Goal: Transaction & Acquisition: Book appointment/travel/reservation

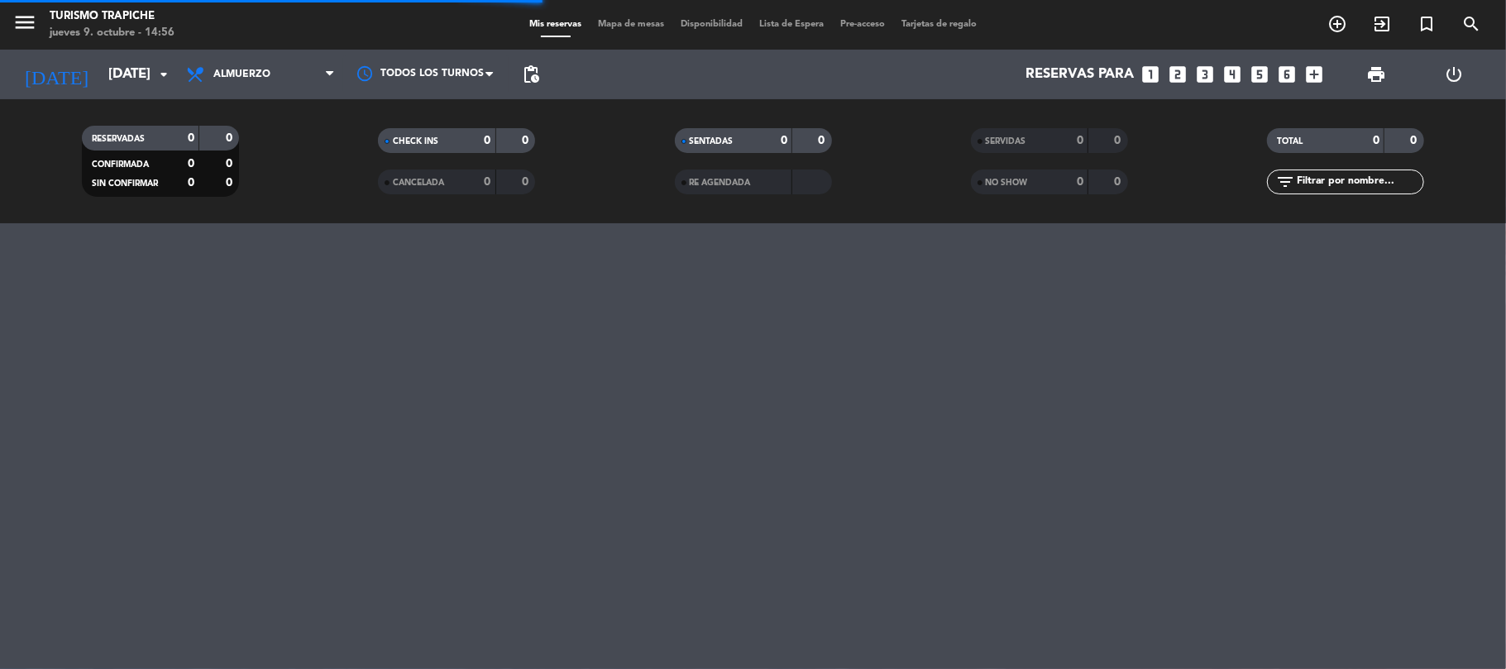
click at [165, 414] on div "menu Turismo Trapiche jueves 9. octubre - 14:56 Mis reservas Mapa de mesas Disp…" at bounding box center [753, 334] width 1506 height 669
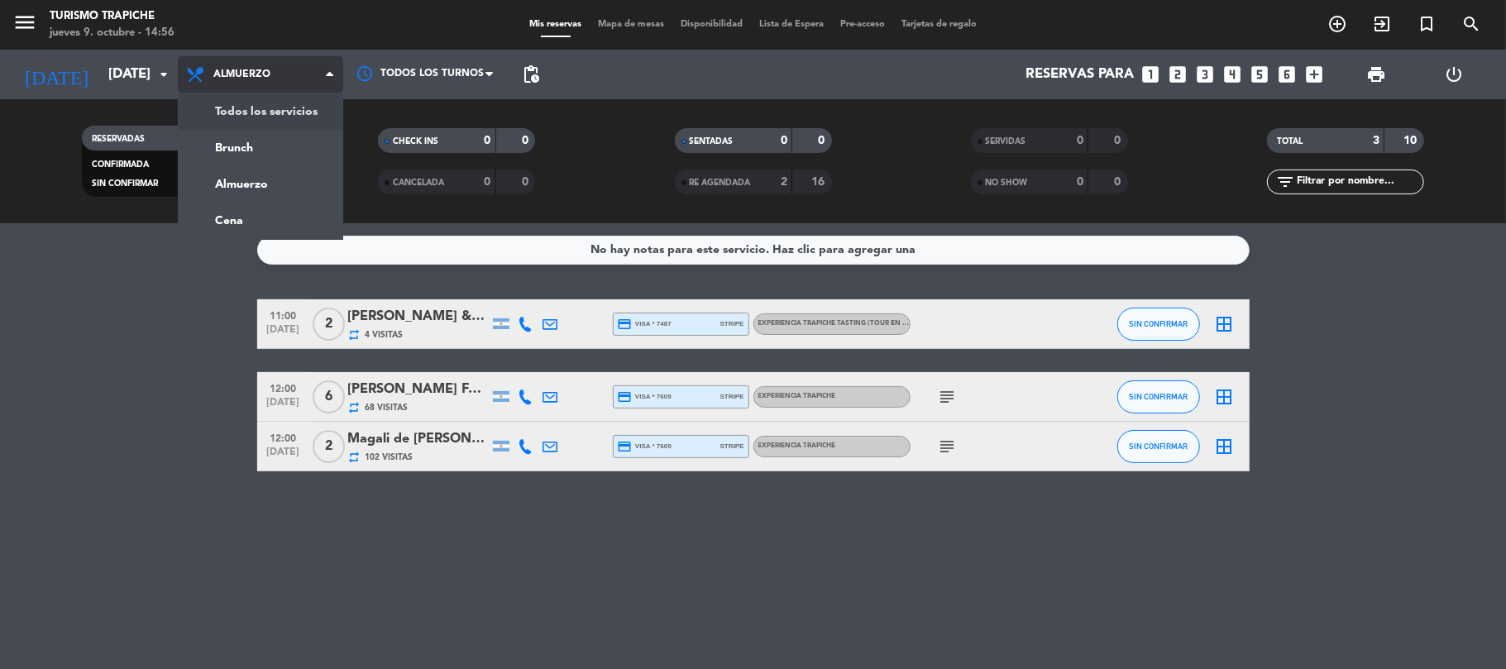
click at [268, 109] on div "menu Turismo Trapiche jueves 9. octubre - 14:56 Mis reservas Mapa de mesas Disp…" at bounding box center [753, 111] width 1506 height 223
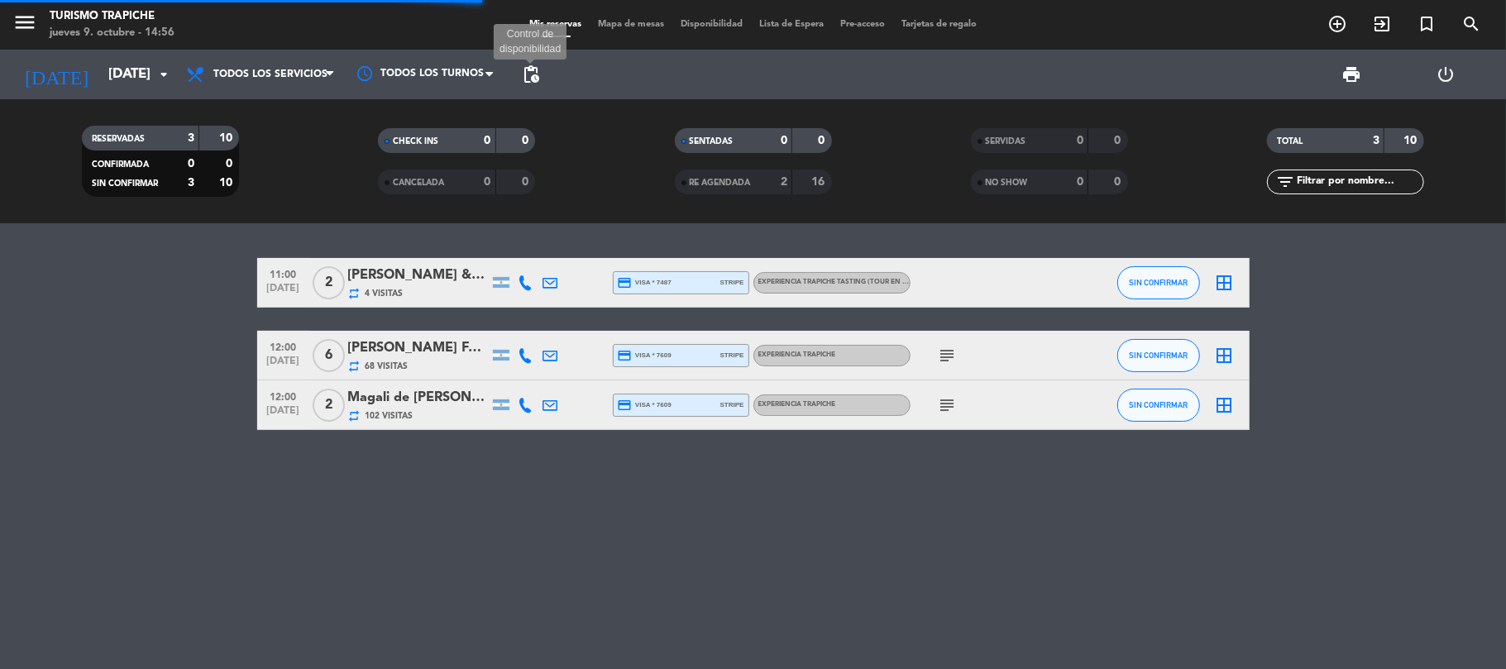
click at [526, 71] on span "pending_actions" at bounding box center [531, 75] width 20 height 20
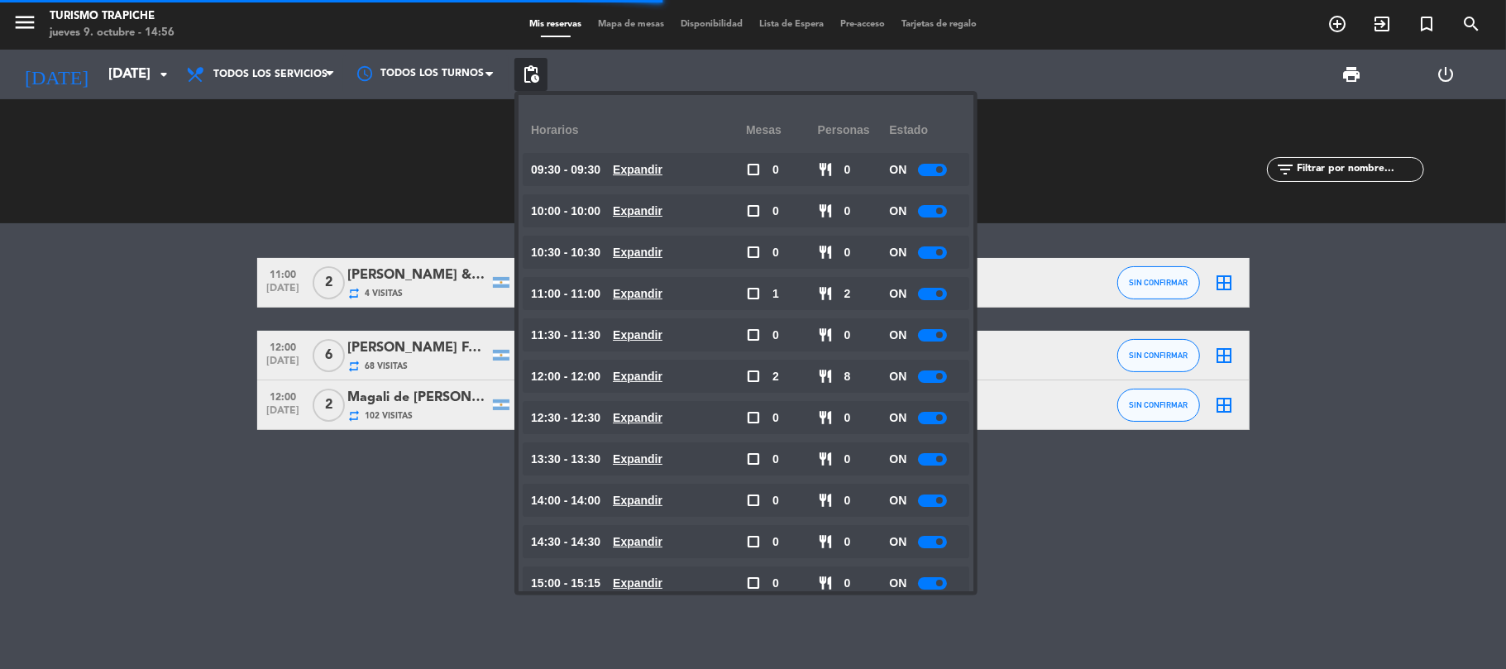
click at [529, 70] on span "pending_actions" at bounding box center [531, 75] width 20 height 20
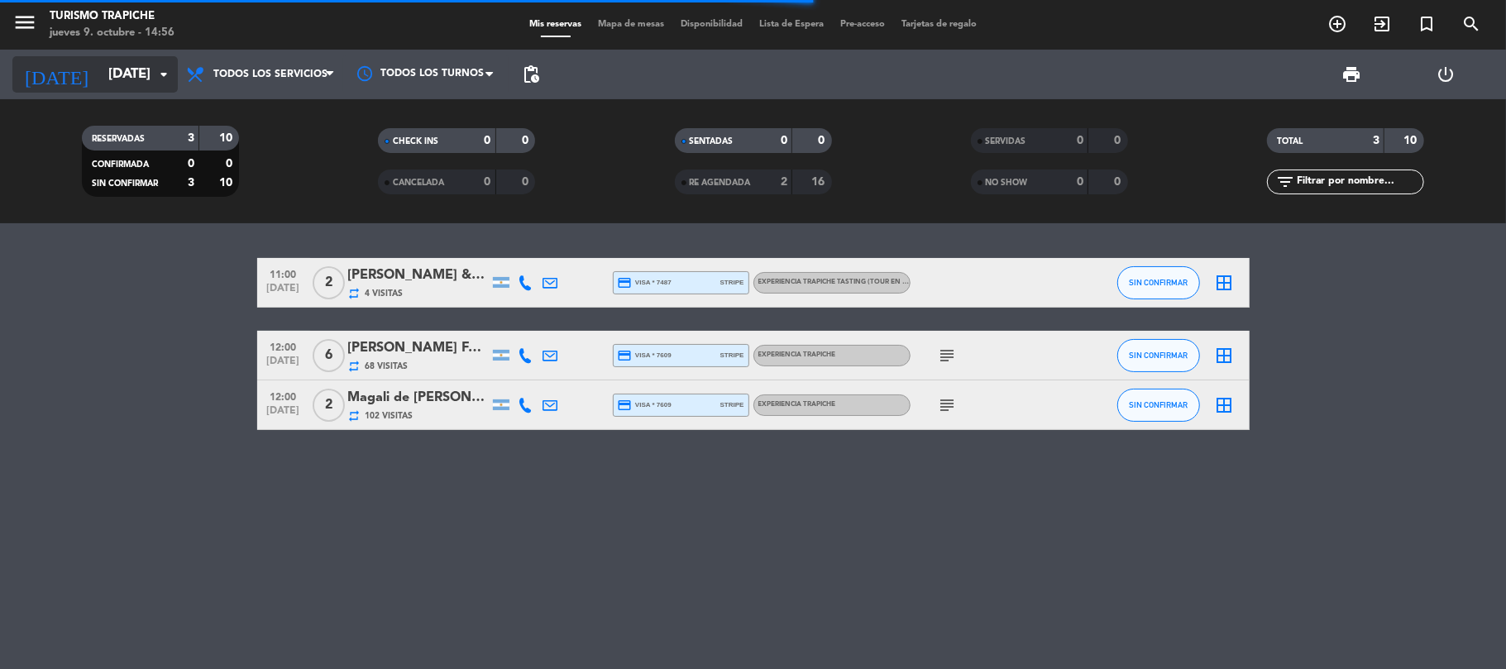
click at [100, 66] on input "[DATE]" at bounding box center [189, 75] width 179 height 32
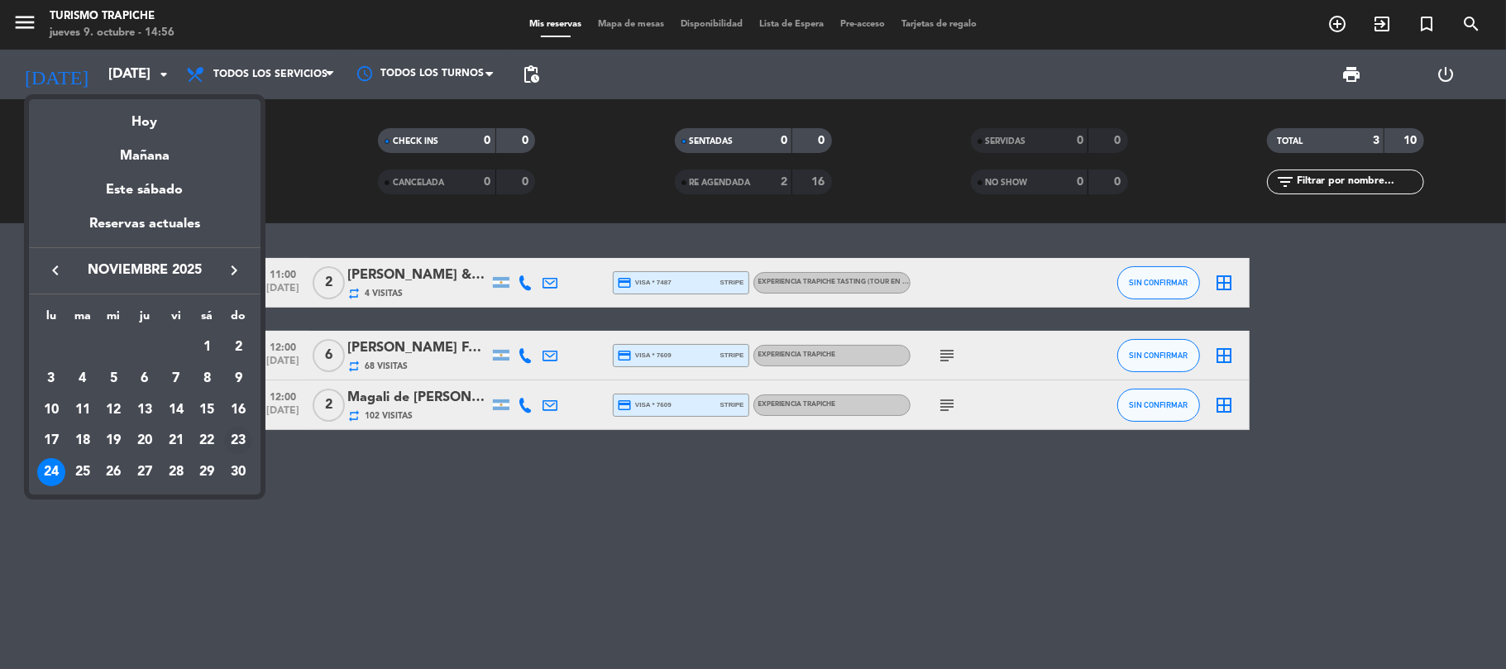
click at [233, 432] on div "23" at bounding box center [238, 441] width 28 height 28
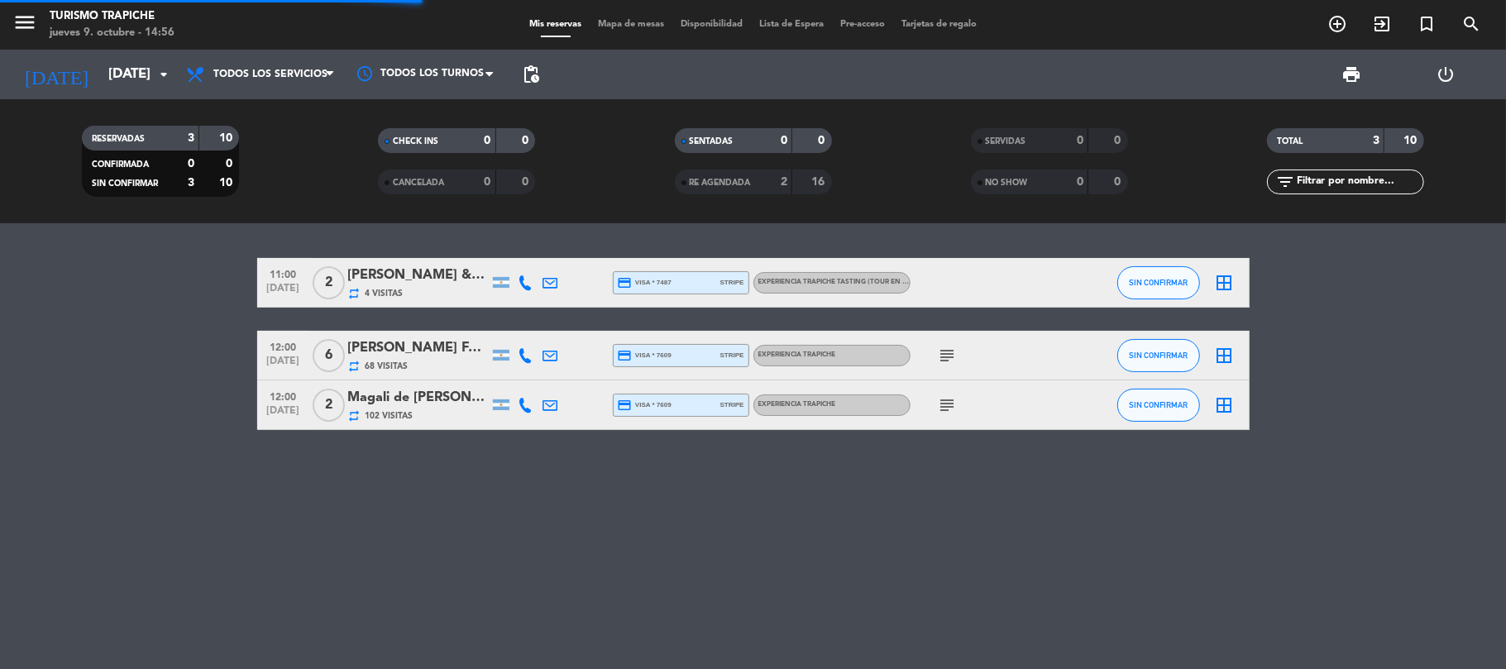
click at [180, 434] on div "11:00 [DATE] 2 [PERSON_NAME] & [PERSON_NAME] repeat 4 Visitas credit_card visa …" at bounding box center [753, 446] width 1506 height 446
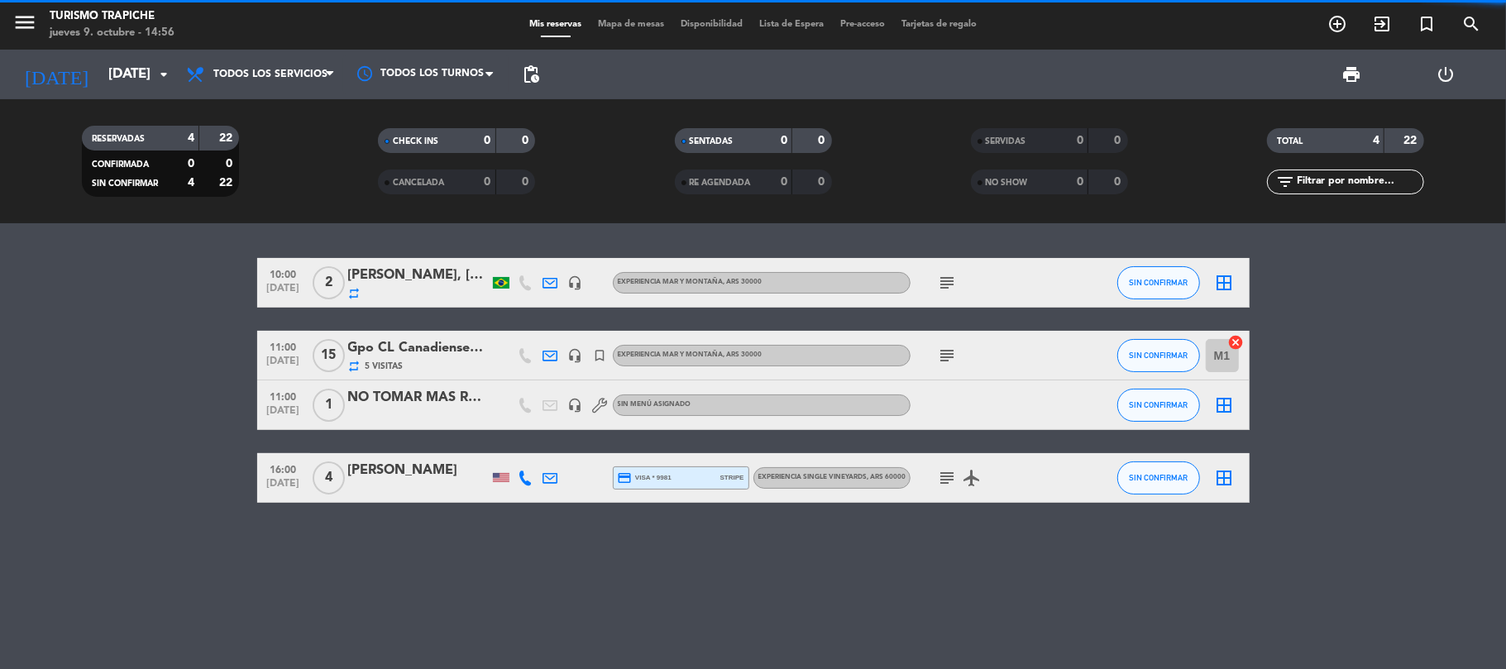
drag, startPoint x: 108, startPoint y: 411, endPoint x: 223, endPoint y: 408, distance: 115.0
click at [111, 410] on bookings-row "10:00 [DATE] 2 [PERSON_NAME], [PERSON_NAME] x2 repeat headset_mic EXPERIENCIA M…" at bounding box center [753, 380] width 1506 height 245
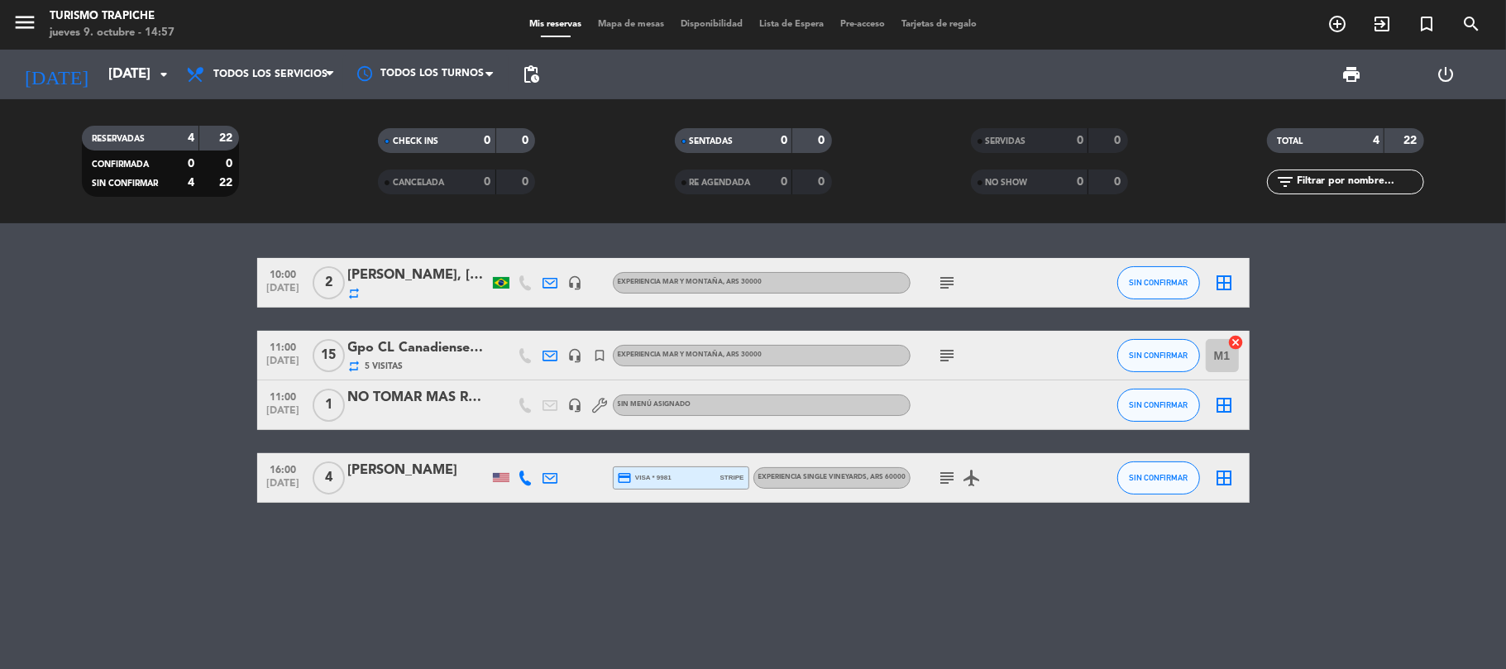
click at [947, 358] on icon "subject" at bounding box center [948, 356] width 20 height 20
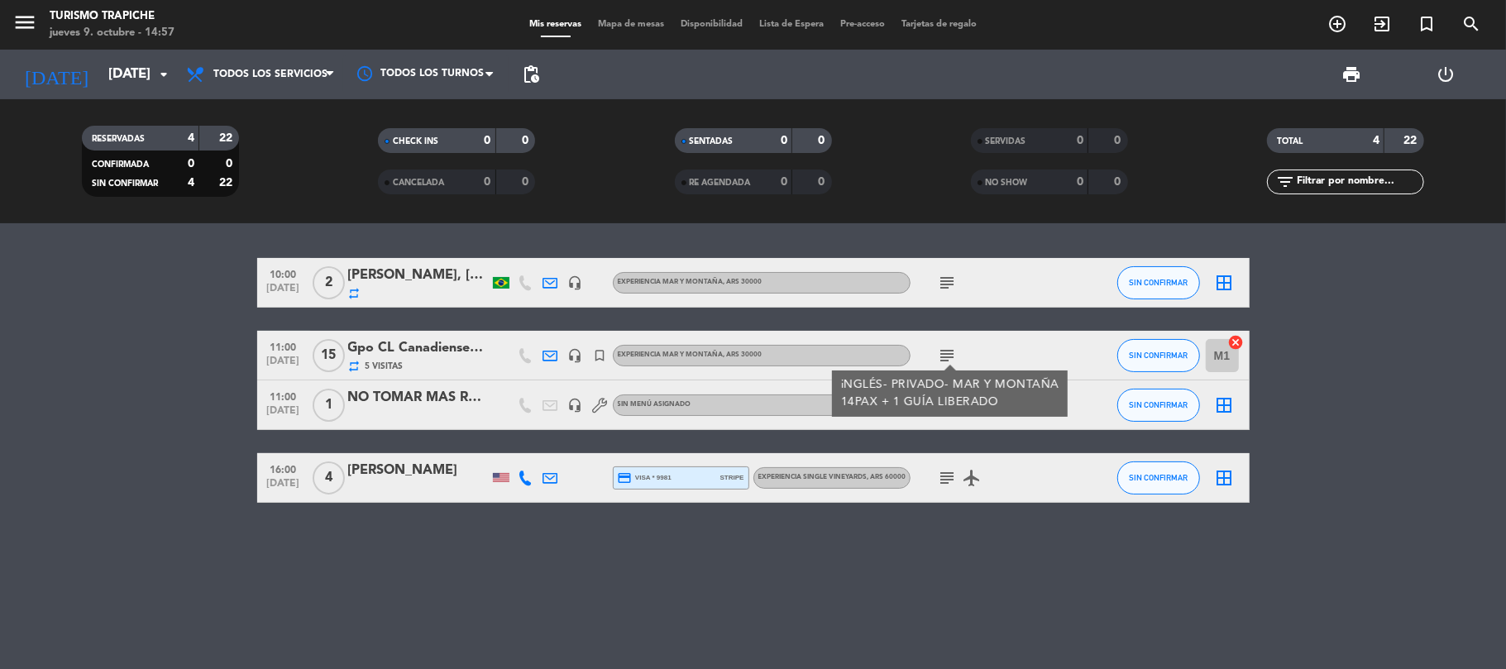
click at [20, 440] on bookings-row "10:00 [DATE] 2 [PERSON_NAME], [PERSON_NAME] x2 repeat headset_mic EXPERIENCIA M…" at bounding box center [753, 380] width 1506 height 245
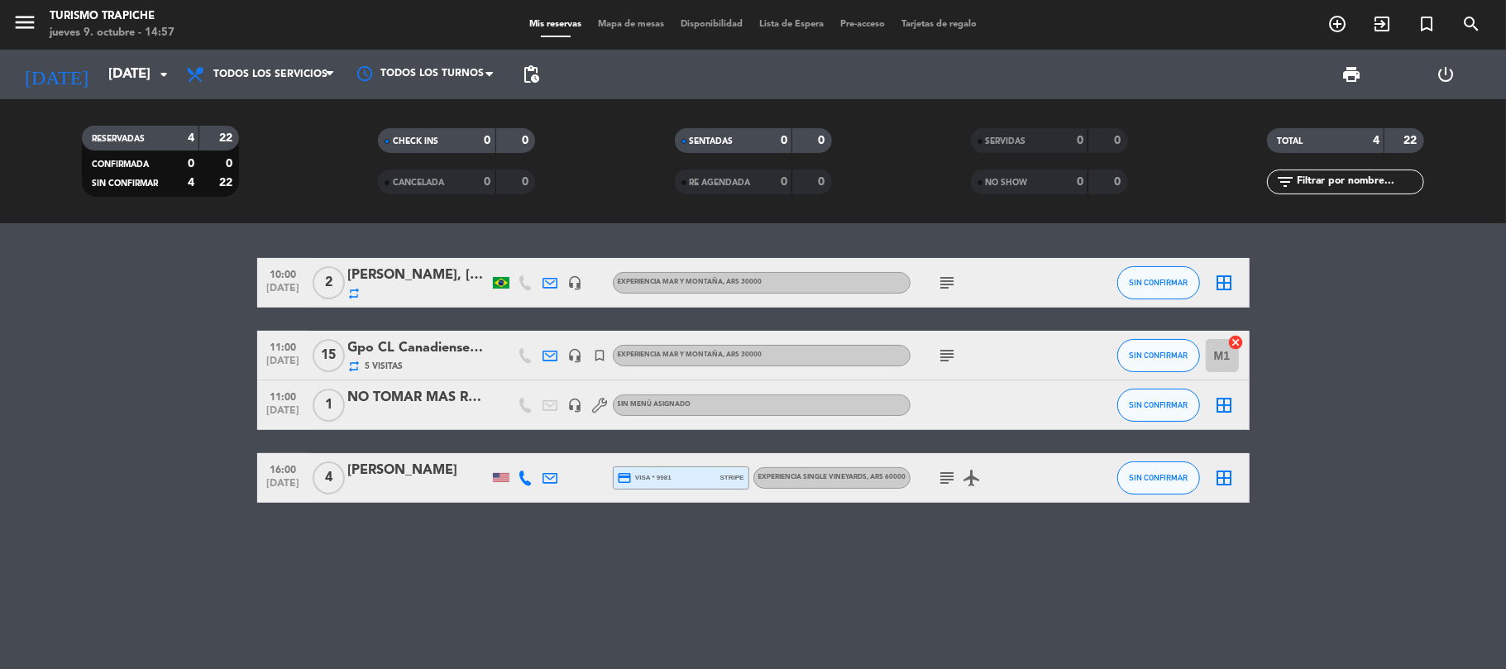
drag, startPoint x: 146, startPoint y: 455, endPoint x: 150, endPoint y: 266, distance: 188.7
click at [146, 452] on bookings-row "10:00 [DATE] 2 [PERSON_NAME], [PERSON_NAME] x2 repeat headset_mic EXPERIENCIA M…" at bounding box center [753, 380] width 1506 height 245
click at [140, 67] on input "[DATE]" at bounding box center [189, 75] width 179 height 32
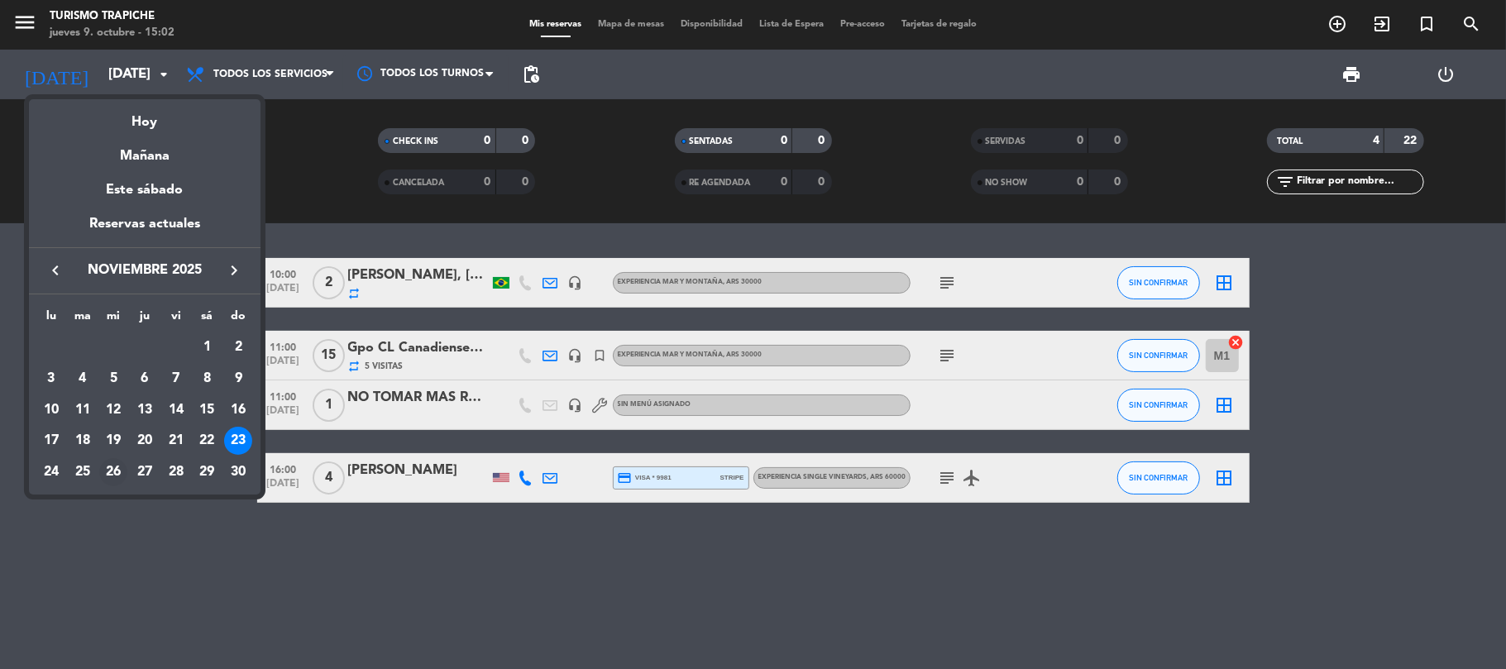
click at [103, 472] on div "26" at bounding box center [113, 472] width 28 height 28
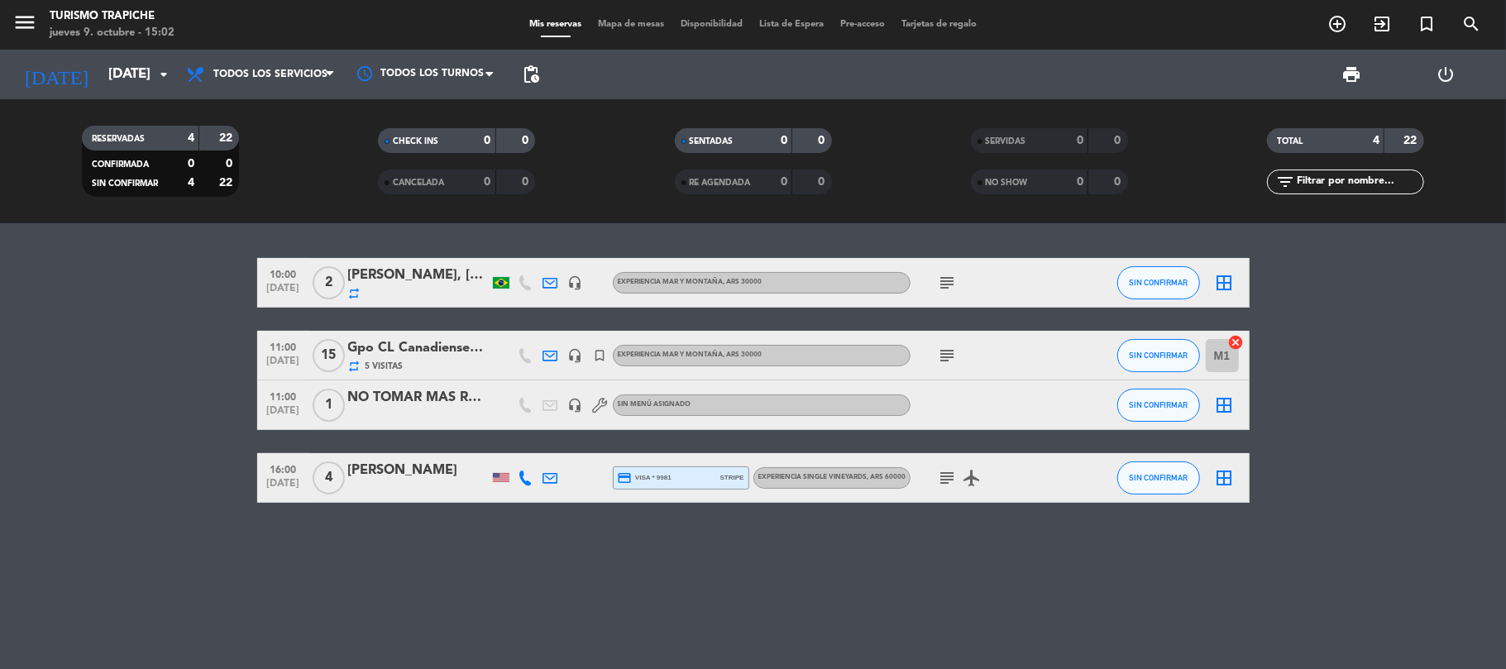
type input "[DATE]"
click at [97, 470] on bookings-row "10:00 [DATE] 2 [PERSON_NAME], [PERSON_NAME] x2 repeat headset_mic EXPERIENCIA M…" at bounding box center [753, 380] width 1506 height 245
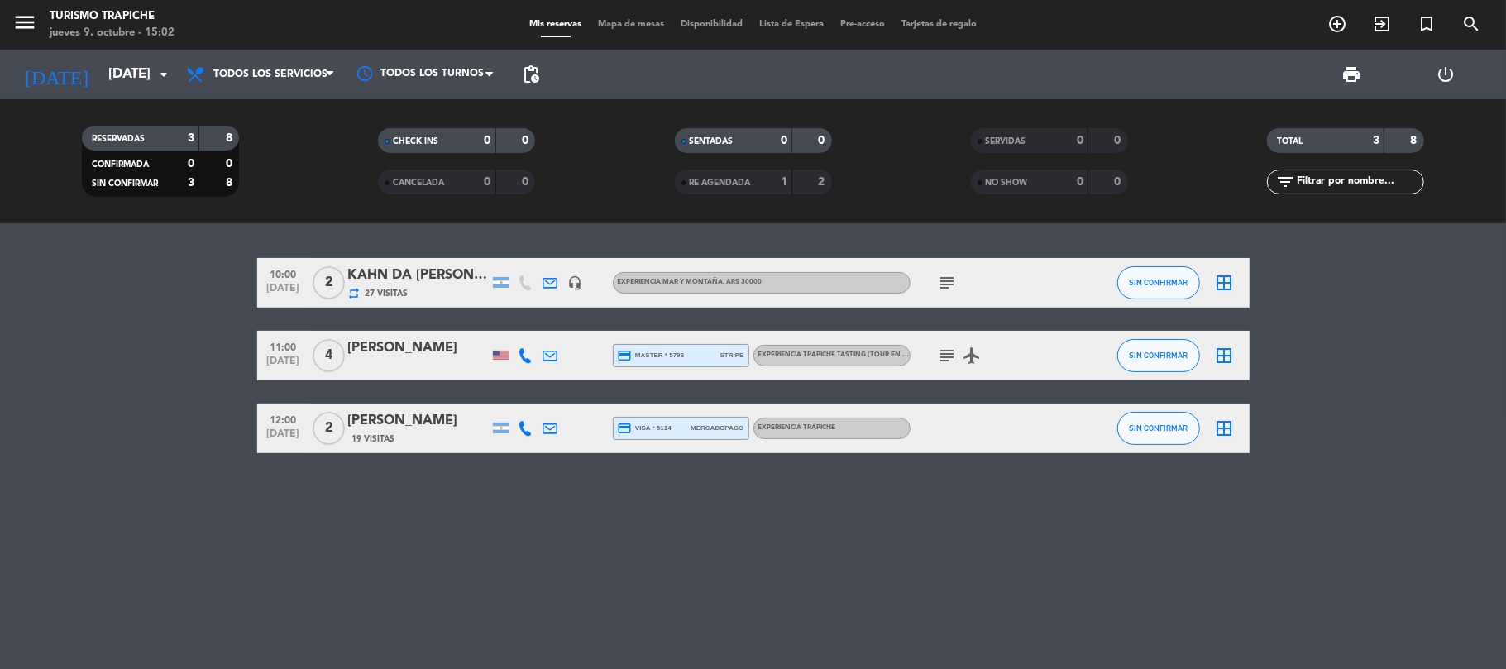
click at [94, 452] on bookings-row "10:00 [DATE] 2 [PERSON_NAME] DA [PERSON_NAME] repeat 27 Visitas headset_mic EXP…" at bounding box center [753, 355] width 1506 height 195
click at [596, 73] on div "print power_settings_new" at bounding box center [1021, 75] width 946 height 50
click at [1340, 18] on icon "add_circle_outline" at bounding box center [1338, 24] width 20 height 20
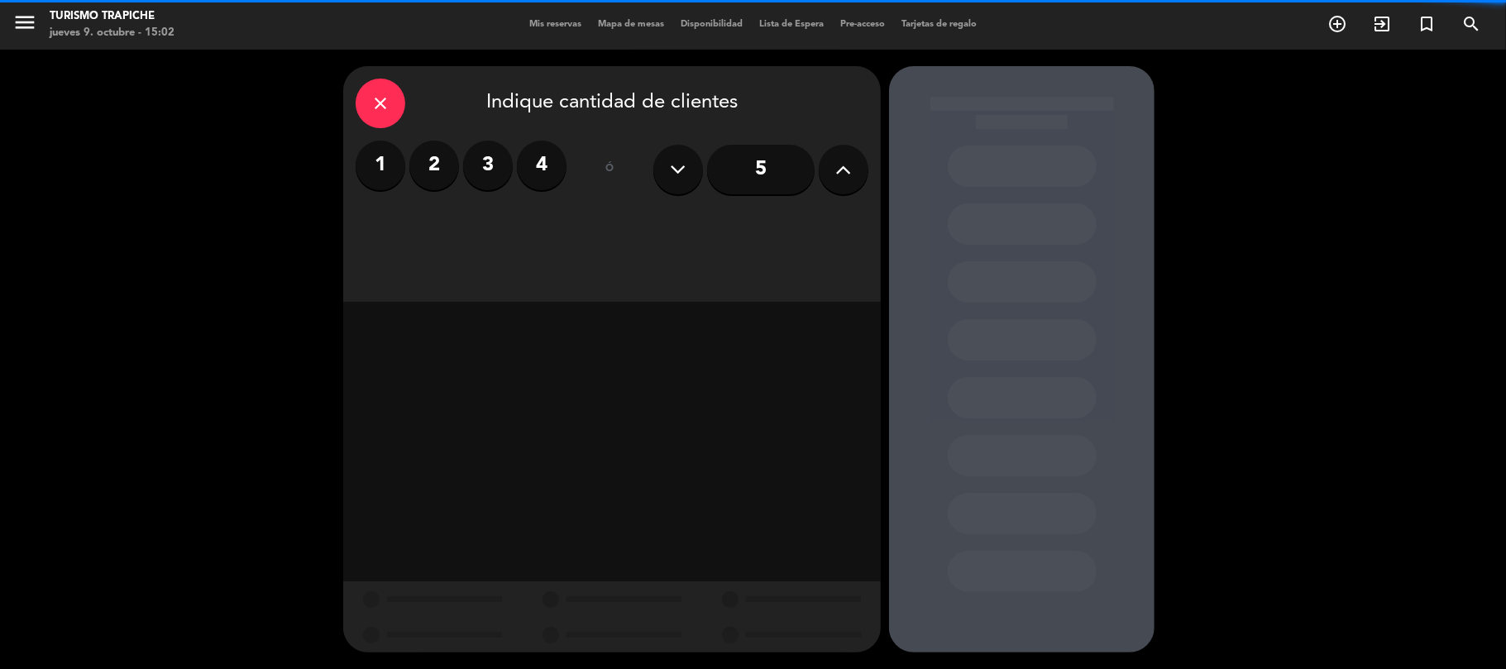
click at [432, 170] on label "2" at bounding box center [434, 166] width 50 height 50
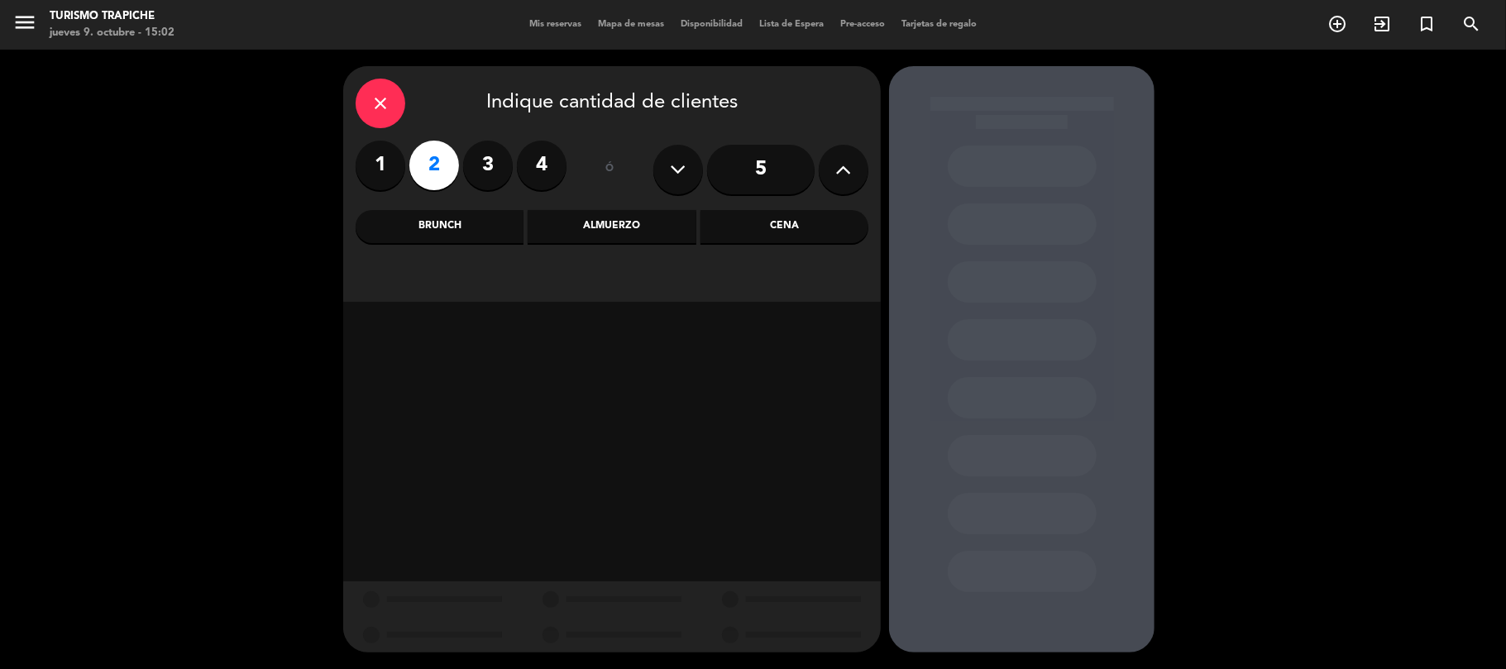
drag, startPoint x: 642, startPoint y: 228, endPoint x: 630, endPoint y: 217, distance: 16.4
click at [640, 228] on div "Almuerzo" at bounding box center [612, 226] width 168 height 33
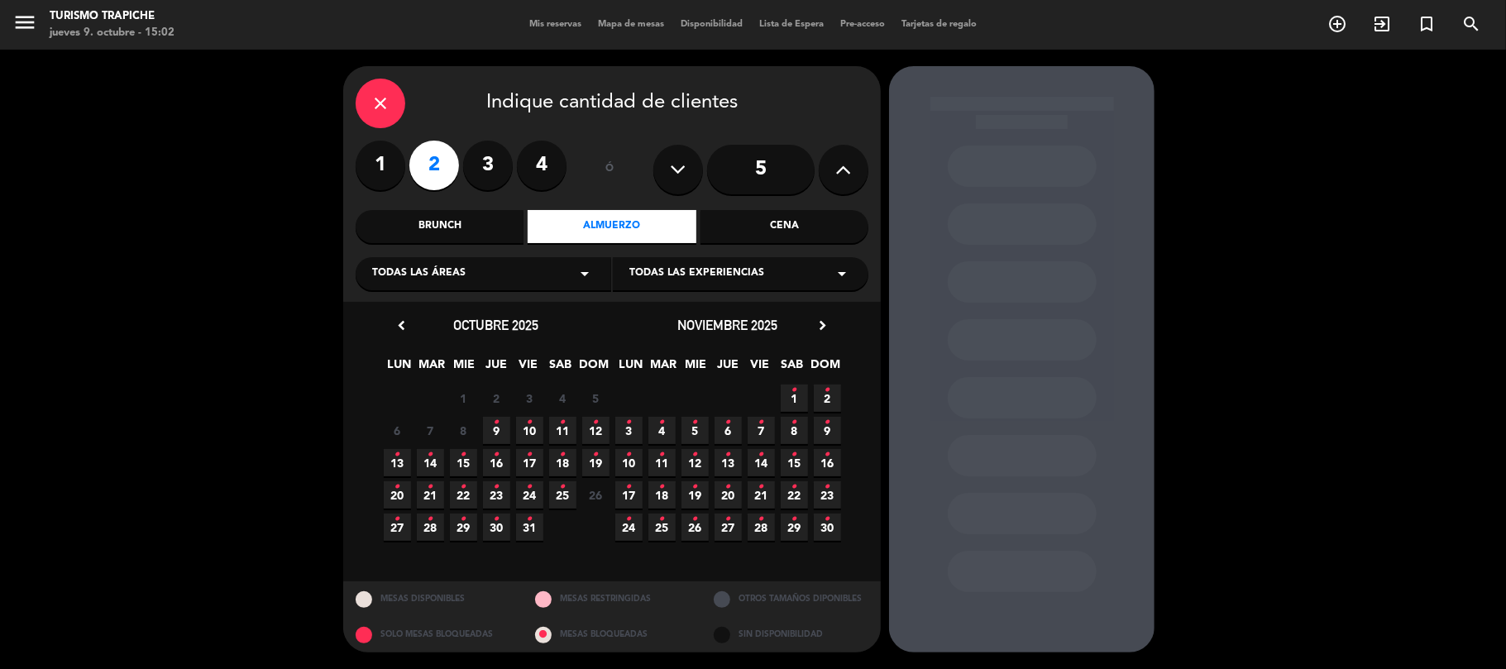
click at [379, 90] on div "close" at bounding box center [381, 104] width 50 height 50
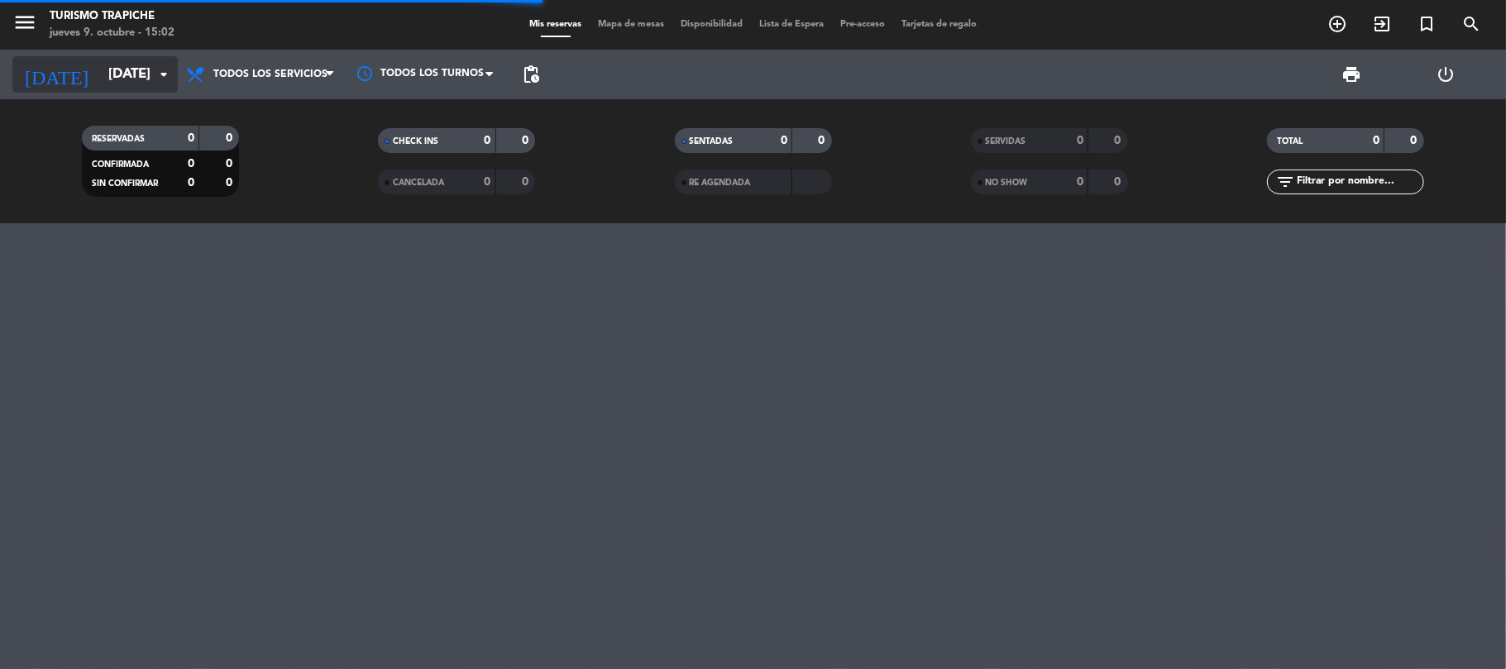
click at [100, 64] on input "[DATE]" at bounding box center [189, 75] width 179 height 32
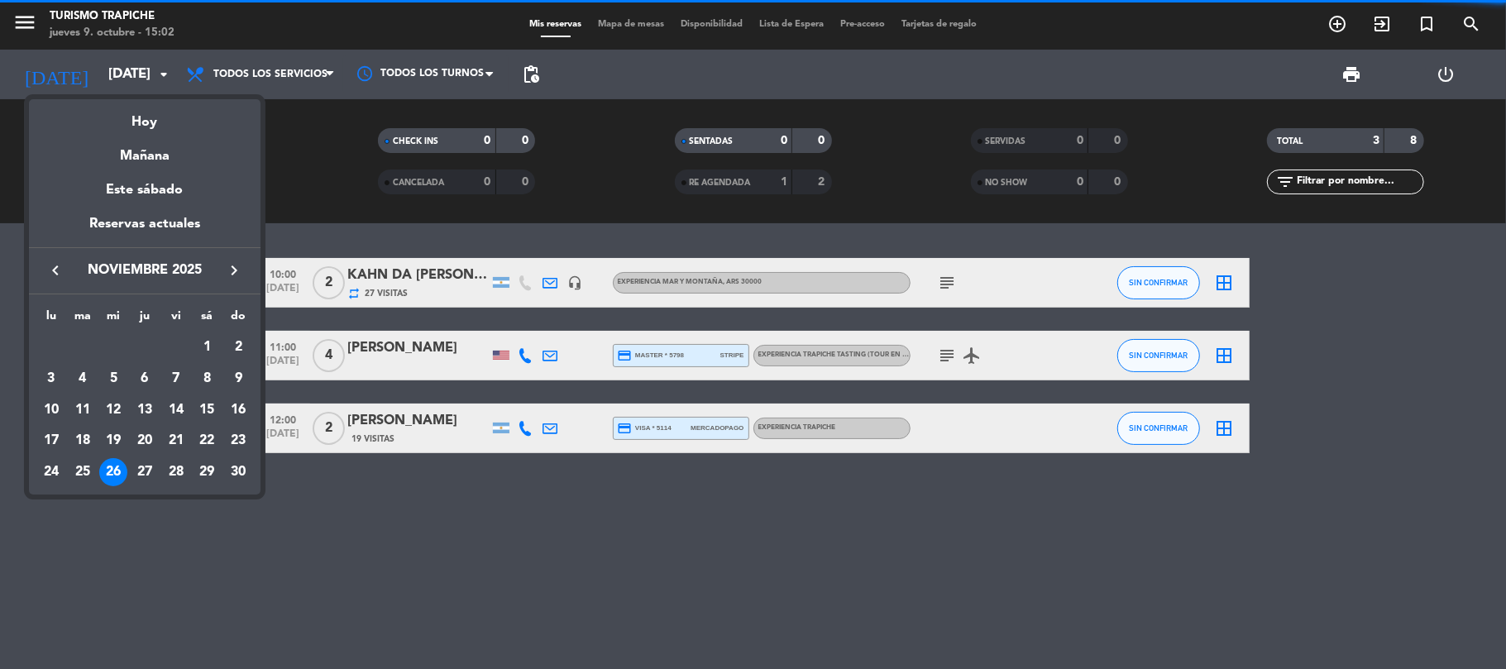
click at [54, 268] on icon "keyboard_arrow_left" at bounding box center [55, 271] width 20 height 20
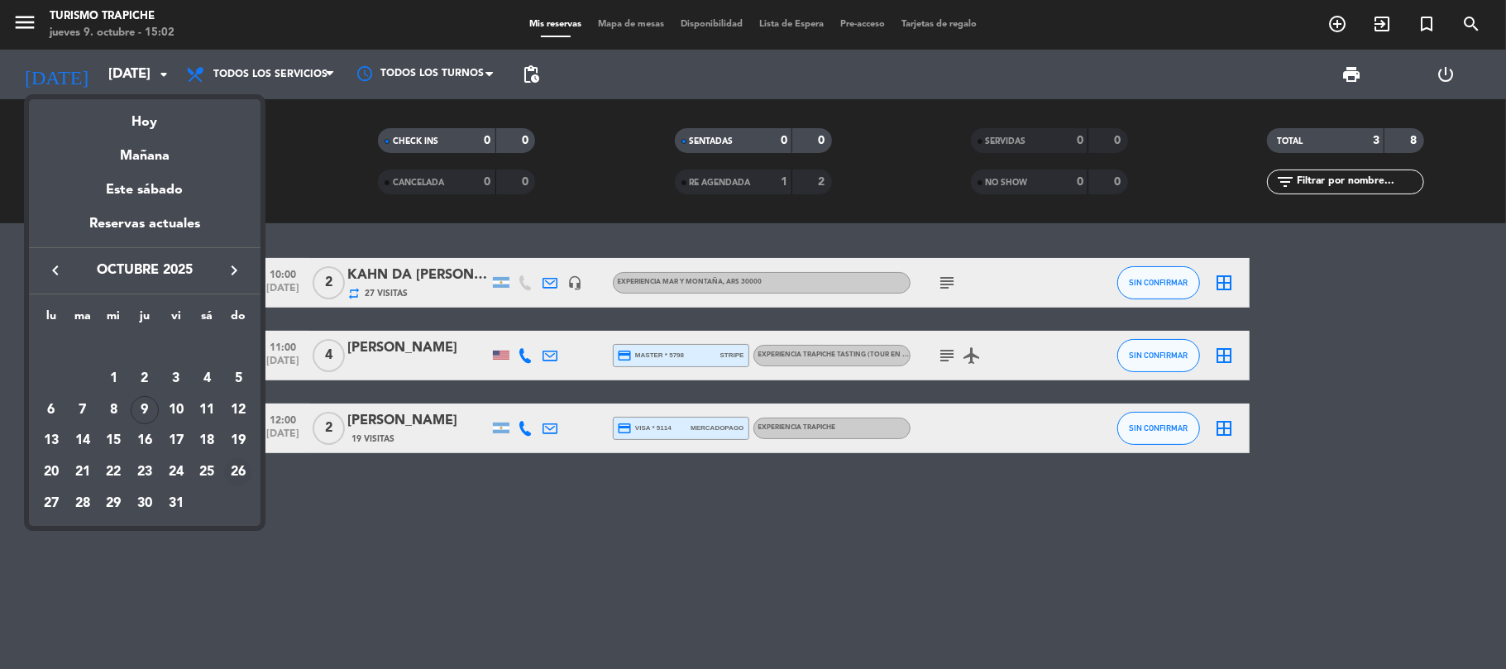
click at [245, 477] on div "26" at bounding box center [238, 472] width 28 height 28
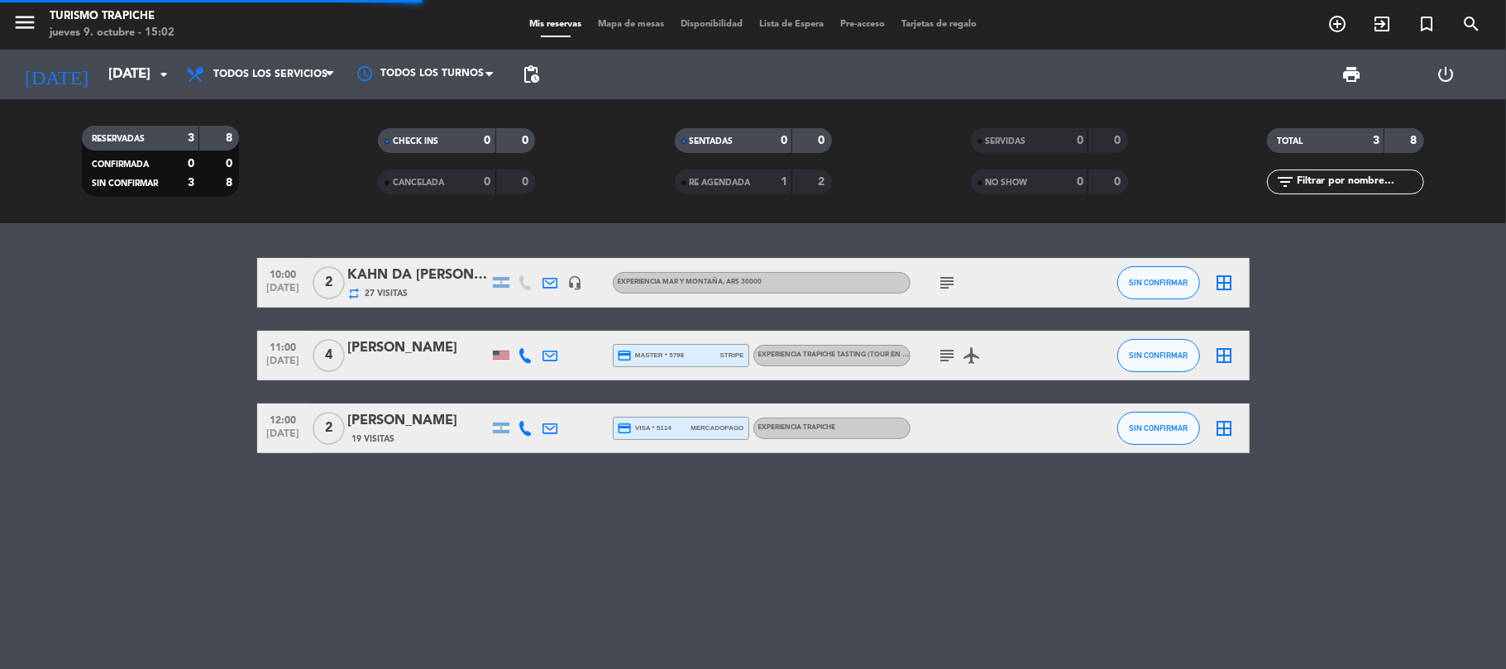
click at [170, 472] on div "10:00 [DATE] 2 [PERSON_NAME] DA [PERSON_NAME] repeat 27 Visitas headset_mic EXP…" at bounding box center [753, 446] width 1506 height 446
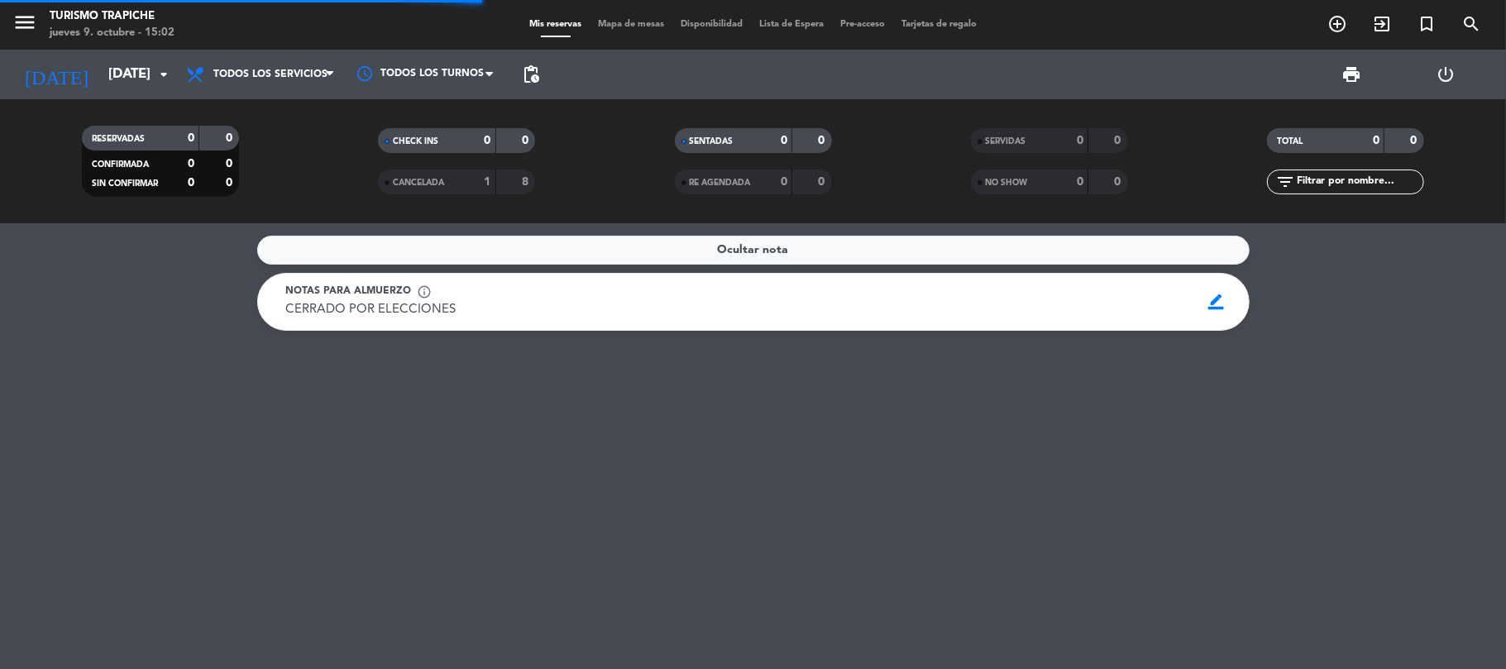
click at [170, 472] on div "Ocultar nota Notas para almuerzo info_outline CERRADO POR ELECCIONES CERRADO PO…" at bounding box center [753, 446] width 1506 height 446
click at [100, 66] on input "[DATE]" at bounding box center [189, 75] width 179 height 32
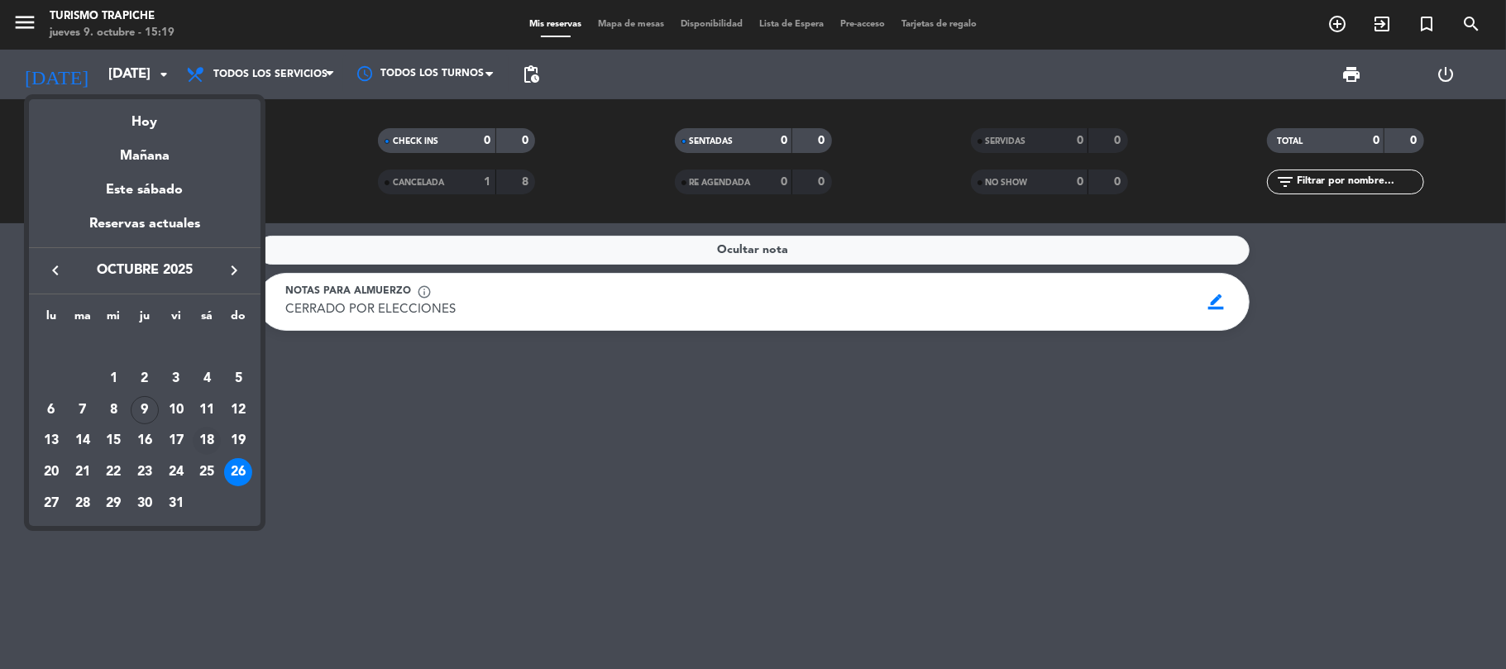
click at [205, 444] on div "18" at bounding box center [207, 441] width 28 height 28
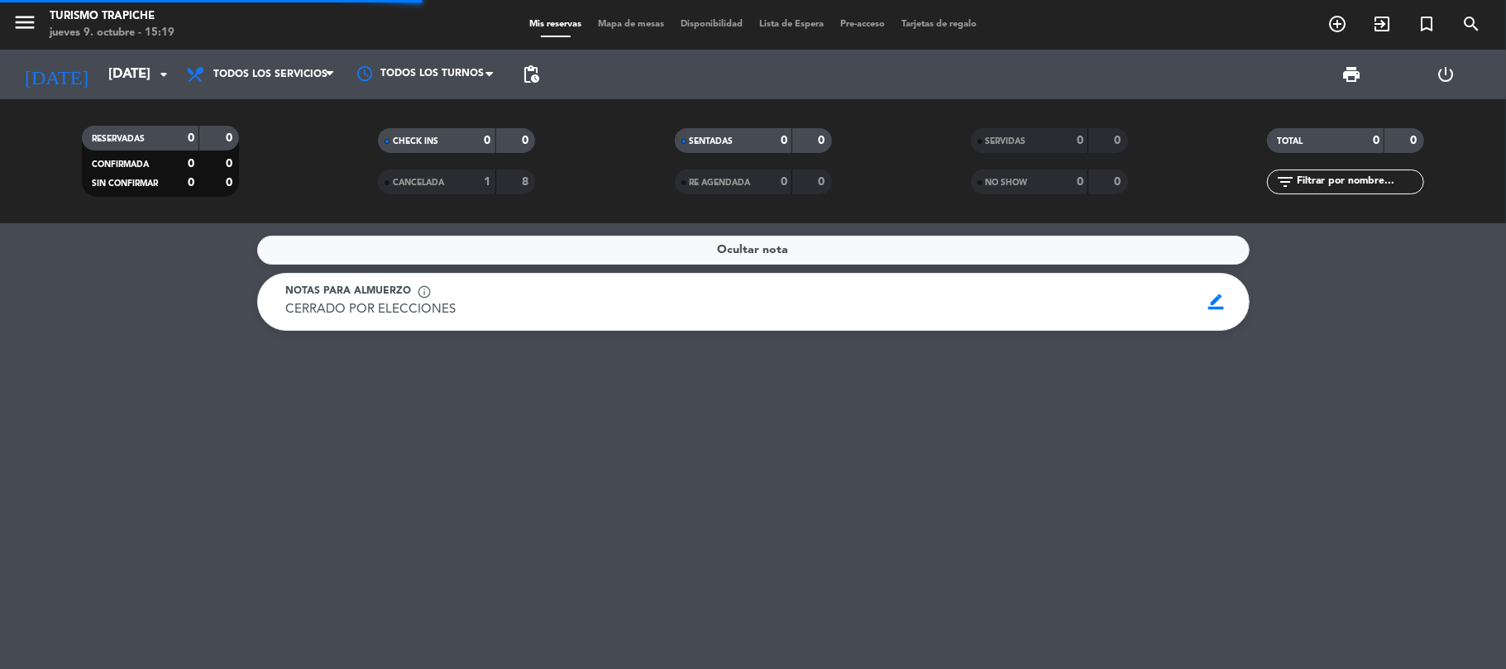
click at [139, 418] on div "Ocultar nota Notas para almuerzo info_outline CERRADO POR ELECCIONES CERRADO PO…" at bounding box center [753, 446] width 1506 height 446
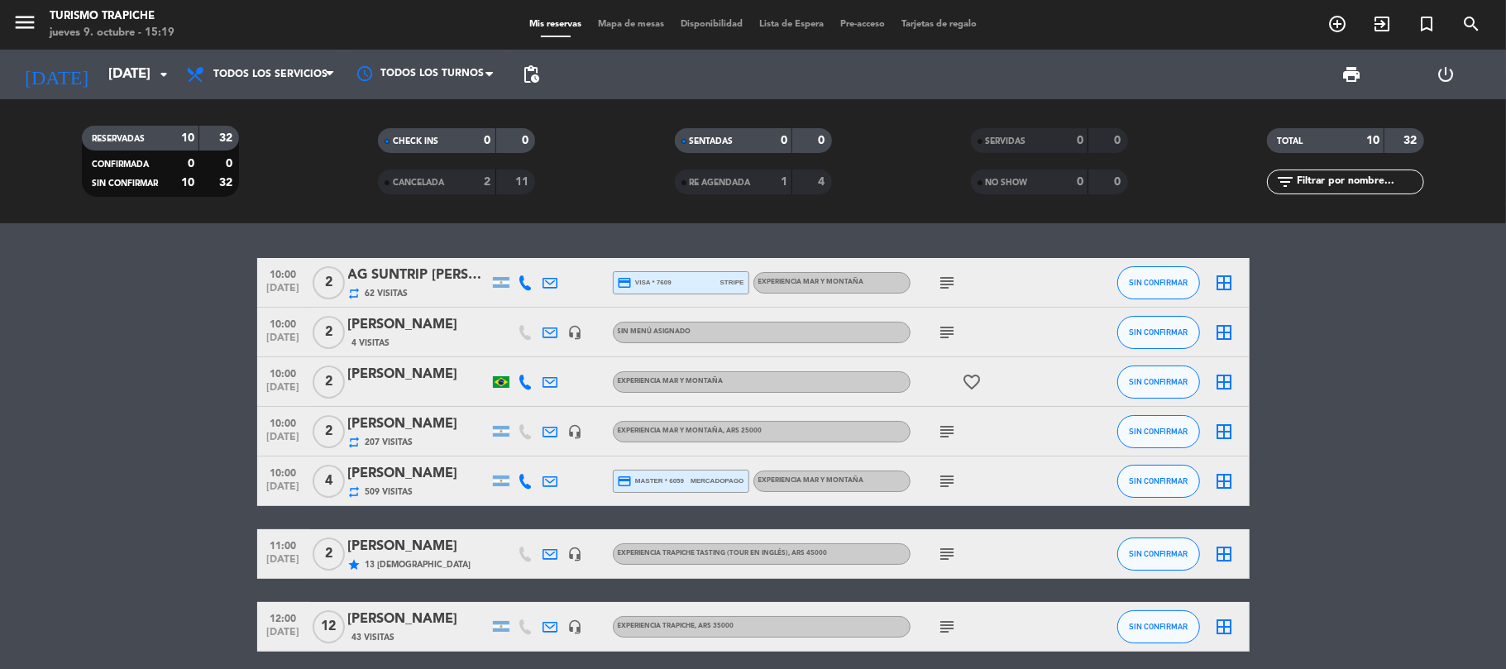
drag, startPoint x: 192, startPoint y: 457, endPoint x: 259, endPoint y: 452, distance: 67.3
click at [194, 457] on bookings-row "10:00 [DATE] [DATE] SUNTRIP [PERSON_NAME] TEBECHRANI X2 repeat 62 Visitas credi…" at bounding box center [753, 541] width 1506 height 566
click at [451, 339] on div "4 Visitas" at bounding box center [418, 343] width 141 height 14
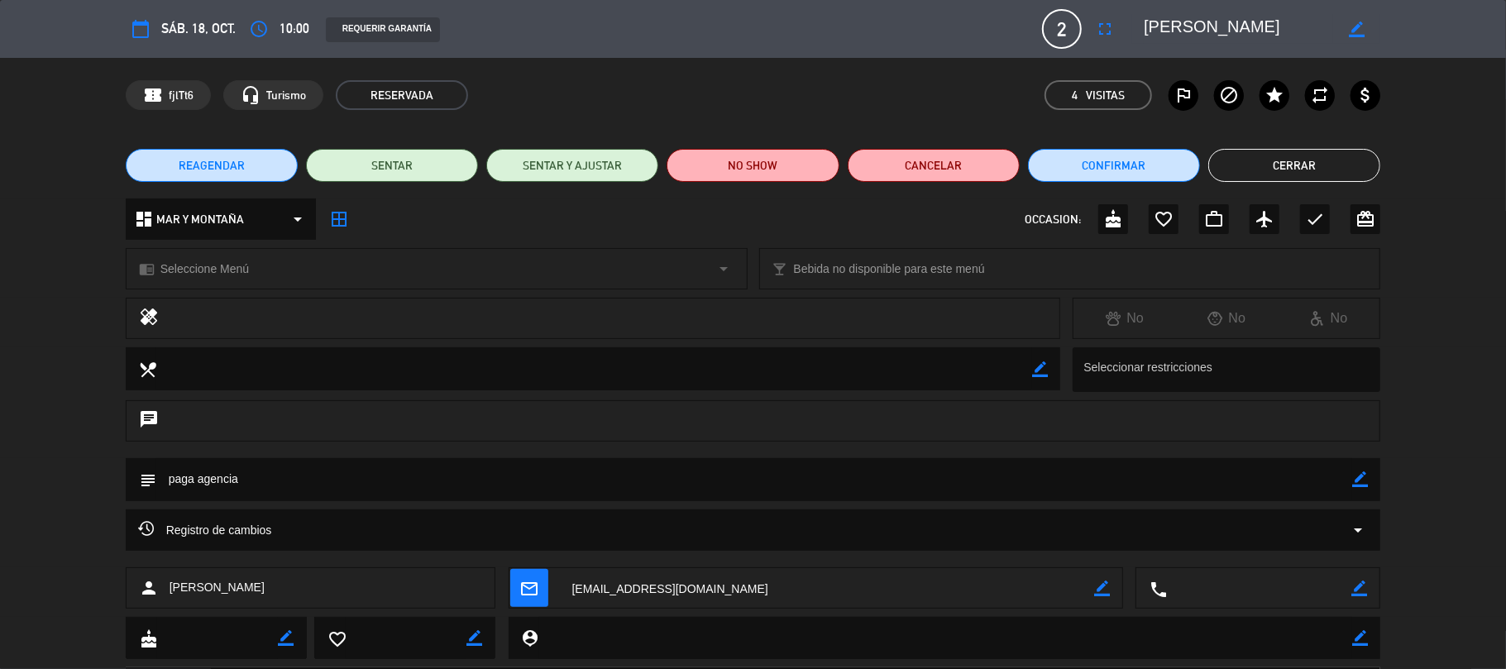
click at [1262, 165] on button "Cerrar" at bounding box center [1295, 165] width 172 height 33
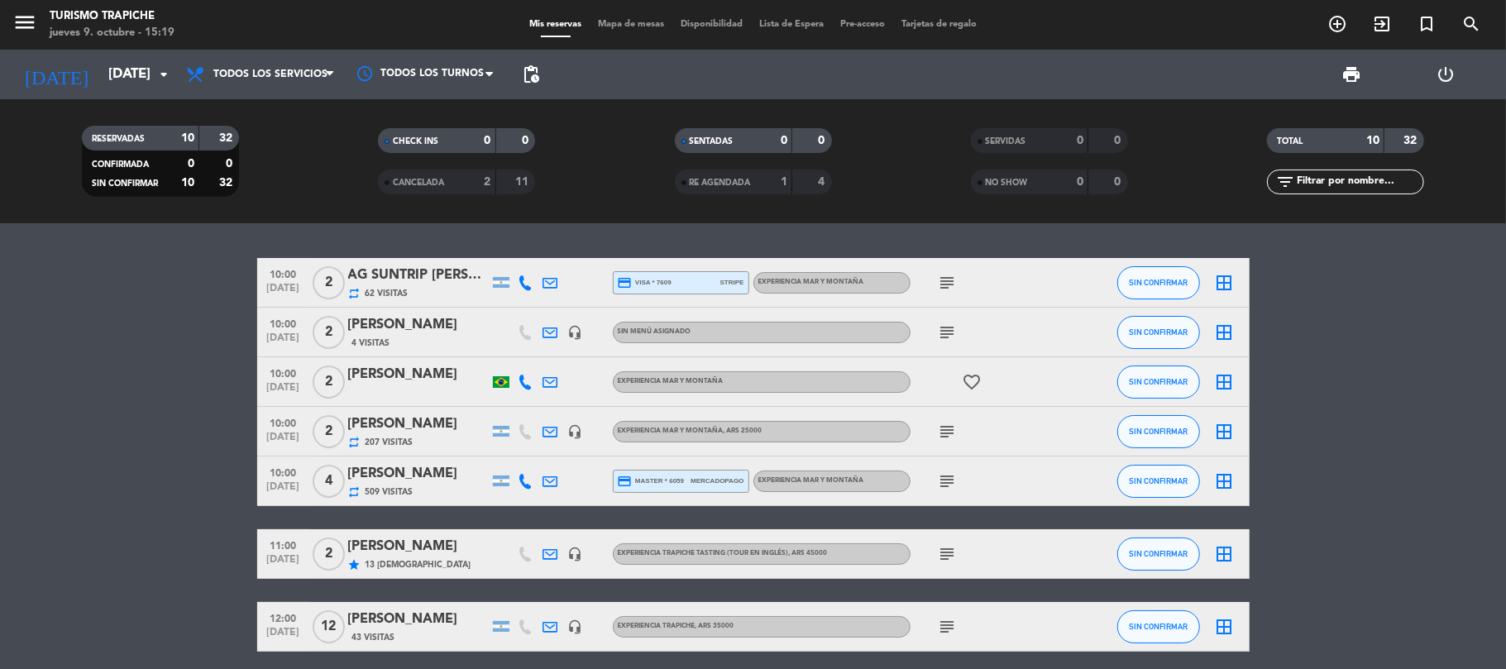
click at [558, 481] on icon at bounding box center [550, 481] width 15 height 15
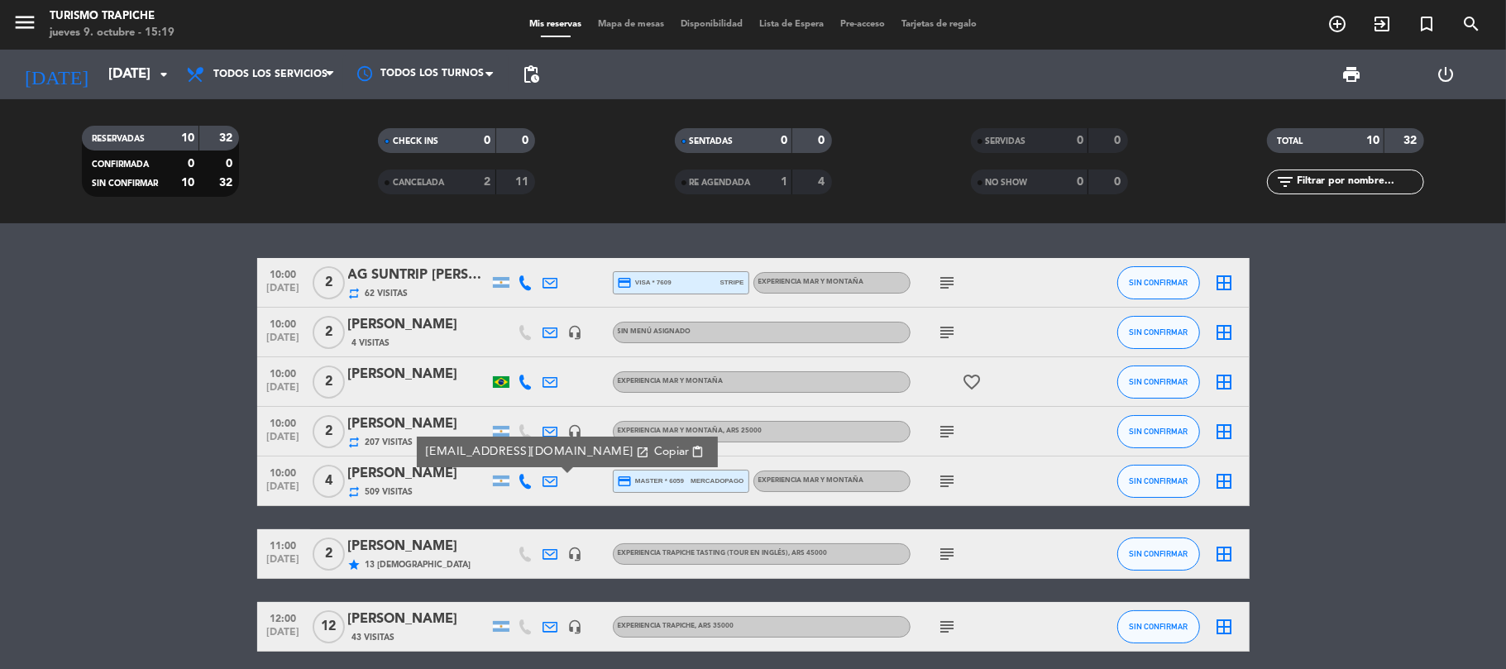
click at [551, 424] on icon at bounding box center [550, 431] width 15 height 15
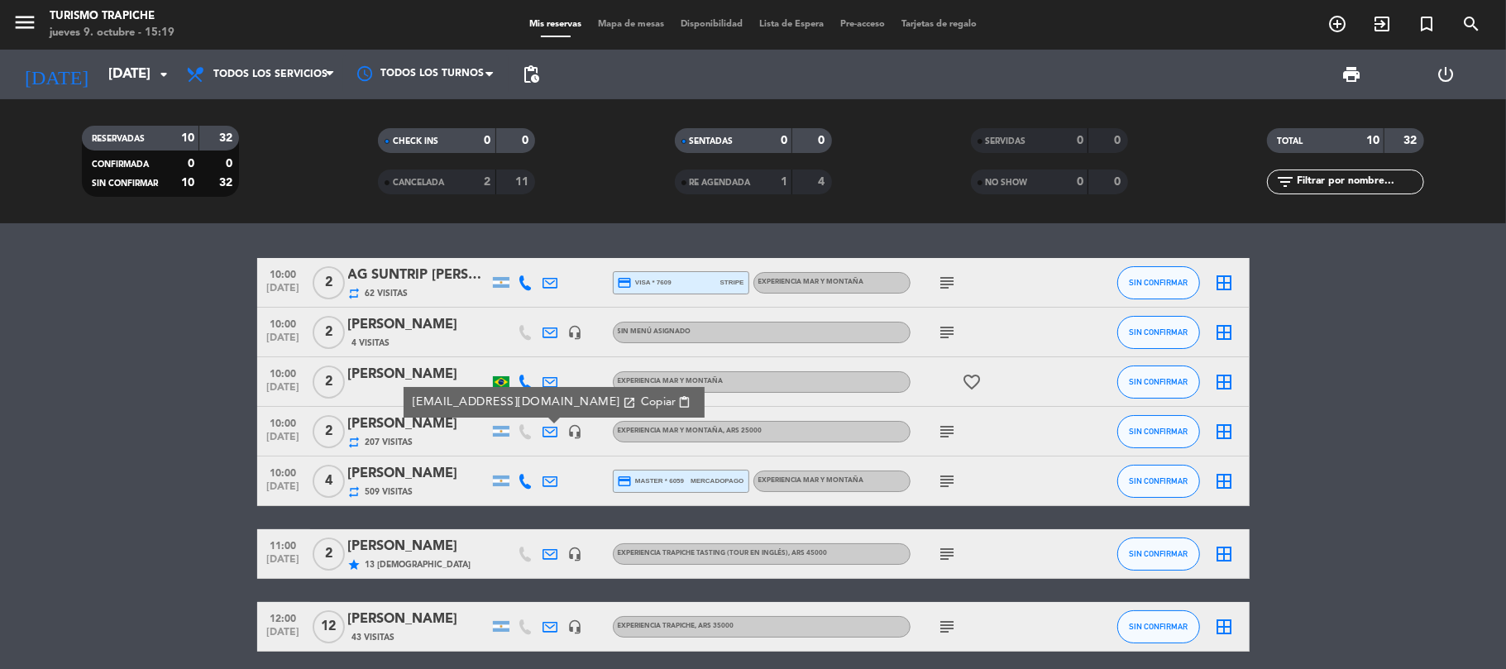
click at [553, 325] on icon at bounding box center [550, 332] width 15 height 15
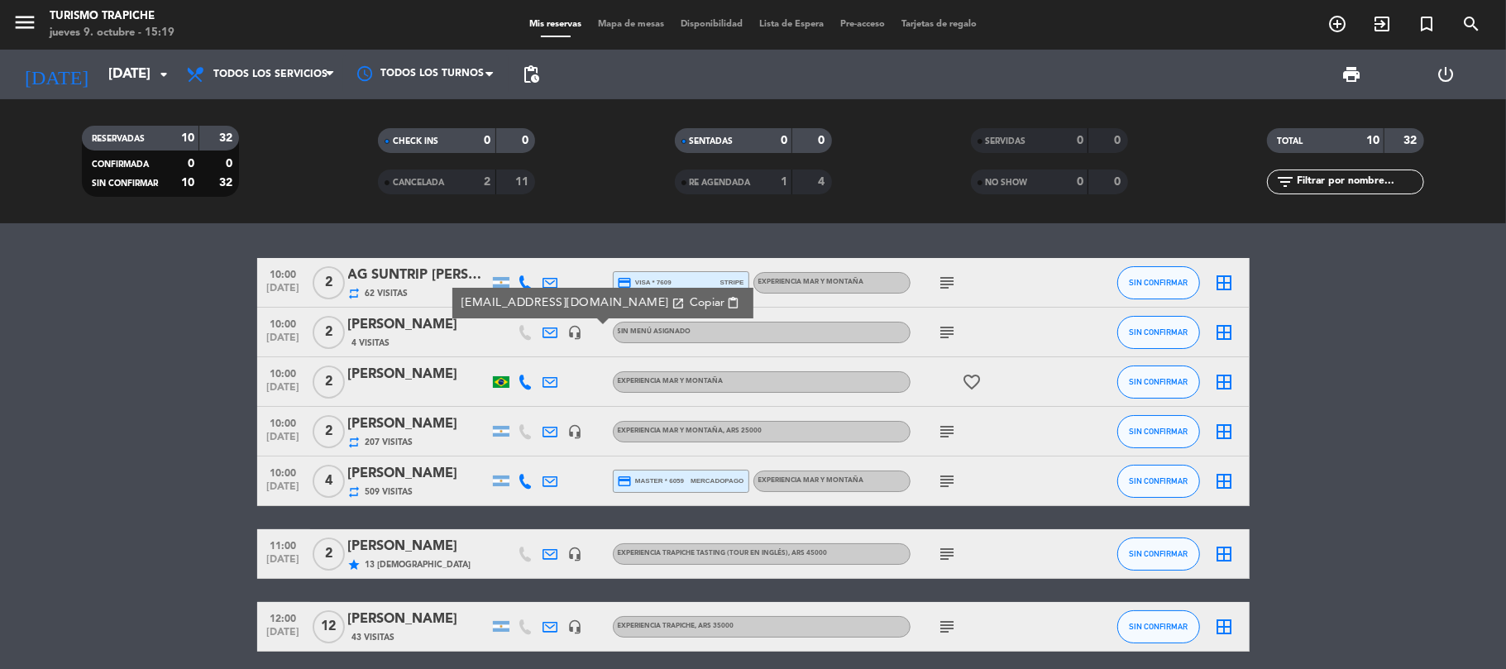
click at [544, 275] on icon at bounding box center [550, 282] width 15 height 15
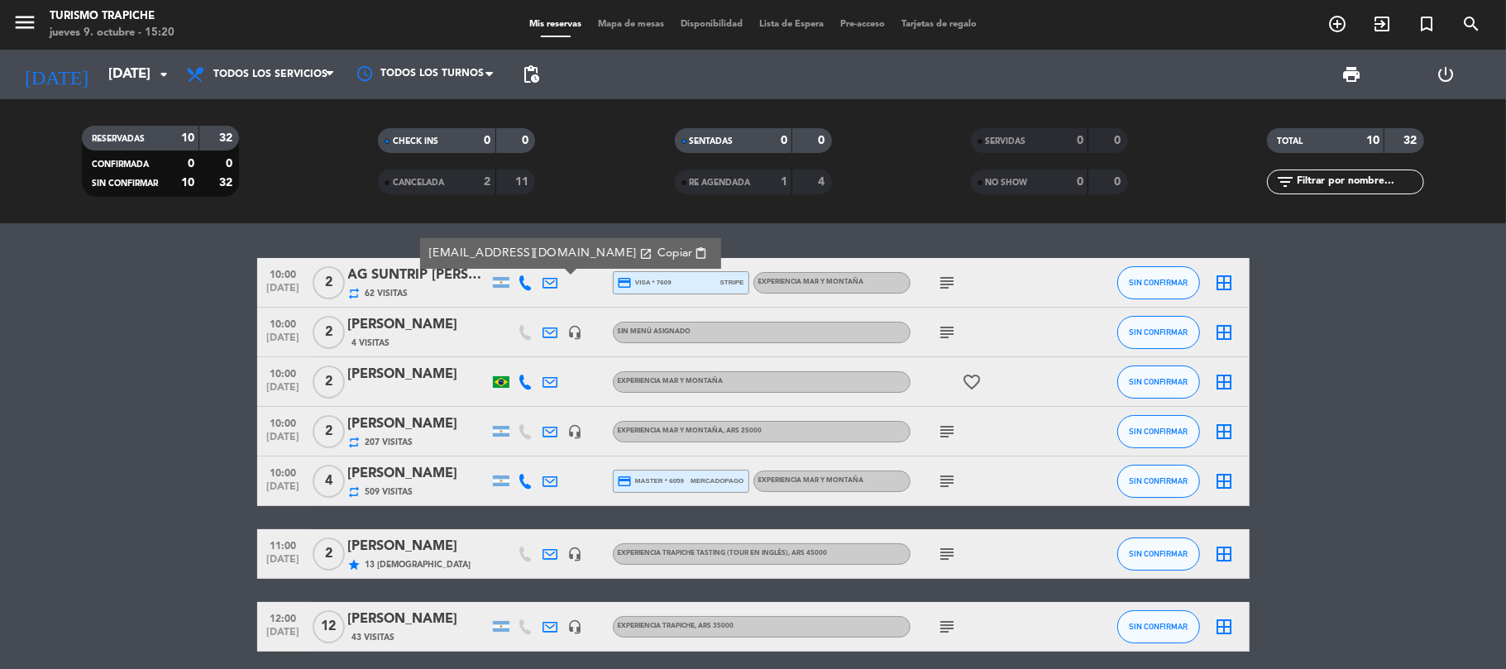
click at [548, 377] on icon at bounding box center [550, 382] width 15 height 15
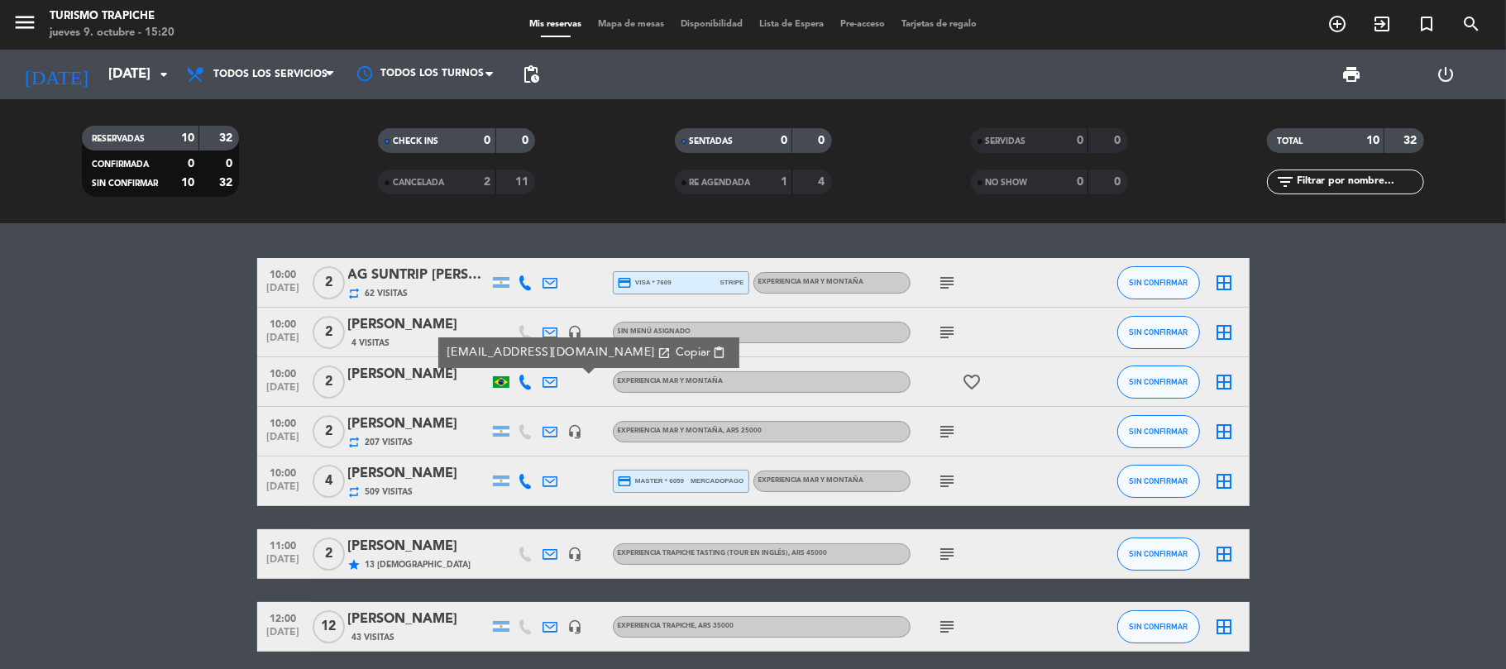
click at [548, 377] on icon at bounding box center [550, 382] width 15 height 15
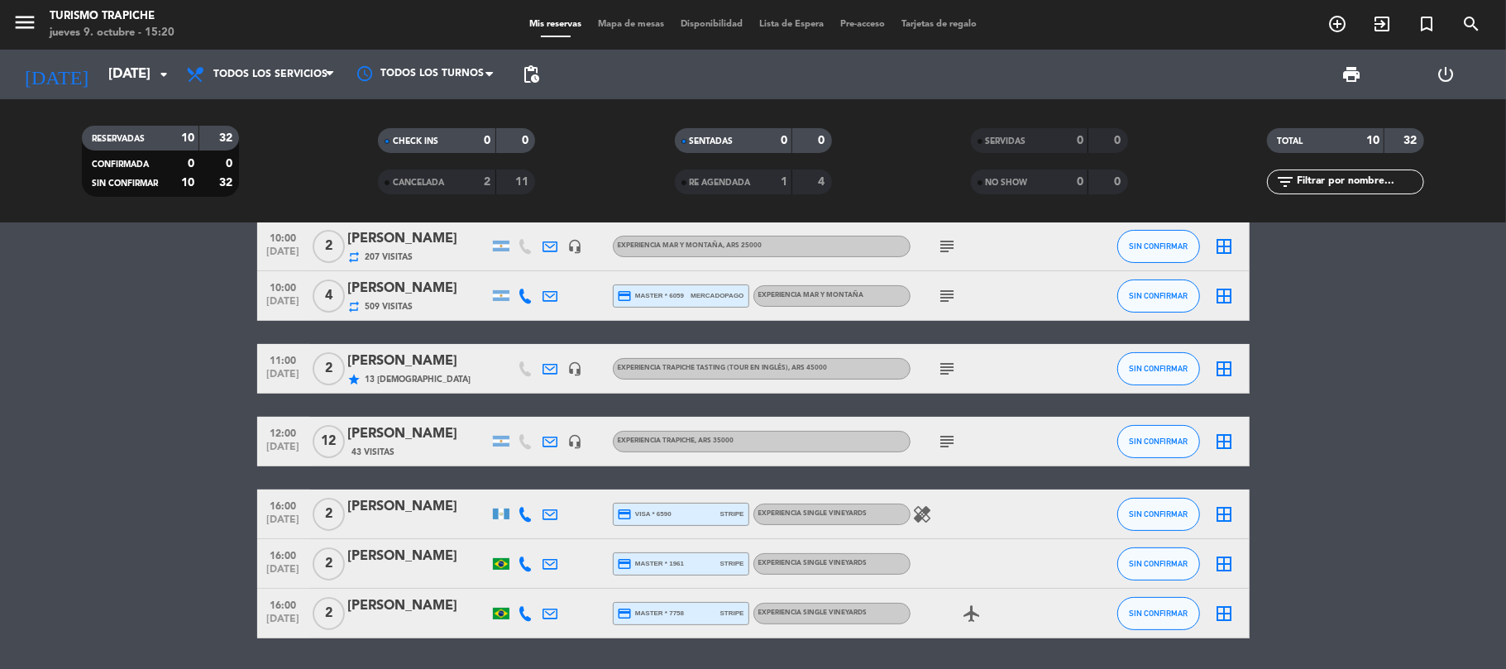
scroll to position [237, 0]
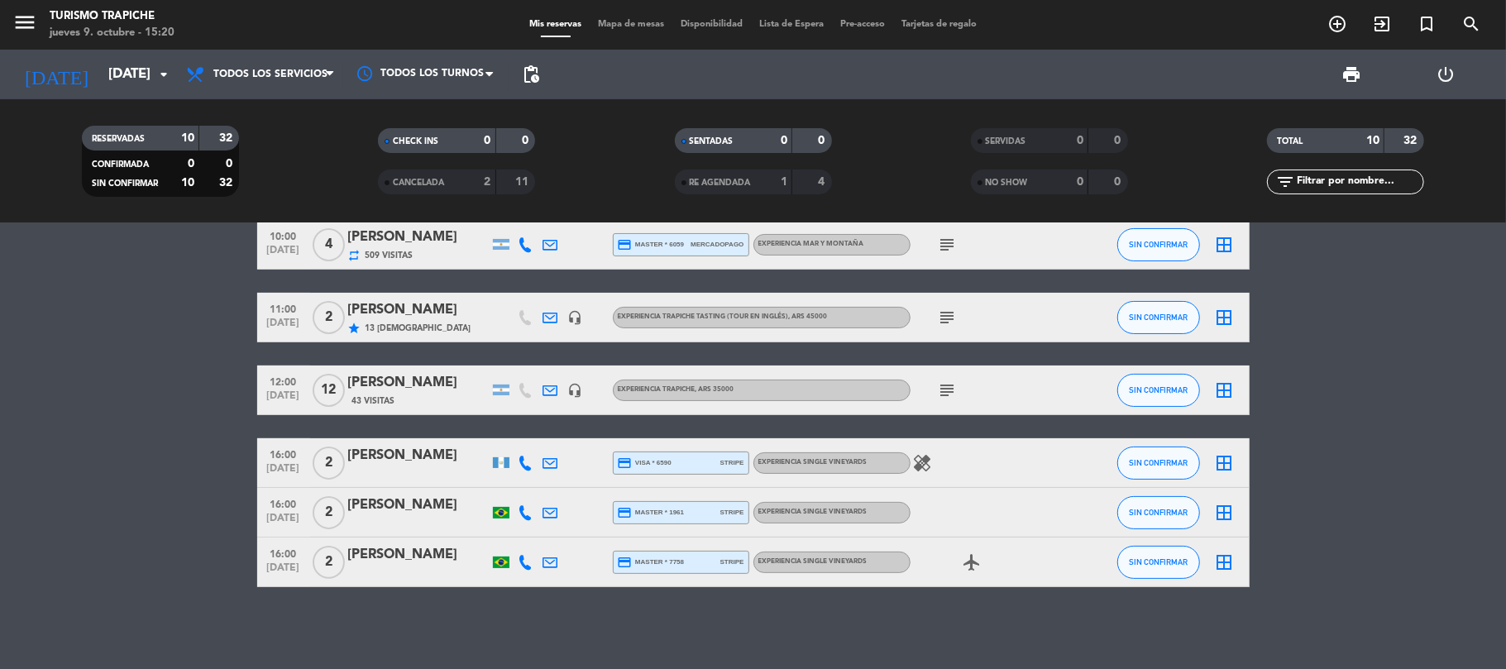
click at [185, 518] on bookings-row "10:00 [DATE] [DATE] SUNTRIP [PERSON_NAME] TEBECHRANI X2 repeat 62 Visitas credi…" at bounding box center [753, 305] width 1506 height 566
click at [551, 388] on icon at bounding box center [550, 390] width 15 height 15
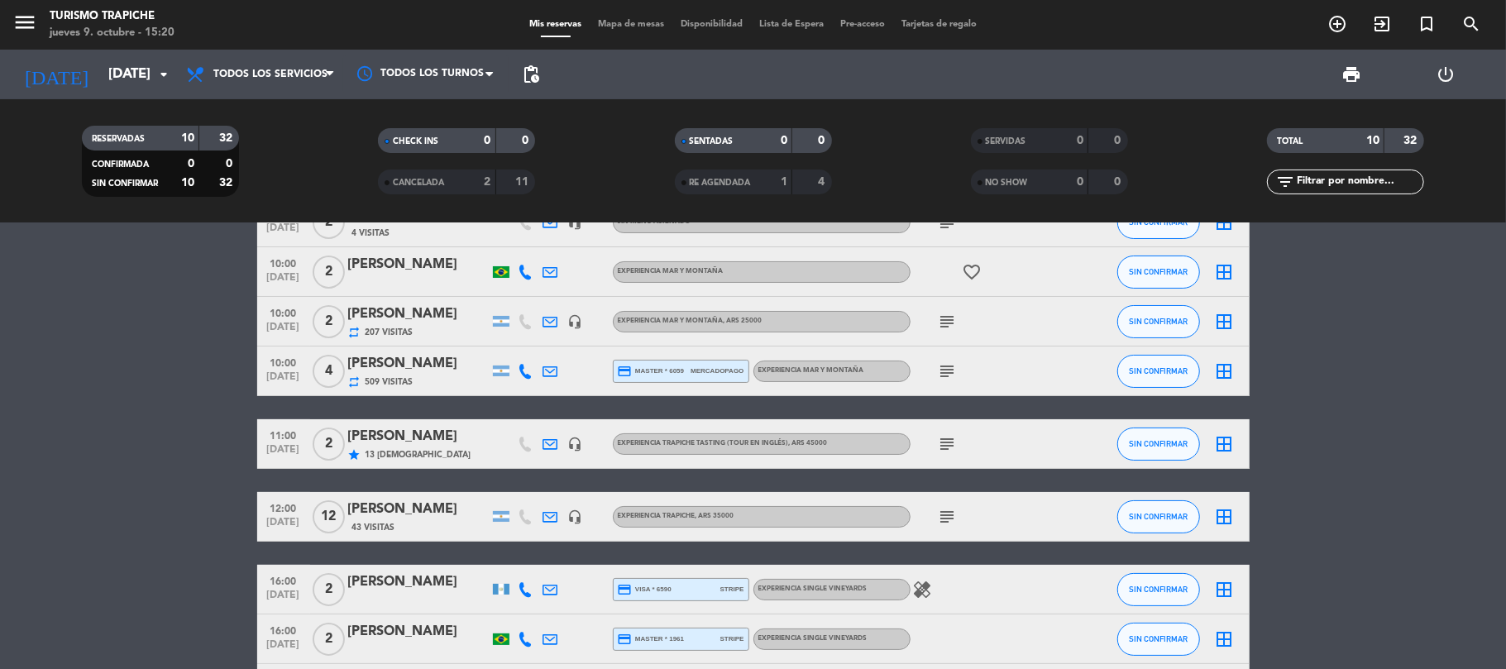
scroll to position [0, 0]
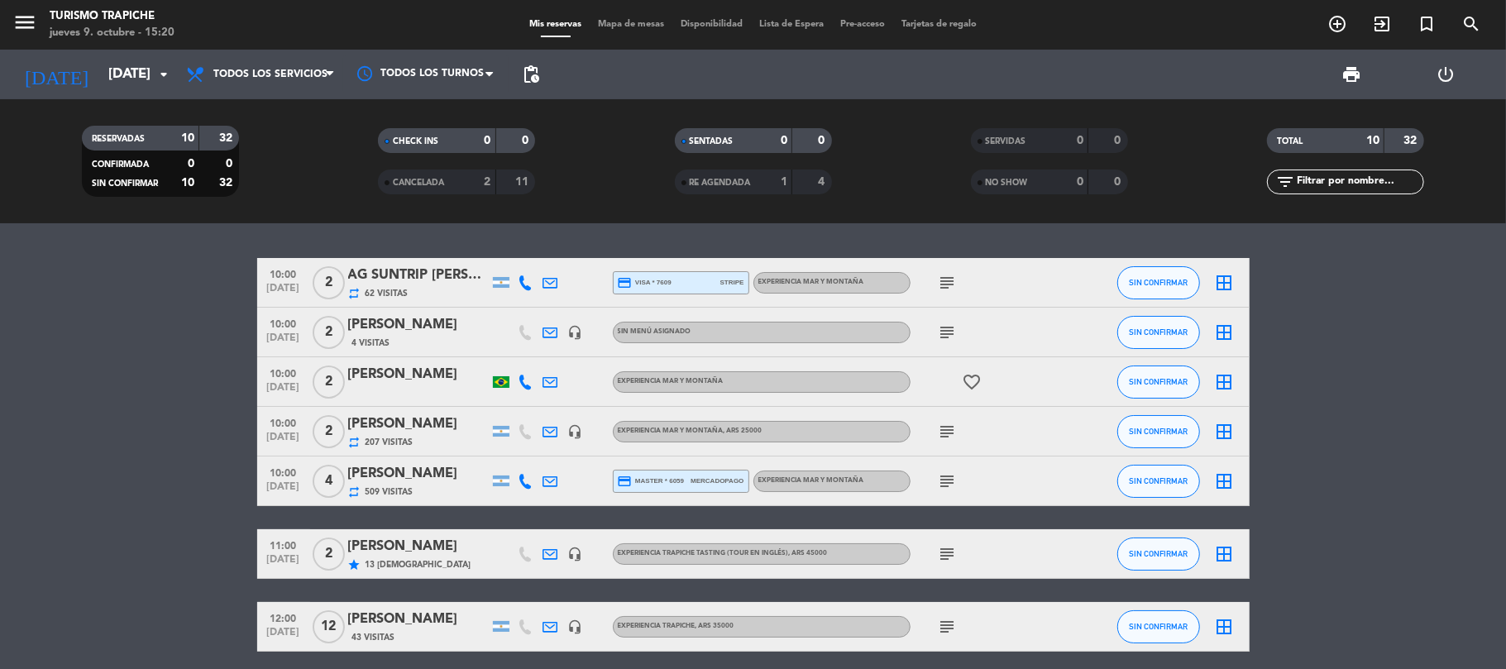
click at [554, 430] on icon at bounding box center [550, 431] width 15 height 15
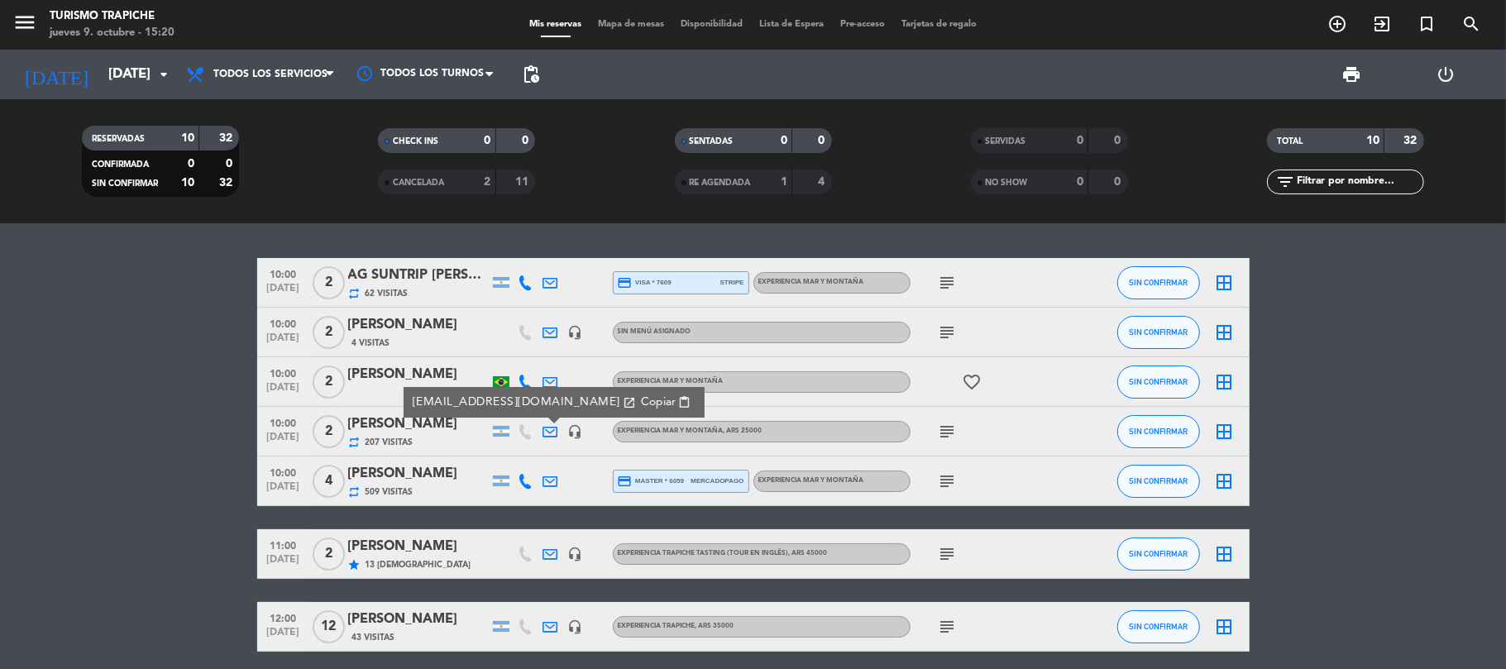
click at [554, 428] on icon at bounding box center [550, 431] width 15 height 15
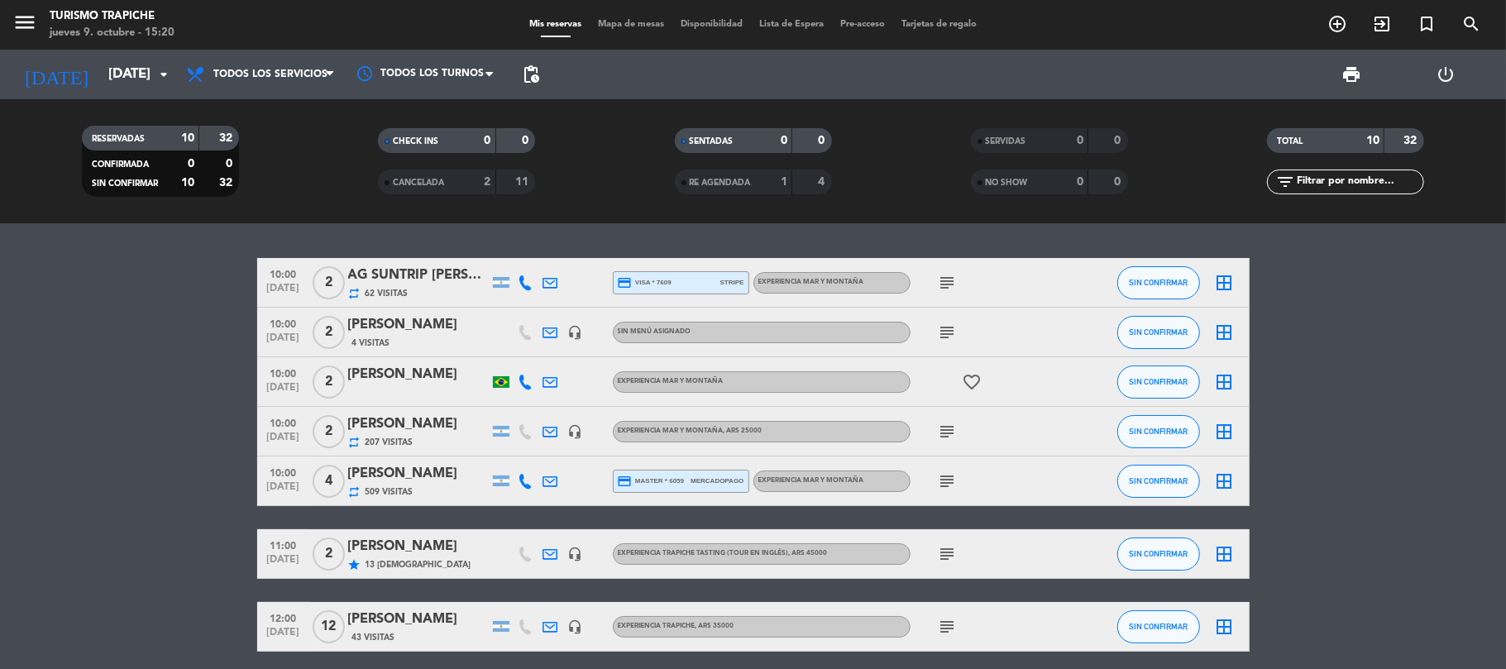
click at [541, 280] on div at bounding box center [551, 282] width 25 height 49
click at [131, 80] on input "[DATE]" at bounding box center [189, 75] width 179 height 32
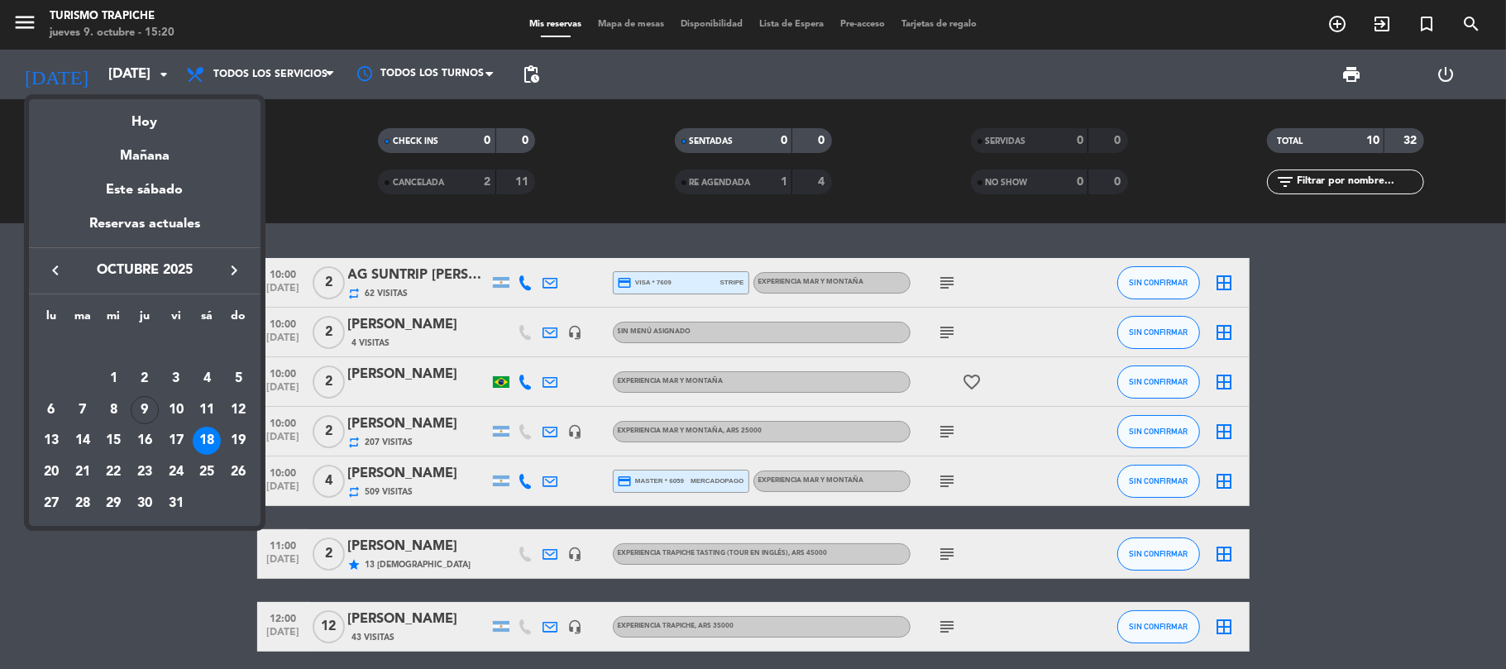
click at [232, 266] on icon "keyboard_arrow_right" at bounding box center [234, 271] width 20 height 20
click at [88, 437] on div "18" at bounding box center [83, 441] width 28 height 28
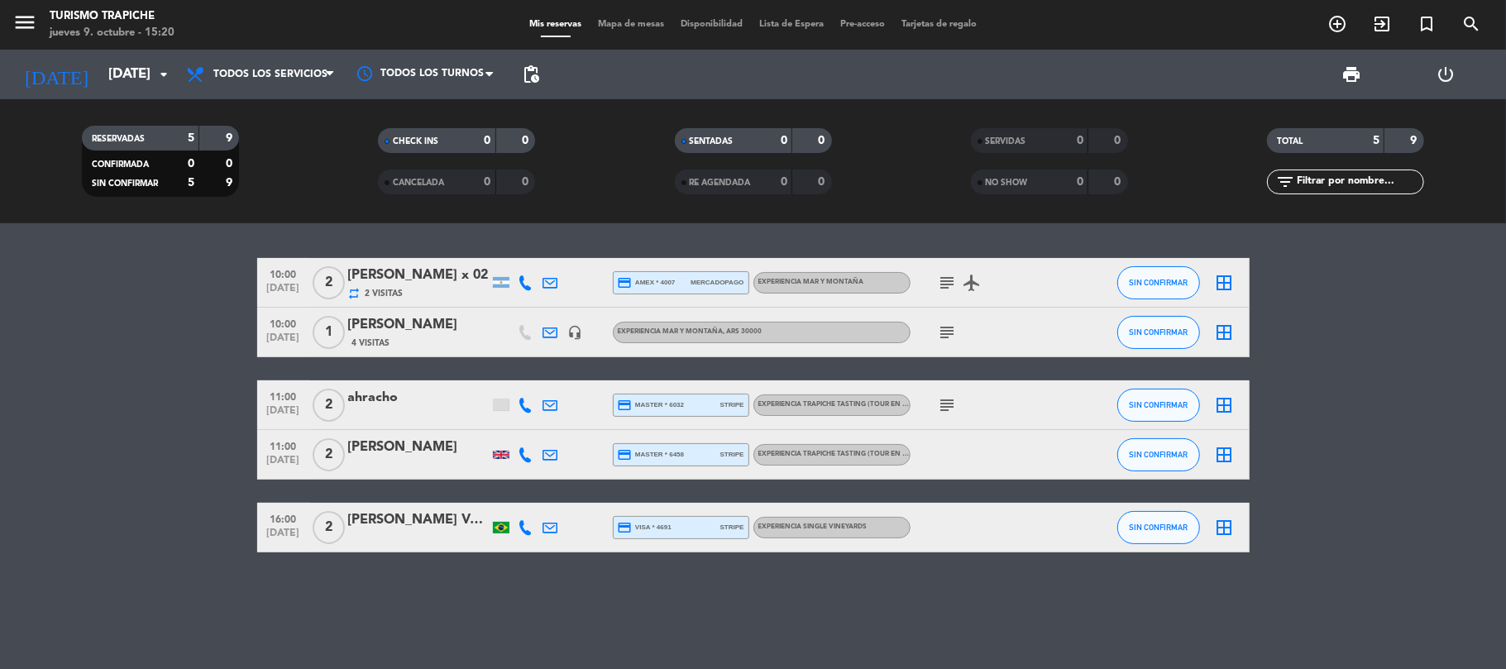
click at [435, 281] on div "[PERSON_NAME] x 02" at bounding box center [418, 276] width 141 height 22
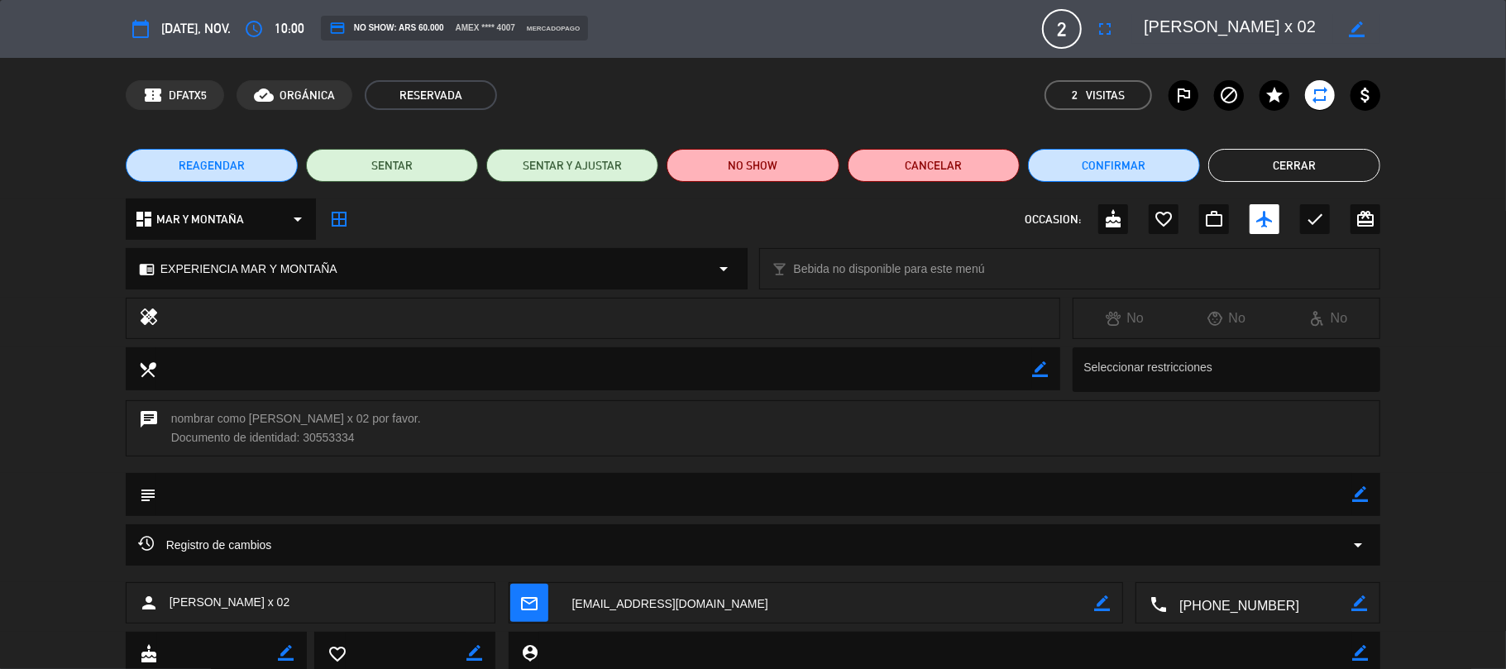
drag, startPoint x: 1265, startPoint y: 169, endPoint x: 425, endPoint y: 46, distance: 848.5
click at [1262, 169] on button "Cerrar" at bounding box center [1295, 165] width 172 height 33
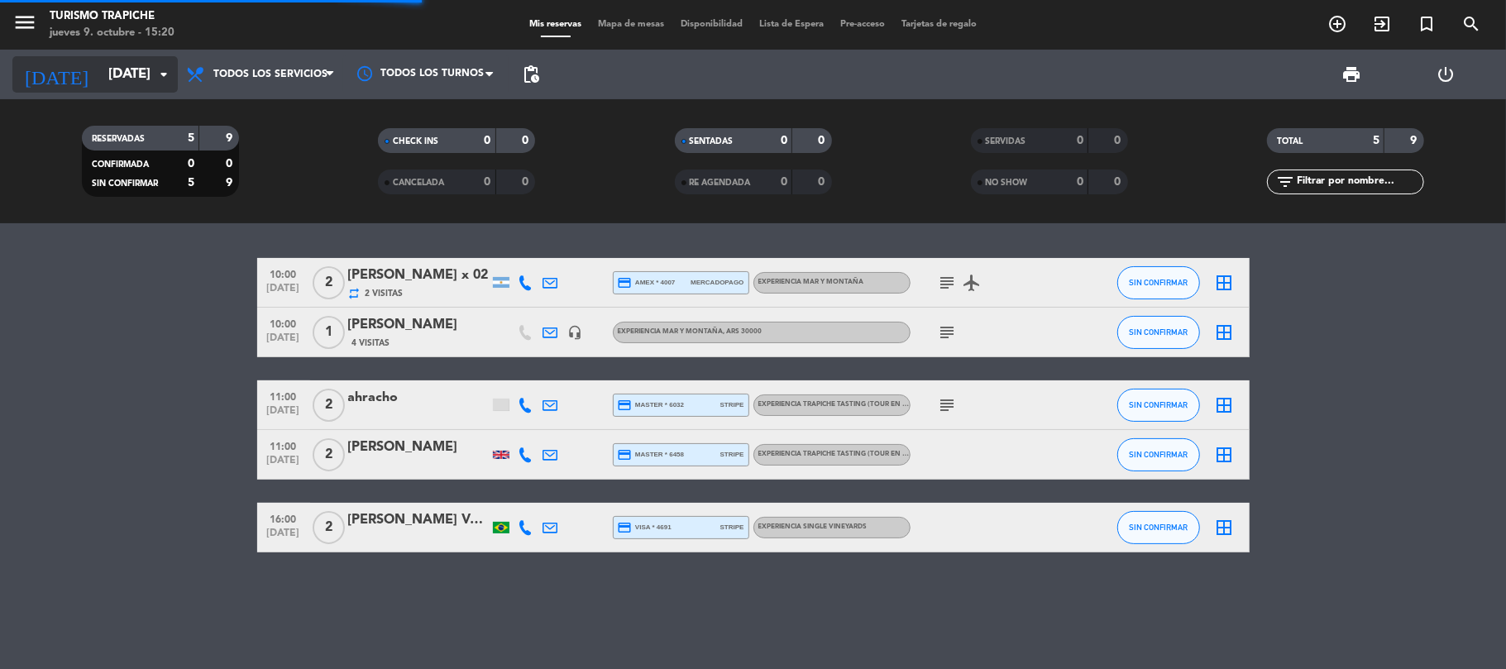
click at [160, 74] on icon "arrow_drop_down" at bounding box center [164, 75] width 20 height 20
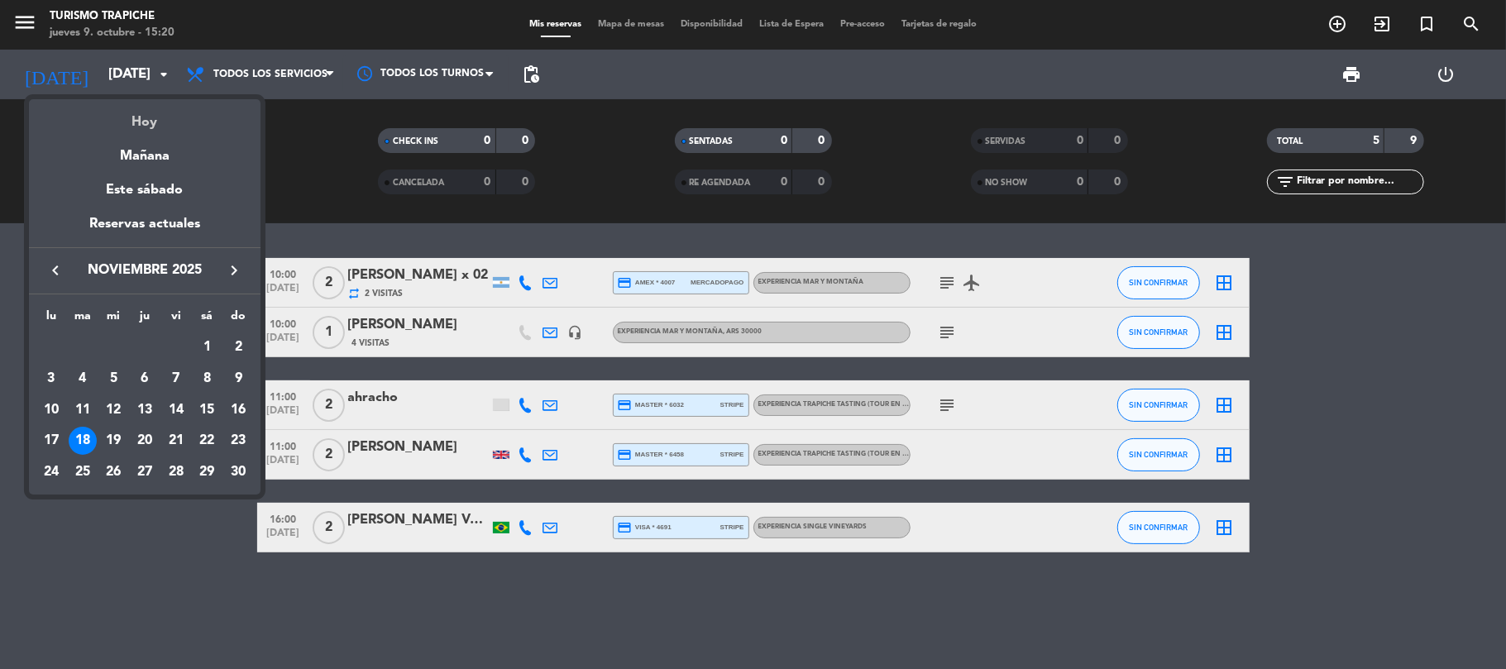
click at [166, 117] on div "Hoy" at bounding box center [145, 116] width 232 height 34
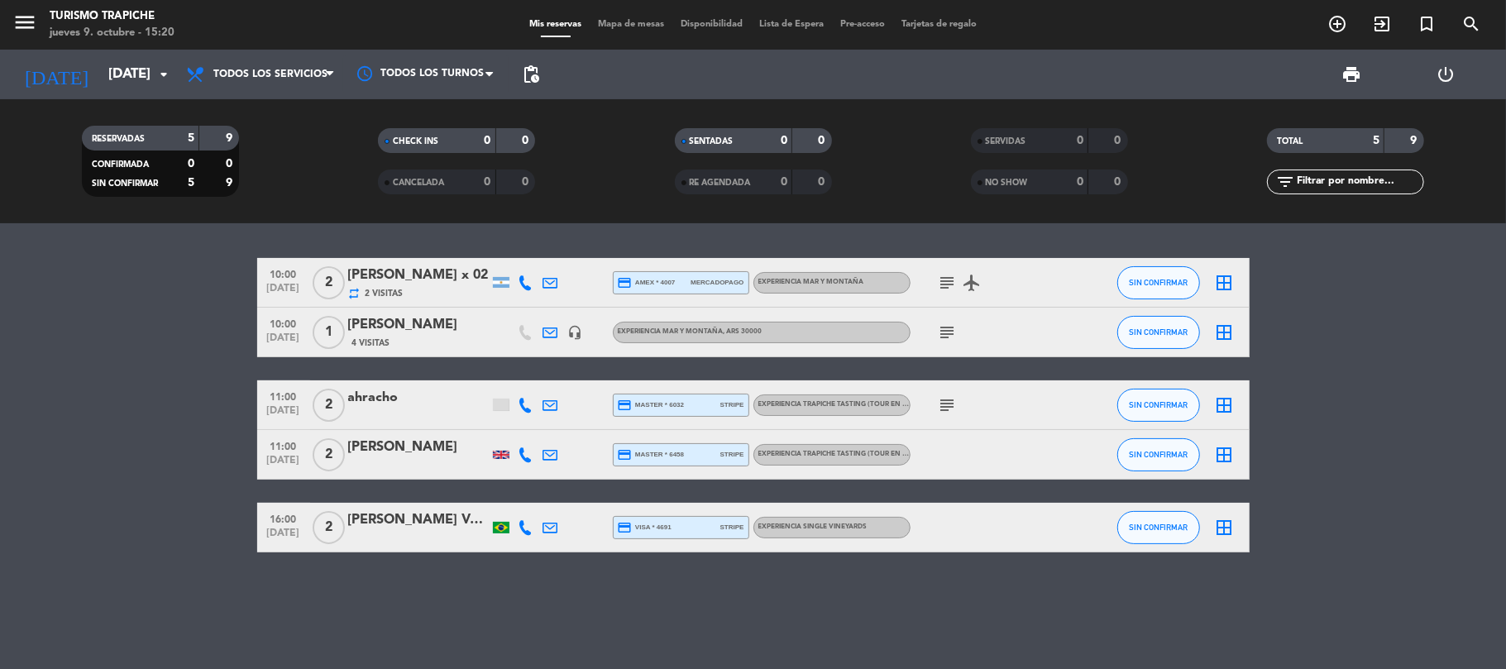
type input "[DEMOGRAPHIC_DATA][DATE]"
click at [136, 335] on bookings-row "10:00 [DATE] [DATE][PERSON_NAME] x 02 repeat 2 Visitas credit_card amex * 4007 …" at bounding box center [753, 405] width 1506 height 294
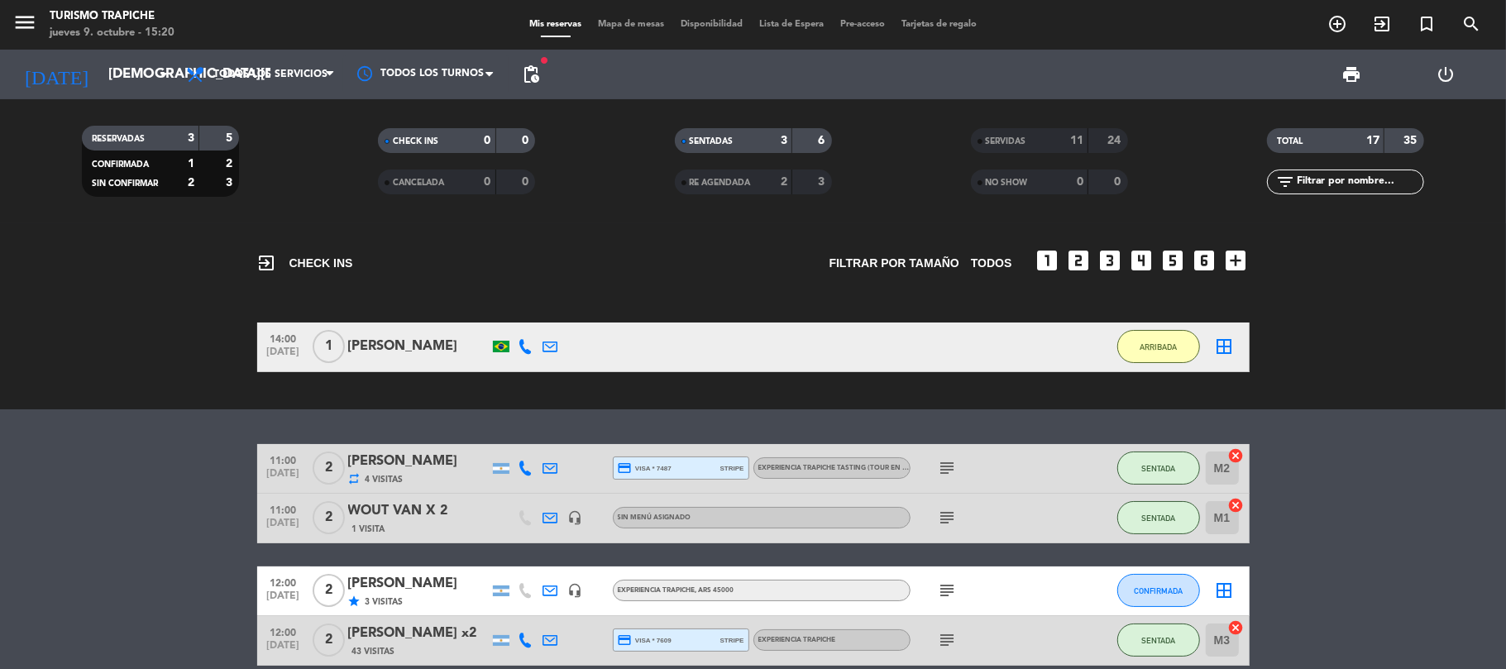
click at [430, 520] on div "WOUT VAN X 2" at bounding box center [418, 511] width 141 height 22
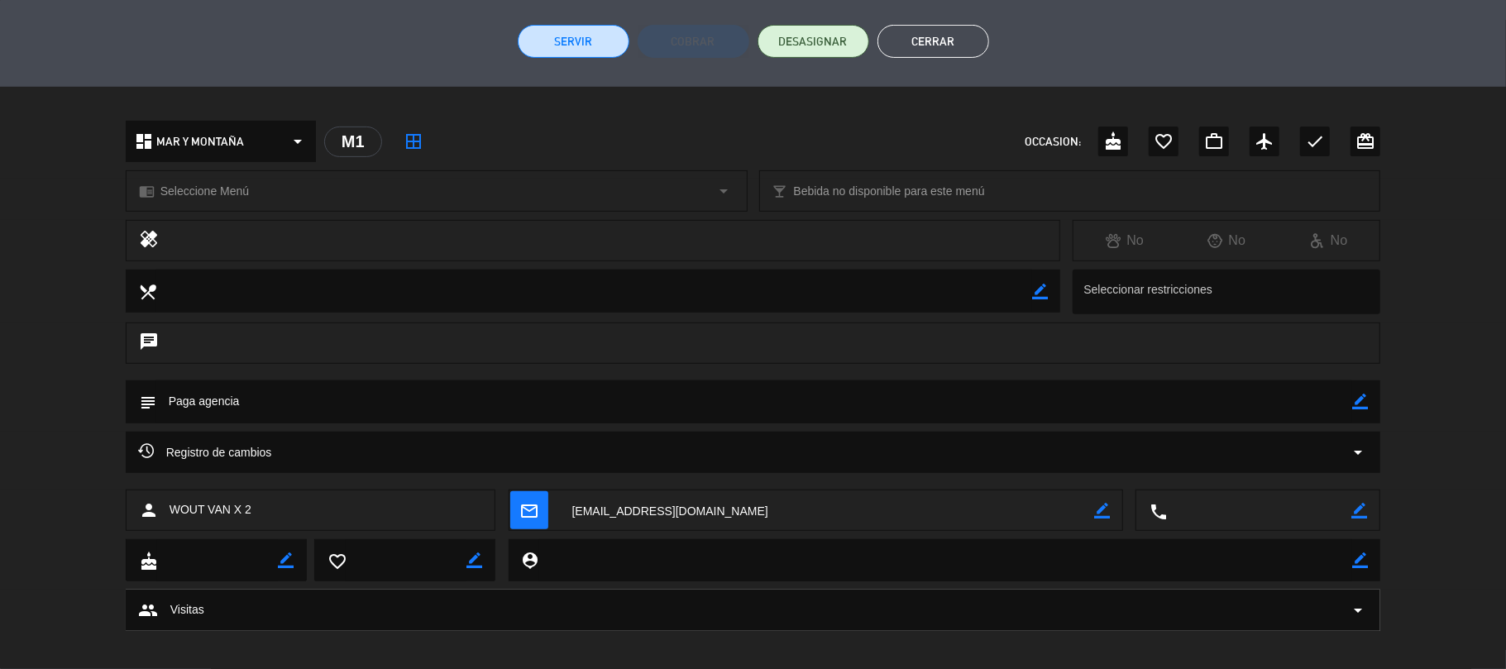
scroll to position [412, 0]
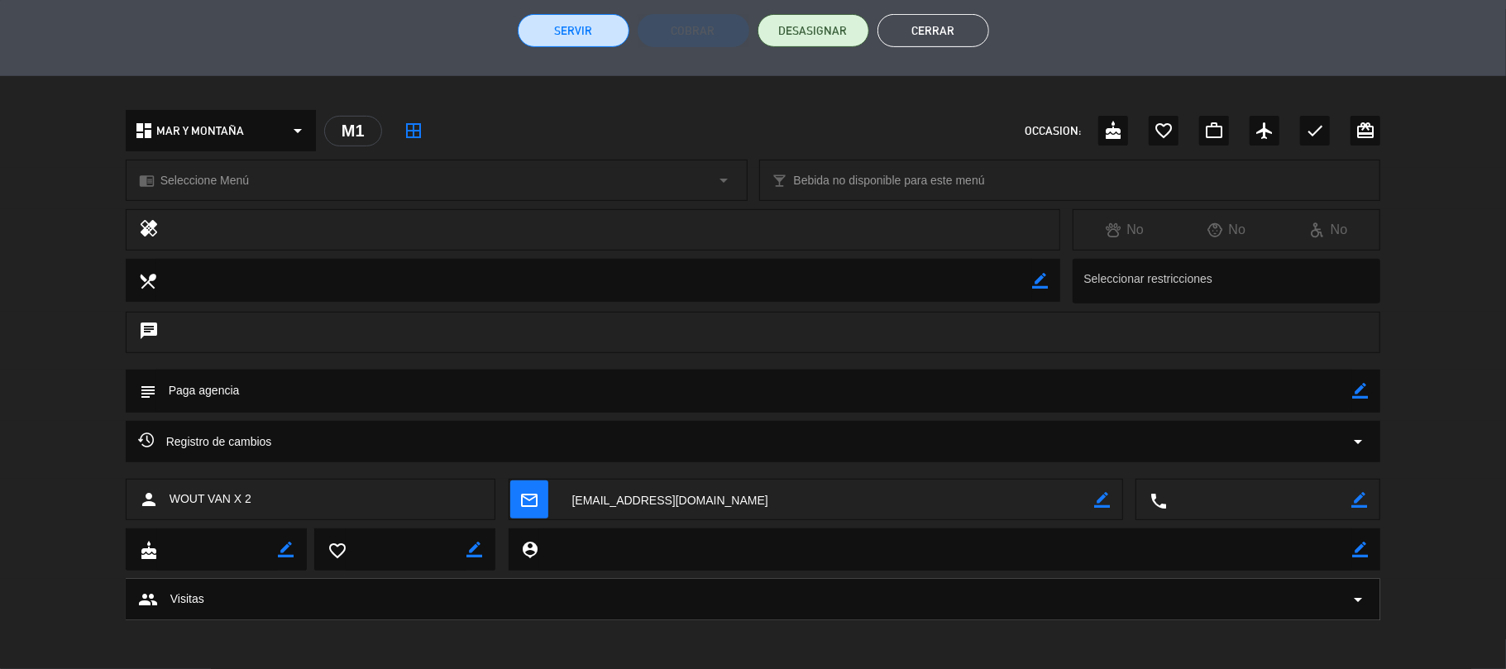
click at [1360, 394] on icon "border_color" at bounding box center [1361, 391] width 16 height 16
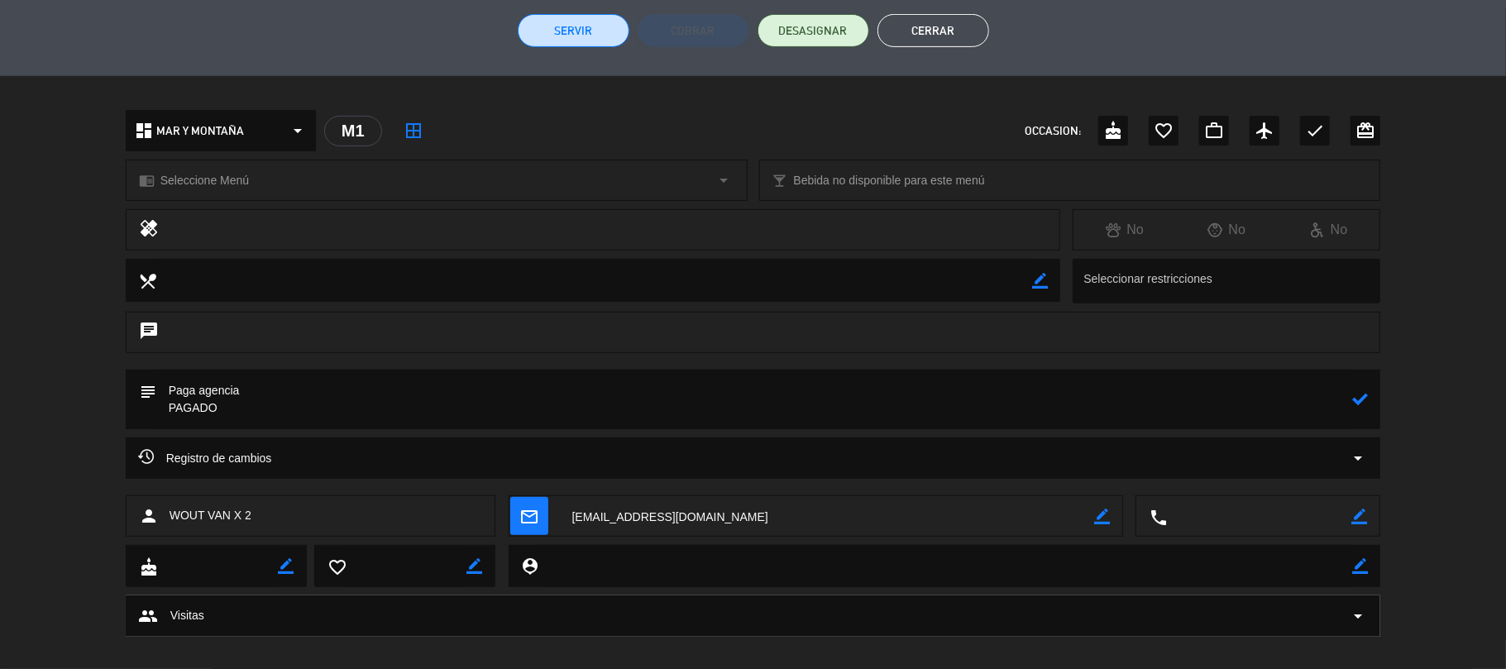
type textarea "Paga agencia PAGADO"
click at [1364, 408] on div at bounding box center [1361, 400] width 16 height 60
click at [1361, 405] on icon at bounding box center [1361, 399] width 16 height 16
click at [576, 25] on button "Servir" at bounding box center [574, 30] width 112 height 33
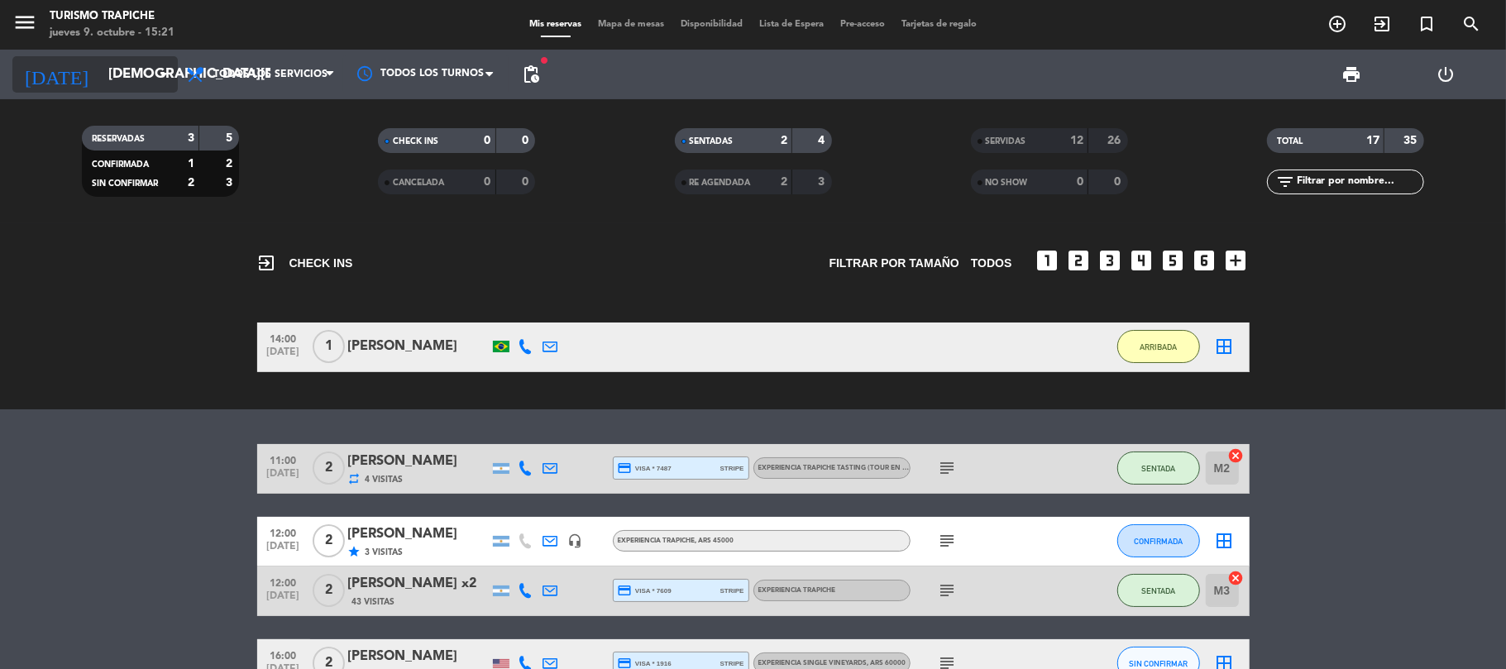
click at [100, 73] on input "[DEMOGRAPHIC_DATA][DATE]" at bounding box center [189, 75] width 179 height 32
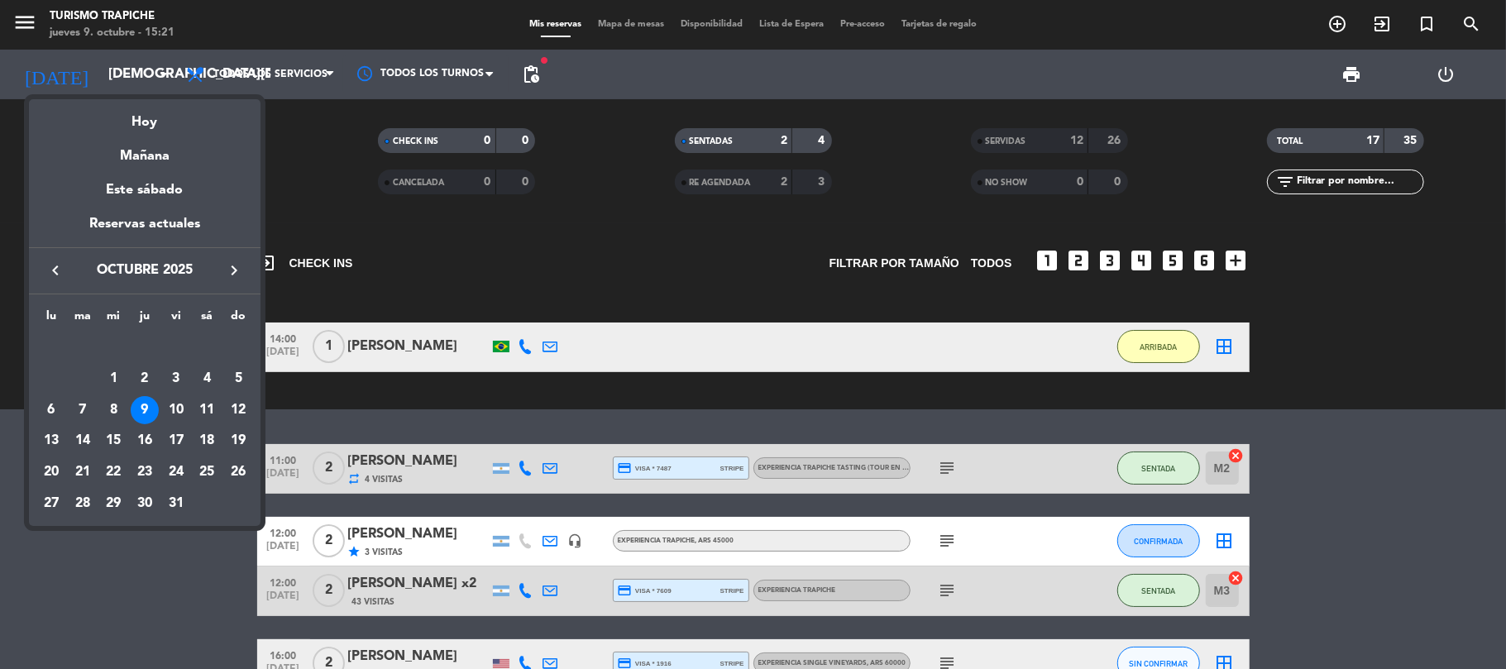
click at [245, 275] on button "keyboard_arrow_right" at bounding box center [234, 271] width 30 height 22
click at [84, 378] on div "6" at bounding box center [83, 379] width 28 height 28
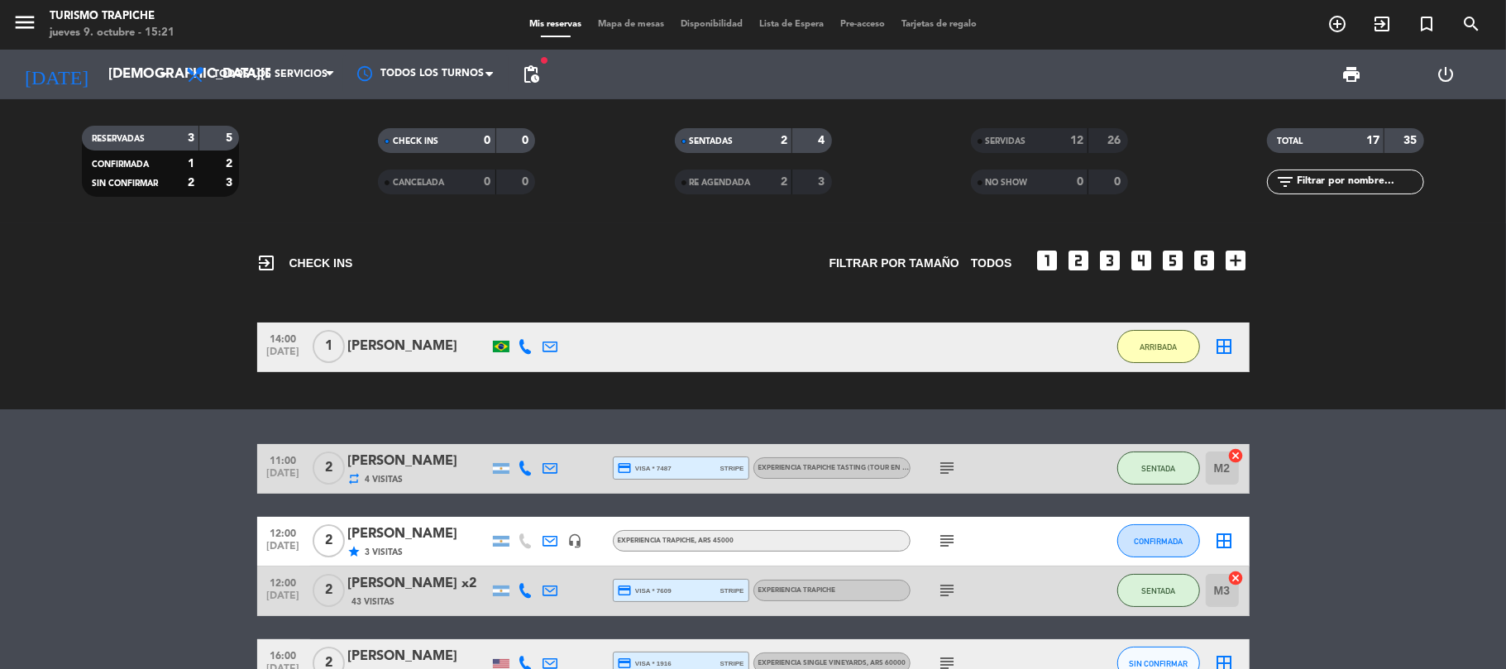
type input "[DATE]"
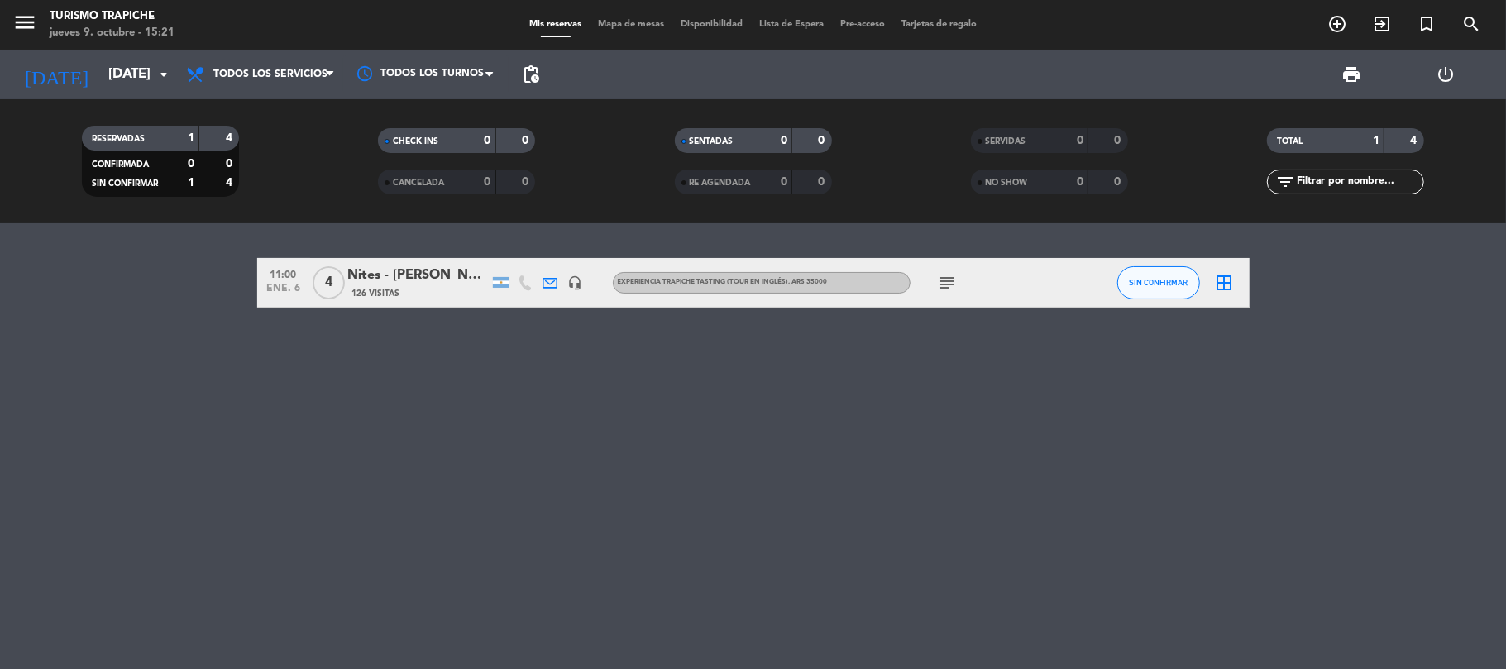
click at [143, 455] on div "11:00 [DATE] 4 Nites - [PERSON_NAME] 126 Visitas headset_mic EXPERIENCIA TRAPIC…" at bounding box center [753, 446] width 1506 height 446
click at [1329, 25] on icon "add_circle_outline" at bounding box center [1338, 24] width 20 height 20
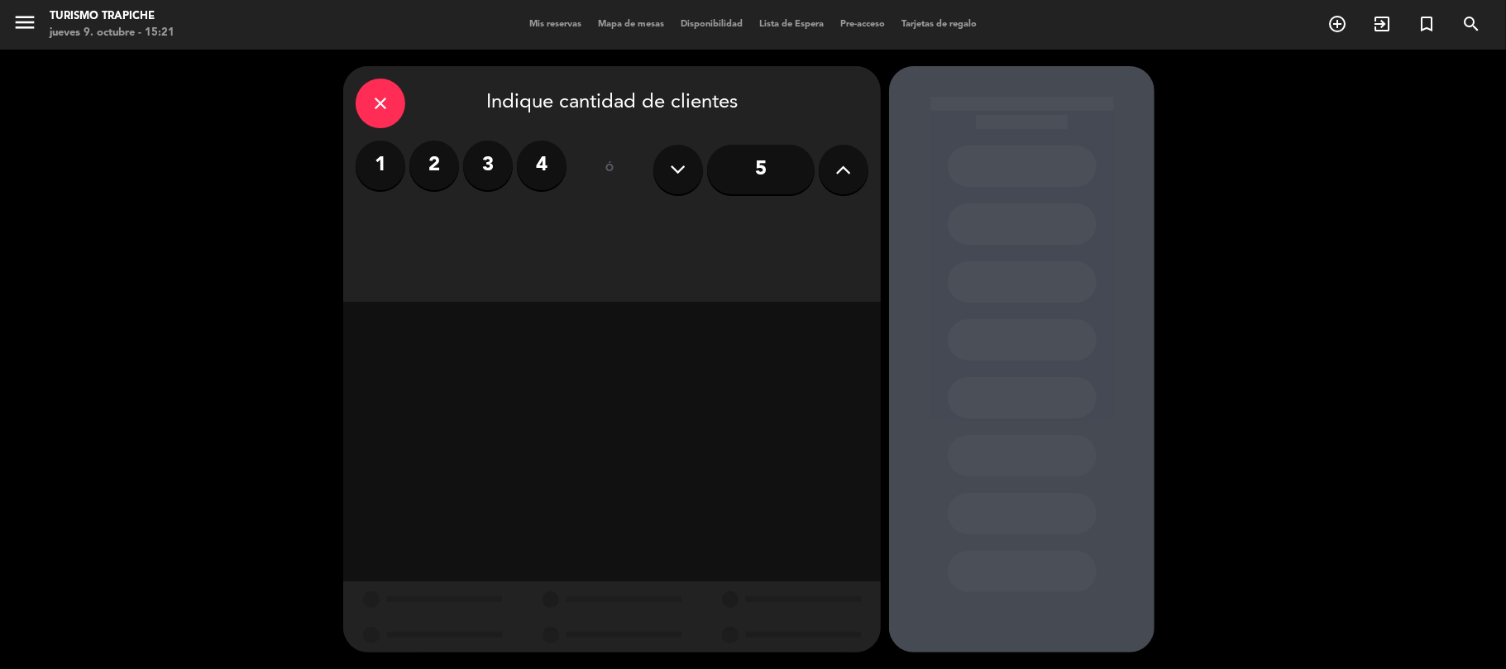
click at [481, 169] on label "3" at bounding box center [488, 166] width 50 height 50
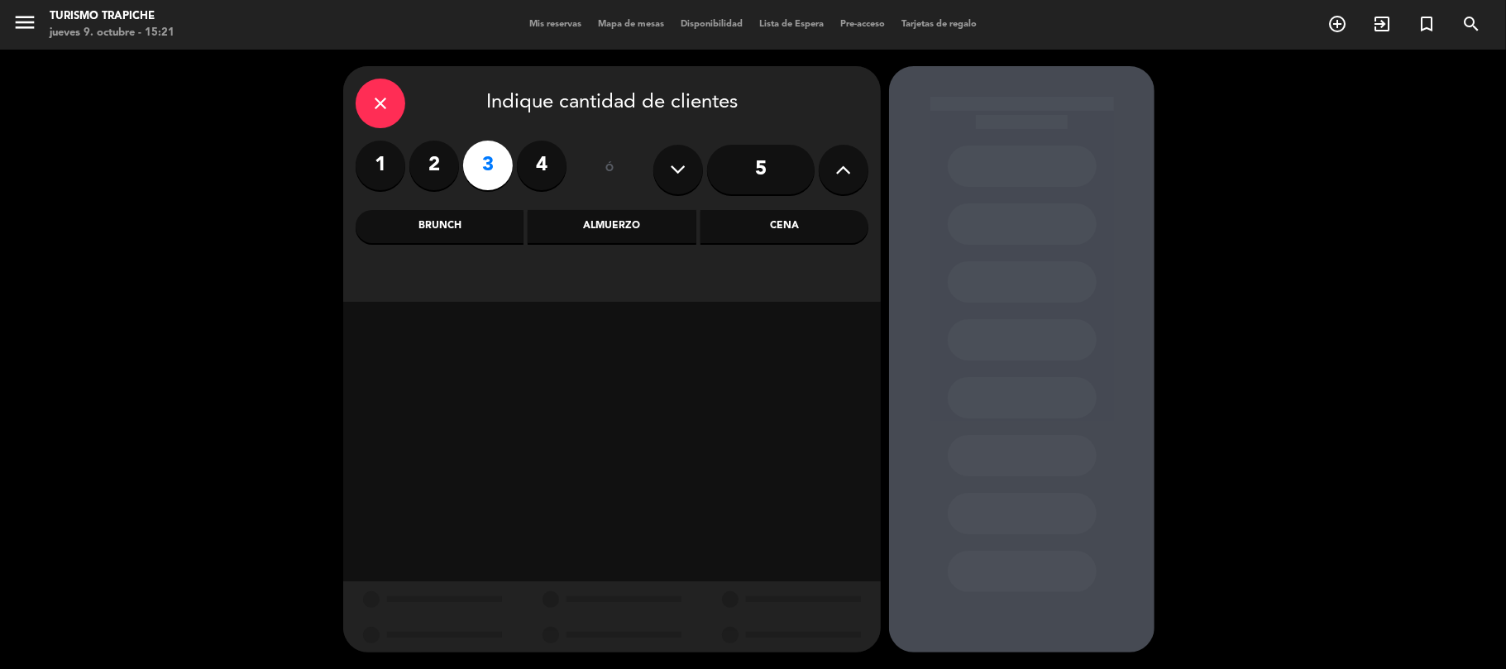
click at [444, 169] on label "2" at bounding box center [434, 166] width 50 height 50
click at [580, 228] on div "Almuerzo" at bounding box center [612, 226] width 168 height 33
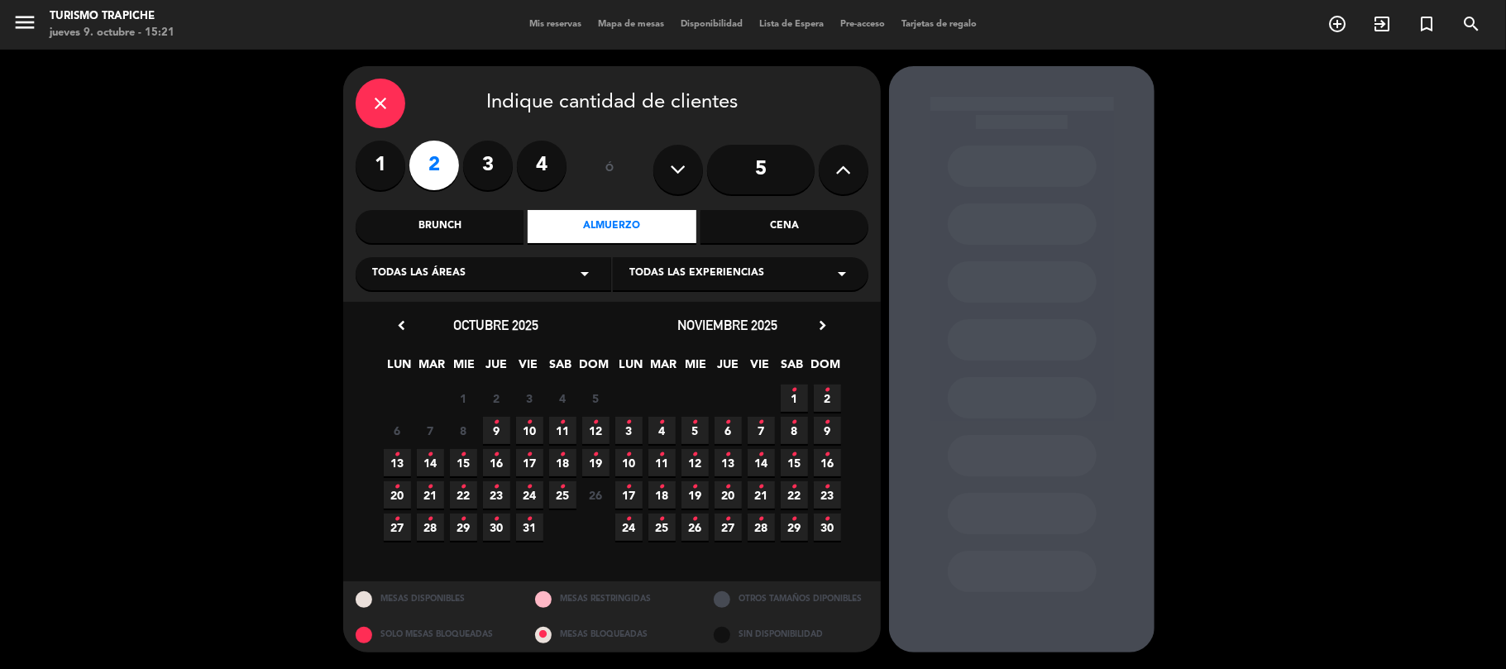
click at [825, 324] on icon "chevron_right" at bounding box center [822, 325] width 17 height 17
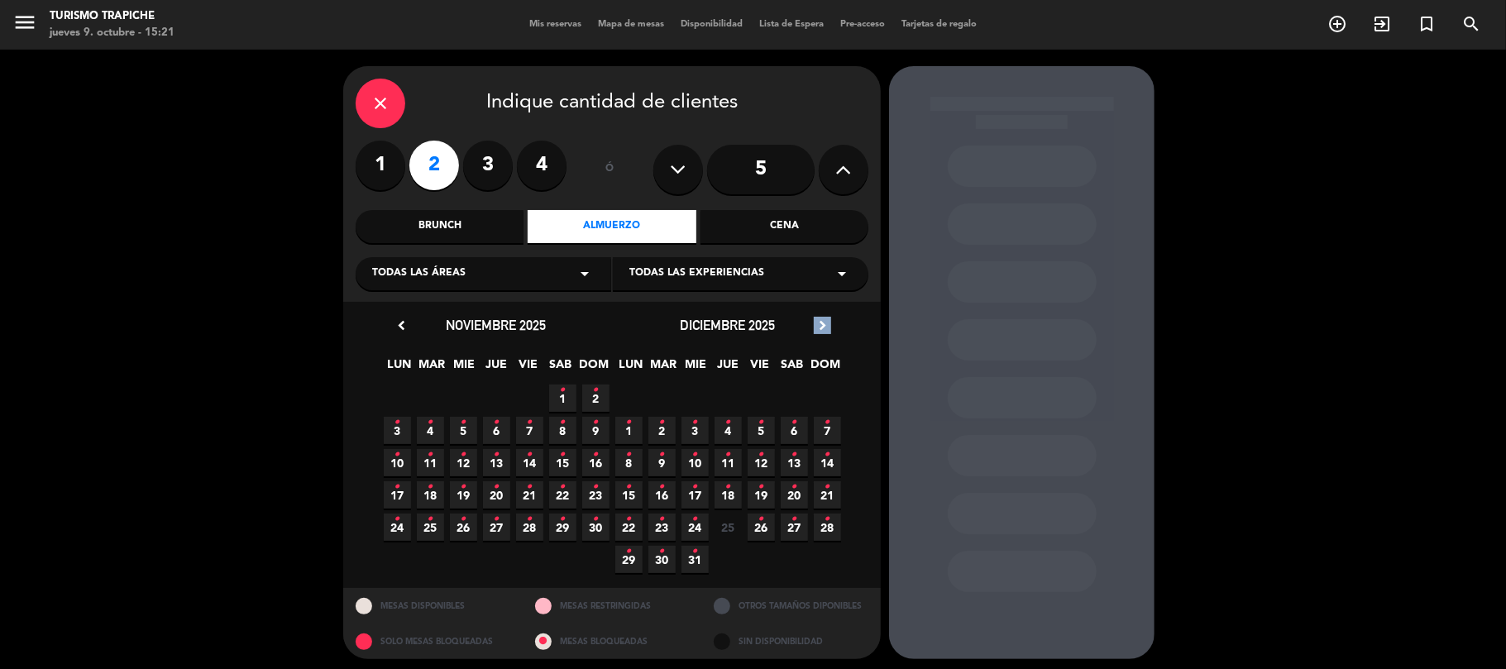
click at [824, 324] on icon "chevron_right" at bounding box center [822, 325] width 17 height 17
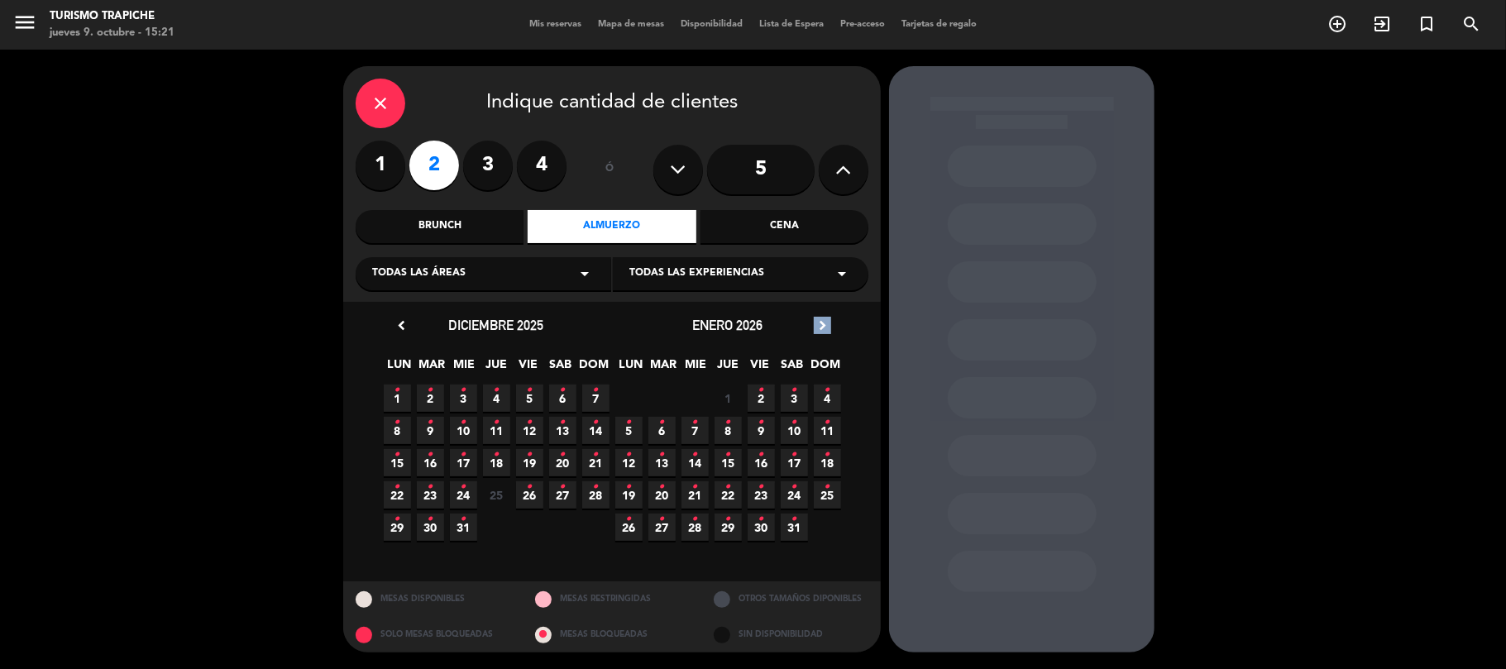
click at [822, 325] on icon "chevron_right" at bounding box center [822, 325] width 17 height 17
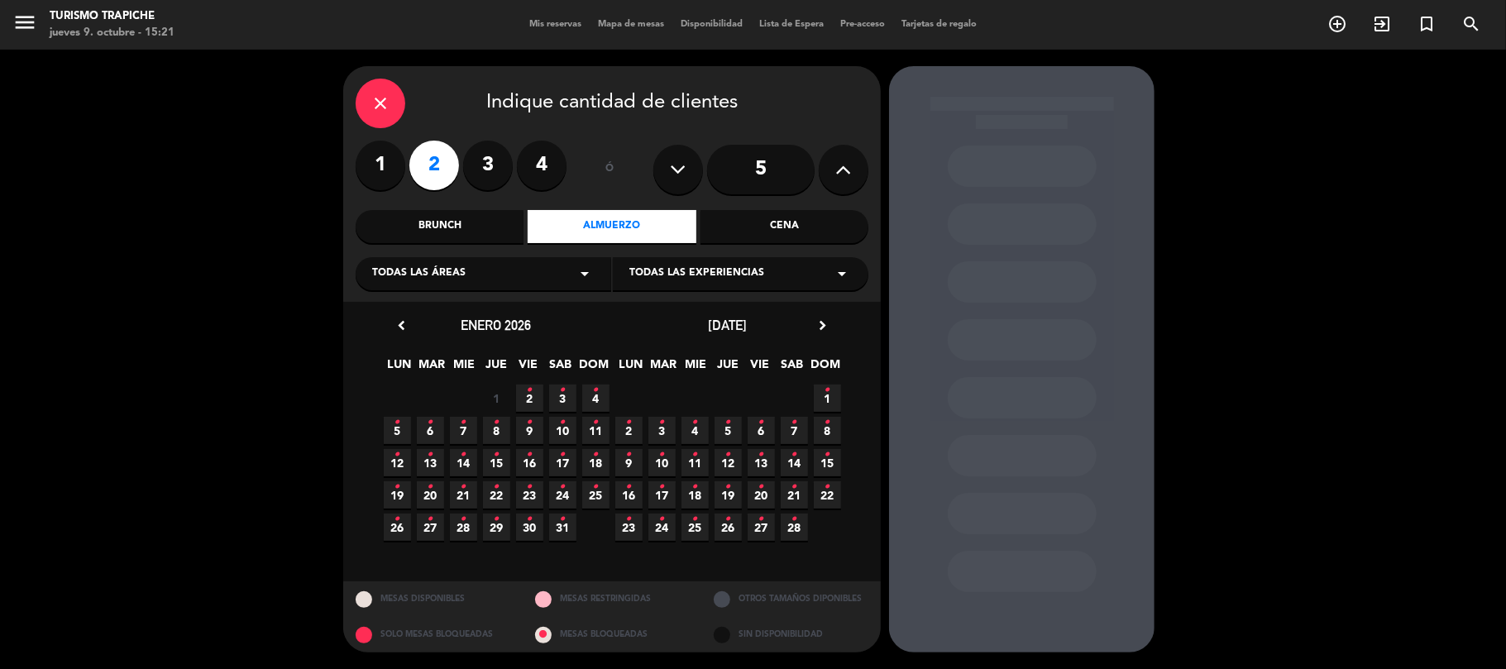
click at [430, 427] on icon "•" at bounding box center [431, 422] width 6 height 26
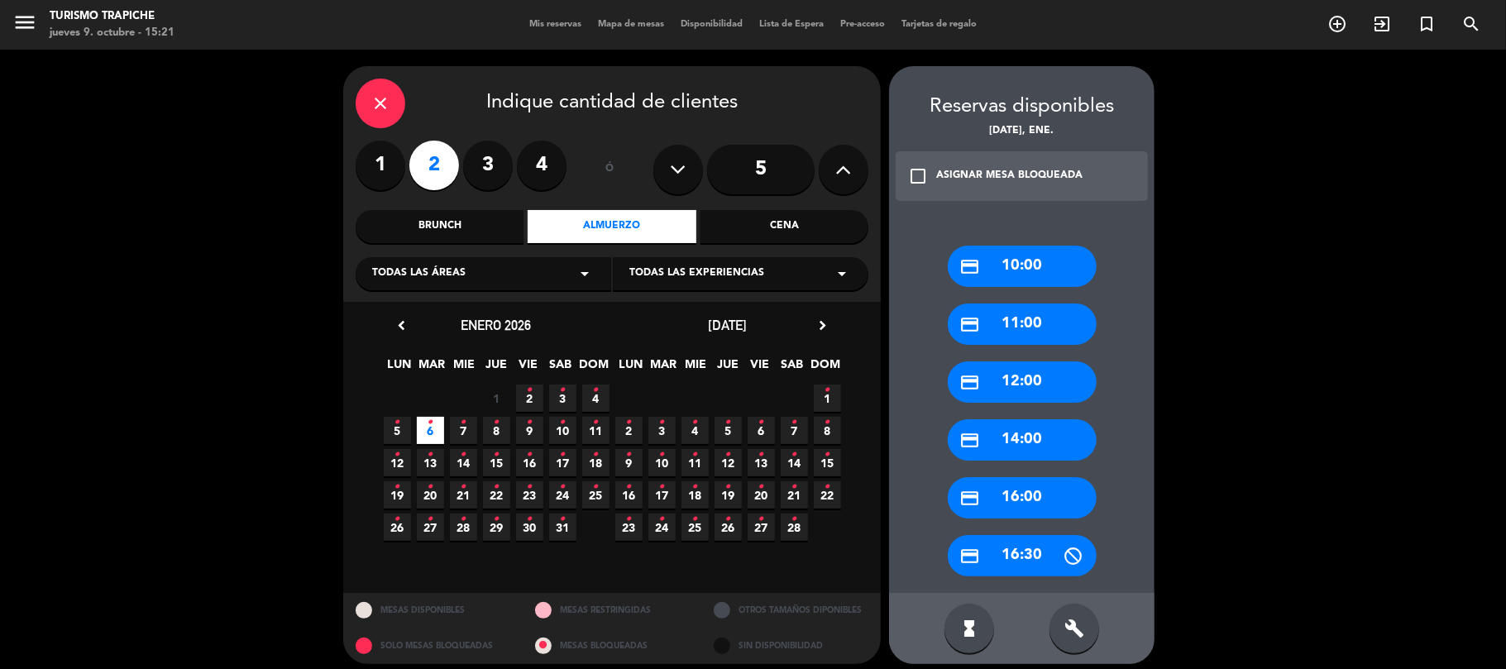
click at [1020, 390] on div "credit_card 12:00" at bounding box center [1022, 381] width 149 height 41
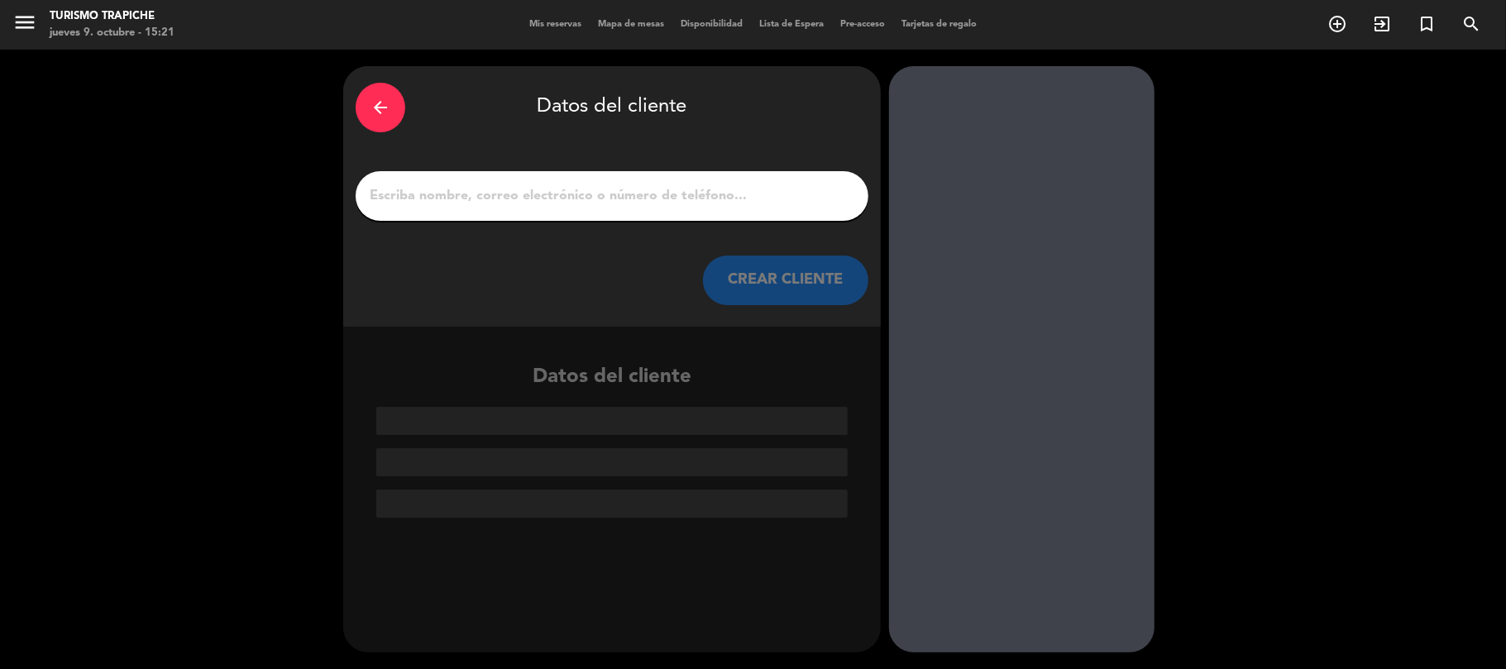
click at [642, 202] on input "1" at bounding box center [612, 195] width 488 height 23
paste input "[PERSON_NAME] X2"
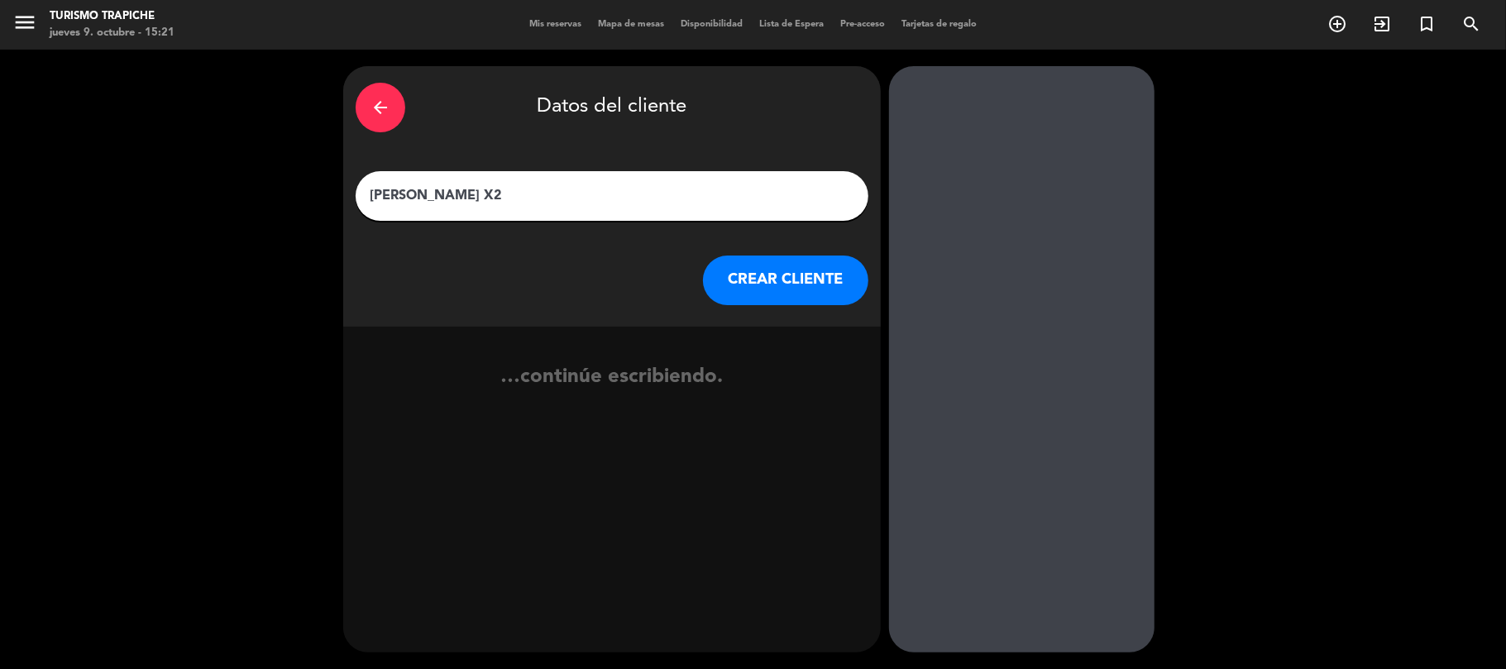
type input "[PERSON_NAME] X2"
click at [812, 286] on button "CREAR CLIENTE" at bounding box center [785, 281] width 165 height 50
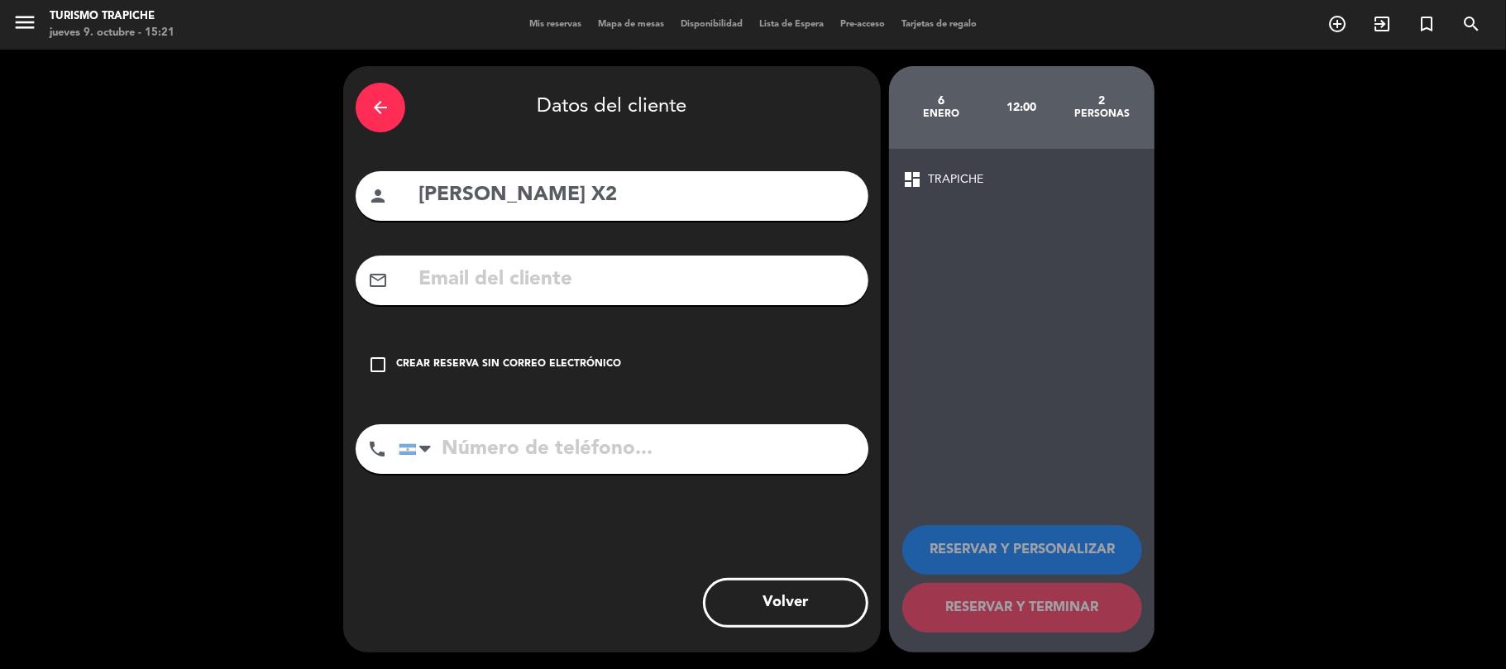
click at [493, 291] on input "text" at bounding box center [636, 280] width 439 height 34
paste input "nossa mendoza <[EMAIL_ADDRESS][DOMAIN_NAME]>"
drag, startPoint x: 577, startPoint y: 278, endPoint x: 336, endPoint y: 285, distance: 241.7
click at [336, 285] on div "arrow_back Datos del cliente person [PERSON_NAME] X2 mail_outline nossa mendoza…" at bounding box center [753, 360] width 1506 height 620
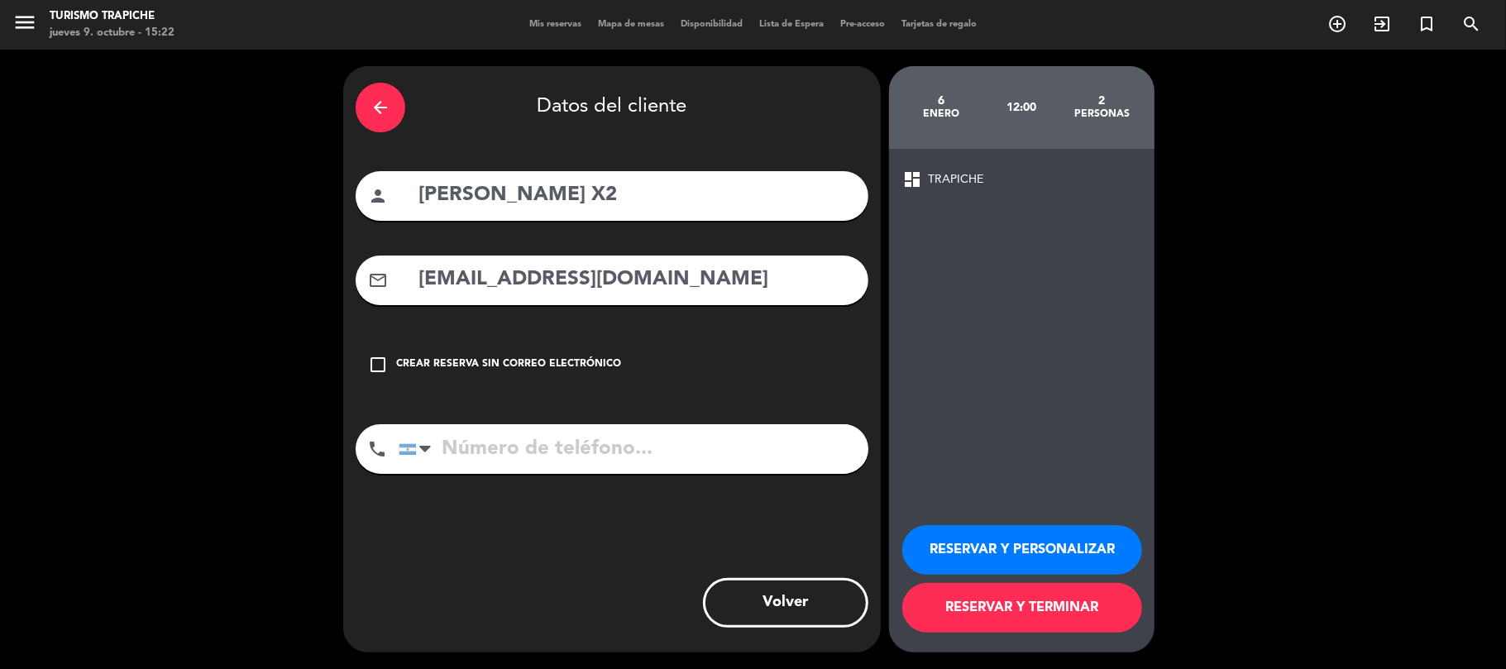
type input "[EMAIL_ADDRESS][DOMAIN_NAME]"
drag, startPoint x: 688, startPoint y: 205, endPoint x: 309, endPoint y: 185, distance: 380.2
click at [309, 185] on div "arrow_back Datos del cliente person [PERSON_NAME] X2 mail_outline [EMAIL_ADDRES…" at bounding box center [753, 360] width 1506 height 620
click at [974, 540] on button "RESERVAR Y PERSONALIZAR" at bounding box center [1022, 550] width 240 height 50
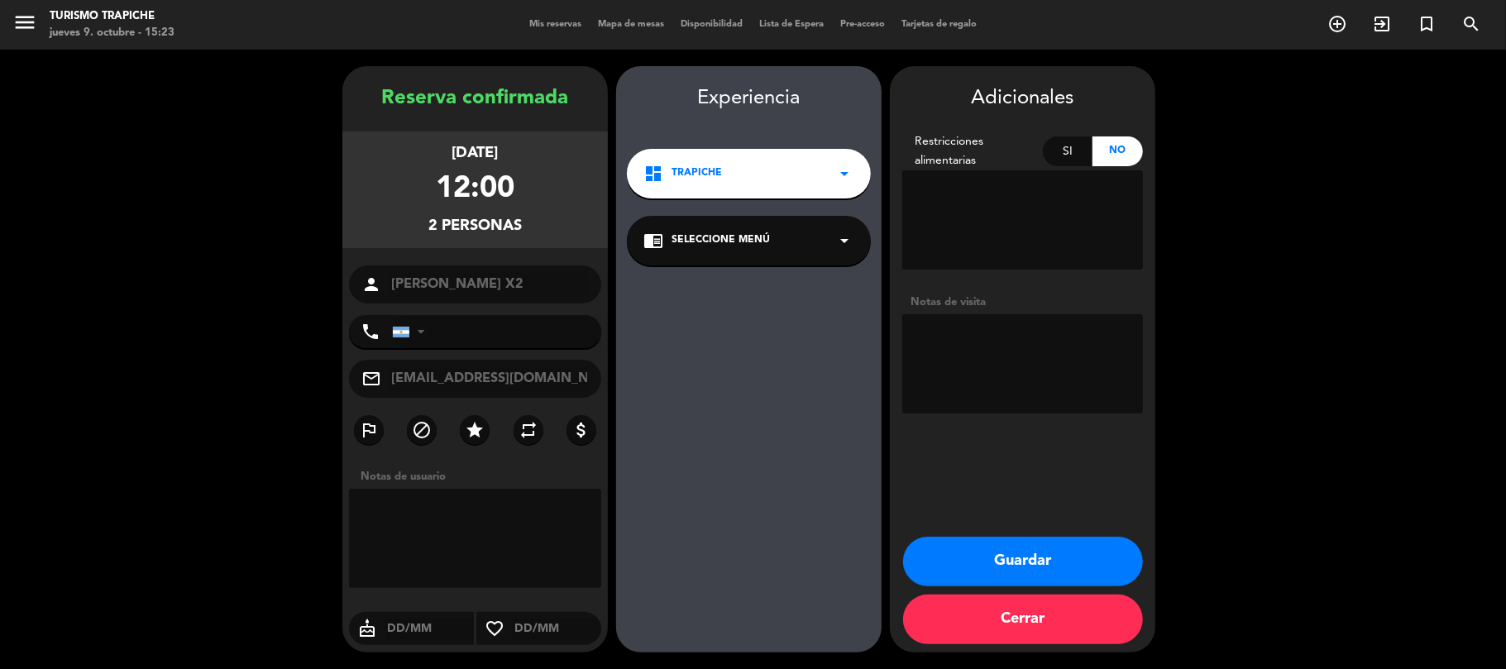
click at [741, 212] on div "Experiencia dashboard TRAPICHE arrow_drop_down chrome_reader_mode Seleccione Me…" at bounding box center [749, 376] width 266 height 586
click at [738, 230] on div "chrome_reader_mode Seleccione Menú arrow_drop_down" at bounding box center [749, 241] width 244 height 50
click at [766, 285] on div "EXPERIENCIA TRAPICHE" at bounding box center [749, 286] width 211 height 17
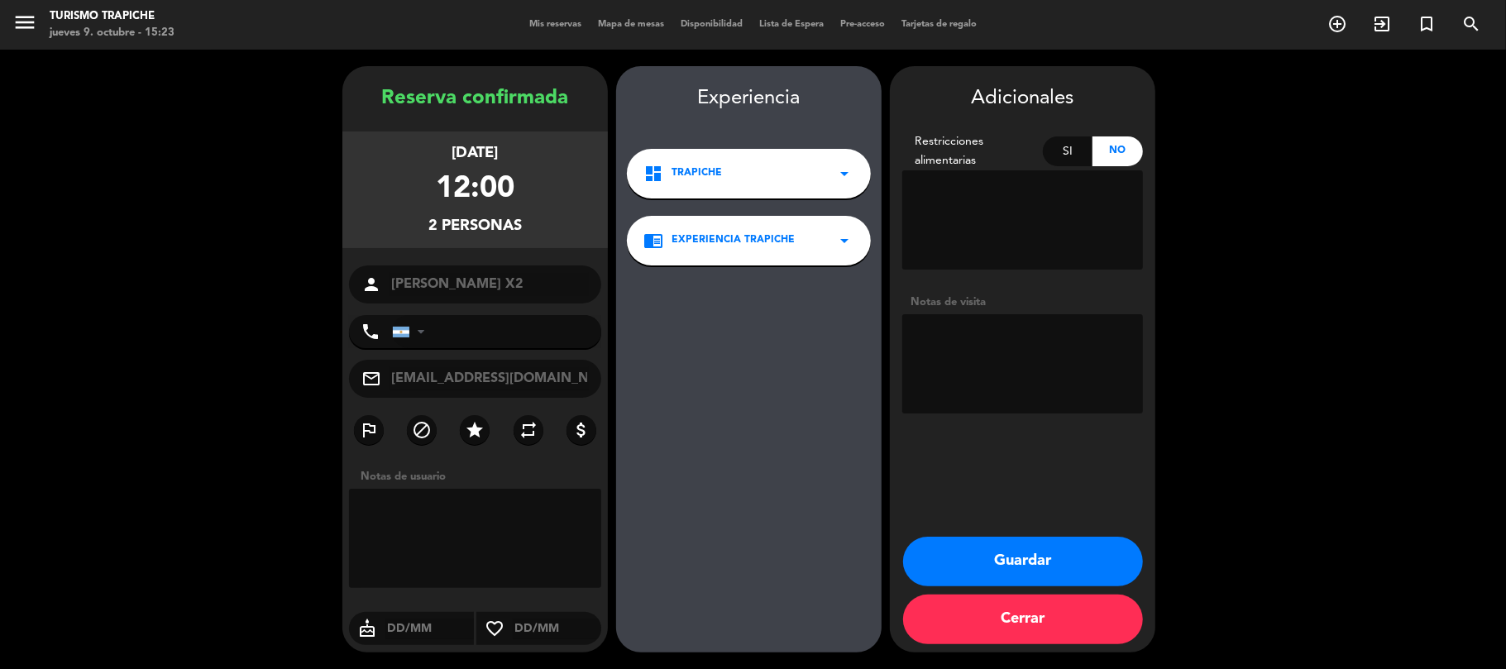
click at [930, 347] on textarea at bounding box center [1022, 363] width 241 height 99
type textarea "Paga agencia"
click at [531, 424] on icon "repeat" at bounding box center [529, 430] width 20 height 20
click at [980, 559] on button "Guardar" at bounding box center [1023, 562] width 240 height 50
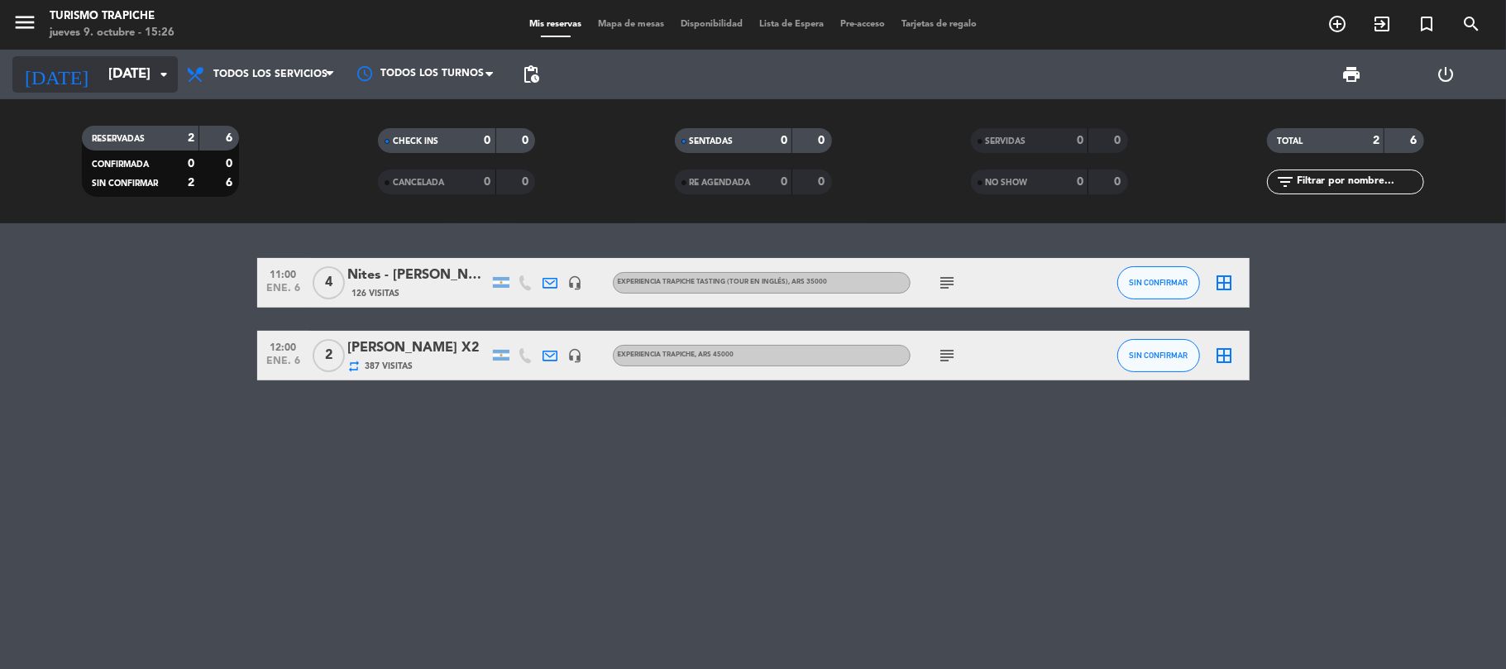
click at [103, 74] on input "[DATE]" at bounding box center [189, 75] width 179 height 32
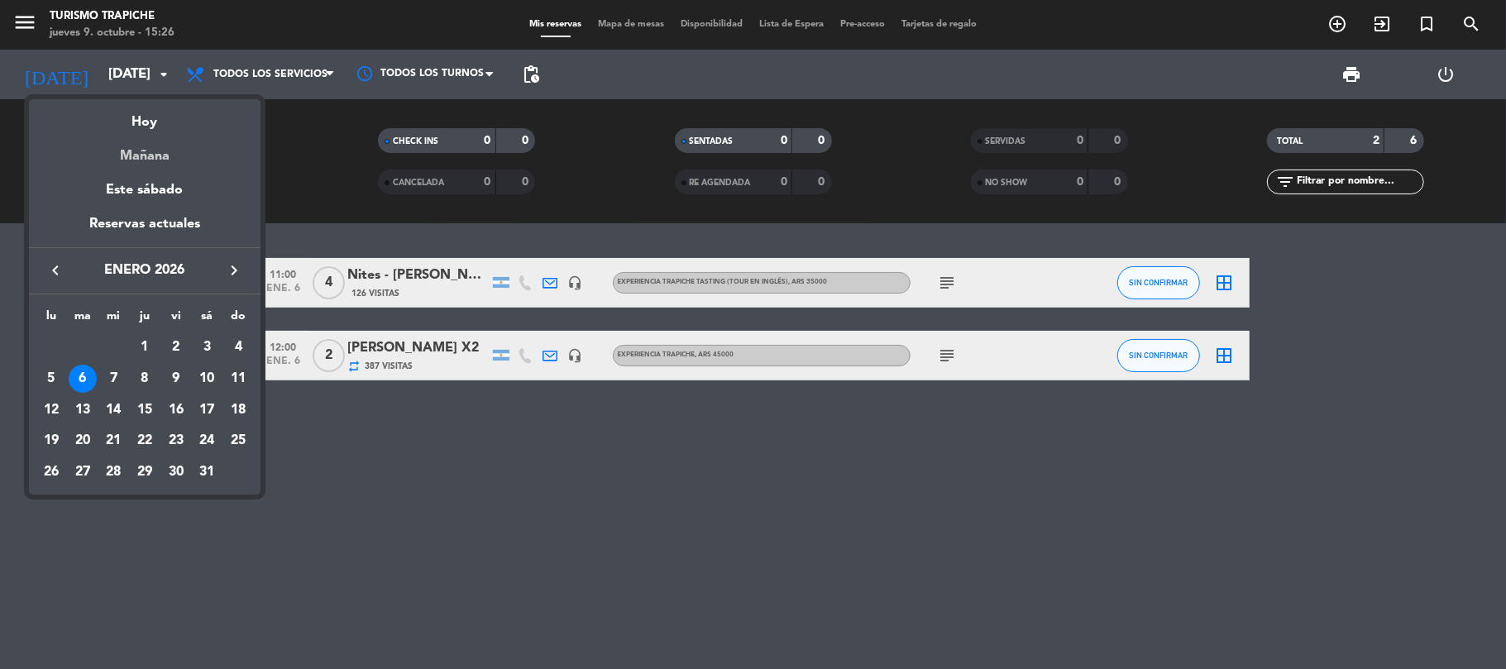
click at [140, 152] on div "Mañana" at bounding box center [145, 150] width 232 height 34
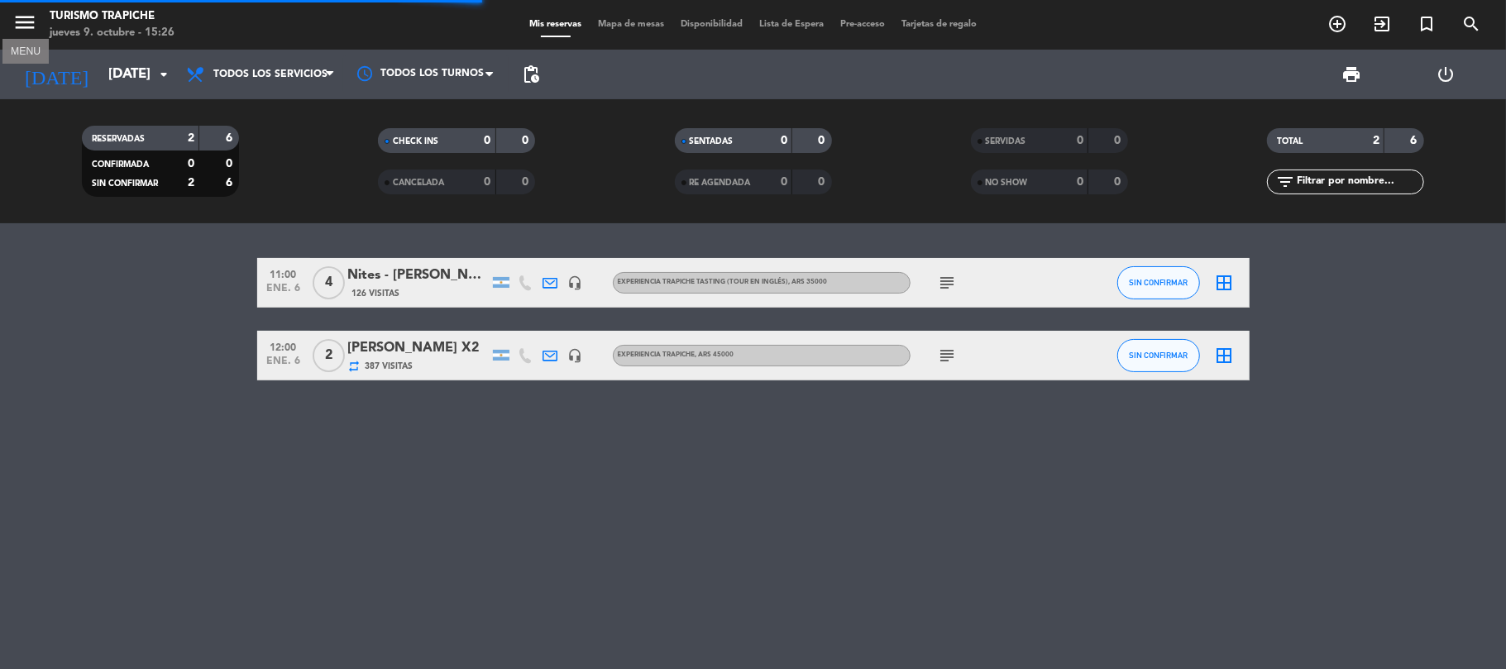
click at [17, 23] on icon "menu" at bounding box center [24, 22] width 25 height 25
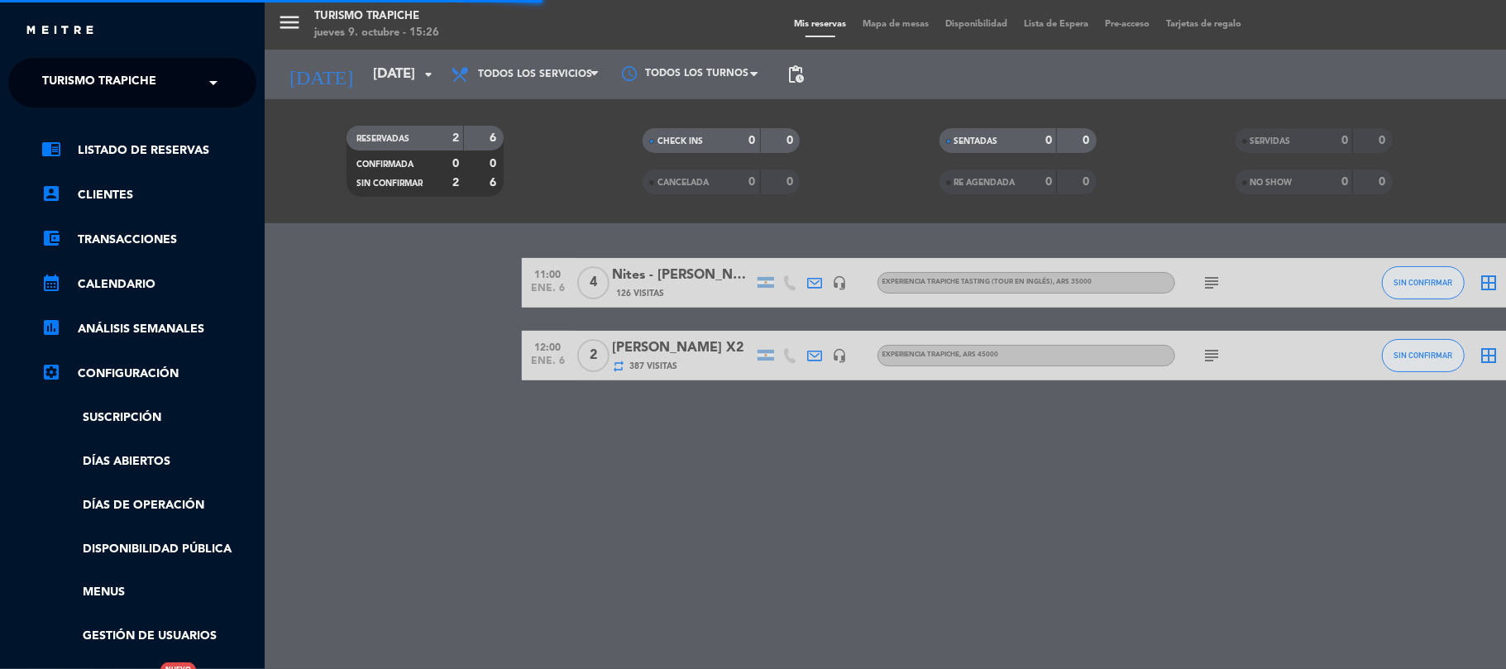
click at [51, 67] on span "Turismo Trapiche" at bounding box center [99, 82] width 114 height 35
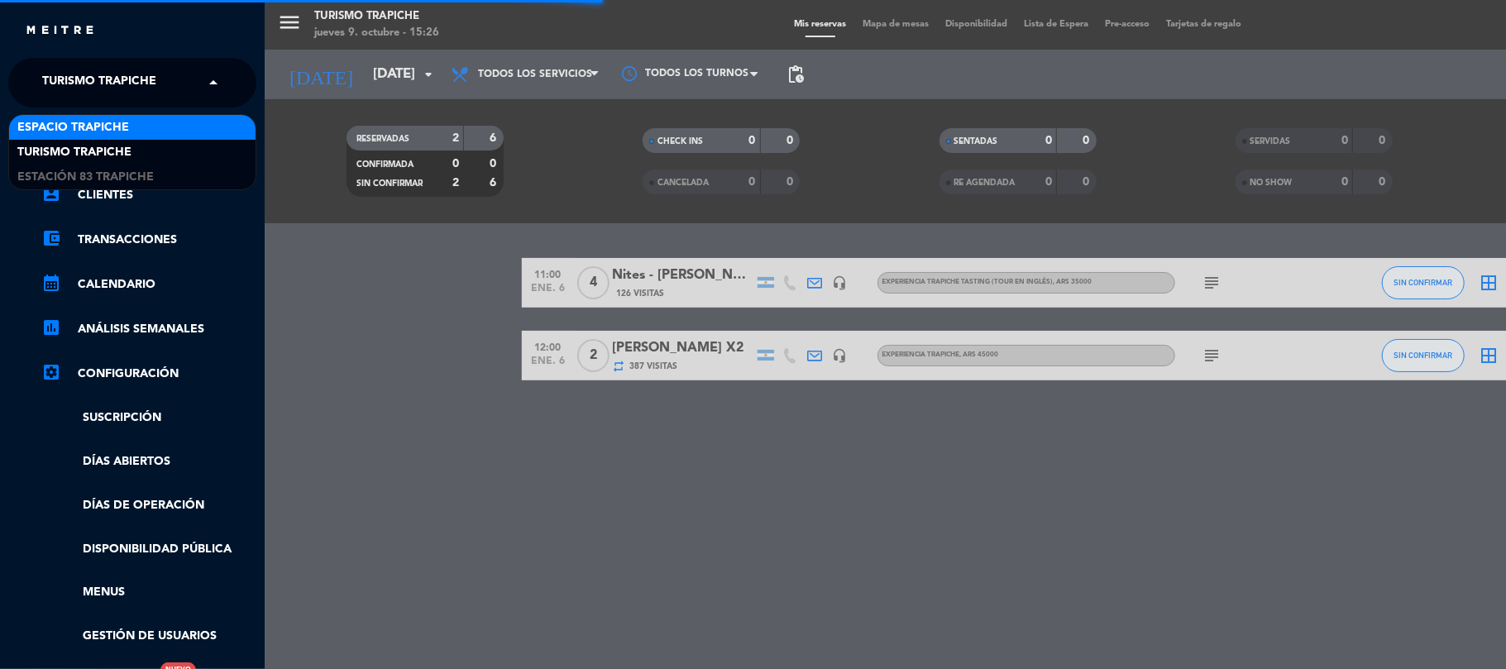
click at [77, 129] on span "Espacio Trapiche" at bounding box center [73, 127] width 112 height 19
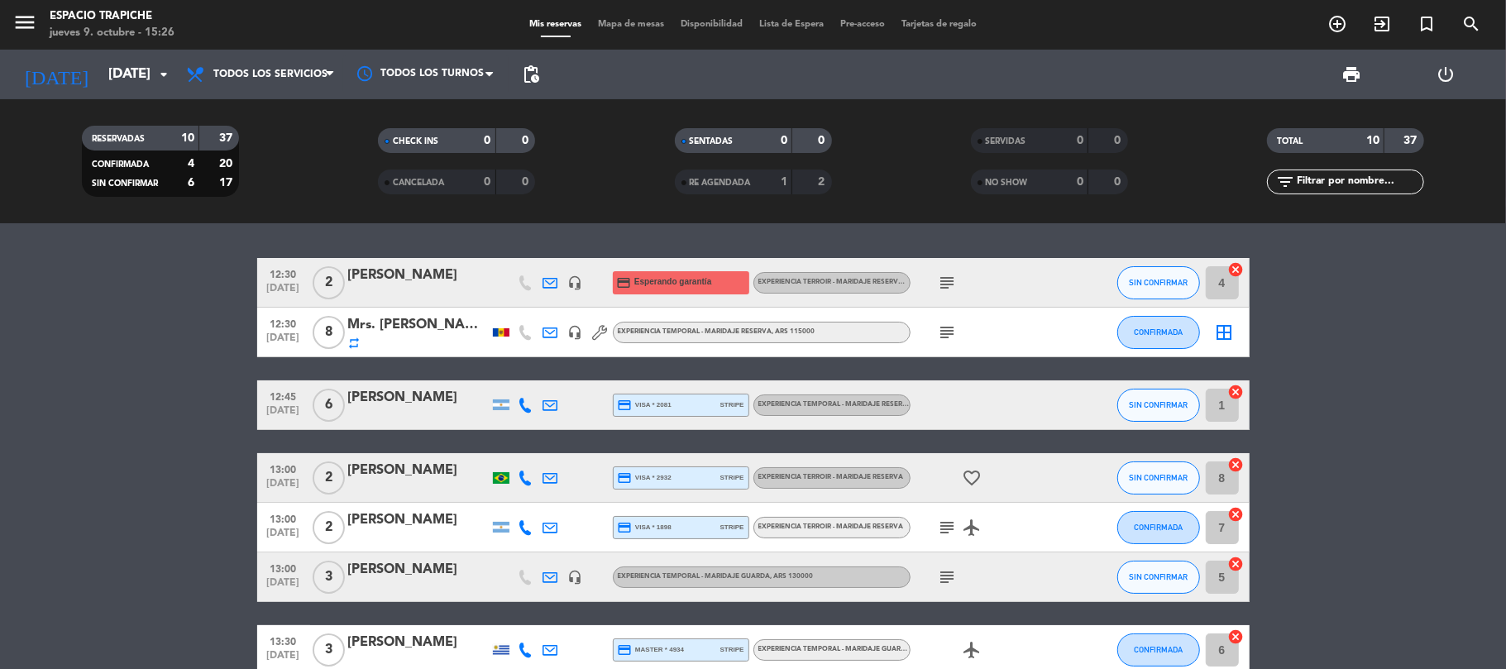
click at [144, 404] on bookings-row "12:30 [DATE] 2 [PERSON_NAME] headset_mic credit_card Esperando garantía Experie…" at bounding box center [753, 564] width 1506 height 612
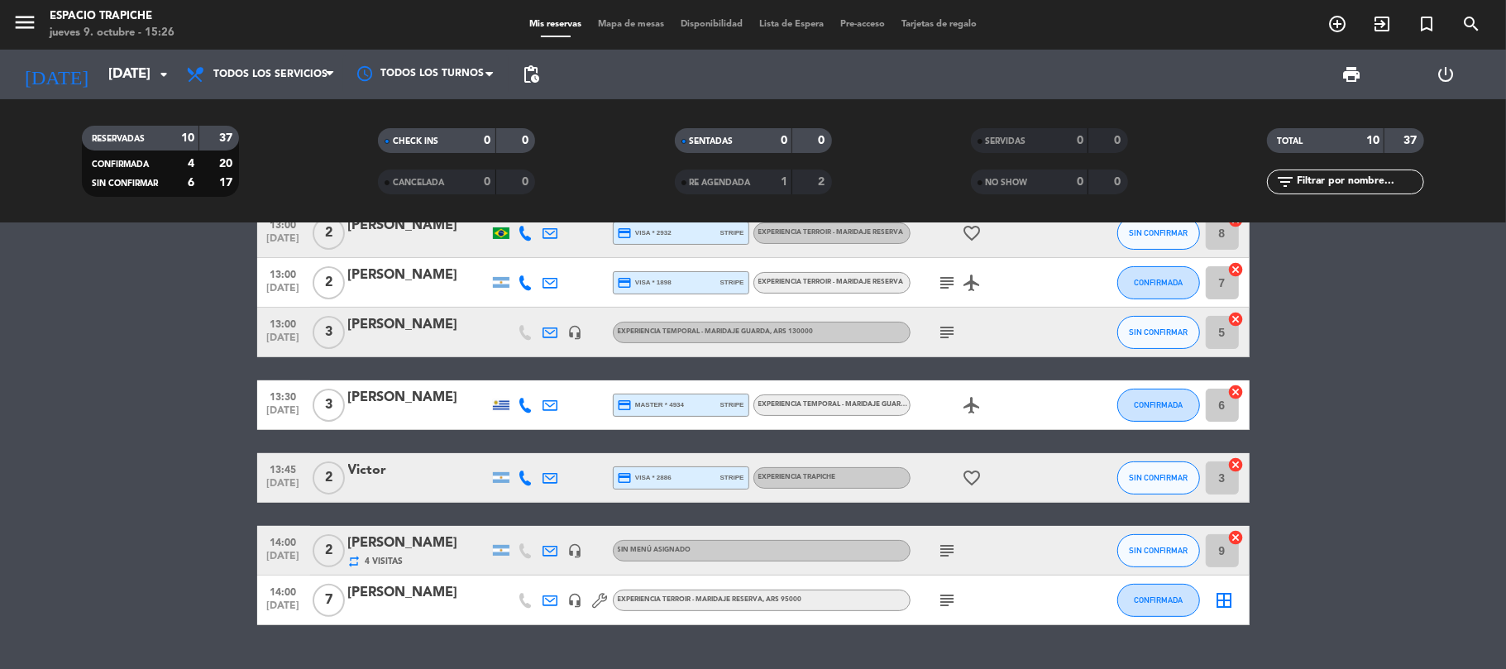
scroll to position [283, 0]
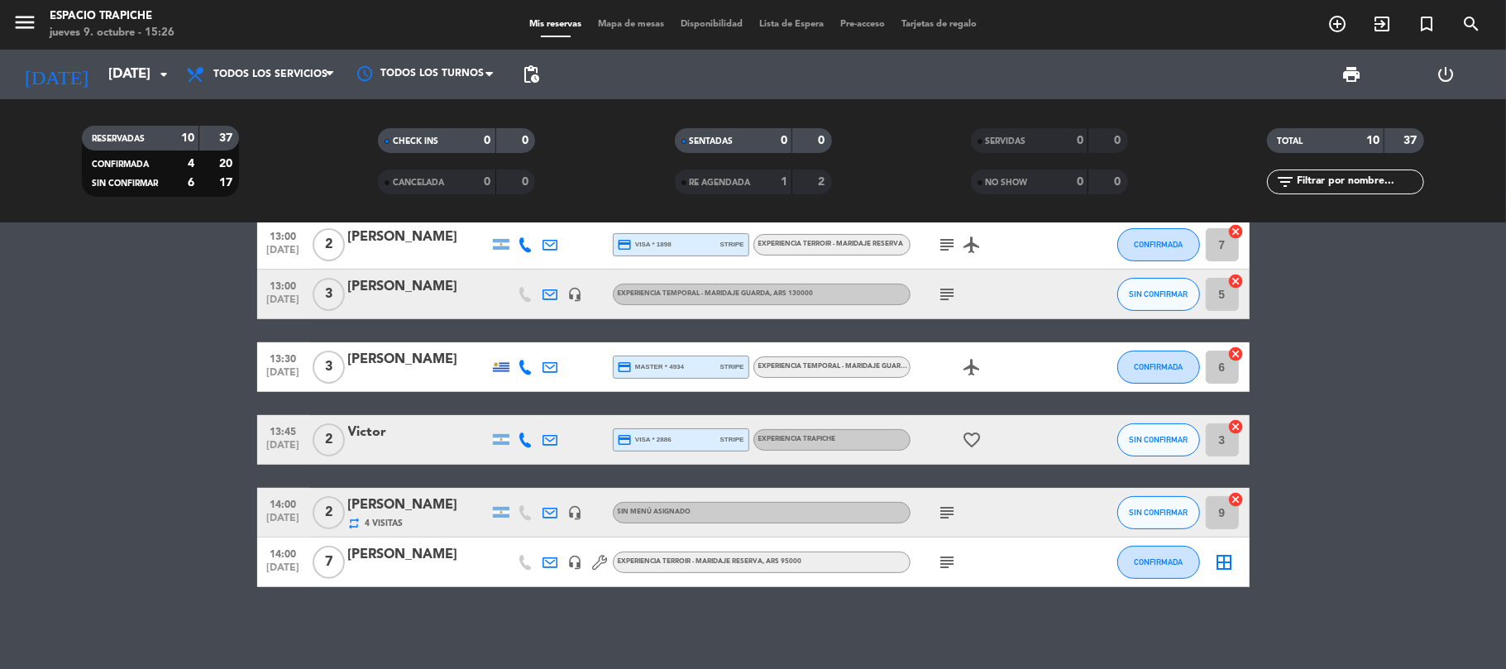
click at [197, 487] on bookings-row "12:30 [DATE] 2 [PERSON_NAME] headset_mic credit_card Esperando garantía Experie…" at bounding box center [753, 281] width 1506 height 612
drag, startPoint x: 271, startPoint y: 574, endPoint x: 476, endPoint y: 593, distance: 206.0
click at [271, 574] on span "[DATE]" at bounding box center [283, 572] width 41 height 19
click at [203, 453] on bookings-row "12:30 [DATE] 2 [PERSON_NAME] headset_mic credit_card Esperando garantía Experie…" at bounding box center [753, 281] width 1506 height 612
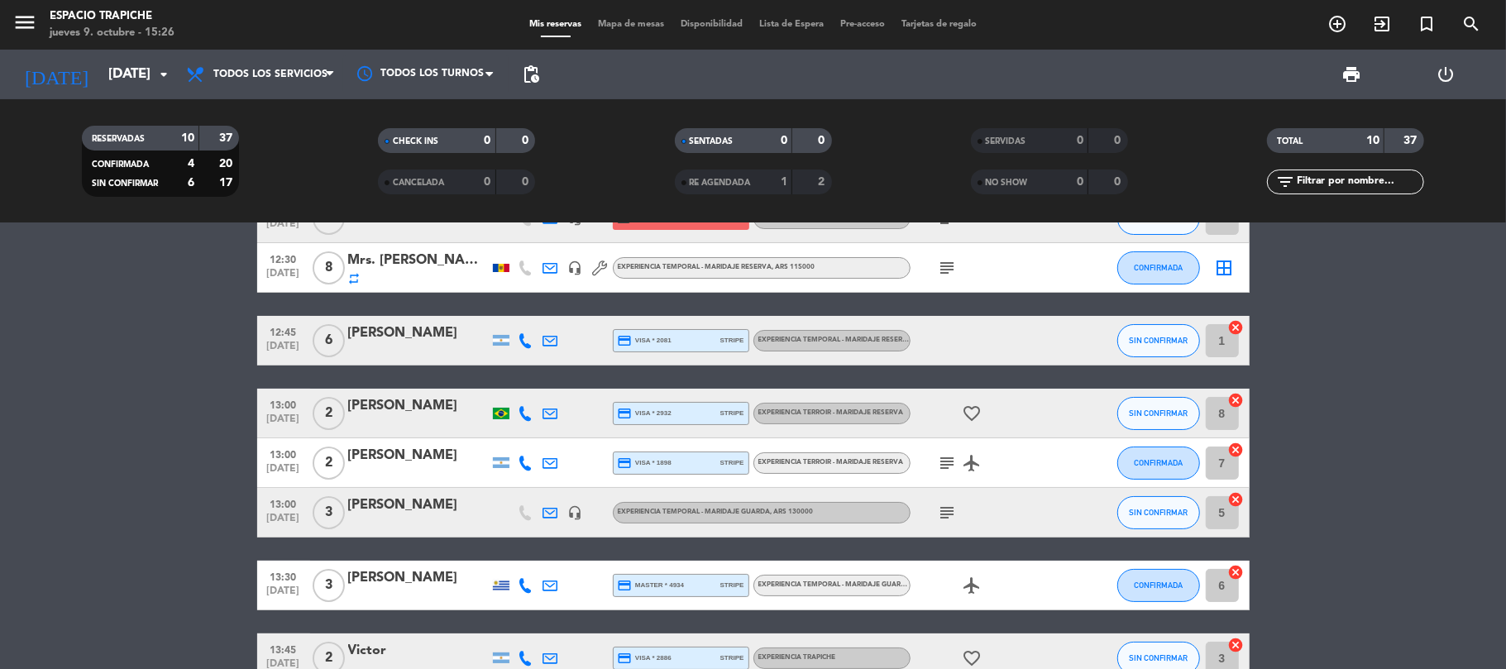
click at [203, 453] on bookings-row "12:30 [DATE] 2 [PERSON_NAME] headset_mic credit_card Esperando garantía Experie…" at bounding box center [753, 500] width 1506 height 612
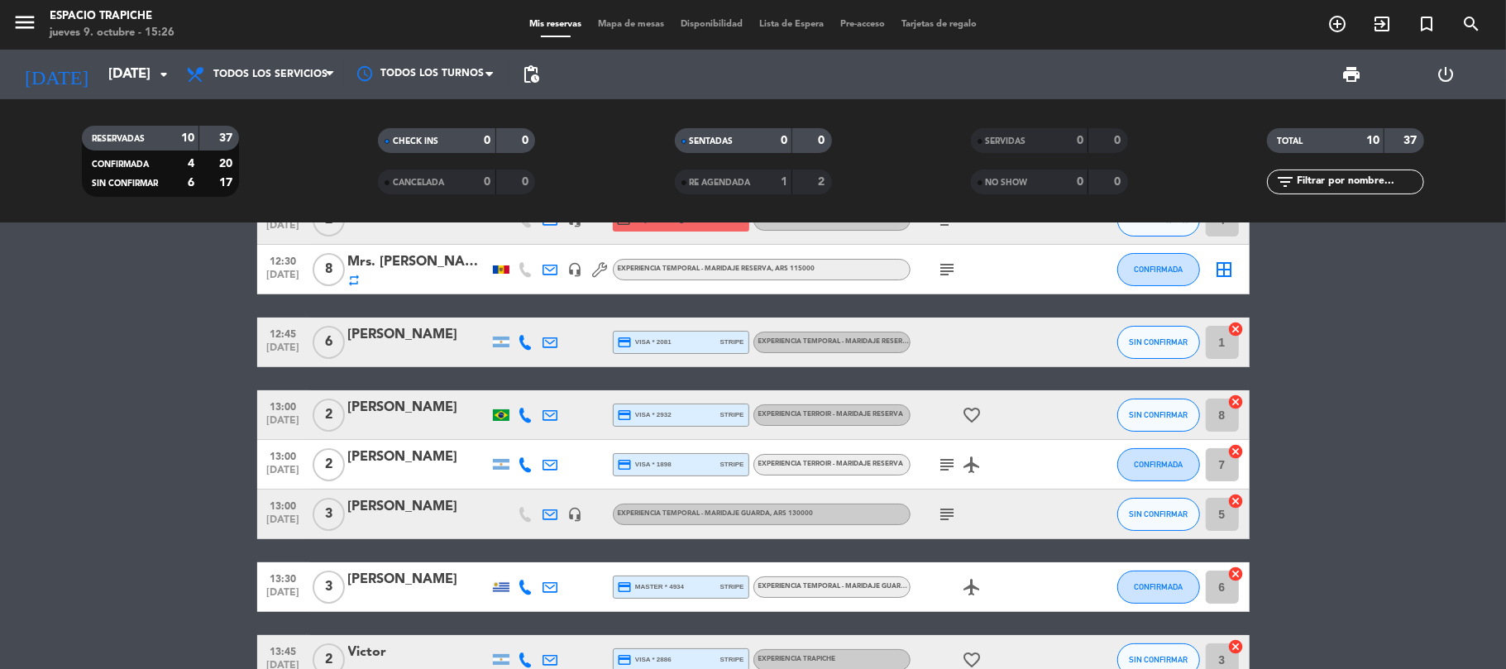
click at [948, 513] on icon "subject" at bounding box center [948, 515] width 20 height 20
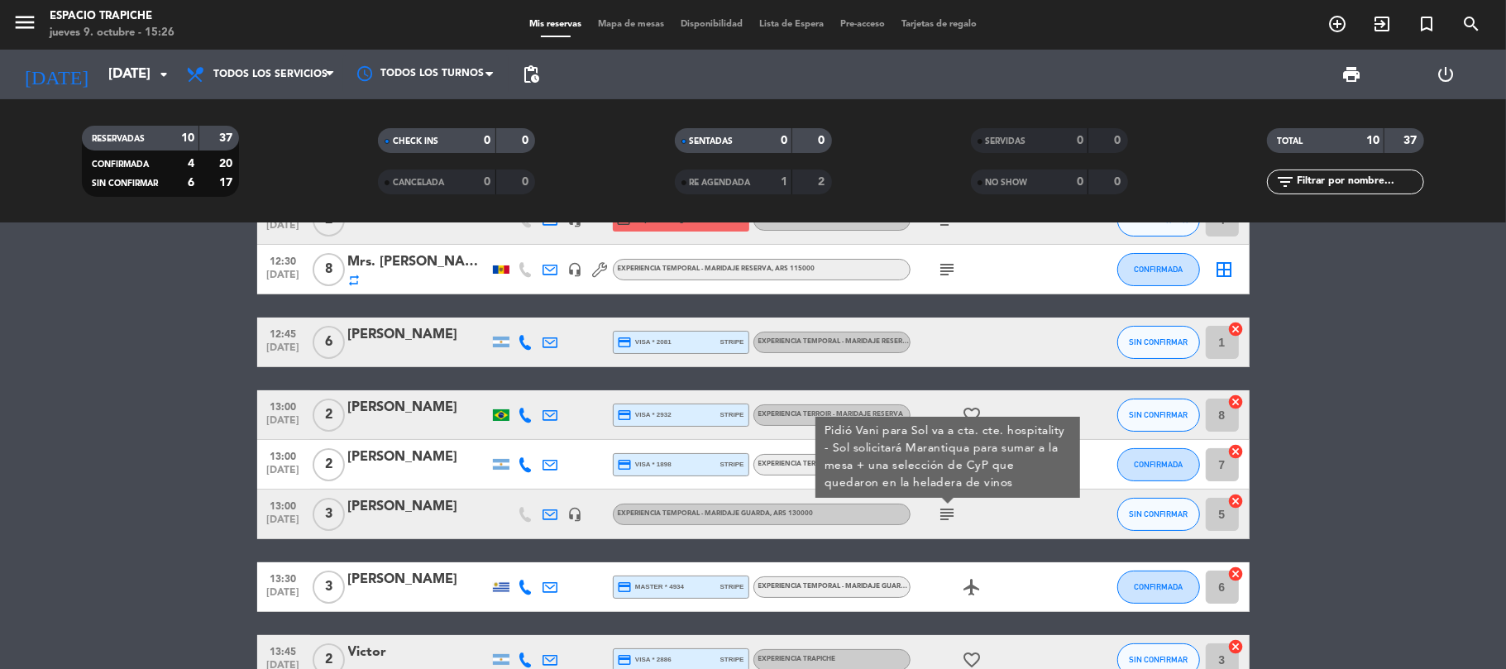
click at [127, 486] on bookings-row "12:30 [DATE] 2 [PERSON_NAME] headset_mic credit_card Esperando garantía Experie…" at bounding box center [753, 501] width 1506 height 612
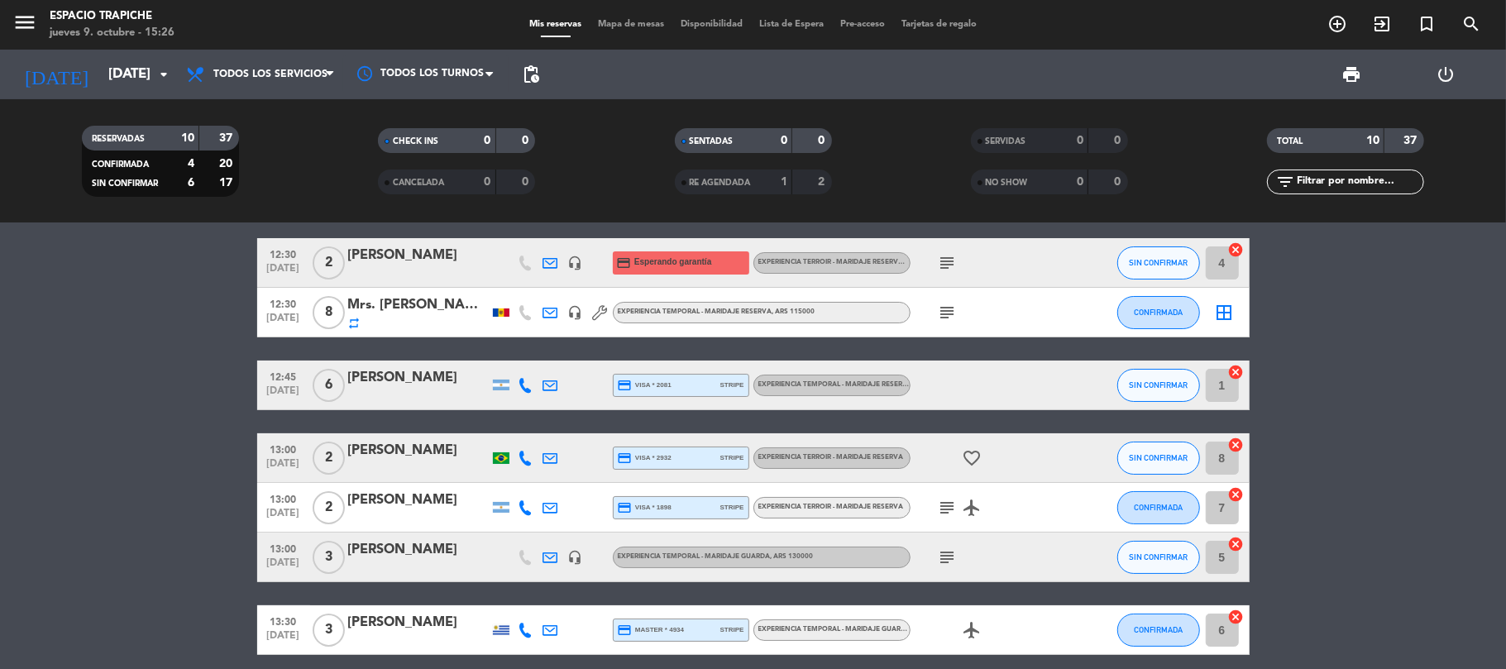
scroll to position [0, 0]
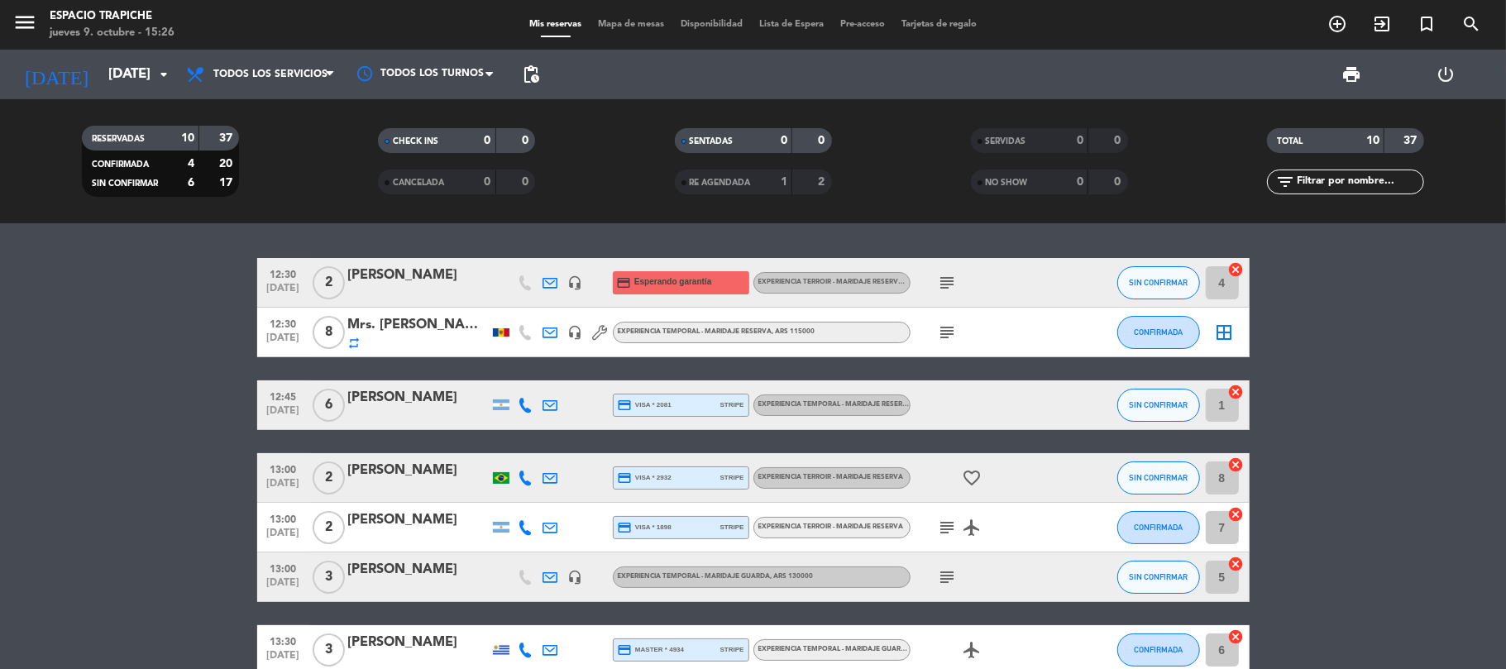
click at [127, 486] on bookings-row "12:30 [DATE] 2 [PERSON_NAME] headset_mic credit_card Esperando garantía Experie…" at bounding box center [753, 564] width 1506 height 612
click at [100, 73] on input "[DATE]" at bounding box center [189, 75] width 179 height 32
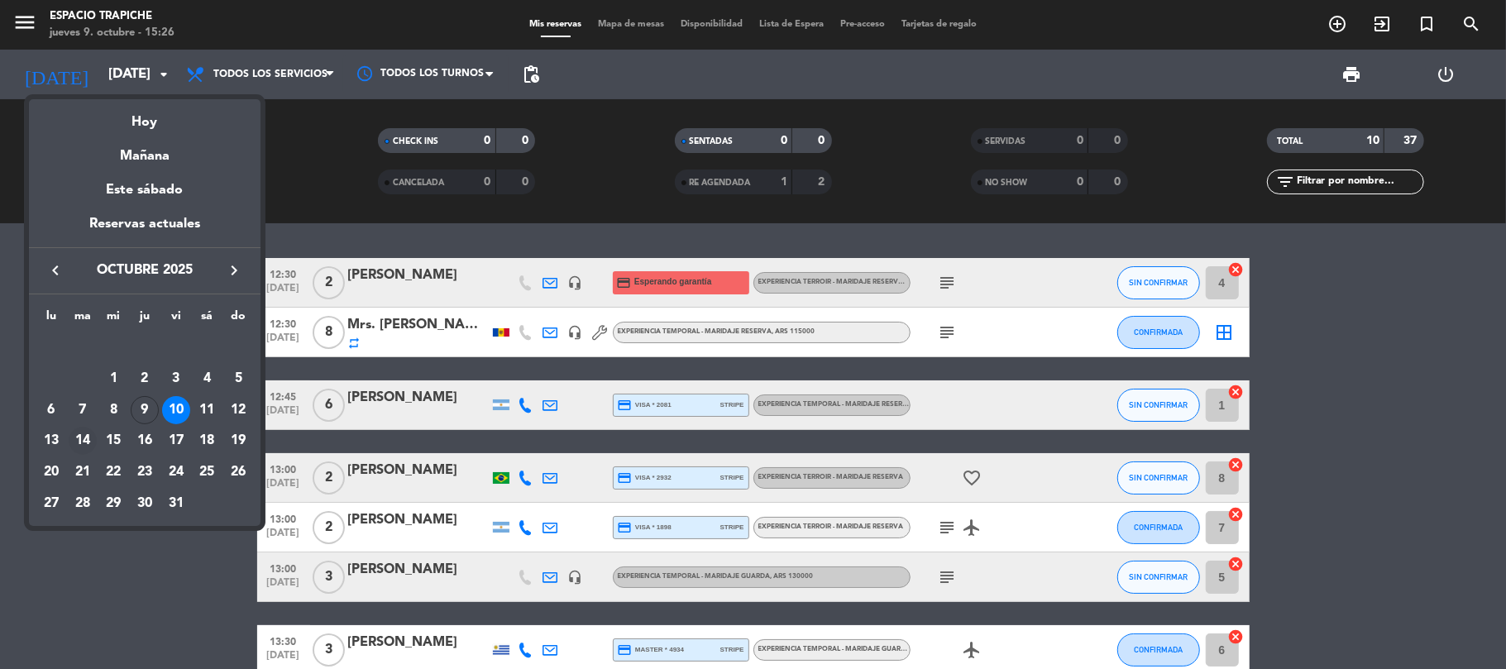
click at [83, 437] on div "14" at bounding box center [83, 441] width 28 height 28
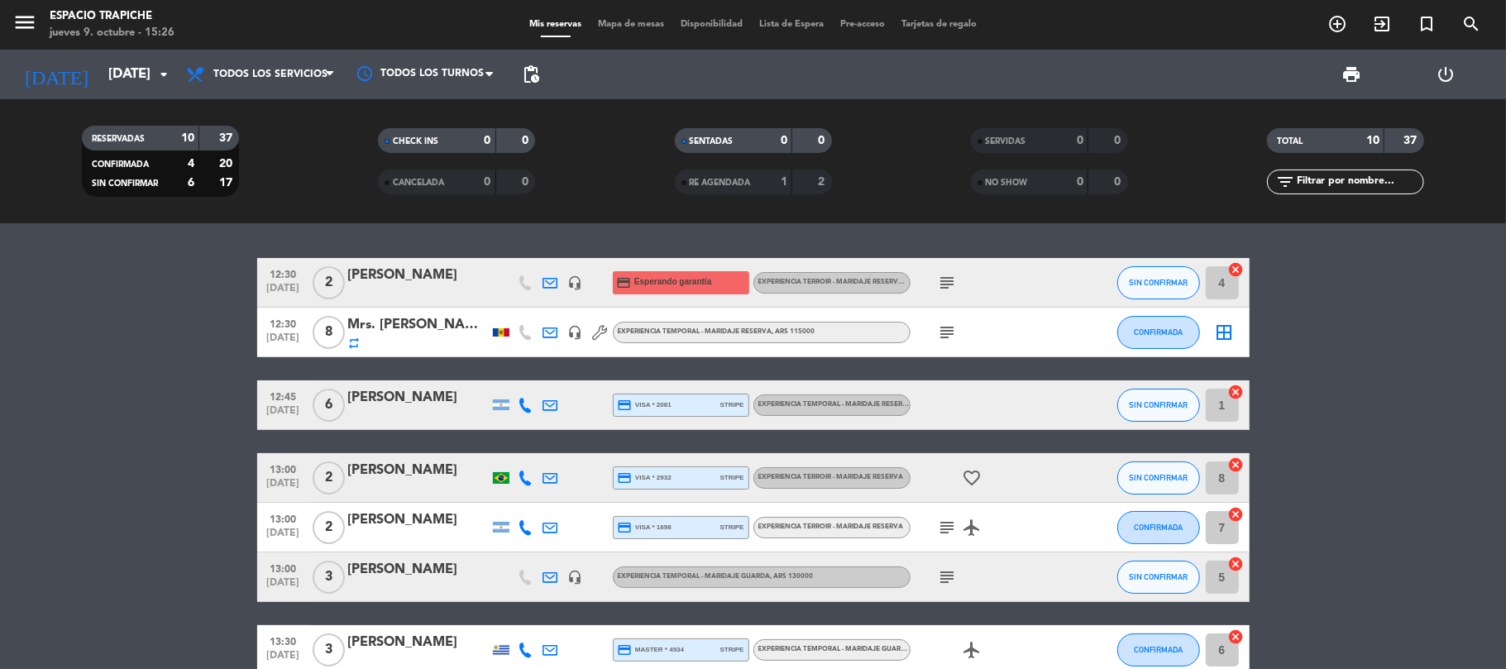
type input "[DATE]"
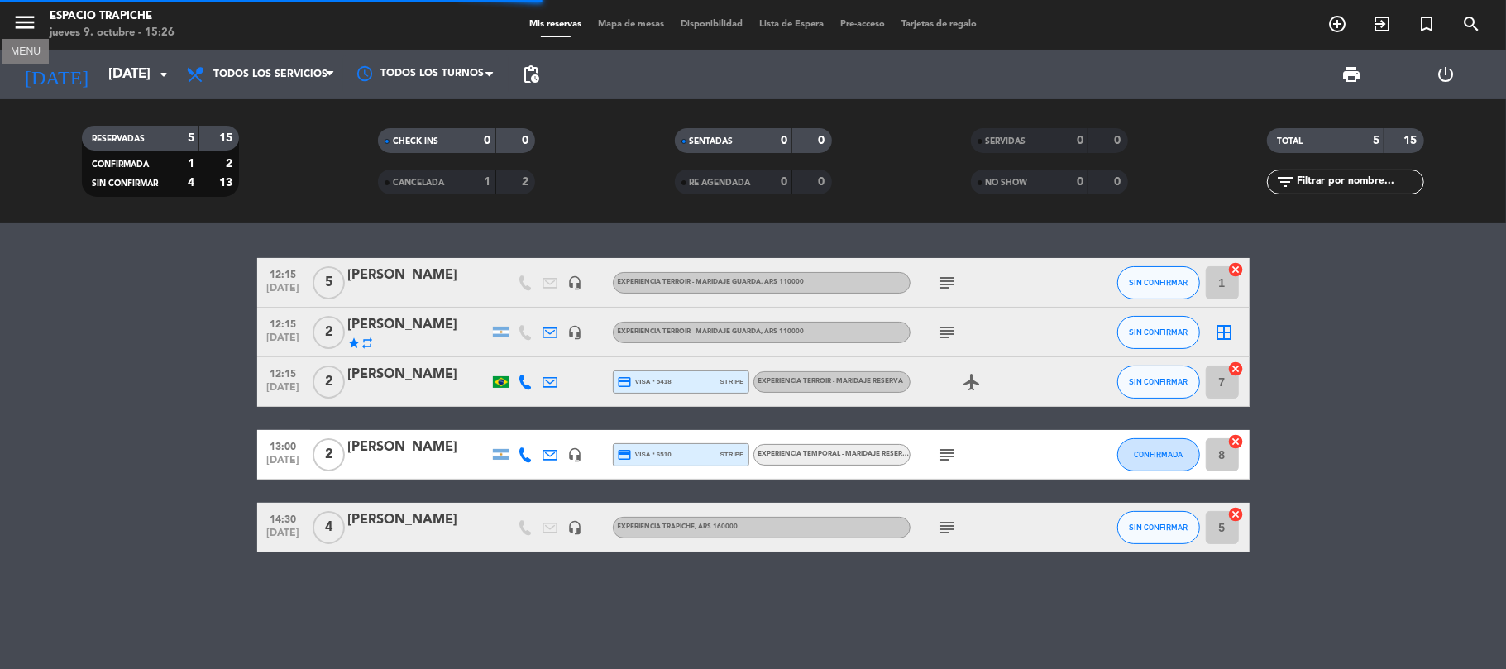
click at [13, 25] on icon "menu" at bounding box center [24, 22] width 25 height 25
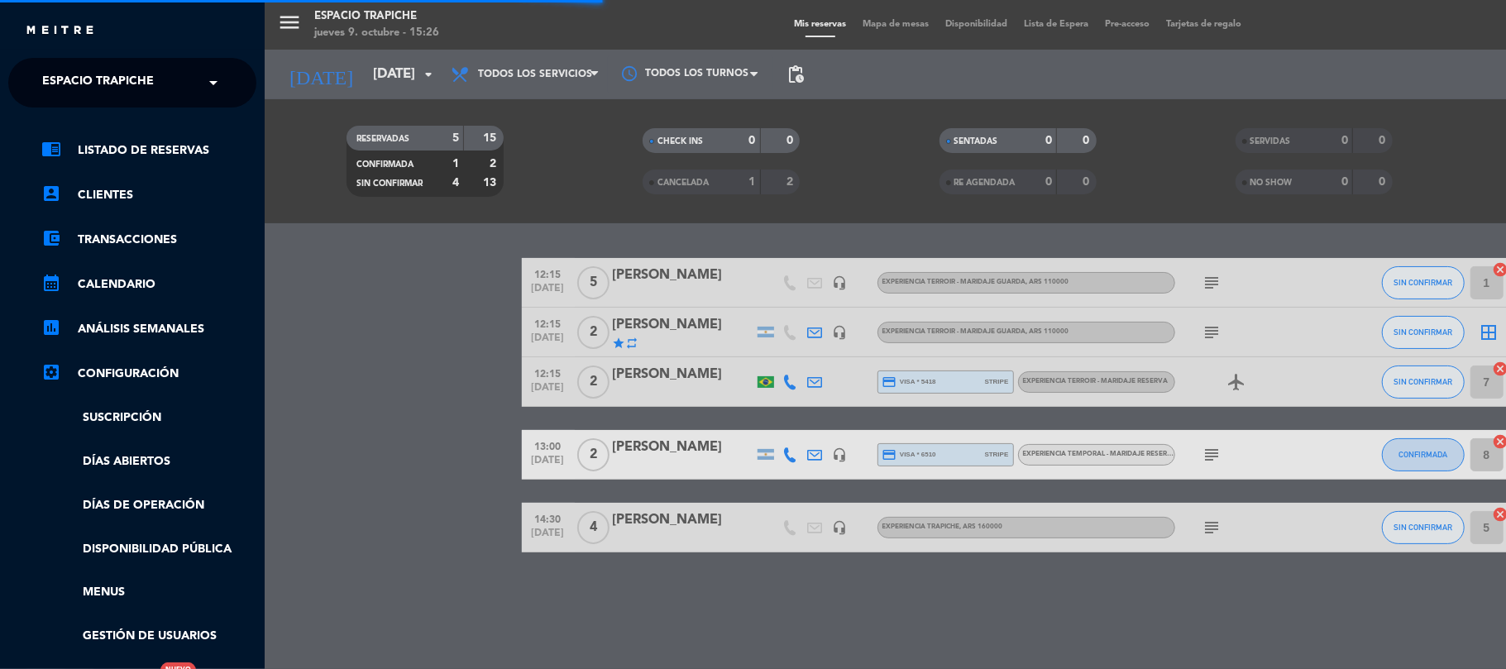
click at [47, 60] on ng-select "× Espacio Trapiche ×" at bounding box center [132, 83] width 248 height 50
drag, startPoint x: 97, startPoint y: 74, endPoint x: 100, endPoint y: 97, distance: 22.6
click at [96, 74] on span "Espacio Trapiche" at bounding box center [98, 82] width 112 height 35
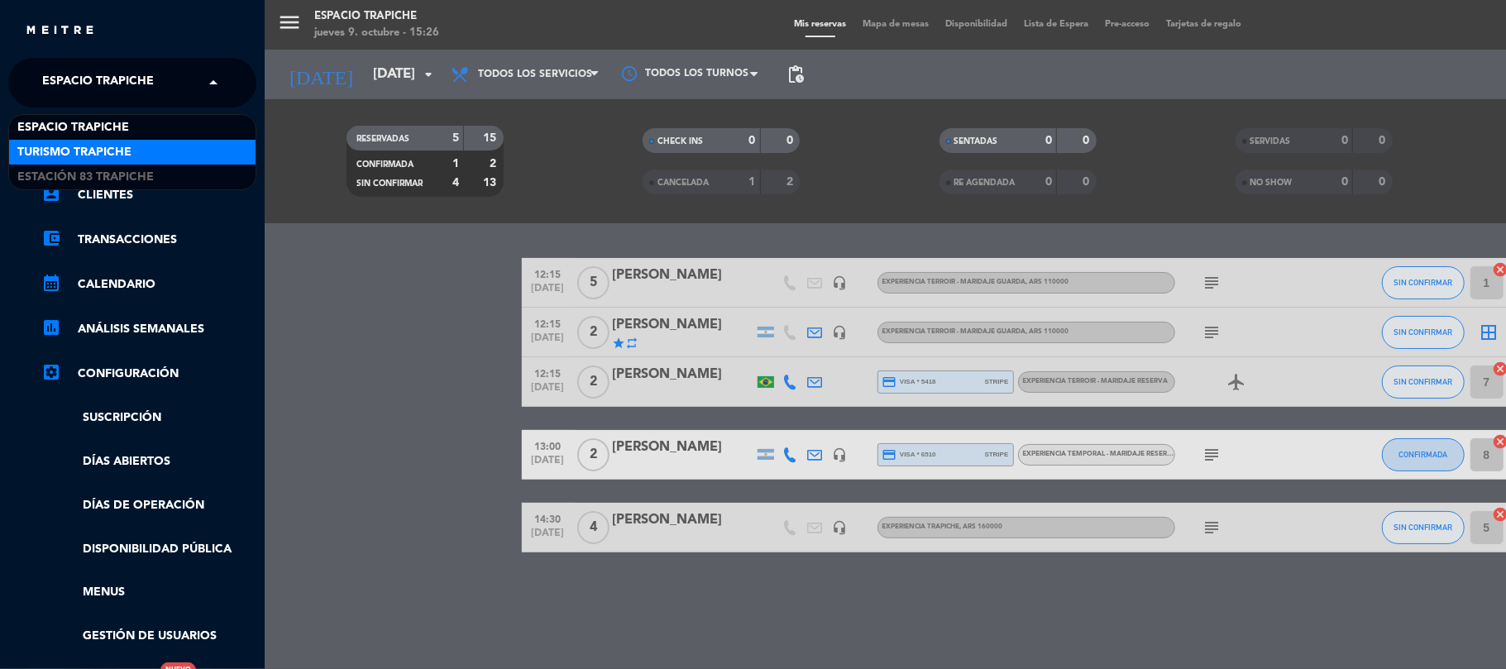
click at [94, 146] on span "Turismo Trapiche" at bounding box center [74, 152] width 114 height 19
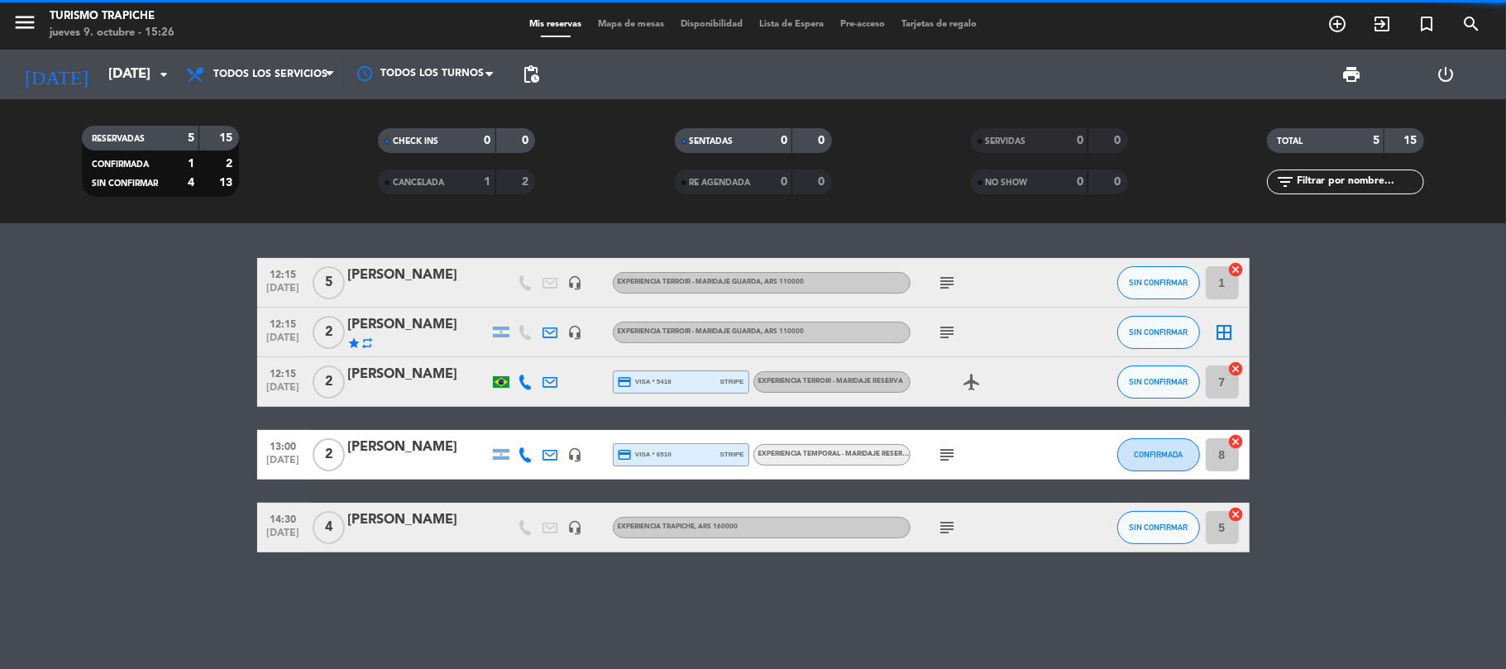
click at [322, 275] on div "menu Turismo Trapiche jueves 9. octubre - 15:26 Mis reservas Mapa de mesas Disp…" at bounding box center [753, 334] width 1506 height 669
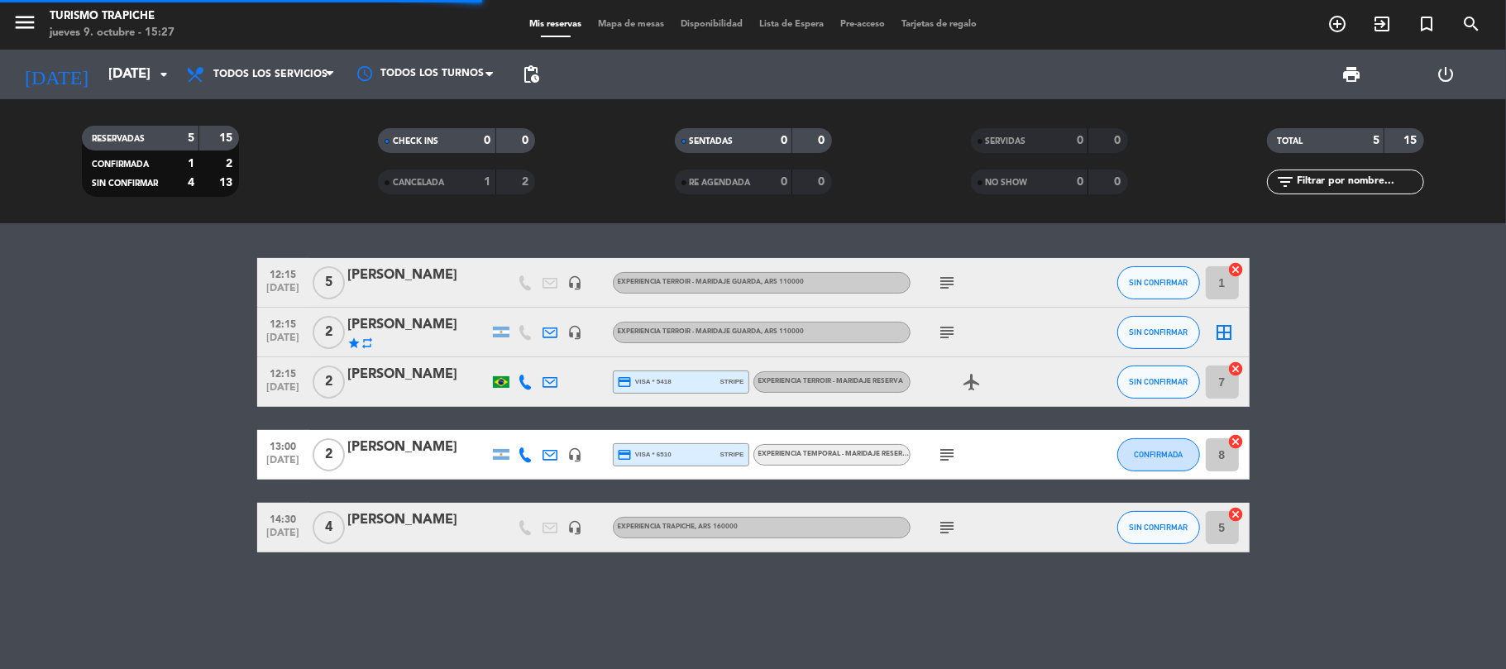
click at [87, 336] on bookings-row "12:15 [DATE] 5 [PERSON_NAME] headset_mic Experiencia Terroir - Maridaje Guarda …" at bounding box center [753, 405] width 1506 height 294
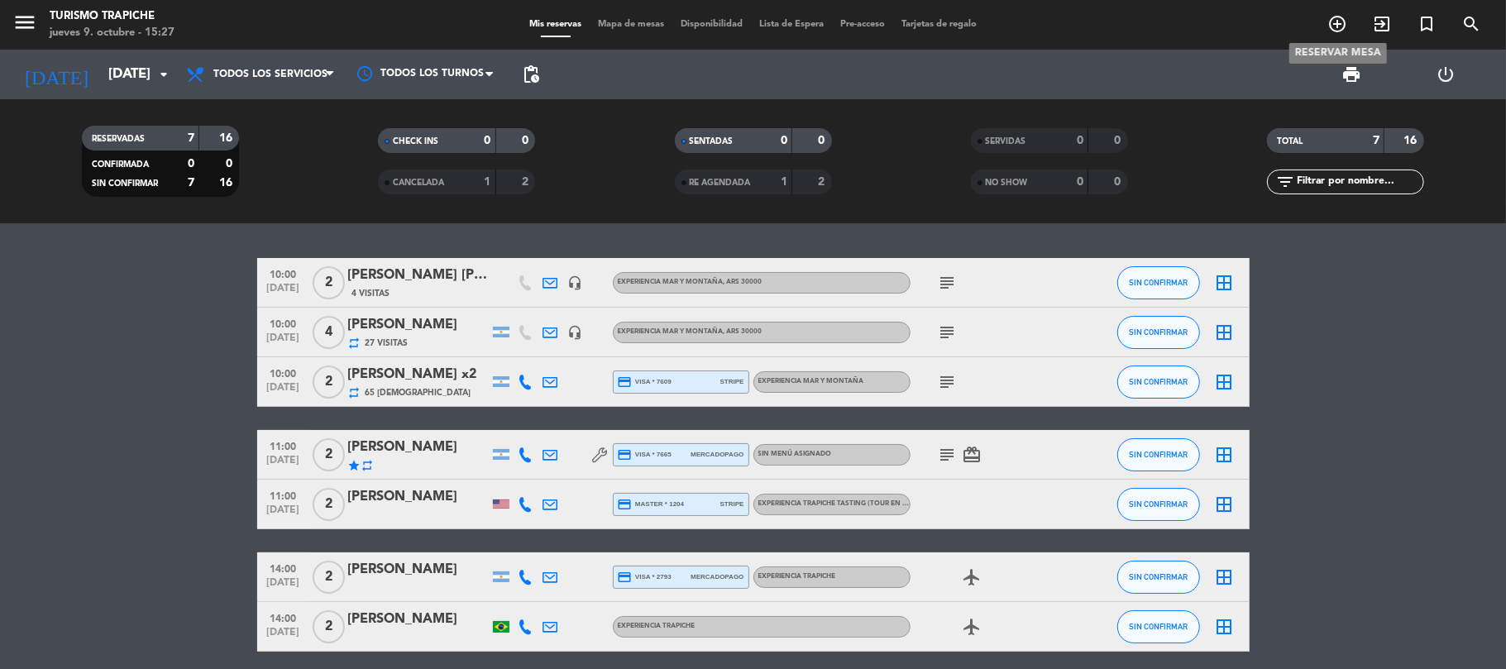
click at [1332, 24] on icon "add_circle_outline" at bounding box center [1338, 24] width 20 height 20
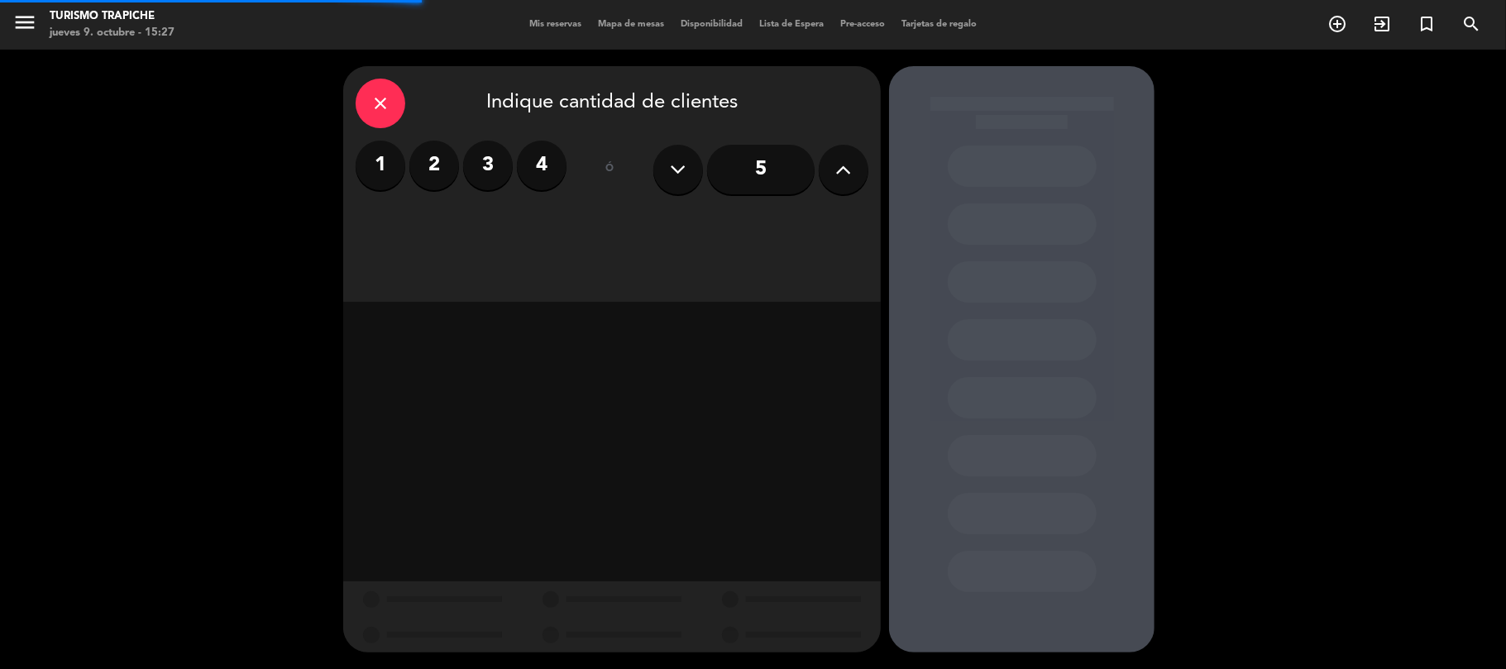
click at [422, 169] on label "2" at bounding box center [434, 166] width 50 height 50
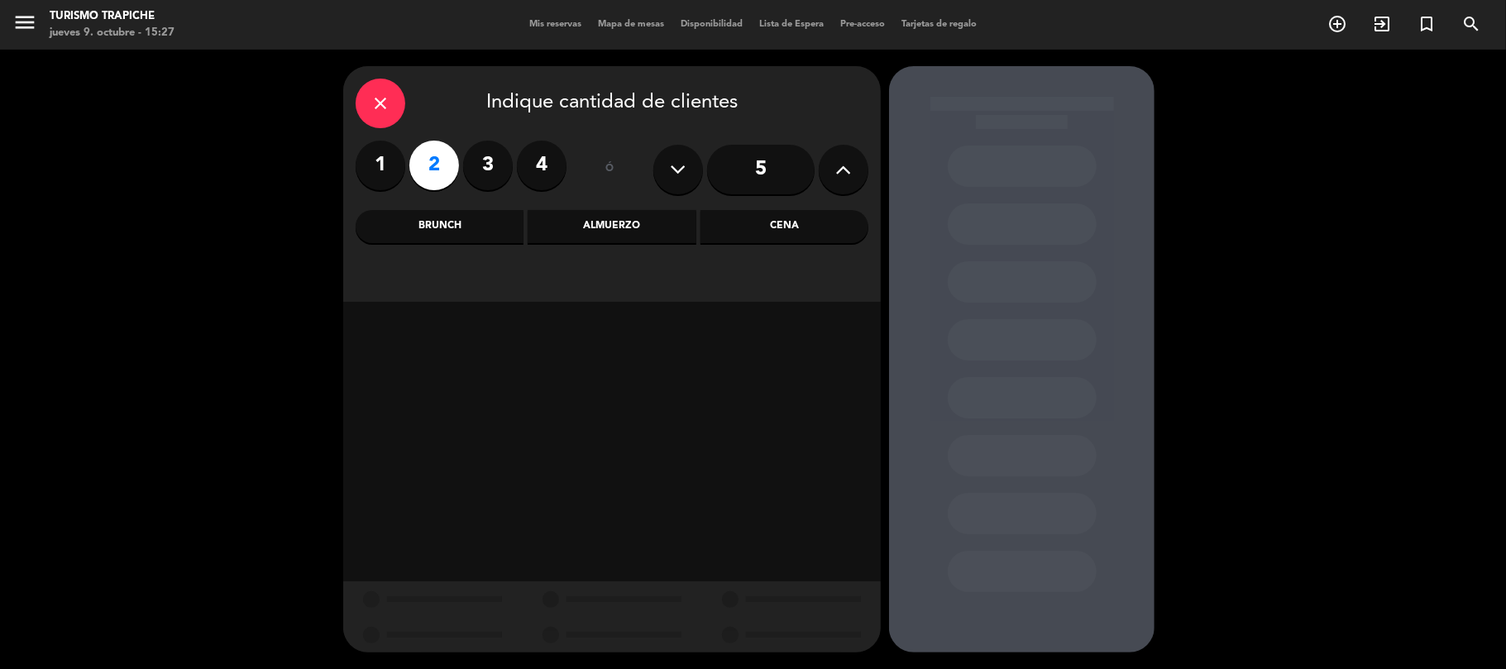
click at [650, 230] on div "Almuerzo" at bounding box center [612, 226] width 168 height 33
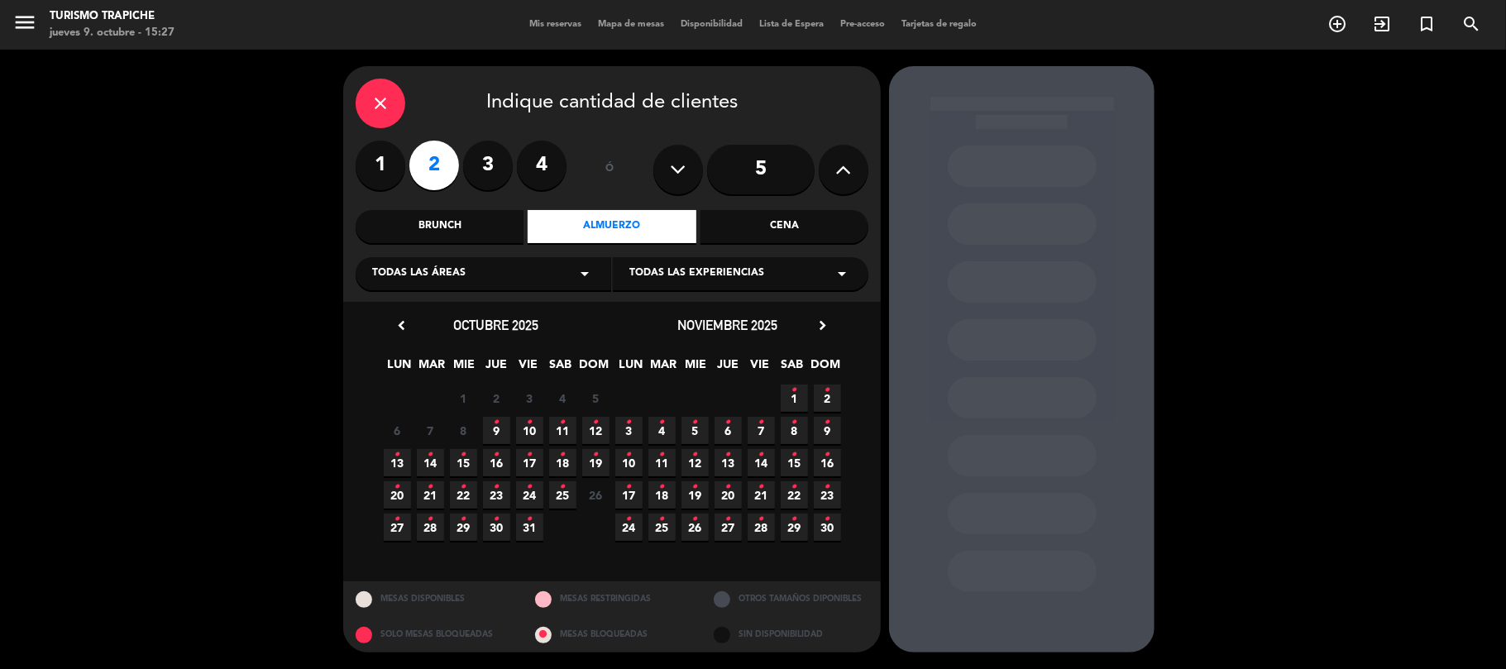
click at [433, 458] on span "14 •" at bounding box center [430, 462] width 27 height 27
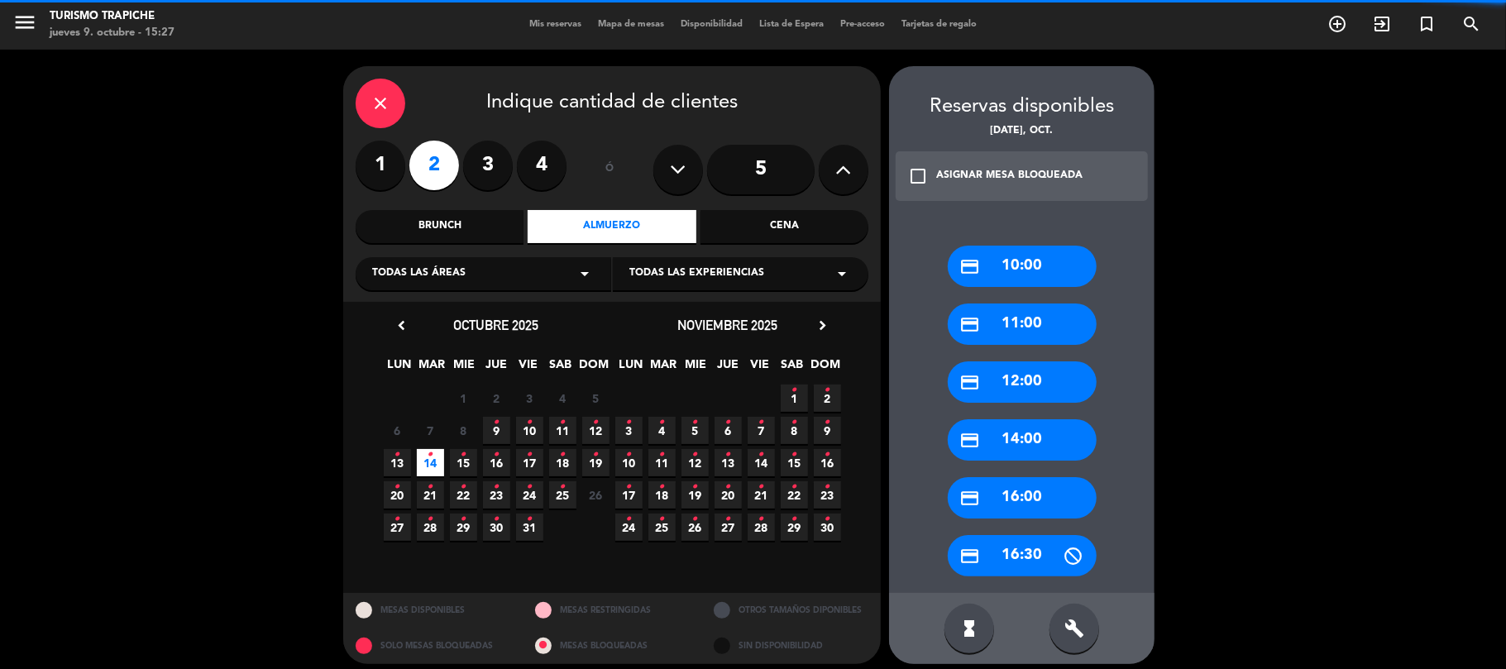
click at [1024, 266] on div "credit_card 10:00" at bounding box center [1022, 266] width 149 height 41
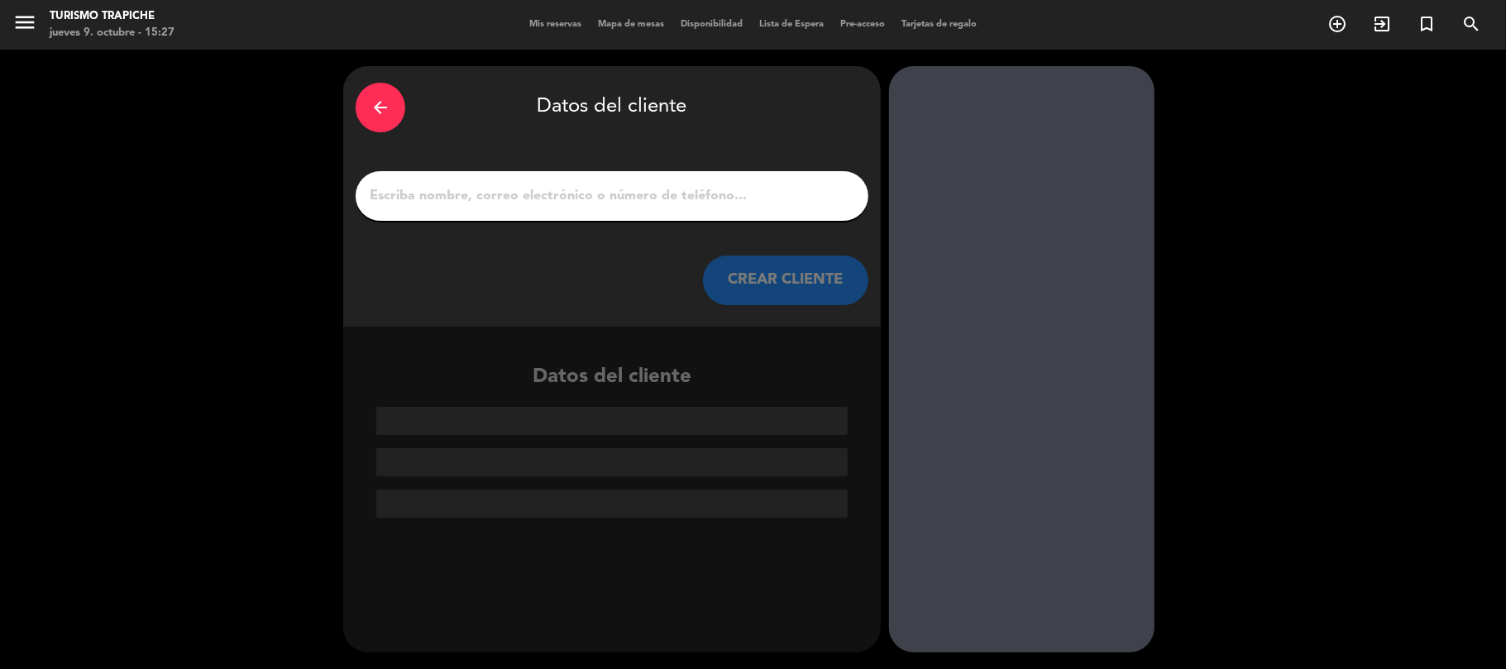
click at [730, 199] on input "1" at bounding box center [612, 195] width 488 height 23
paste input "[PERSON_NAME]"
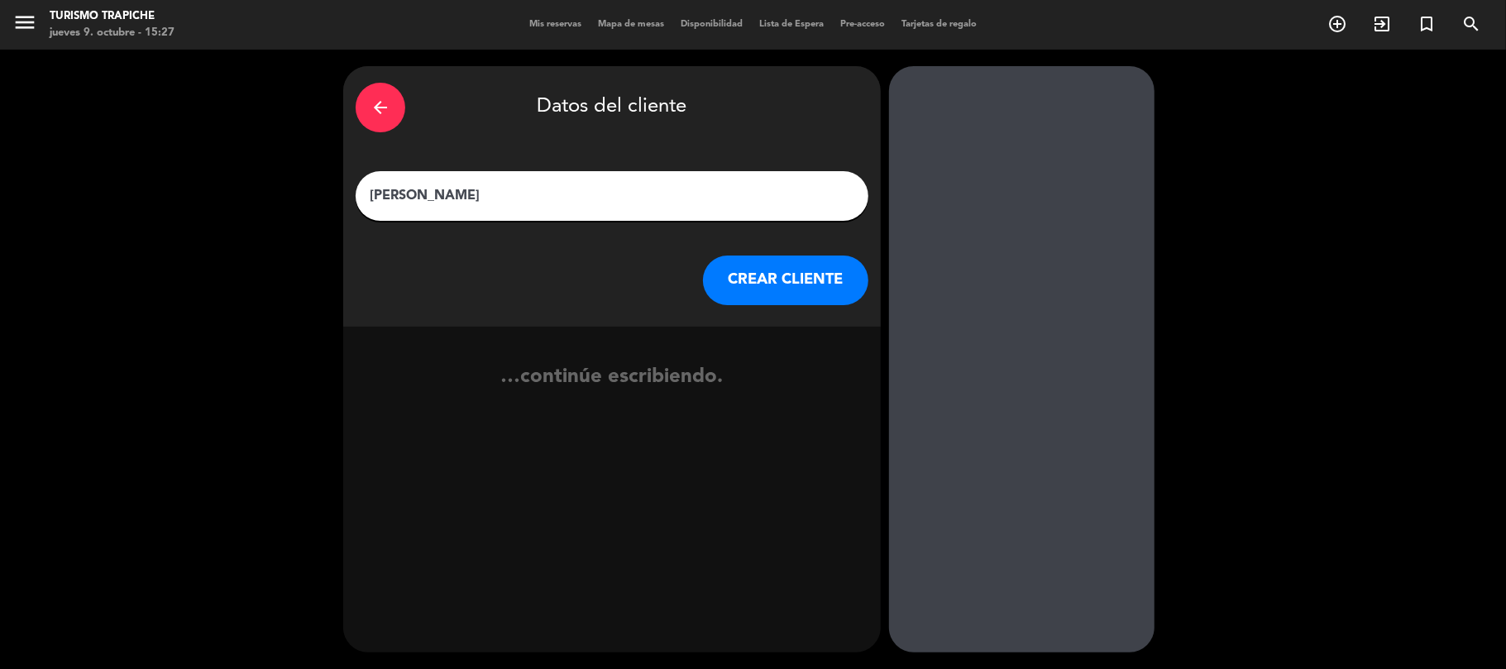
type input "[PERSON_NAME]"
click at [786, 281] on button "CREAR CLIENTE" at bounding box center [785, 281] width 165 height 50
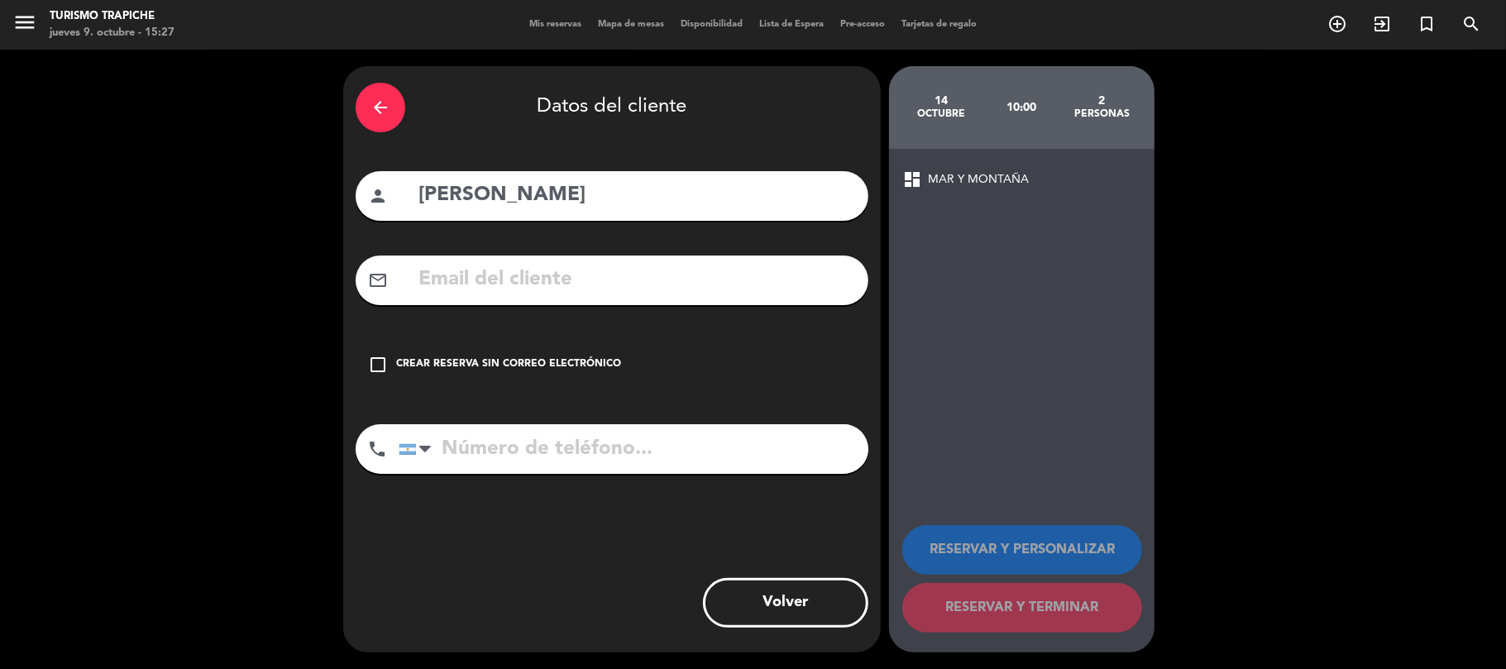
click at [485, 282] on input "text" at bounding box center [636, 280] width 439 height 34
paste input "AGENCIA SINEUS <[EMAIL_ADDRESS][DOMAIN_NAME]>"
drag, startPoint x: 526, startPoint y: 275, endPoint x: 368, endPoint y: 278, distance: 158.0
click at [368, 278] on div "mail_outline [EMAIL_ADDRESS][DOMAIN_NAME]" at bounding box center [612, 281] width 513 height 50
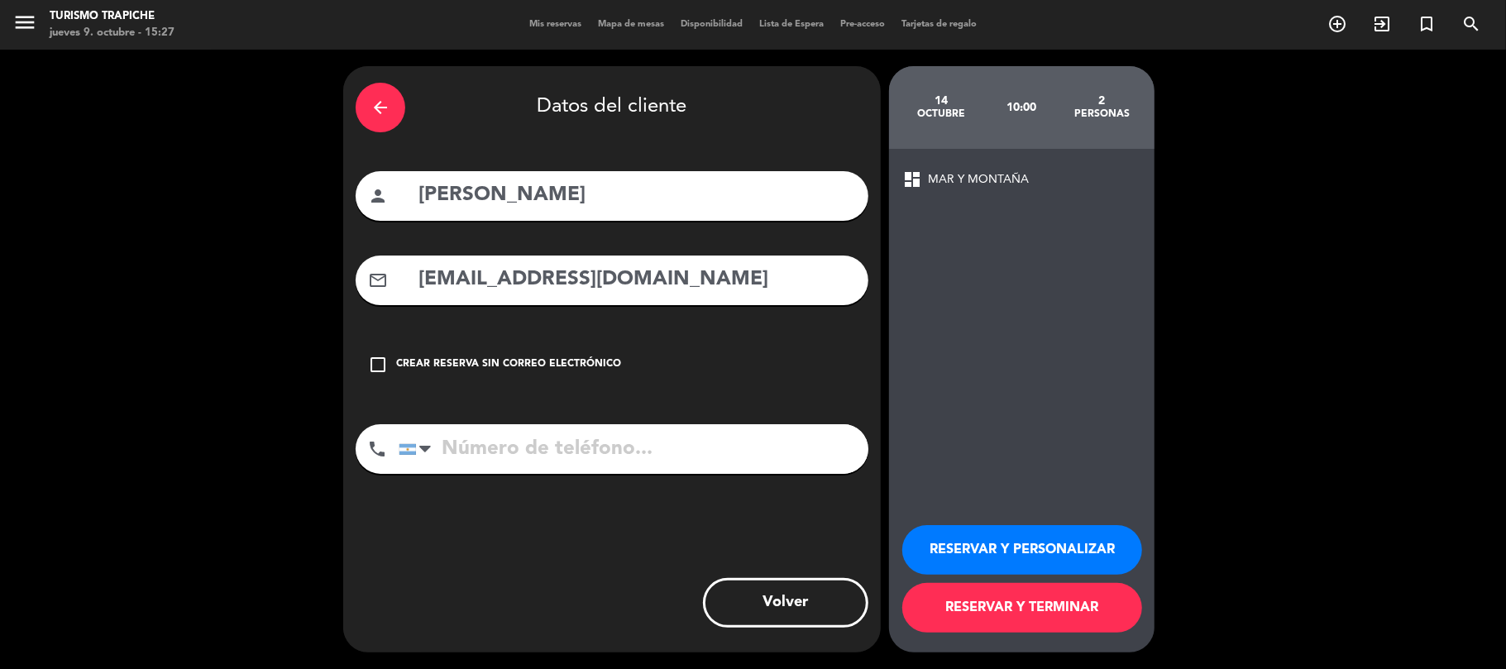
type input "[EMAIL_ADDRESS][DOMAIN_NAME]"
drag, startPoint x: 513, startPoint y: 183, endPoint x: 184, endPoint y: 185, distance: 329.2
click at [184, 185] on div "arrow_back Datos del cliente person [PERSON_NAME] mail_outline [EMAIL_ADDRESS][…" at bounding box center [753, 360] width 1506 height 620
click at [1049, 549] on button "RESERVAR Y PERSONALIZAR" at bounding box center [1022, 550] width 240 height 50
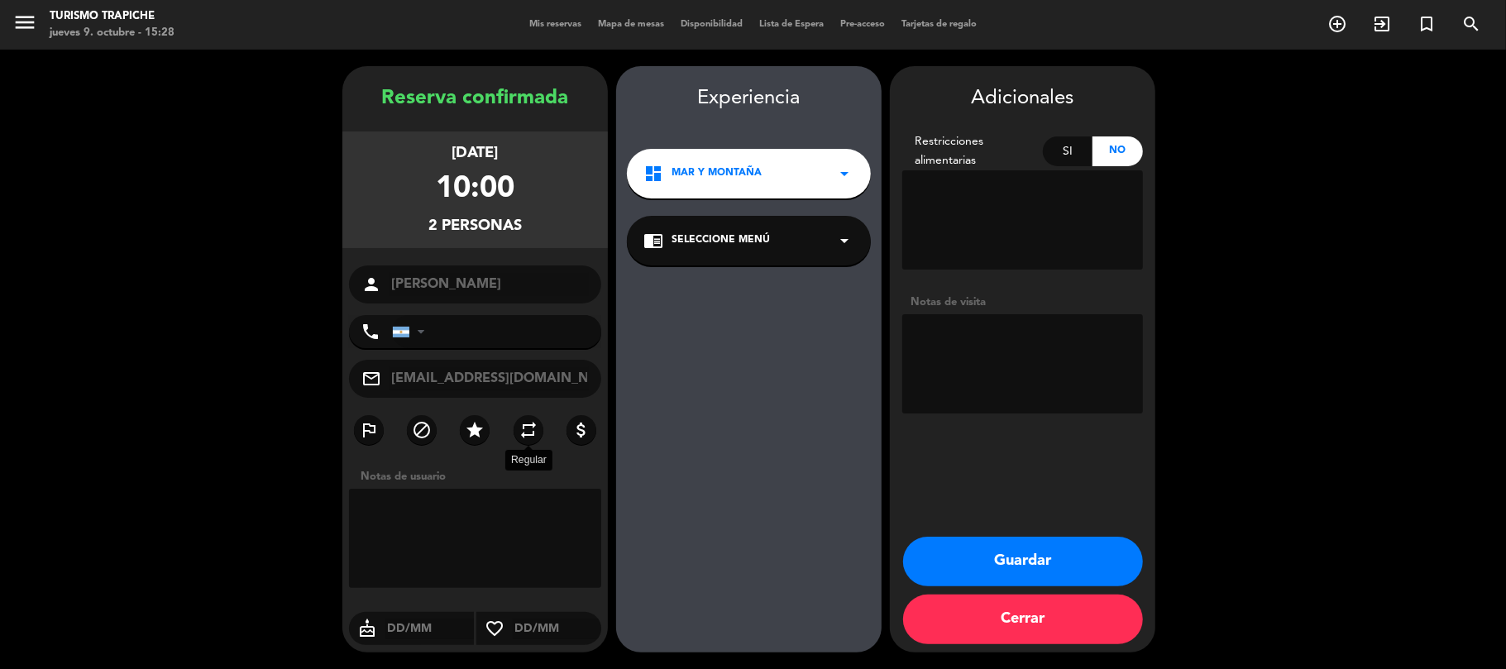
click at [534, 428] on icon "repeat" at bounding box center [529, 430] width 20 height 20
click at [761, 223] on div "chrome_reader_mode Seleccione Menú arrow_drop_down" at bounding box center [749, 241] width 244 height 50
drag, startPoint x: 771, startPoint y: 279, endPoint x: 991, endPoint y: 367, distance: 237.2
click at [772, 279] on div "EXPERIENCIA MAR Y MONTAÑA" at bounding box center [749, 286] width 211 height 17
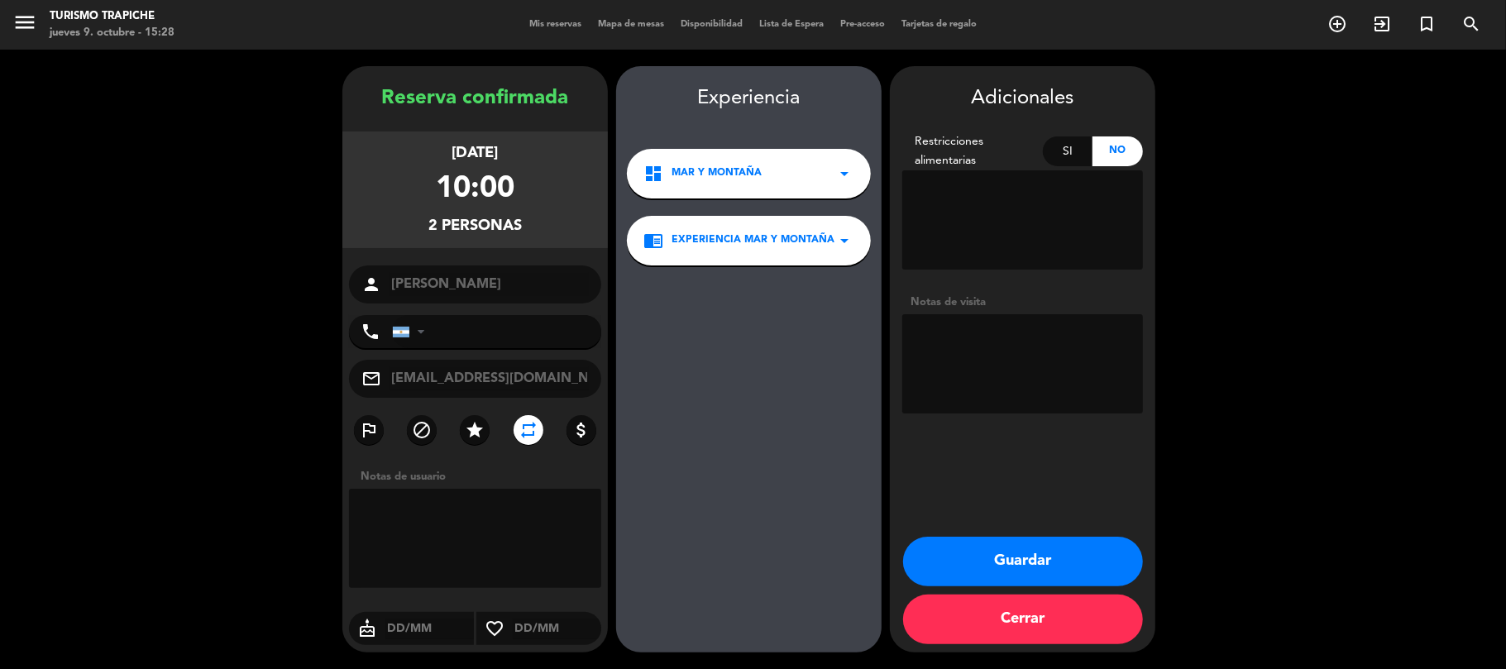
click at [1001, 374] on textarea at bounding box center [1022, 363] width 241 height 99
type textarea "Paga agencia"
click at [984, 563] on button "Guardar" at bounding box center [1023, 562] width 240 height 50
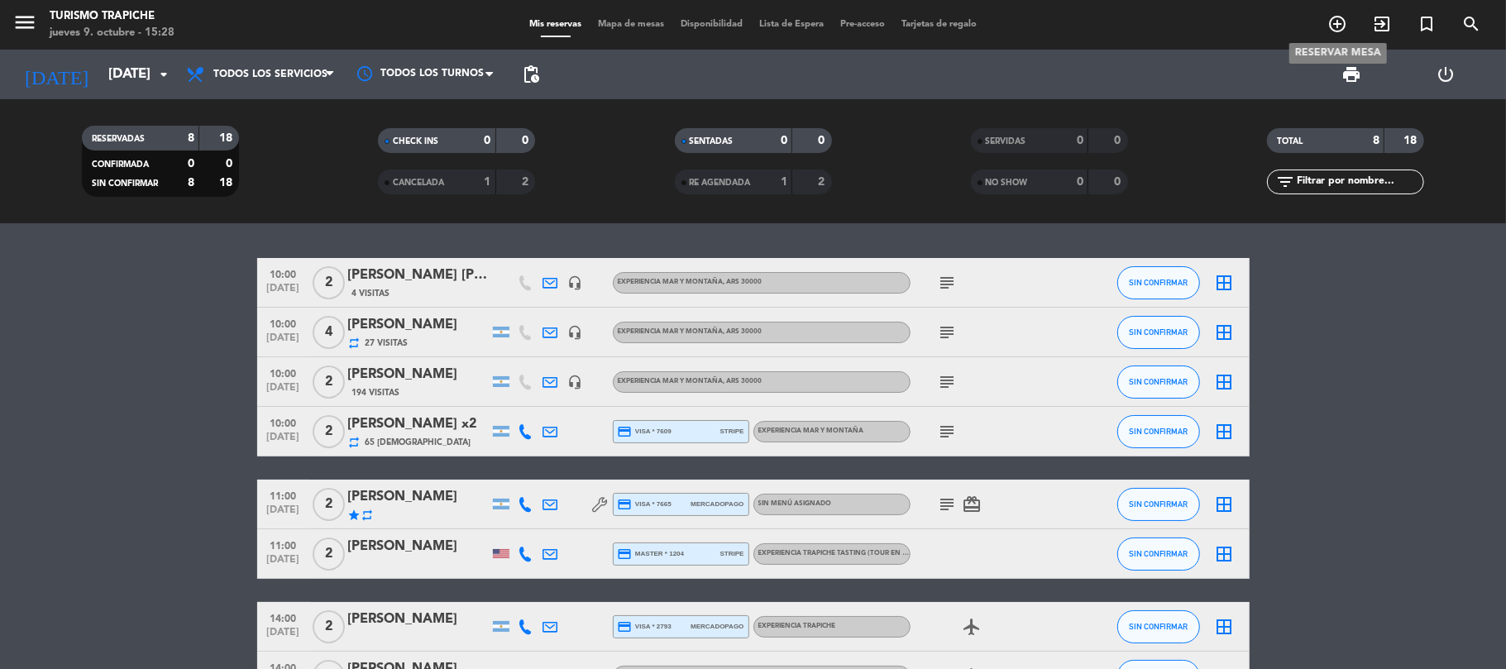
click at [1332, 14] on icon "add_circle_outline" at bounding box center [1338, 24] width 20 height 20
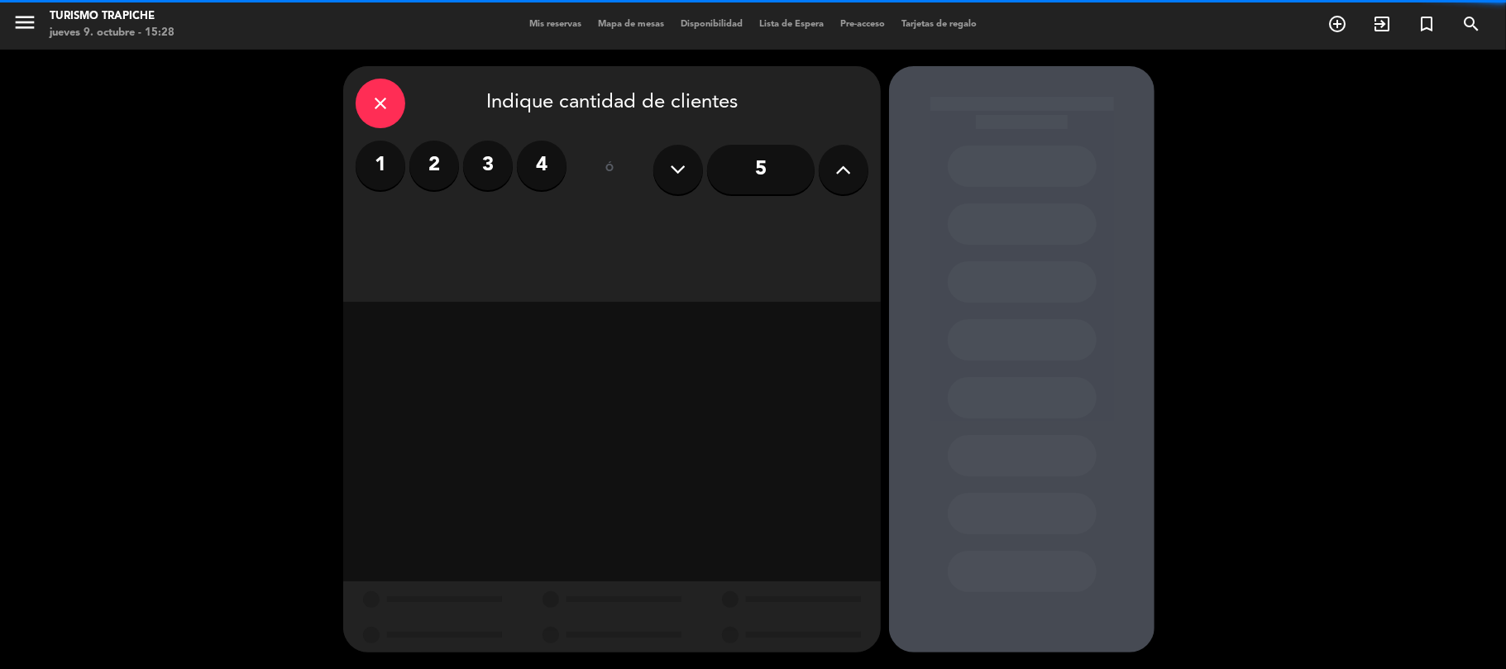
click at [427, 169] on label "2" at bounding box center [434, 166] width 50 height 50
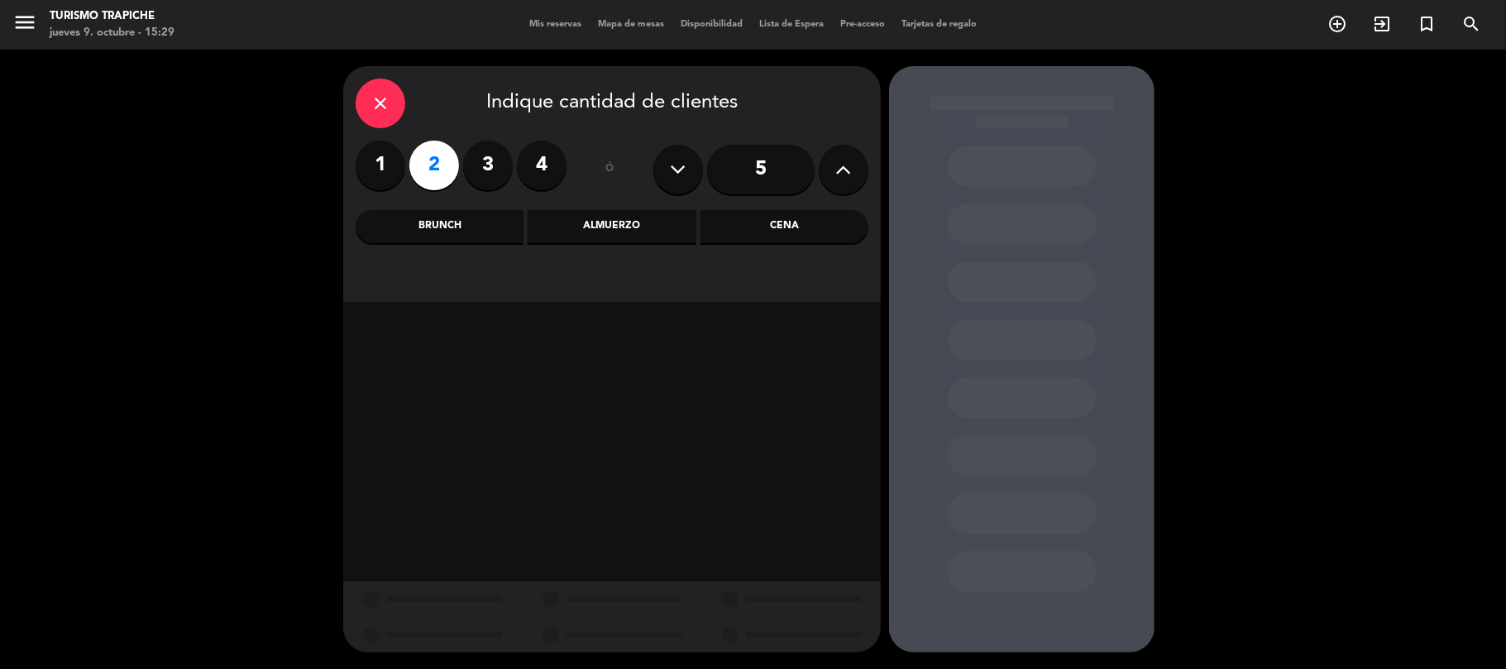
click at [572, 210] on div "Almuerzo" at bounding box center [612, 226] width 168 height 33
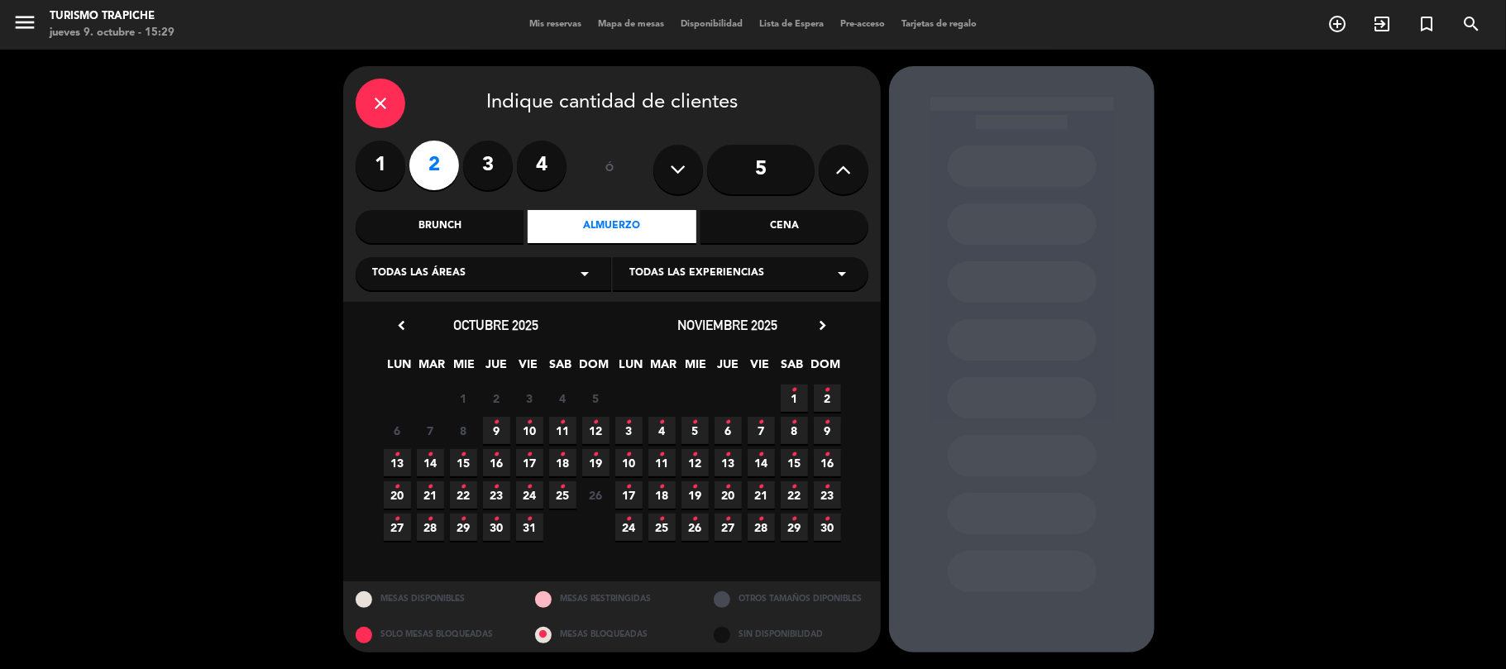
click at [376, 101] on icon "close" at bounding box center [381, 103] width 20 height 20
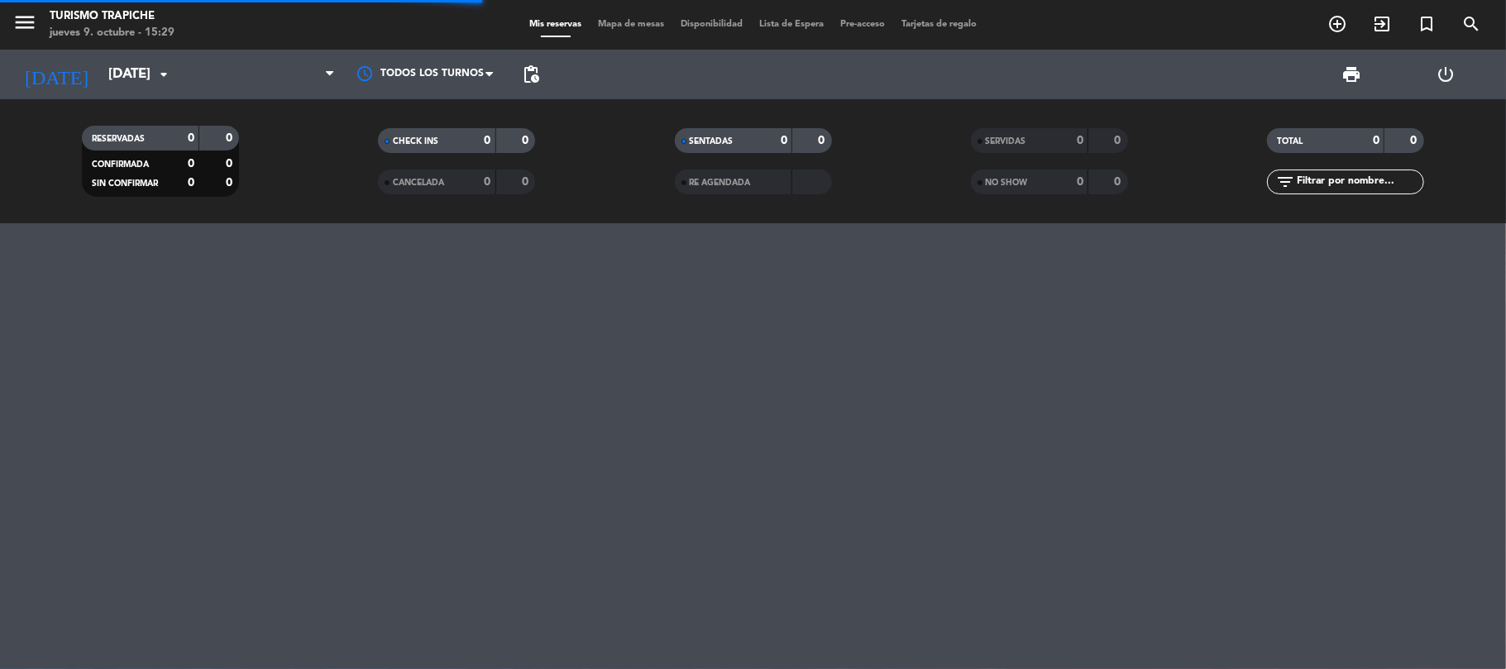
click at [31, 334] on div "menu Turismo Trapiche jueves 9. octubre - 15:29 Mis reservas Mapa de mesas Disp…" at bounding box center [753, 334] width 1506 height 669
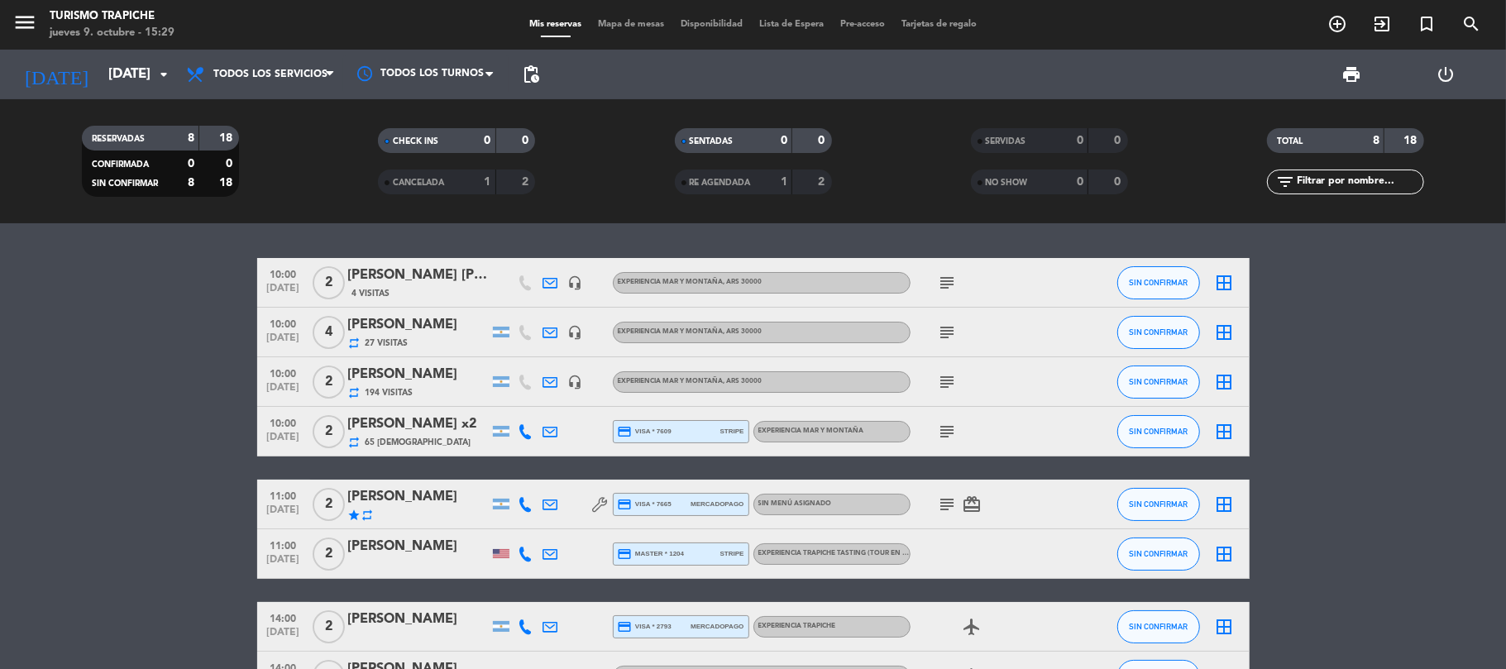
click at [557, 378] on icon at bounding box center [550, 382] width 15 height 15
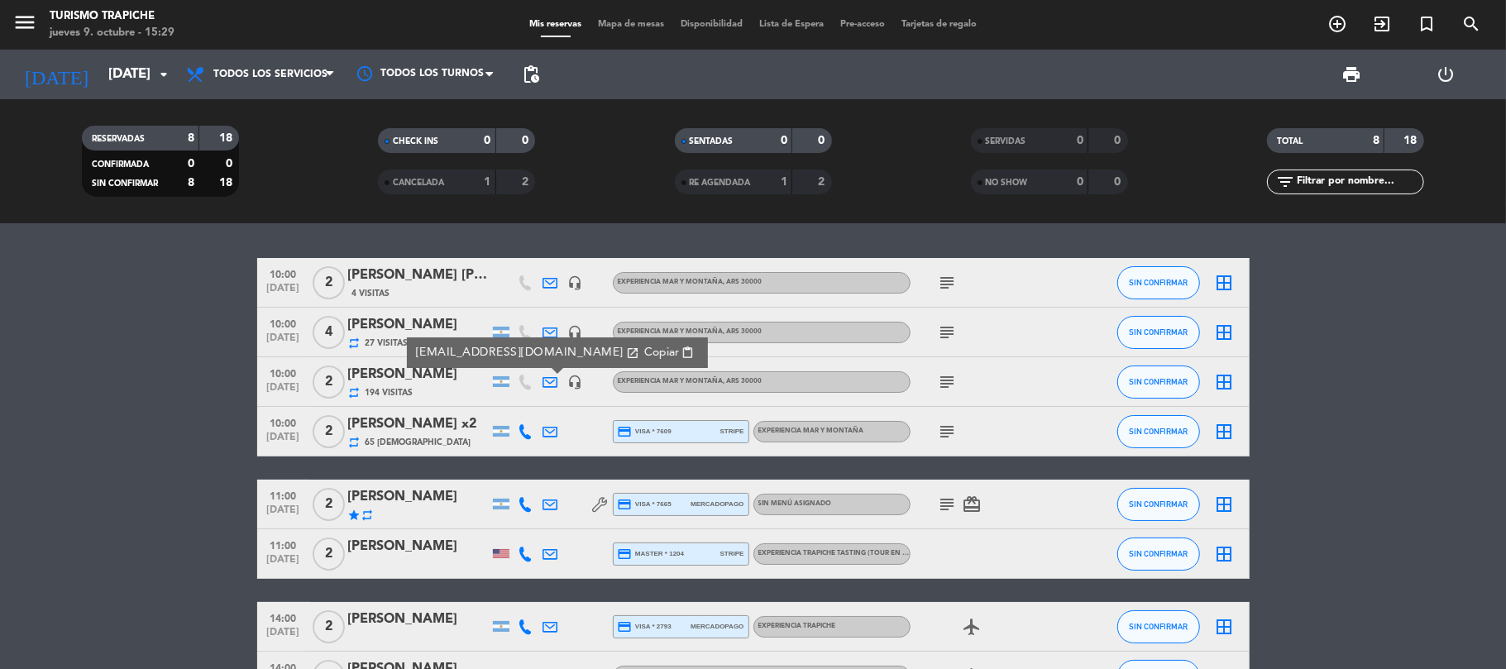
click at [553, 417] on div at bounding box center [551, 431] width 25 height 49
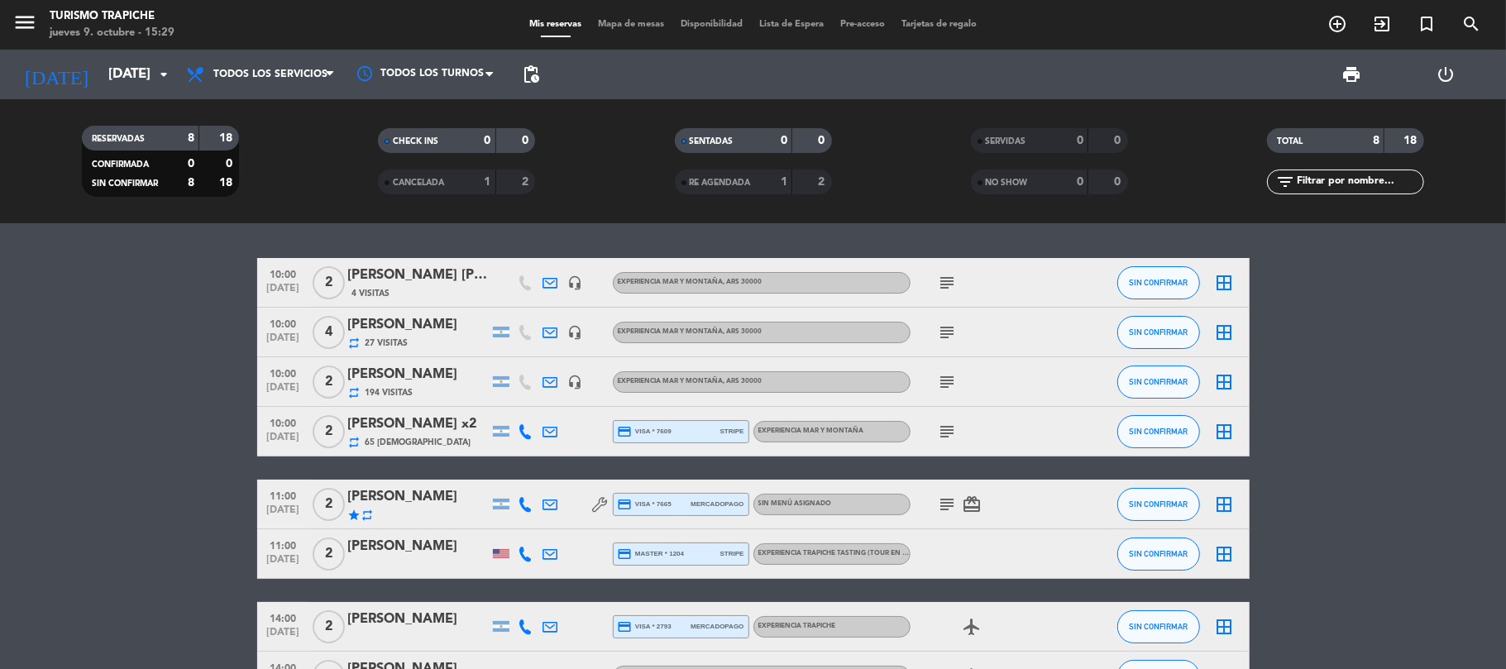
click at [553, 326] on icon at bounding box center [550, 332] width 15 height 15
click at [554, 285] on icon at bounding box center [550, 282] width 15 height 15
click at [553, 428] on icon at bounding box center [550, 431] width 15 height 15
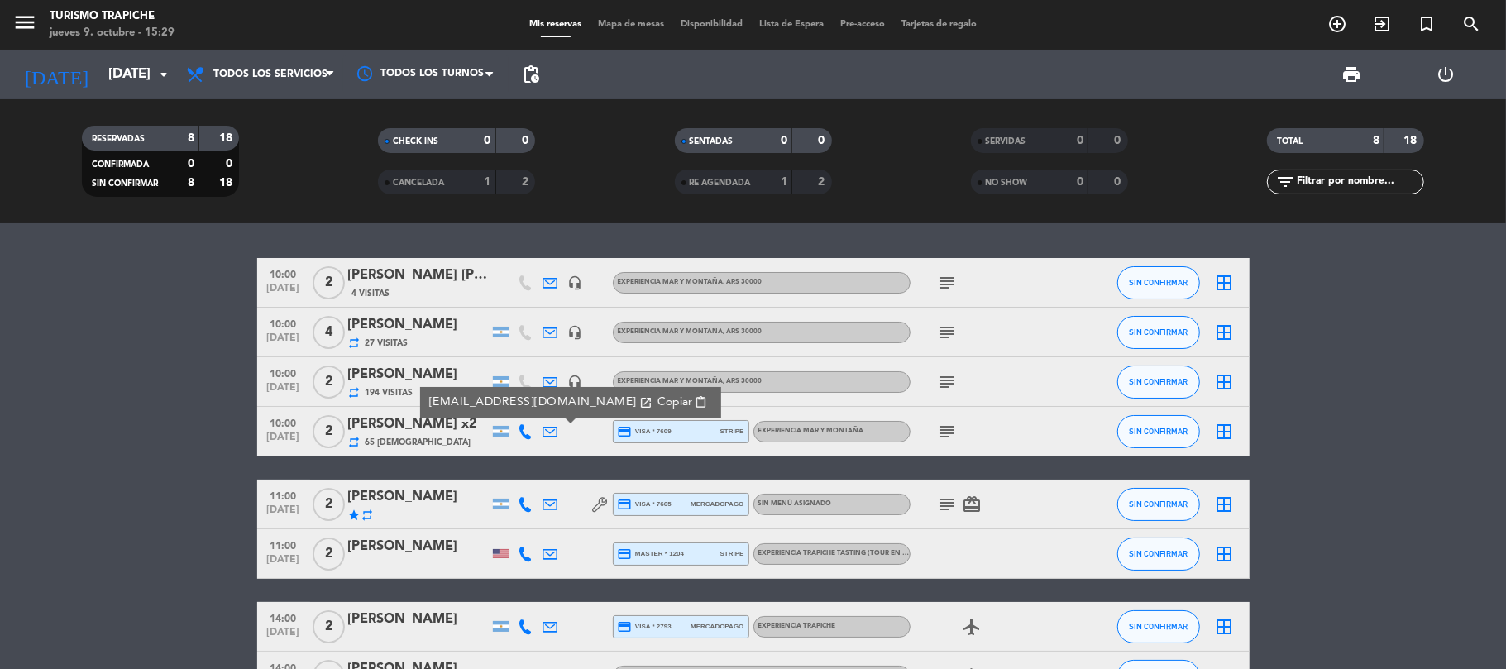
click at [101, 395] on bookings-row "10:00 [DATE] 2 [PERSON_NAME] [PERSON_NAME] 4 Visitas headset_mic EXPERIENCIA MA…" at bounding box center [753, 479] width 1506 height 443
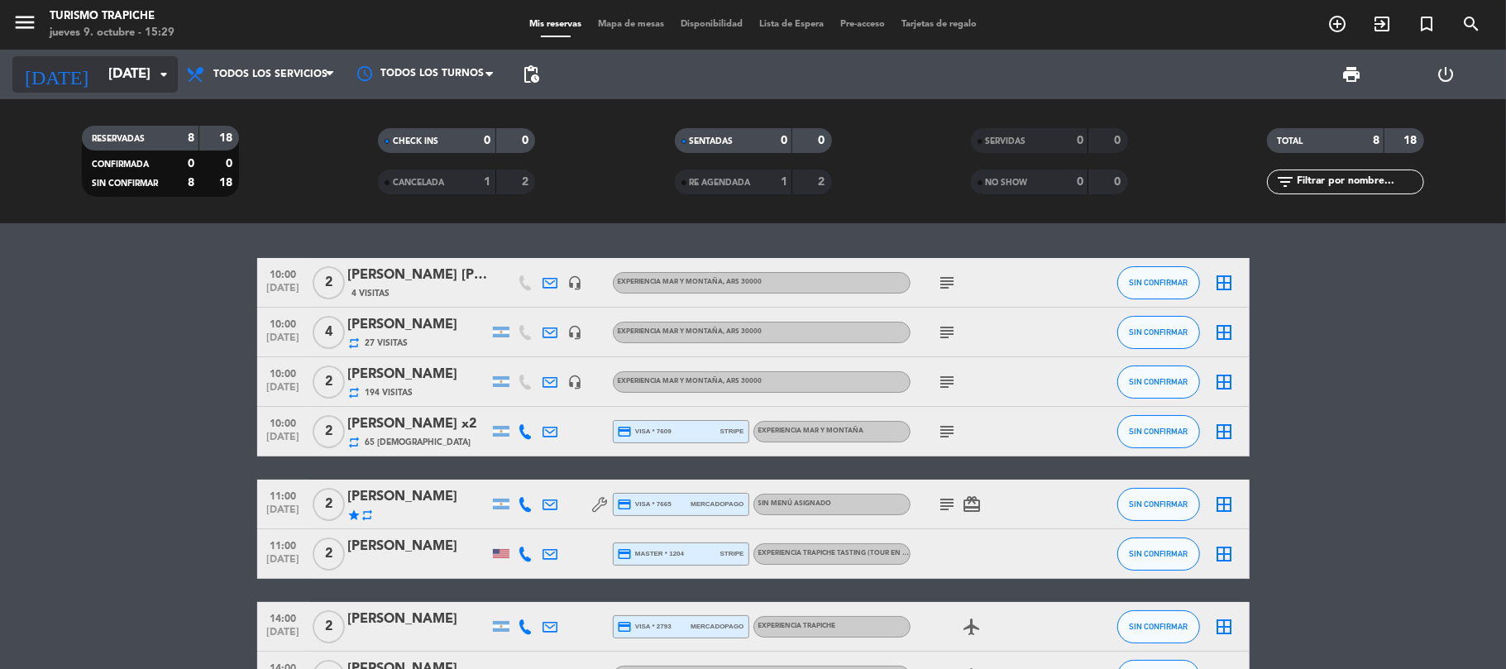
click at [154, 66] on icon "arrow_drop_down" at bounding box center [164, 75] width 20 height 20
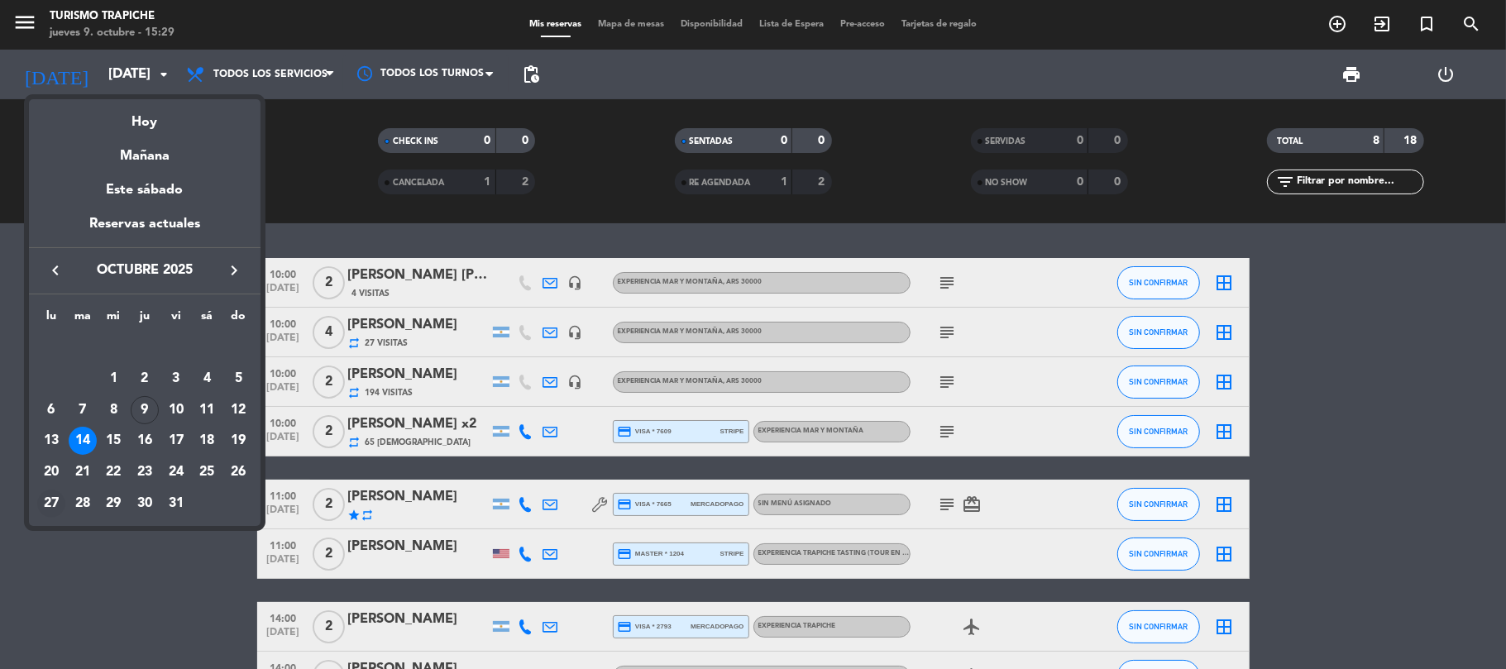
click at [54, 501] on div "27" at bounding box center [51, 504] width 28 height 28
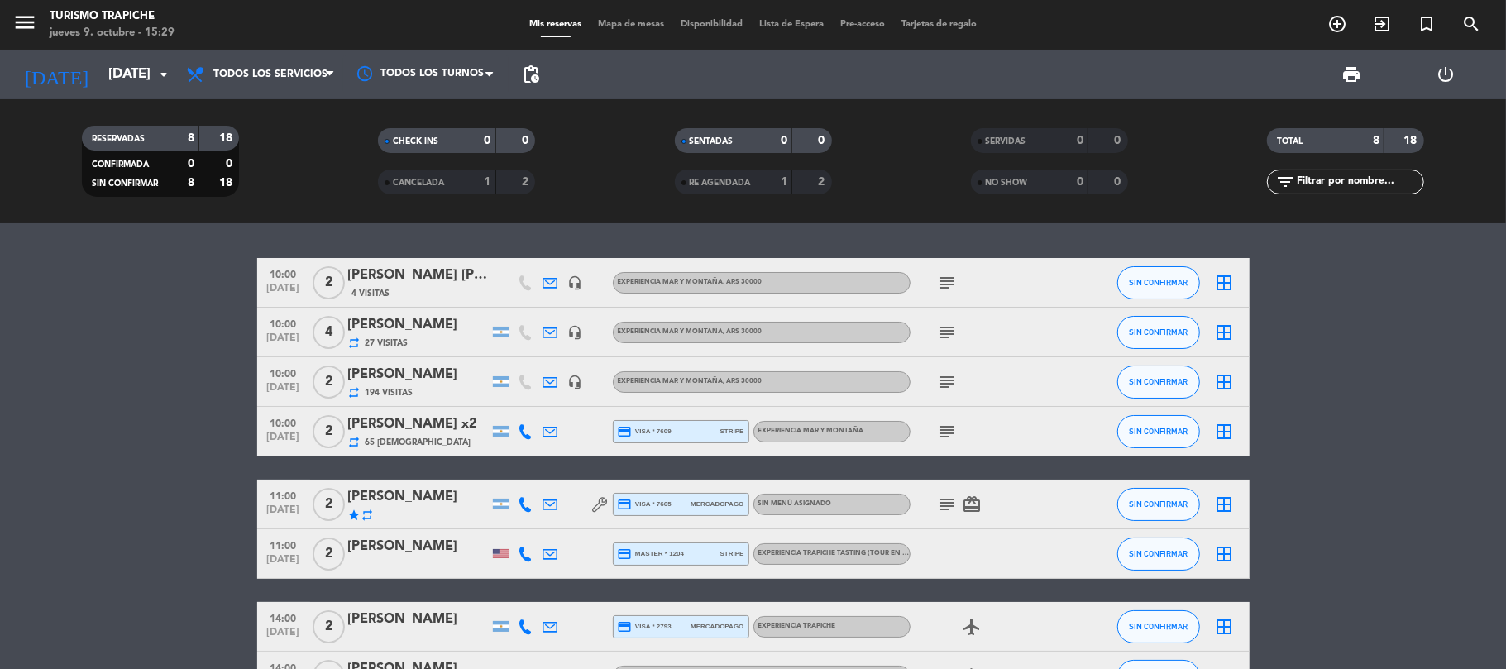
type input "[DATE]"
click at [55, 501] on bookings-row "10:00 [DATE] 2 [PERSON_NAME] [PERSON_NAME] 4 Visitas headset_mic EXPERIENCIA MA…" at bounding box center [753, 479] width 1506 height 443
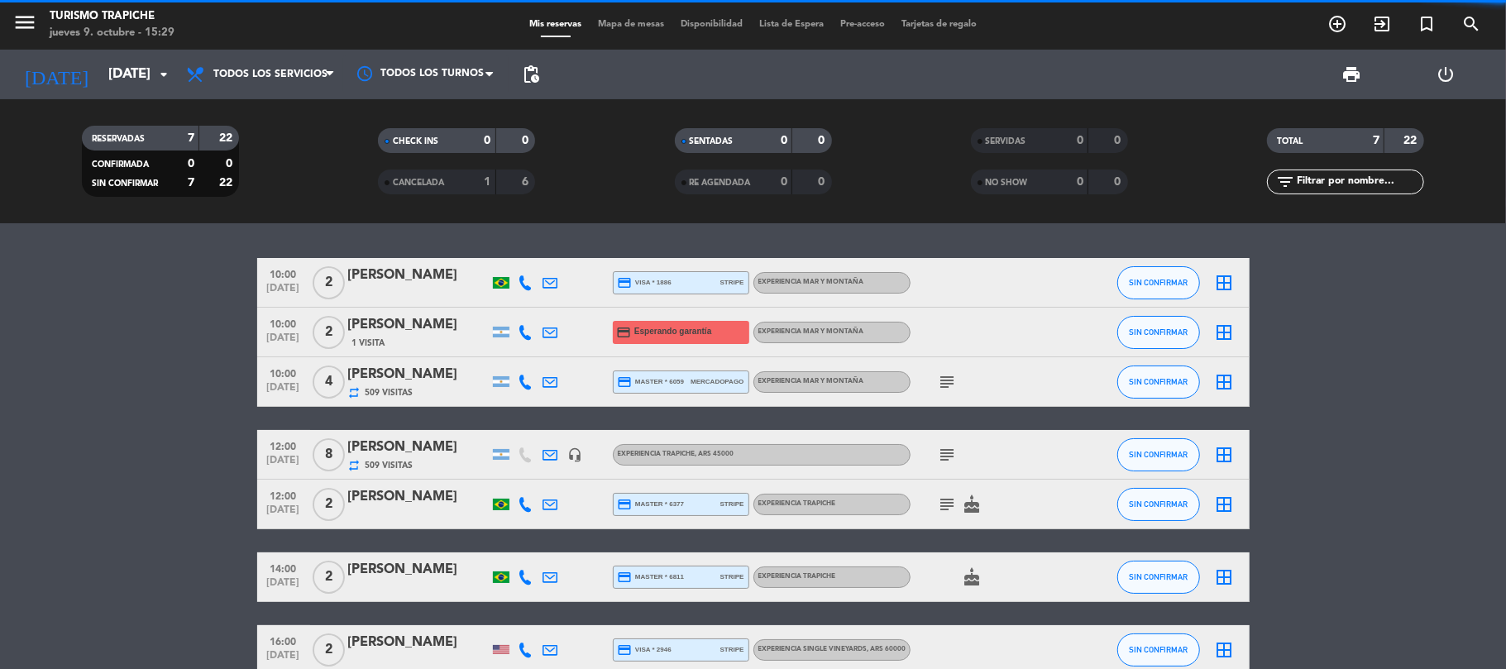
click at [131, 333] on bookings-row "10:00 [DATE] 2 [PERSON_NAME] credit_card visa * 1886 stripe EXPERIENCIA MAR Y M…" at bounding box center [753, 466] width 1506 height 417
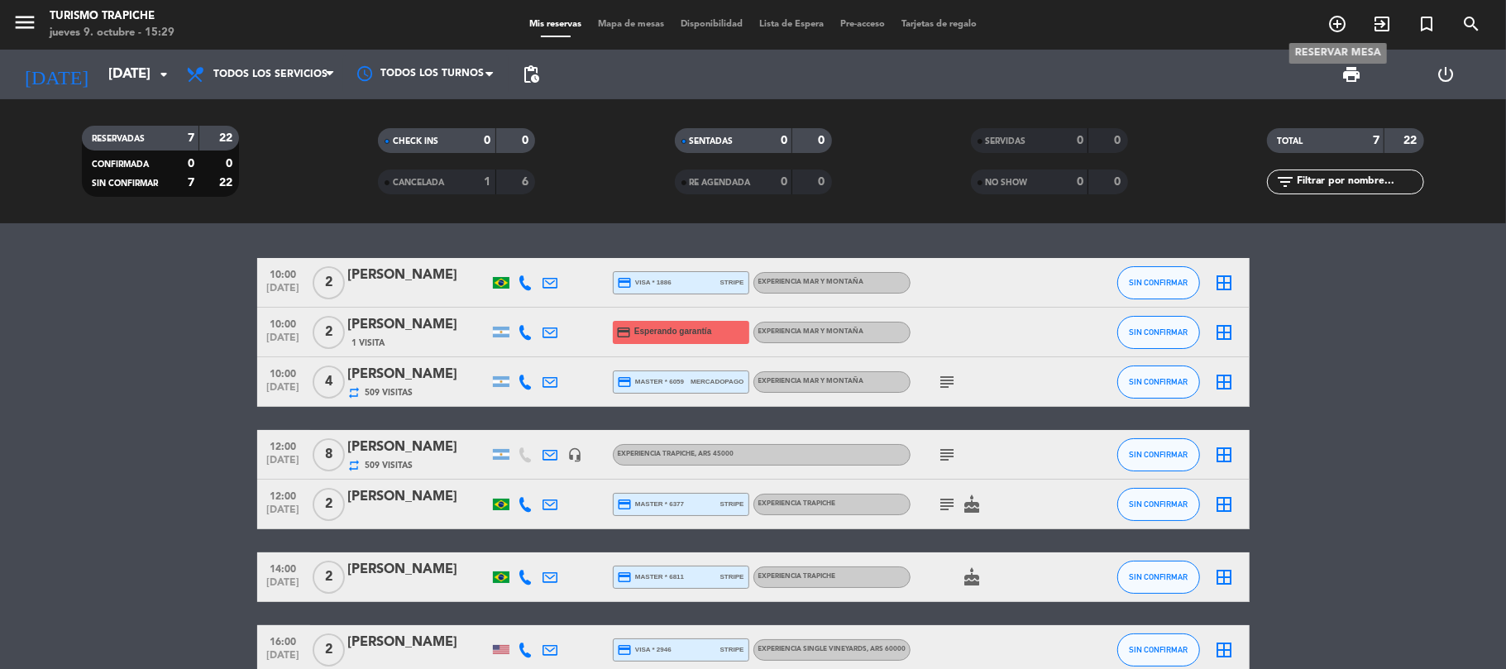
click at [1341, 22] on icon "add_circle_outline" at bounding box center [1338, 24] width 20 height 20
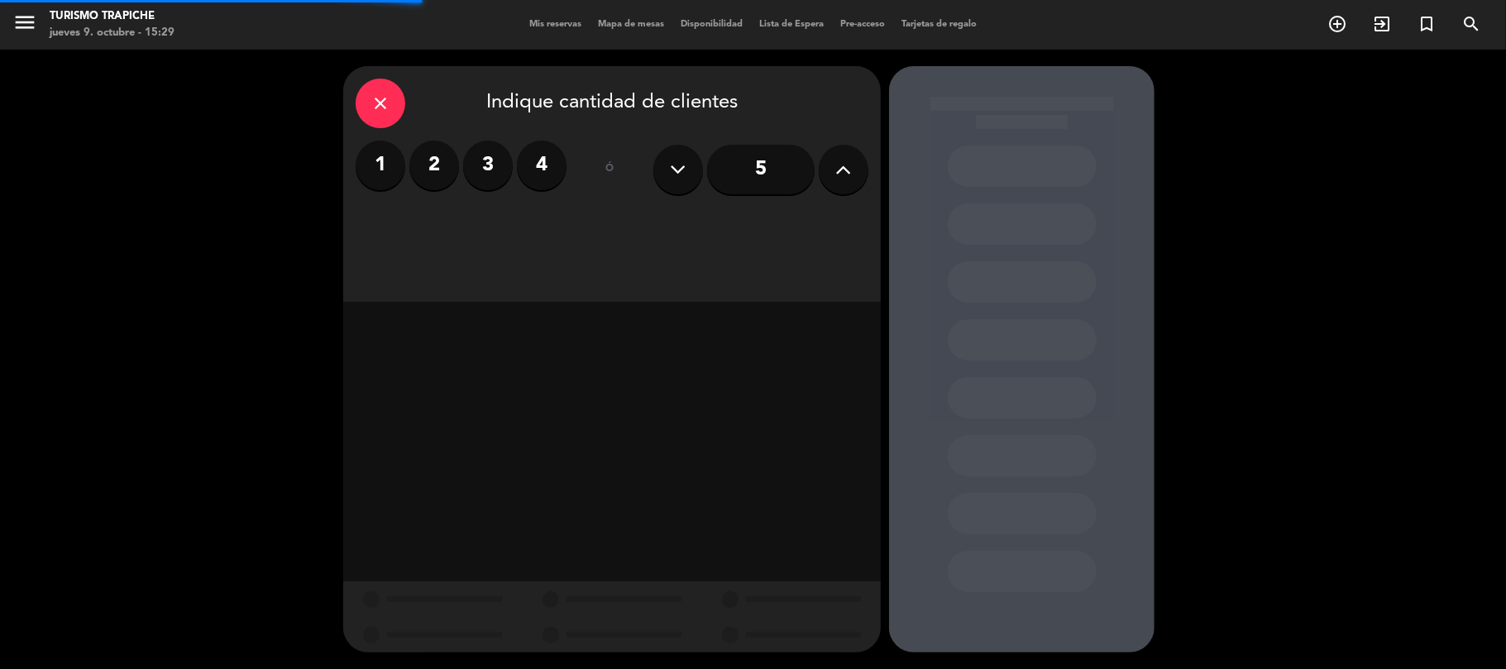
click at [438, 172] on label "2" at bounding box center [434, 166] width 50 height 50
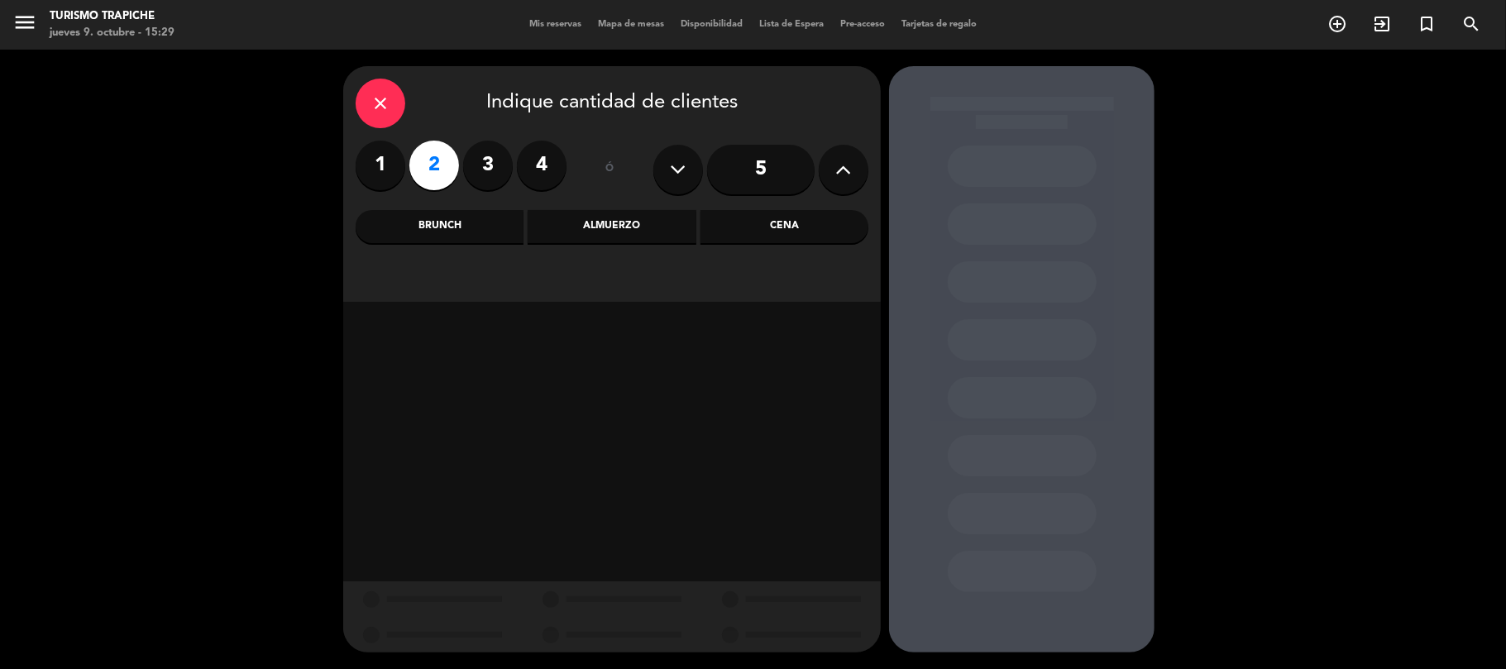
click at [582, 227] on div "Almuerzo" at bounding box center [612, 226] width 168 height 33
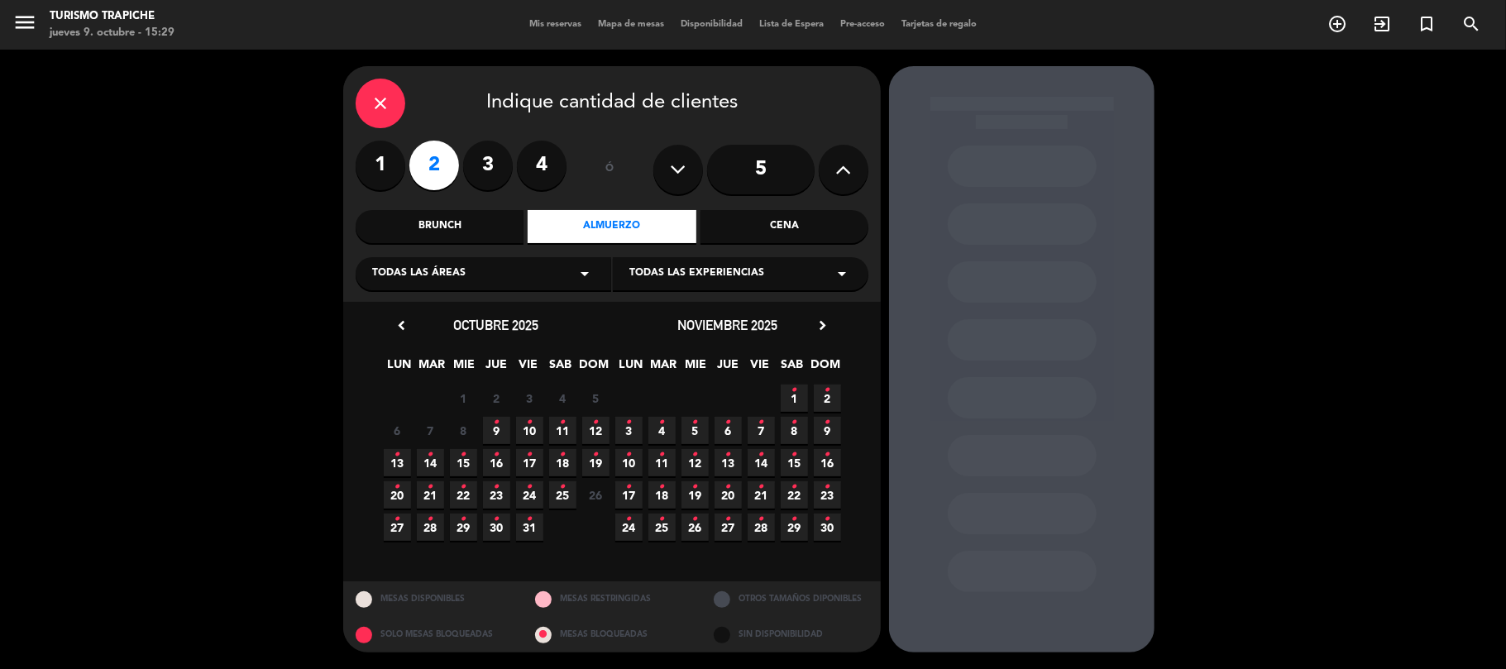
click at [395, 527] on icon "•" at bounding box center [398, 519] width 6 height 26
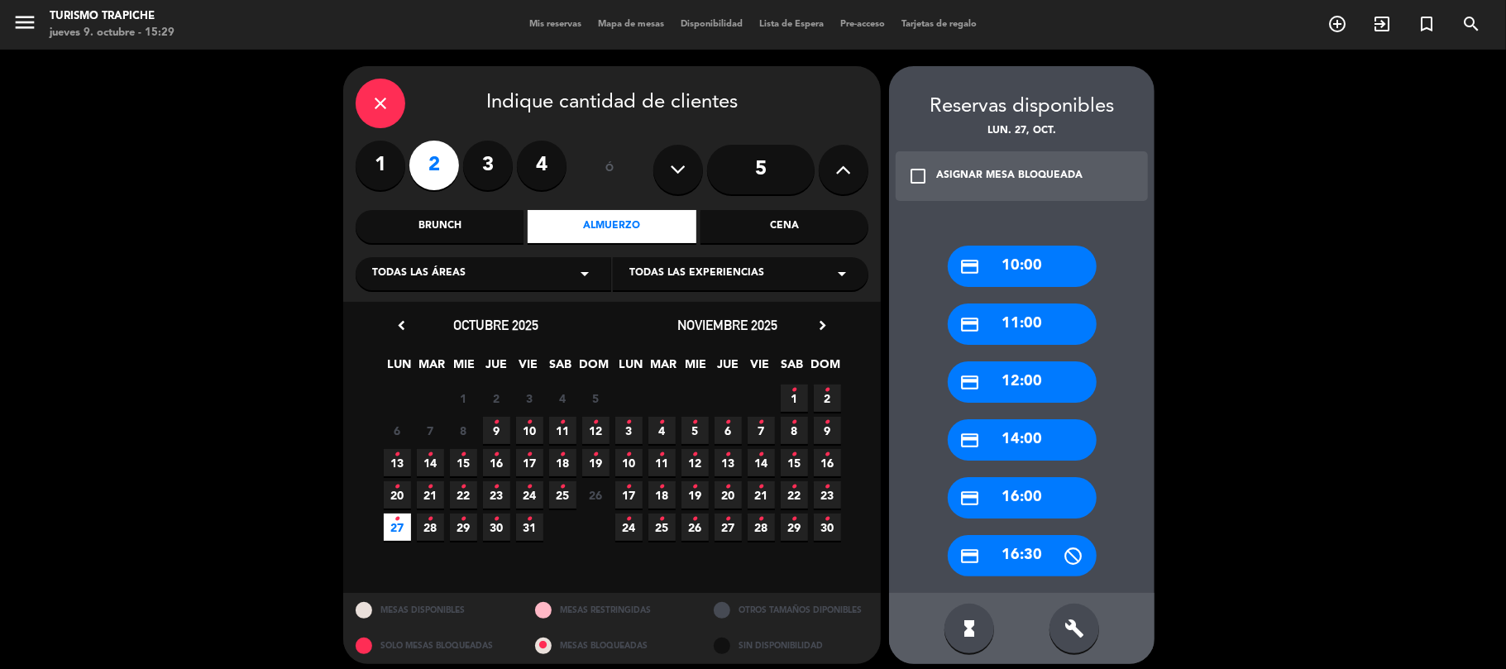
click at [986, 266] on div "credit_card 10:00" at bounding box center [1022, 266] width 149 height 41
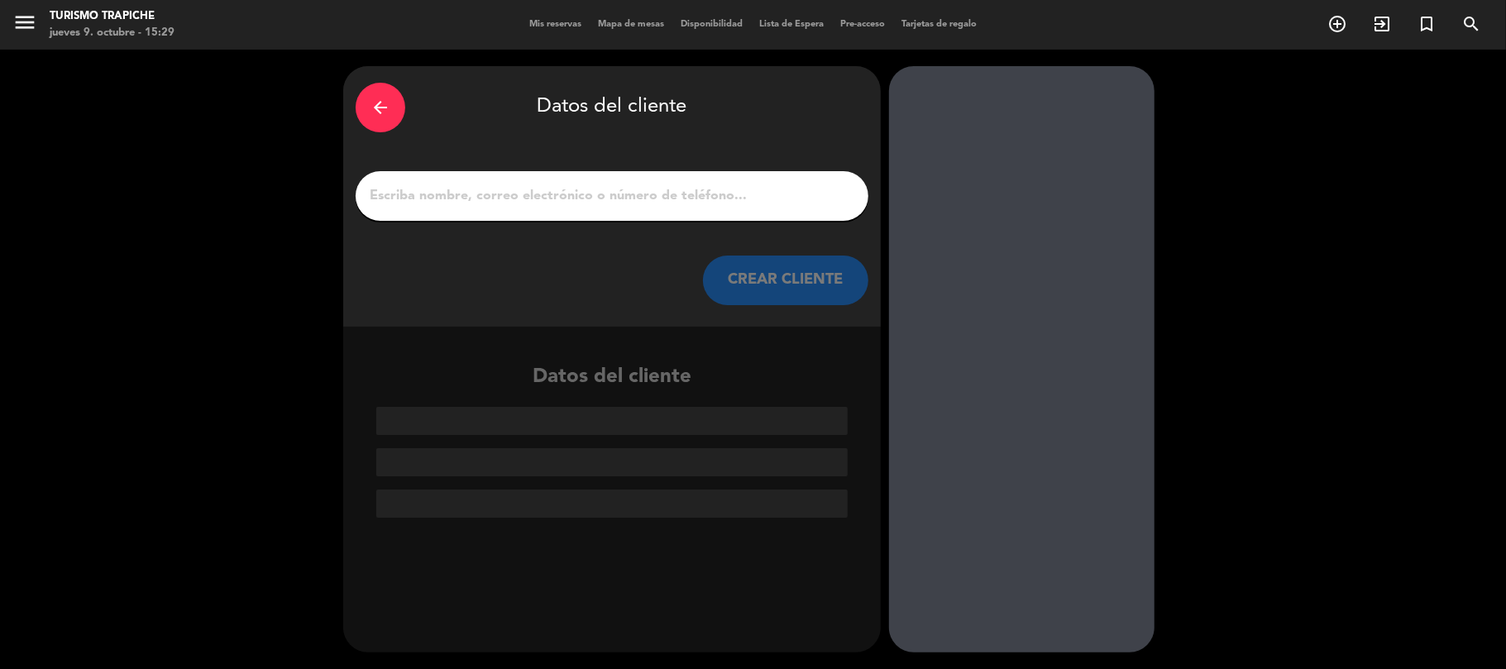
click at [577, 203] on input "1" at bounding box center [612, 195] width 488 height 23
paste input "[PERSON_NAME]"
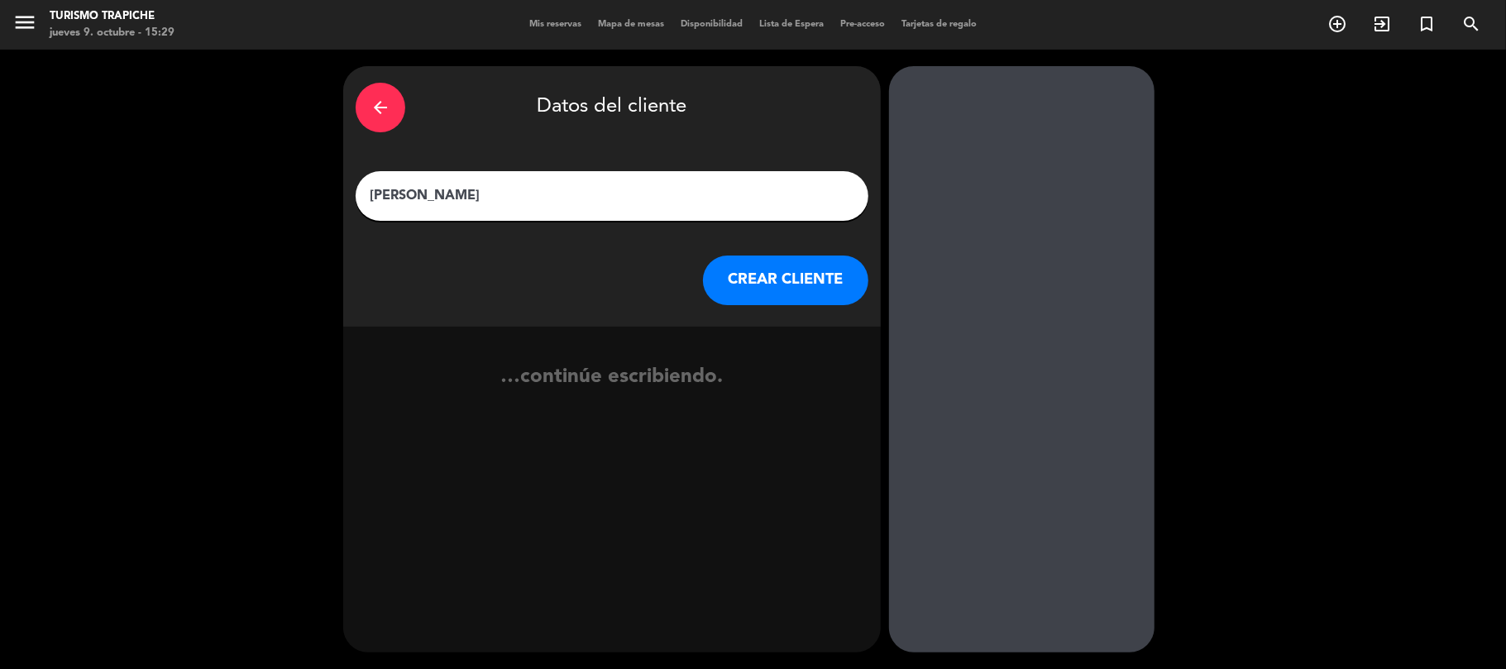
type input "[PERSON_NAME]"
click at [748, 272] on button "CREAR CLIENTE" at bounding box center [785, 281] width 165 height 50
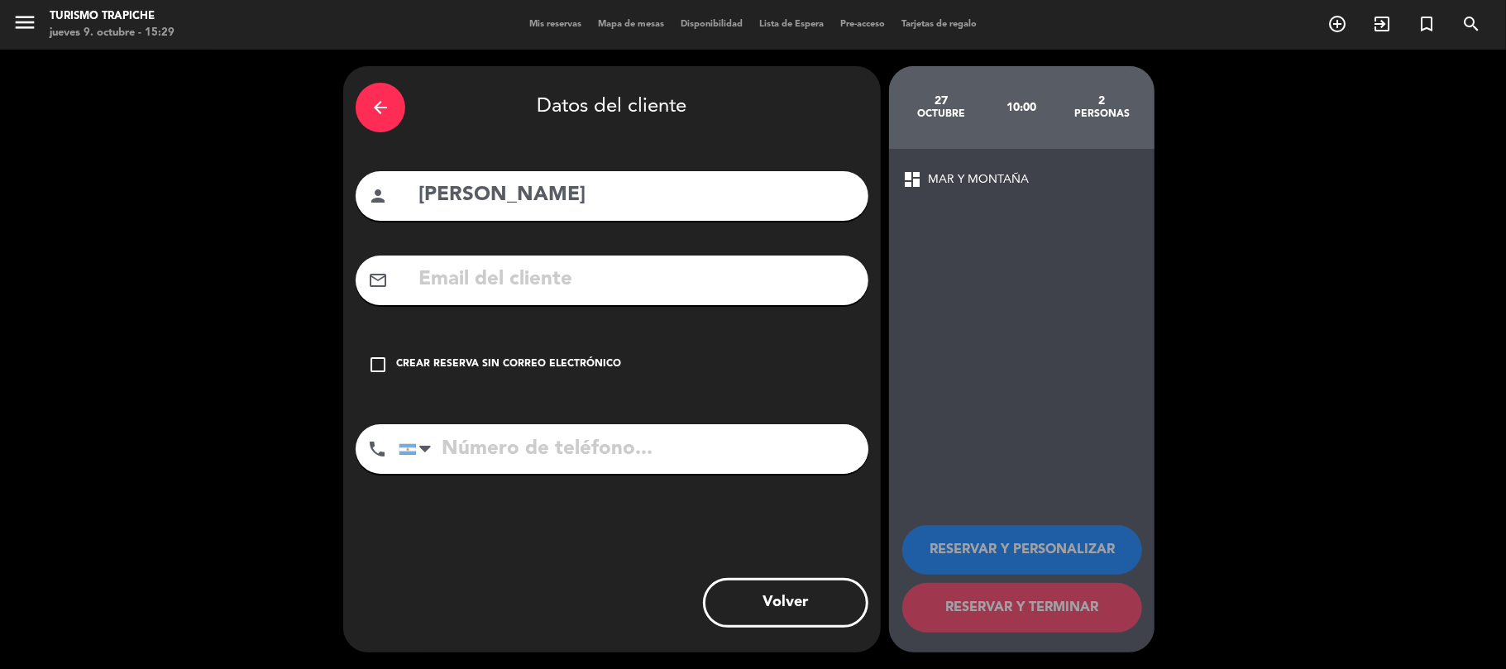
click at [570, 299] on div "mail_outline" at bounding box center [612, 281] width 513 height 50
click at [566, 285] on input "text" at bounding box center [636, 280] width 439 height 34
paste input "[PERSON_NAME] <[EMAIL_ADDRESS][DOMAIN_NAME]>"
drag, startPoint x: 520, startPoint y: 278, endPoint x: 227, endPoint y: 252, distance: 294.8
click at [227, 252] on div "arrow_back Datos del cliente person [PERSON_NAME] mail_outline [PERSON_NAME] <[…" at bounding box center [753, 360] width 1506 height 620
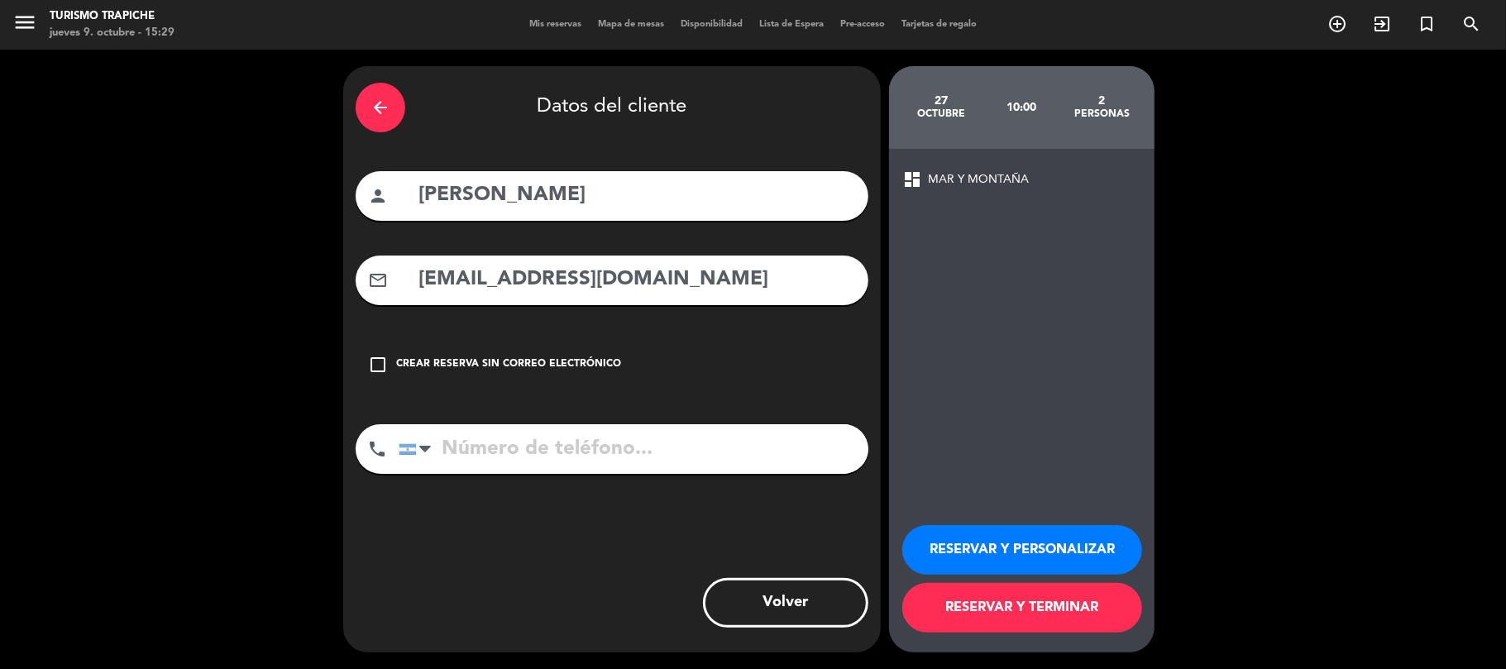
drag, startPoint x: 523, startPoint y: 282, endPoint x: 367, endPoint y: 283, distance: 155.5
click at [367, 283] on div "mail_outline [EMAIL_ADDRESS][DOMAIN_NAME]" at bounding box center [612, 281] width 513 height 50
type input "[EMAIL_ADDRESS][DOMAIN_NAME]"
click at [955, 543] on button "RESERVAR Y PERSONALIZAR" at bounding box center [1022, 550] width 240 height 50
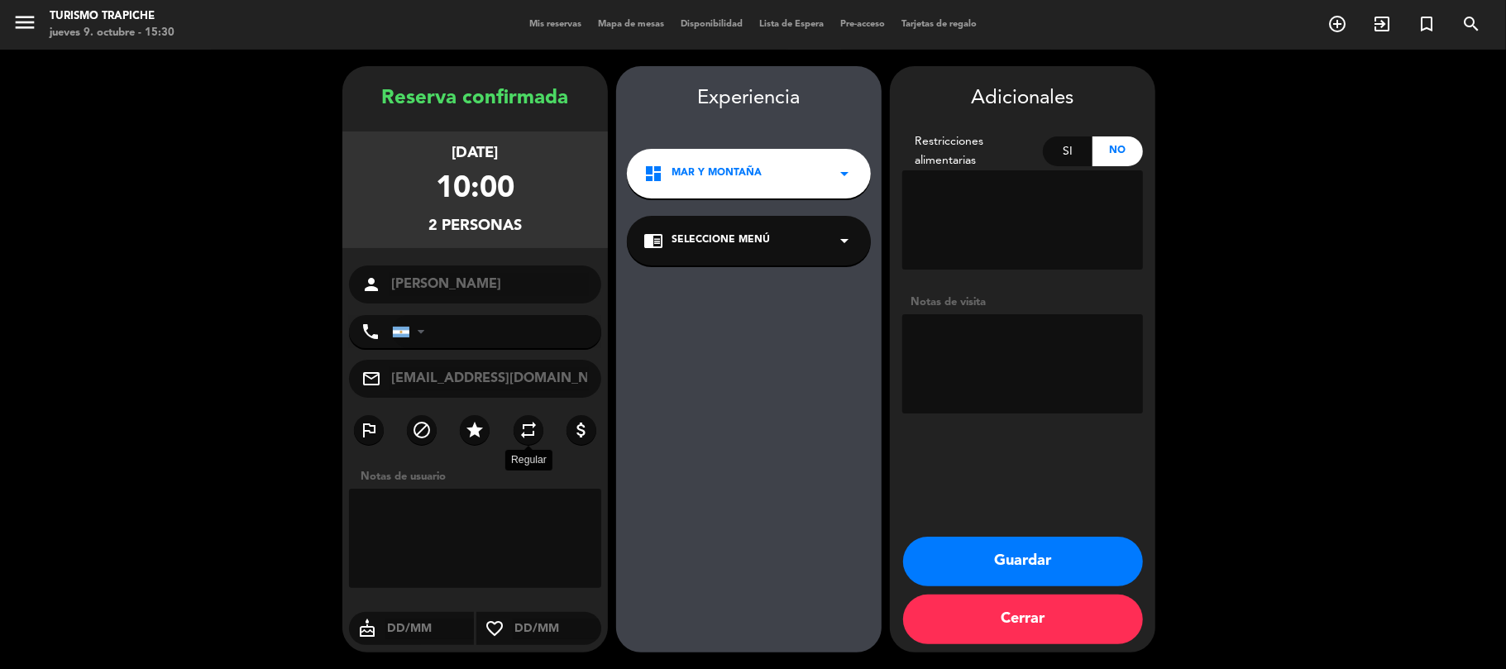
click at [541, 431] on label "repeat" at bounding box center [529, 430] width 30 height 30
click at [736, 275] on div "Experiencia dashboard MAR Y MONTAÑA arrow_drop_down chrome_reader_mode Seleccio…" at bounding box center [749, 376] width 266 height 586
drag, startPoint x: 735, startPoint y: 245, endPoint x: 752, endPoint y: 263, distance: 24.6
click at [736, 248] on span "Seleccione Menú" at bounding box center [721, 240] width 98 height 17
click at [758, 282] on div "EXPERIENCIA MAR Y MONTAÑA" at bounding box center [749, 286] width 211 height 17
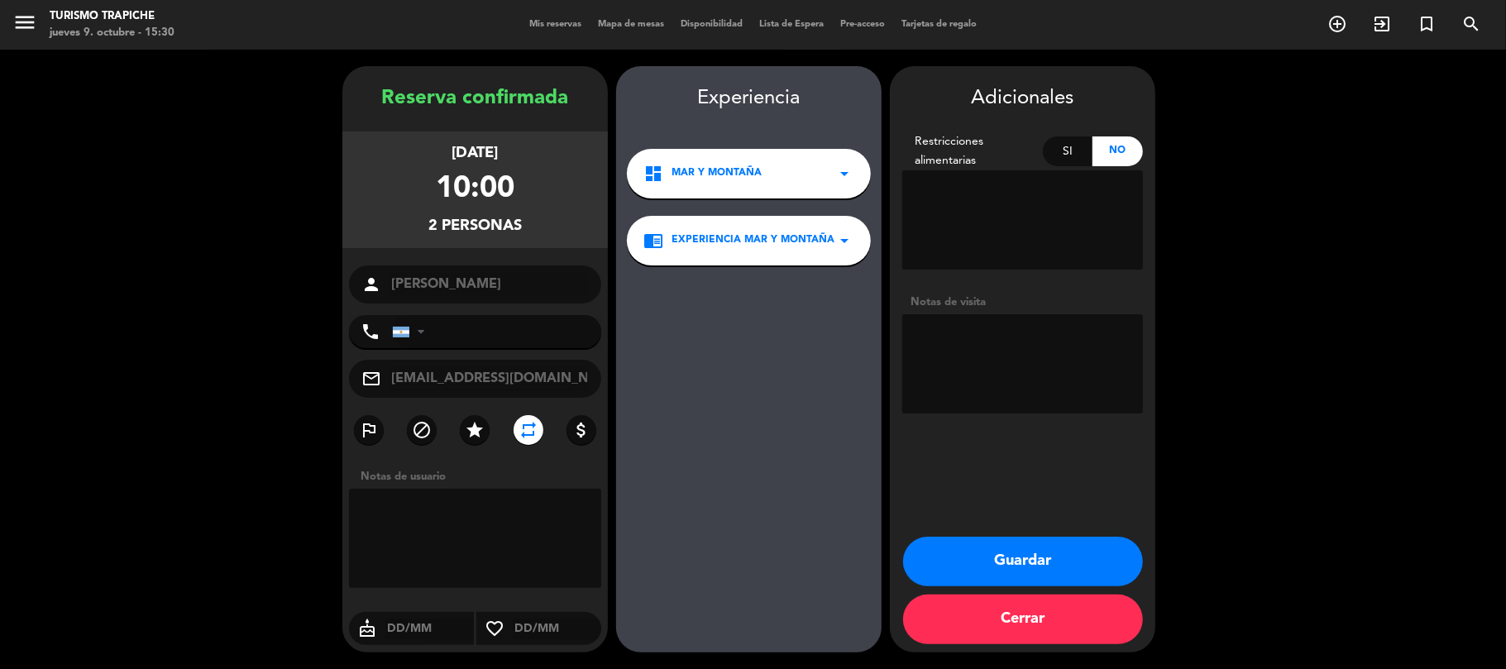
click at [974, 357] on textarea at bounding box center [1022, 363] width 241 height 99
type textarea "p"
type textarea "Paga agencia"
click at [1053, 573] on button "Guardar" at bounding box center [1023, 562] width 240 height 50
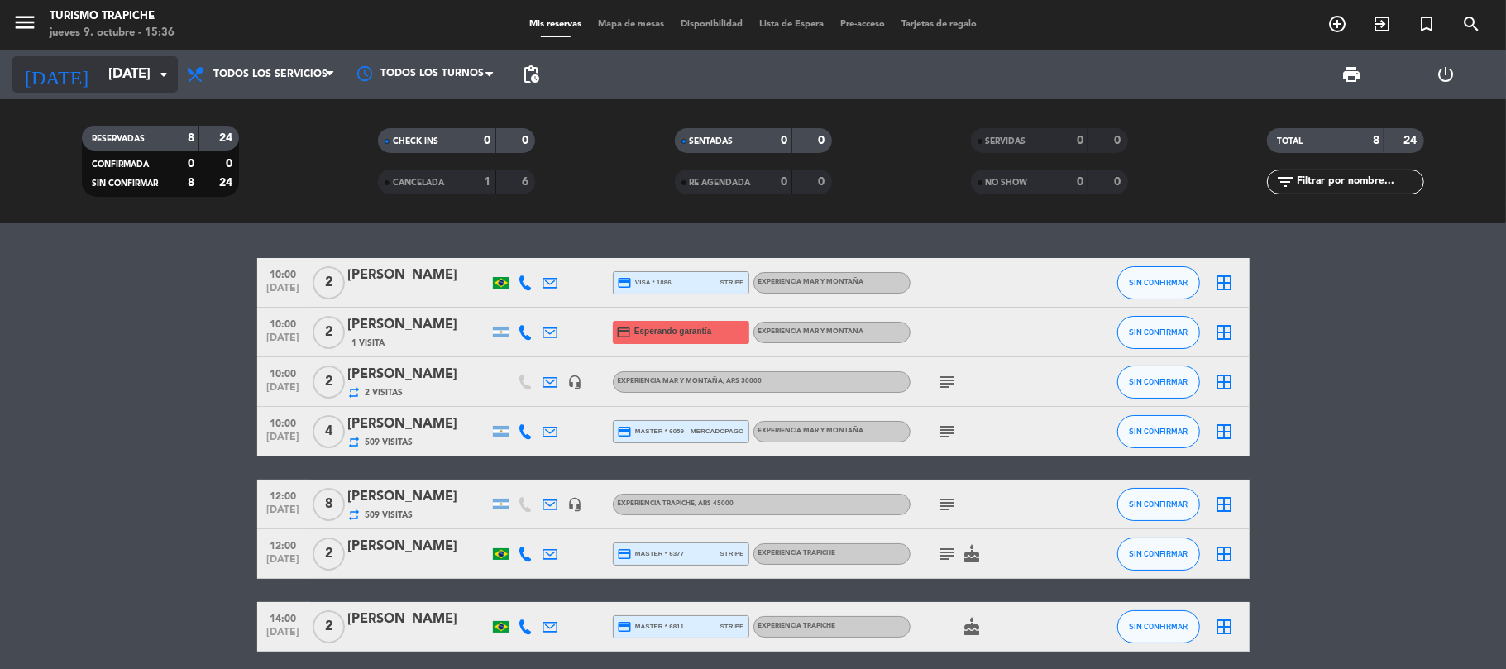
click at [107, 74] on input "[DATE]" at bounding box center [189, 75] width 179 height 32
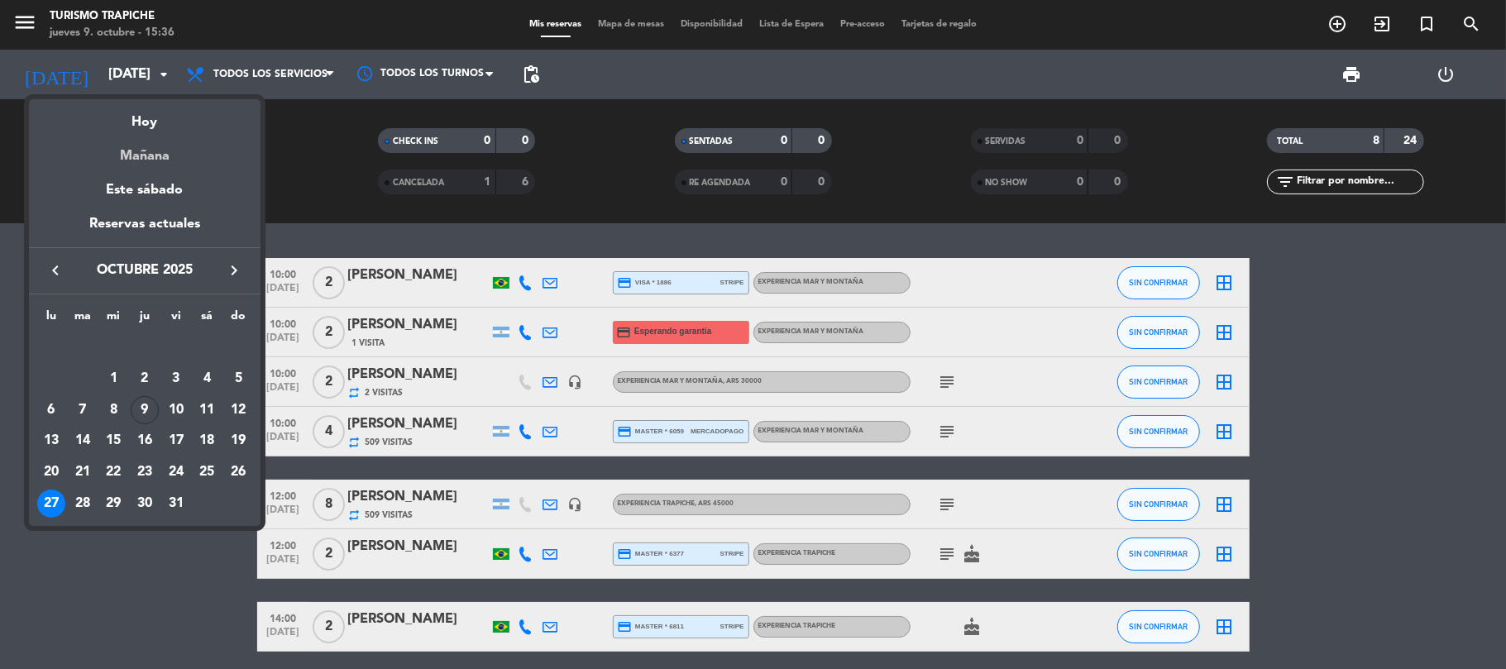
click at [152, 151] on div "Mañana" at bounding box center [145, 150] width 232 height 34
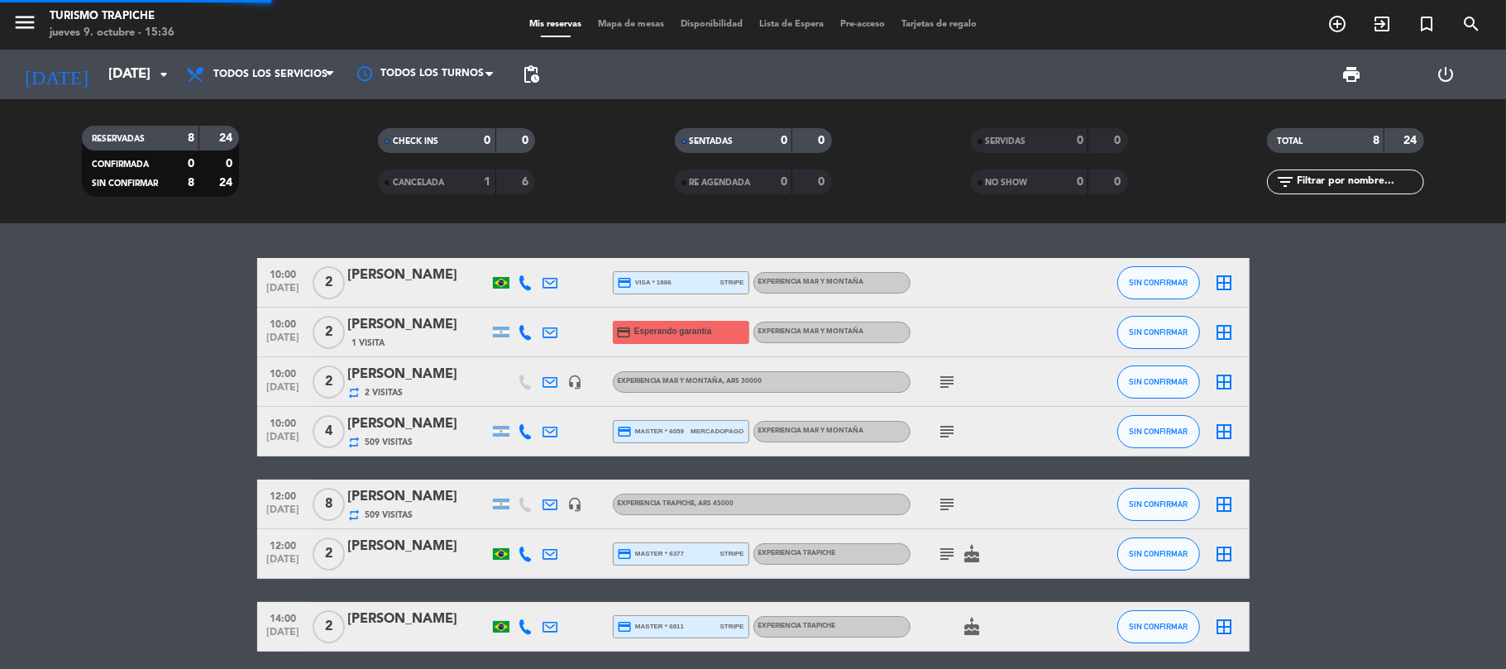
drag, startPoint x: 103, startPoint y: 308, endPoint x: 149, endPoint y: 40, distance: 271.9
click at [103, 308] on bookings-row "10:00 [DATE] 2 [PERSON_NAME] credit_card visa * 1886 stripe EXPERIENCIA MAR Y M…" at bounding box center [753, 491] width 1506 height 467
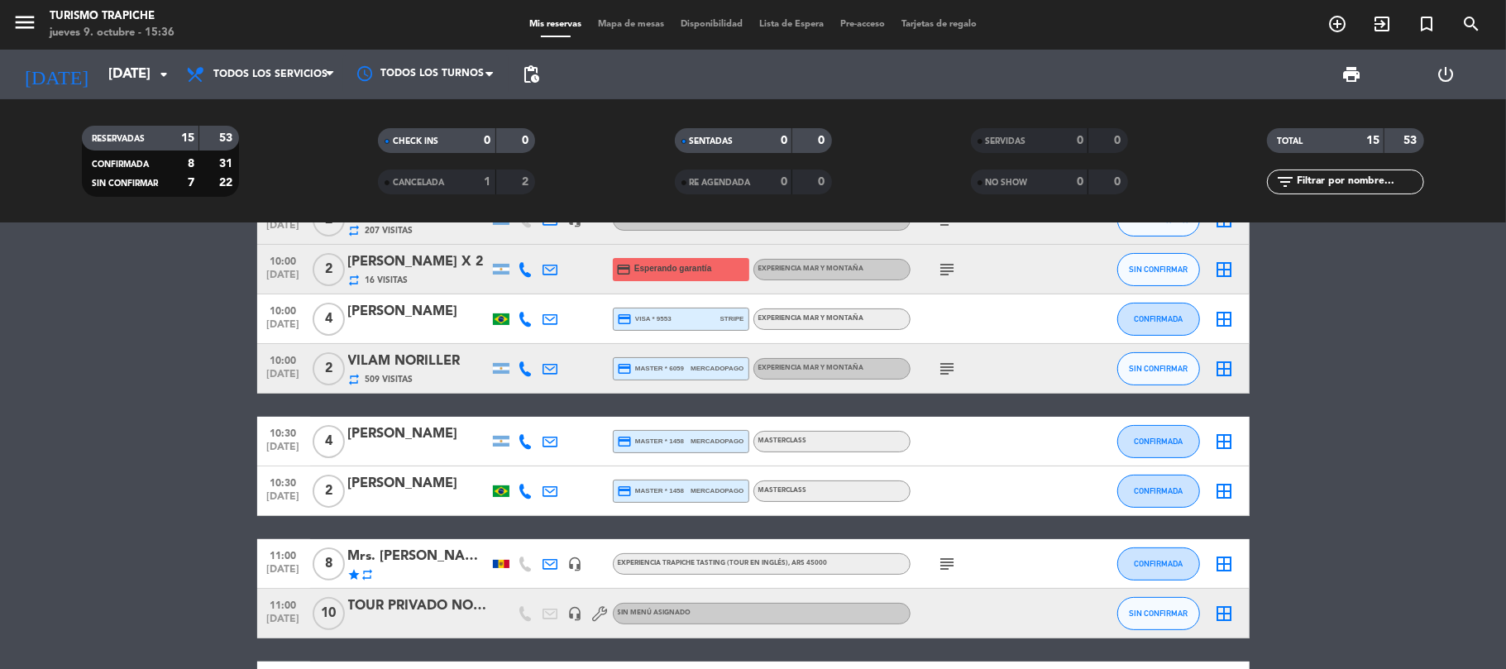
scroll to position [220, 0]
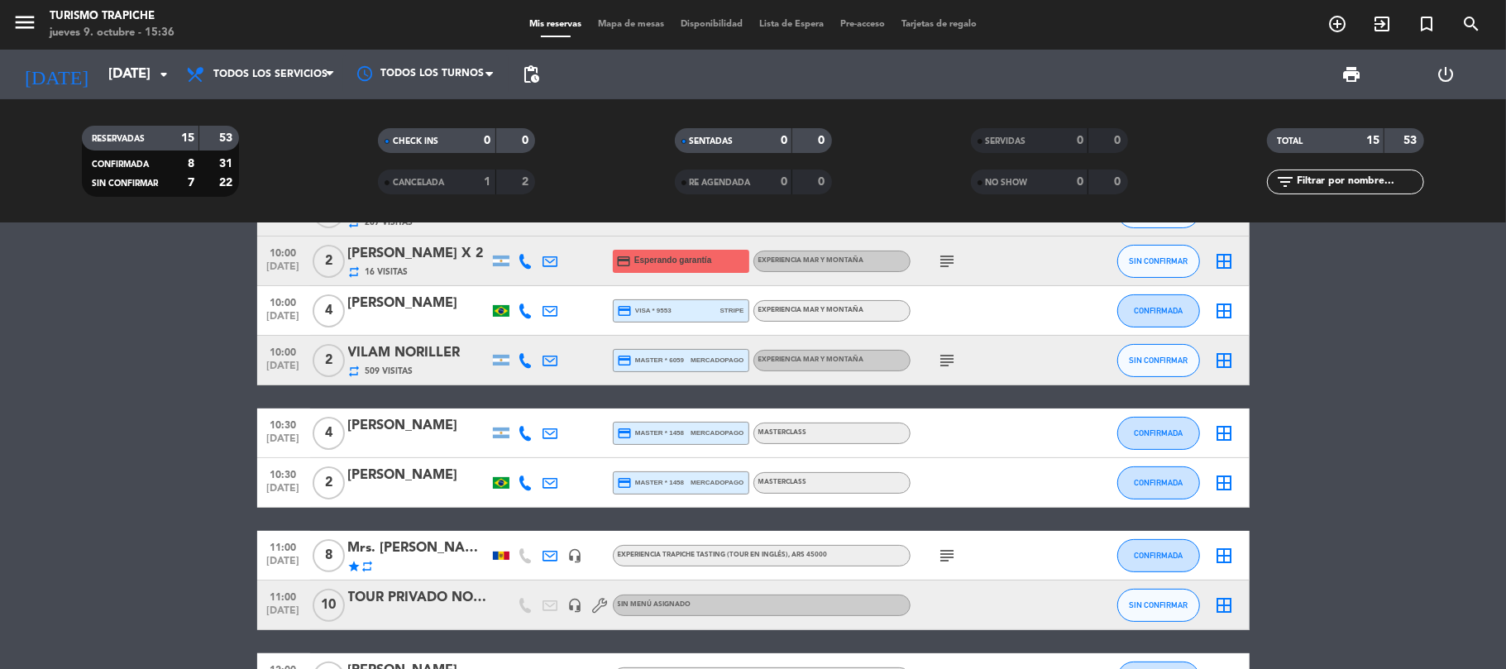
drag, startPoint x: 203, startPoint y: 444, endPoint x: 215, endPoint y: 443, distance: 12.4
click at [203, 444] on bookings-row "10:00 [DATE] 2 [PERSON_NAME] x2 126 Visitas headset_mic EXPERIENCIA MAR Y MONTA…" at bounding box center [753, 468] width 1506 height 860
click at [398, 553] on div "Mrs. [PERSON_NAME]" at bounding box center [418, 549] width 141 height 22
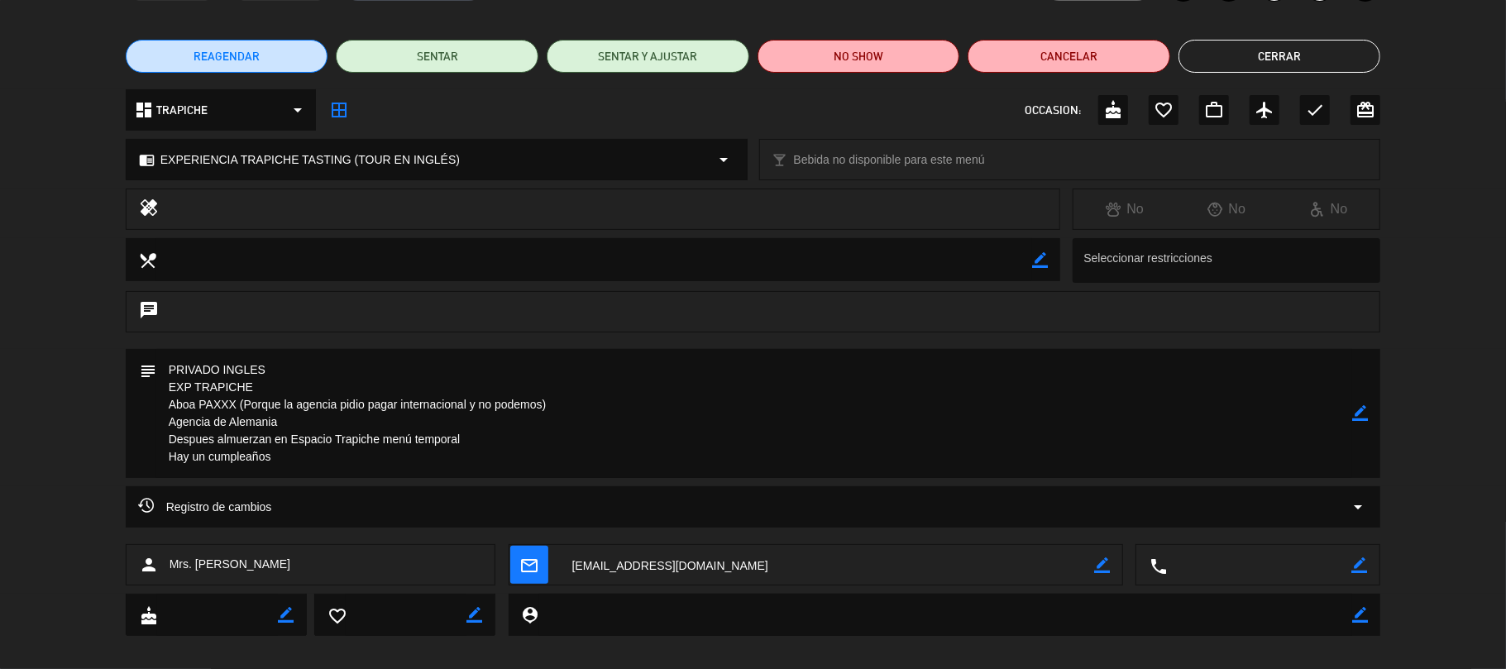
scroll to position [110, 0]
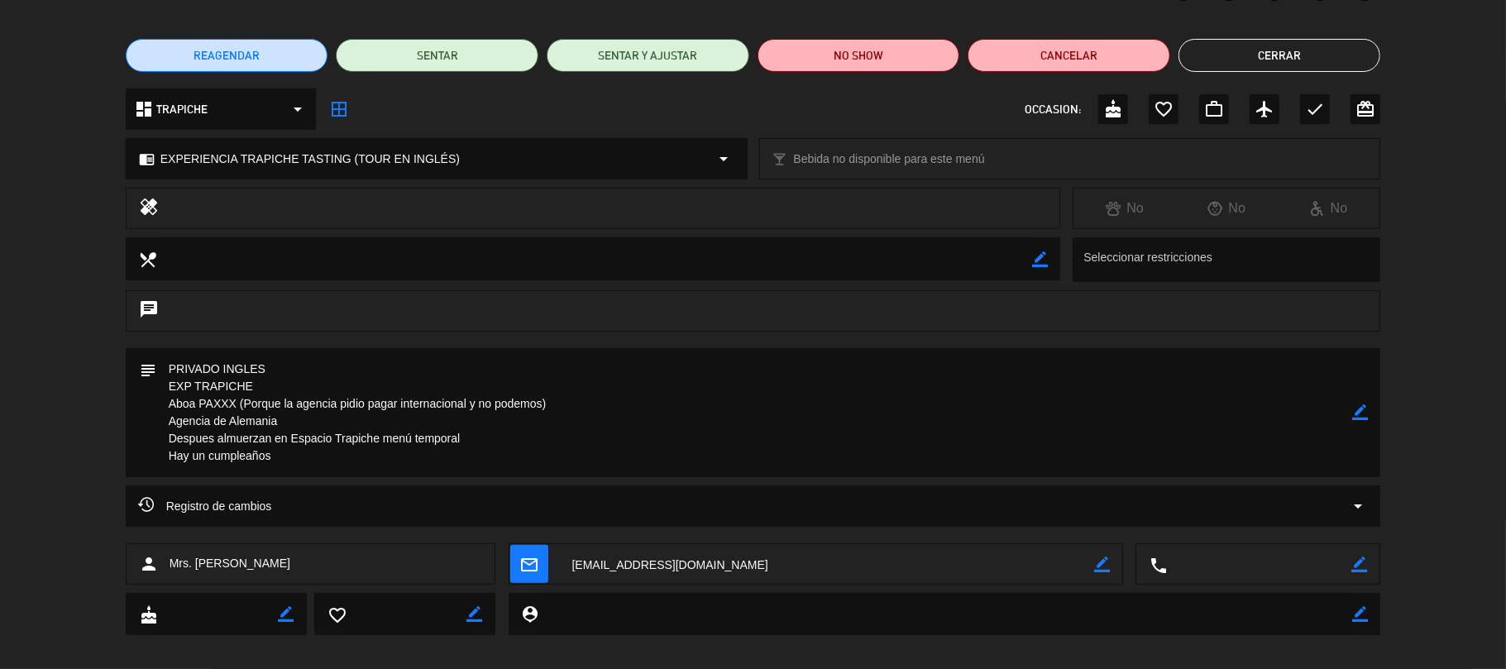
drag, startPoint x: 328, startPoint y: 572, endPoint x: 153, endPoint y: 558, distance: 175.2
click at [153, 558] on div "person Mrs. [PERSON_NAME]" at bounding box center [311, 563] width 371 height 41
click at [328, 560] on div "person Mrs. [PERSON_NAME]" at bounding box center [311, 563] width 371 height 41
drag, startPoint x: 329, startPoint y: 559, endPoint x: 180, endPoint y: 569, distance: 150.1
click at [180, 569] on div "person Mrs. [PERSON_NAME]" at bounding box center [311, 563] width 371 height 41
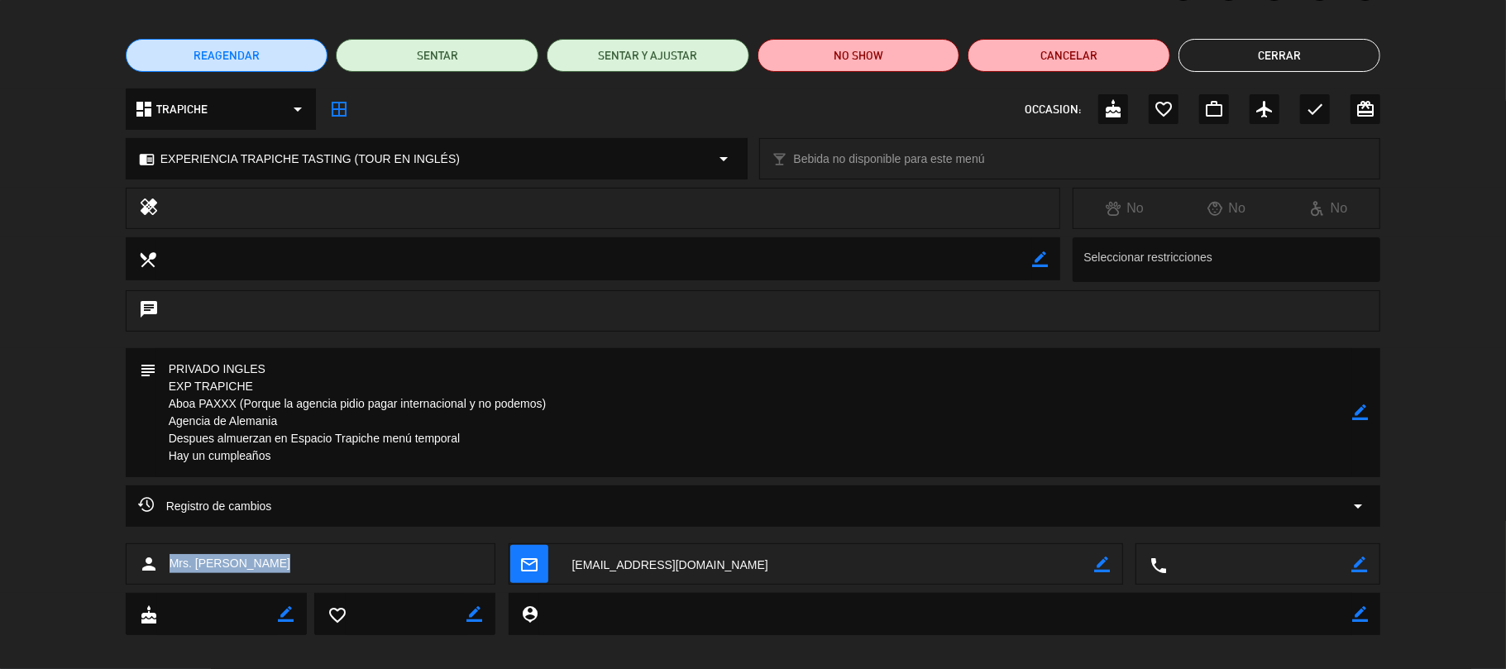
click at [1305, 50] on button "Cerrar" at bounding box center [1280, 55] width 203 height 33
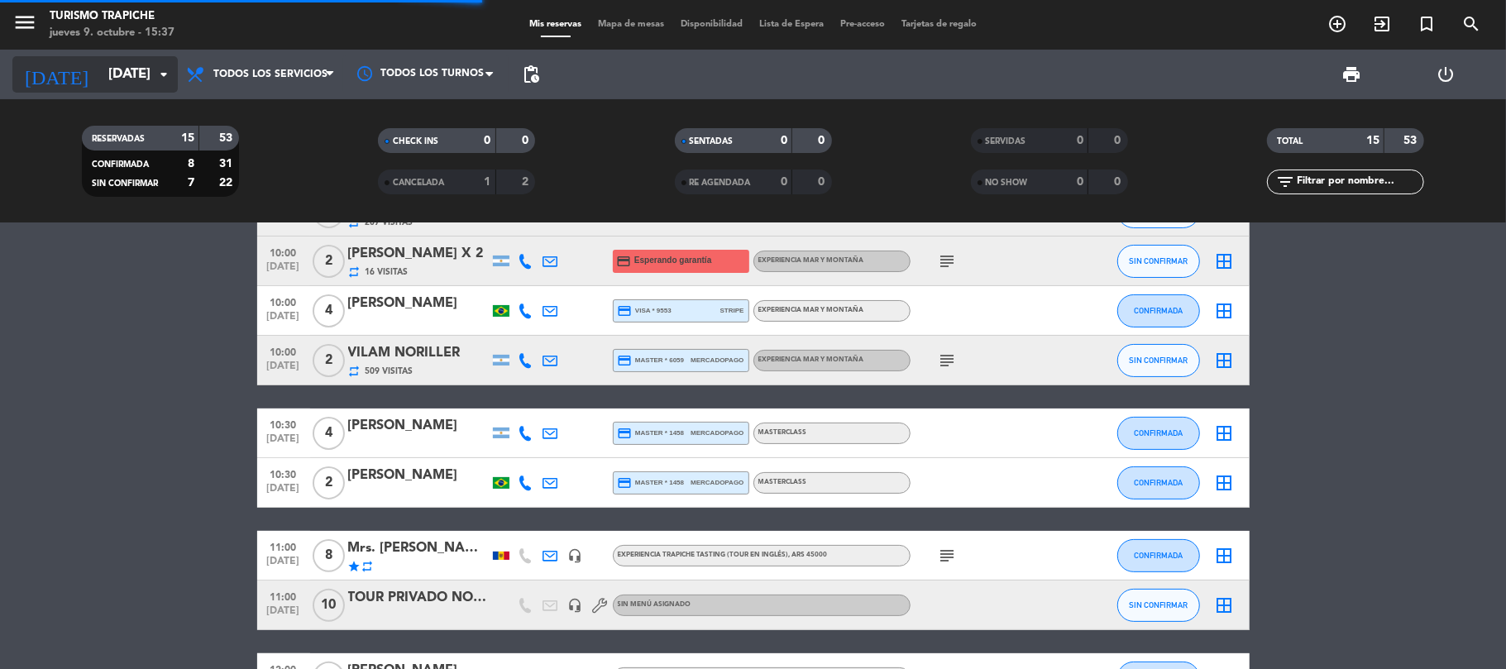
click at [136, 77] on input "[DATE]" at bounding box center [189, 75] width 179 height 32
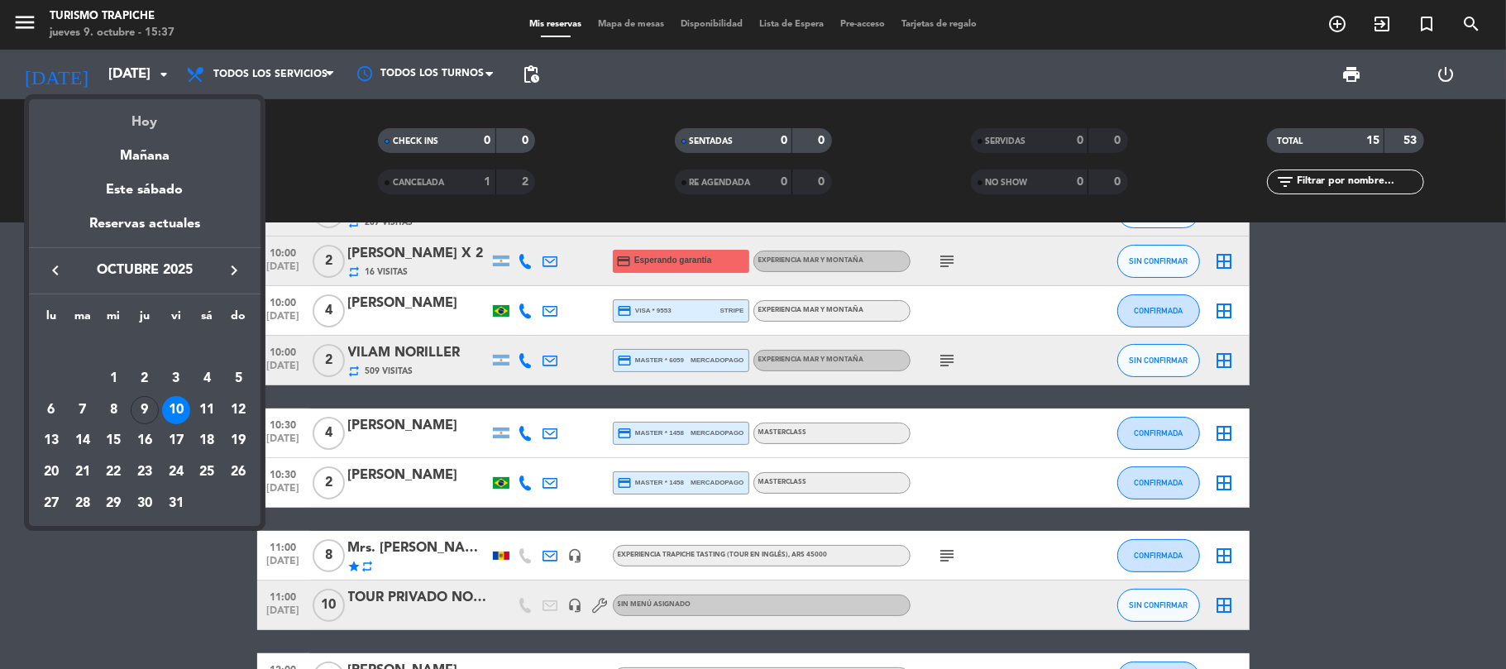
click at [146, 110] on div "Hoy" at bounding box center [145, 116] width 232 height 34
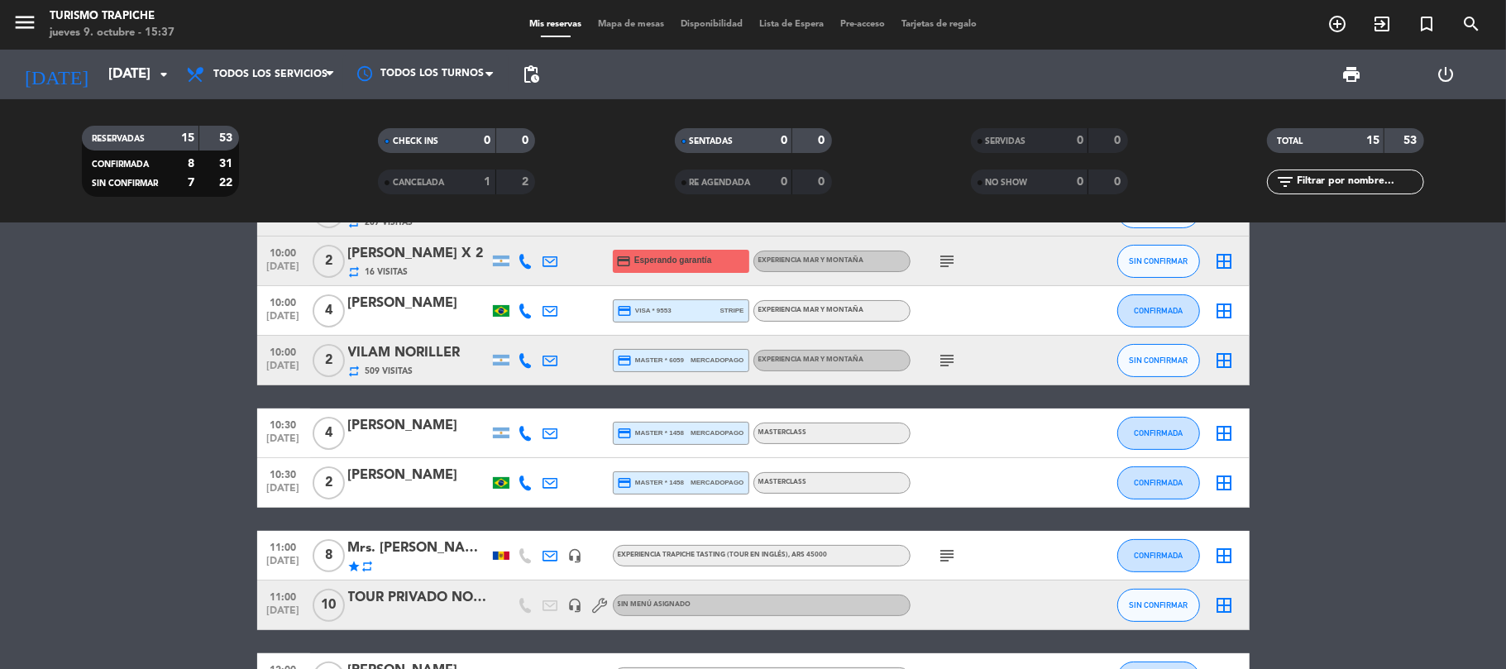
type input "[DEMOGRAPHIC_DATA][DATE]"
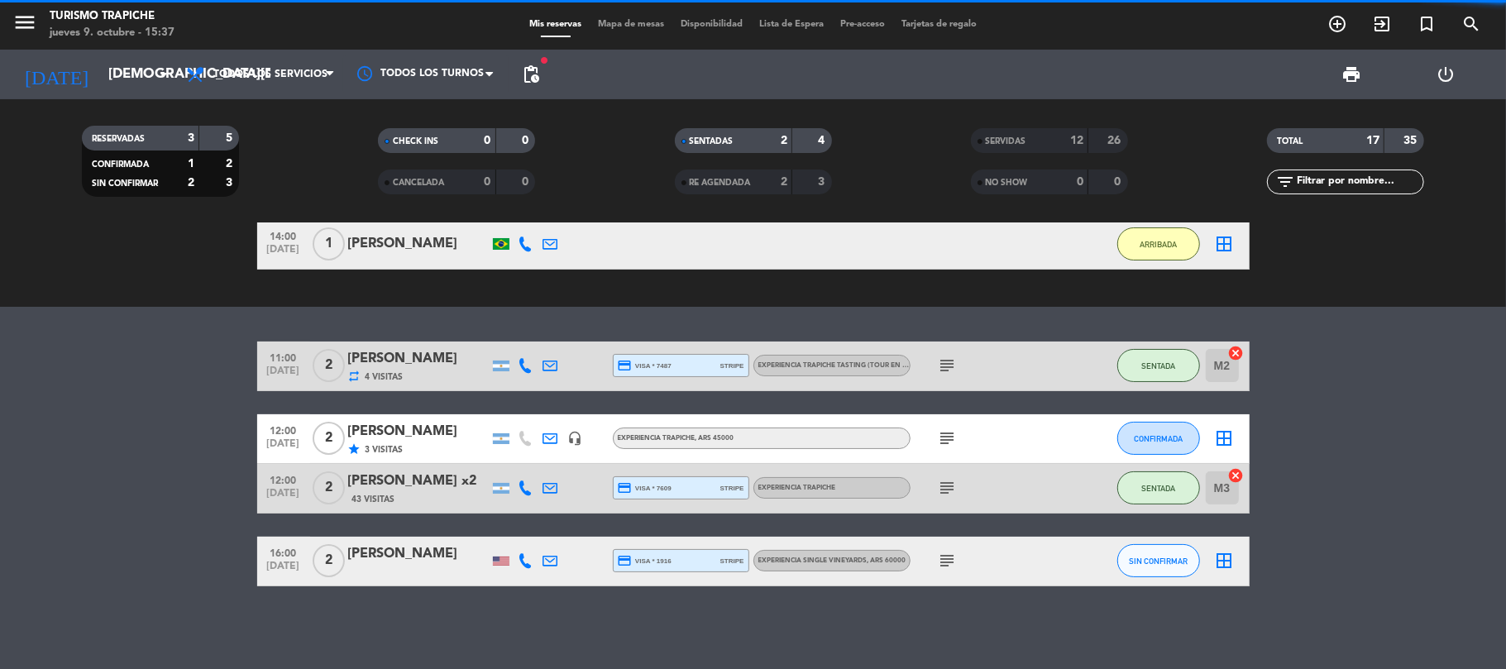
scroll to position [101, 0]
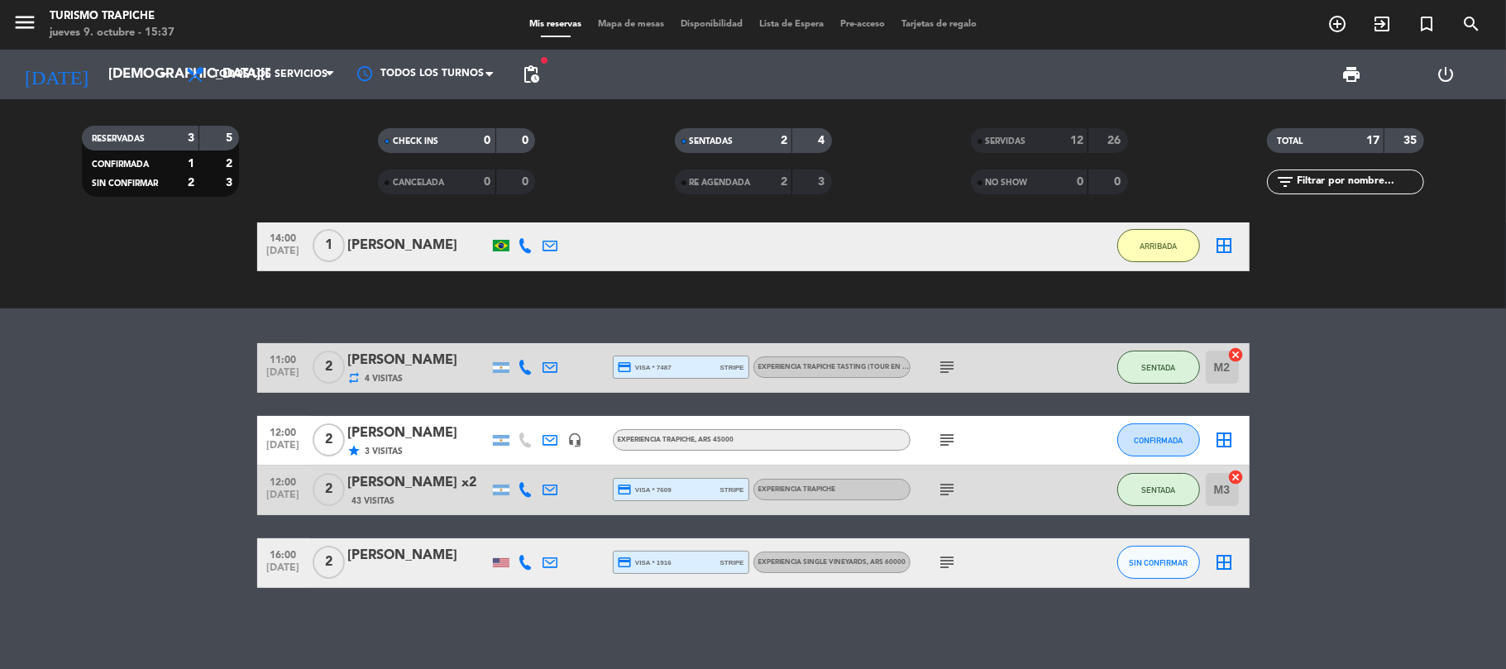
click at [170, 335] on div "exit_to_app CHECK INS Filtrar por tamaño TODOS looks_one looks_two looks_3 look…" at bounding box center [753, 446] width 1506 height 446
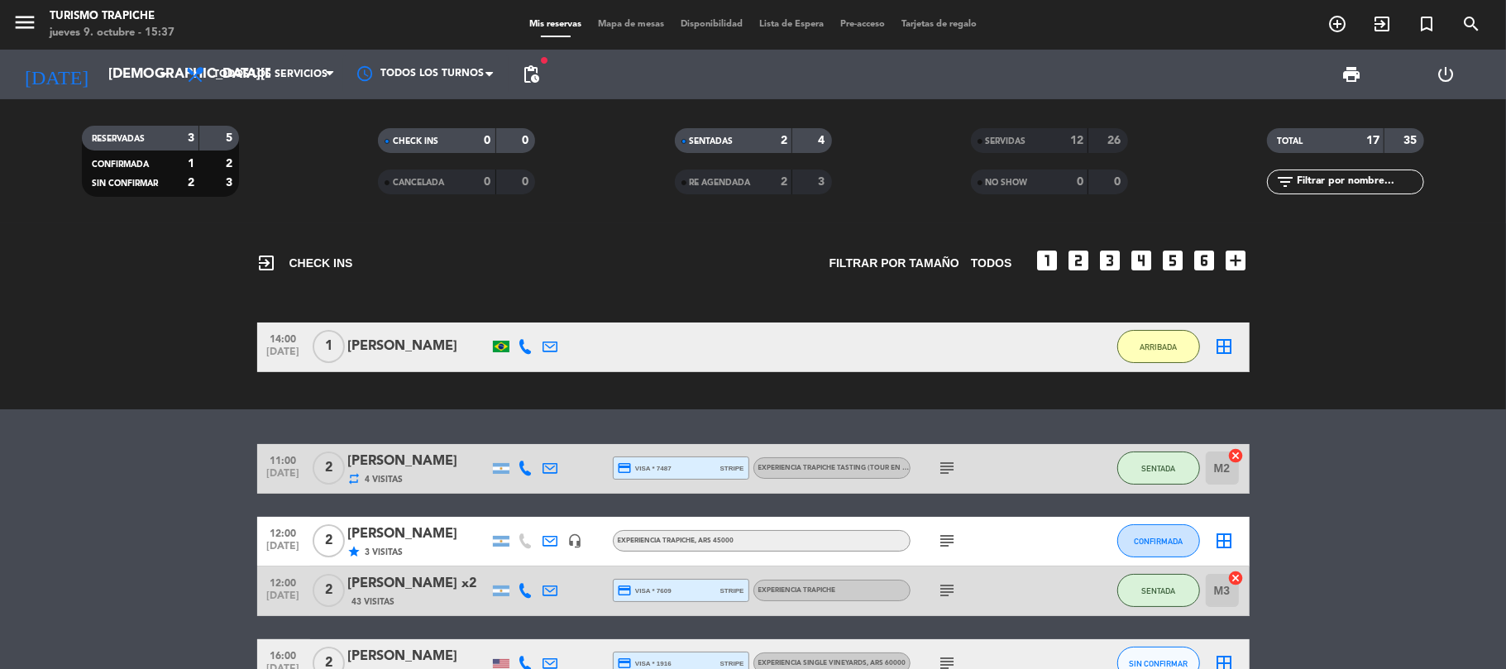
click at [160, 389] on div "exit_to_app CHECK INS Filtrar por tamaño TODOS looks_one looks_two looks_3 look…" at bounding box center [753, 316] width 1506 height 186
click at [121, 475] on bookings-row "11:00 [DATE] 2 [PERSON_NAME] repeat 4 Visitas credit_card visa * 7487 stripe EX…" at bounding box center [753, 566] width 1506 height 245
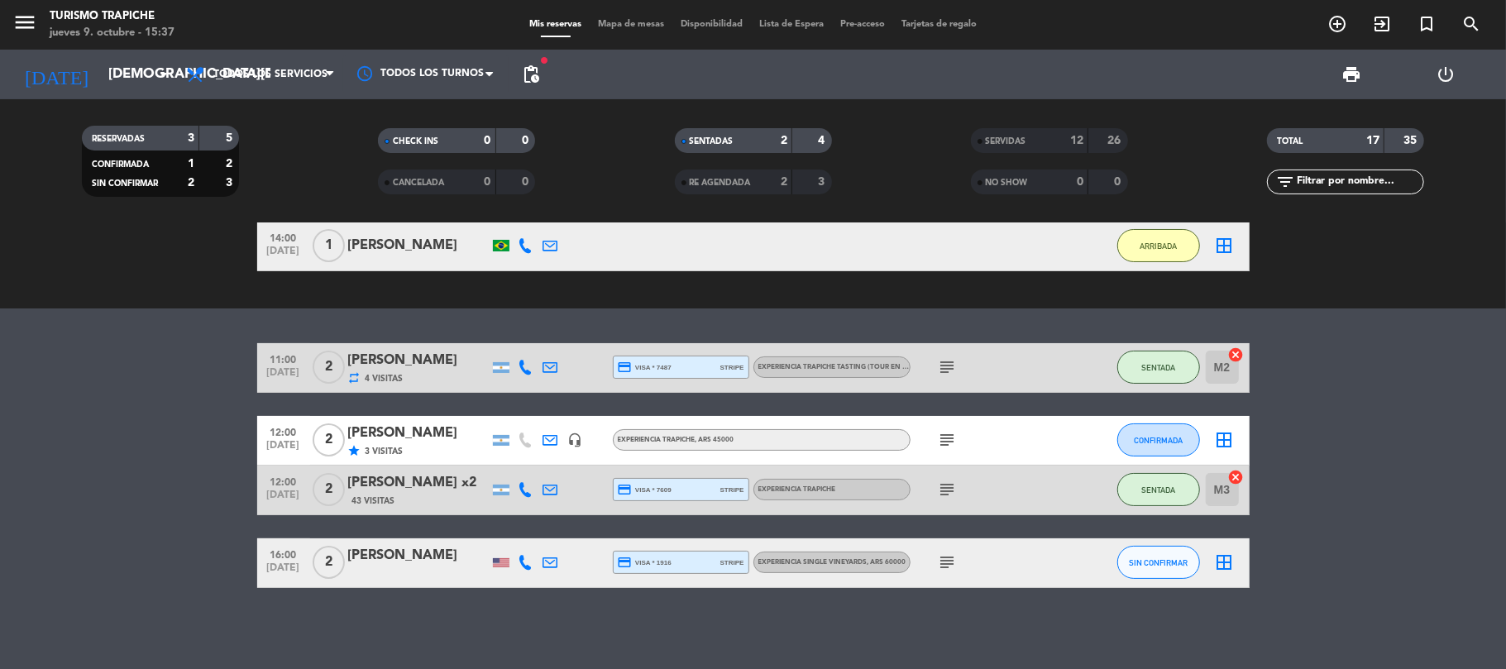
click at [121, 475] on bookings-row "11:00 [DATE] 2 [PERSON_NAME] repeat 4 Visitas credit_card visa * 7487 stripe EX…" at bounding box center [753, 465] width 1506 height 245
click at [434, 438] on div "[PERSON_NAME]" at bounding box center [418, 434] width 141 height 22
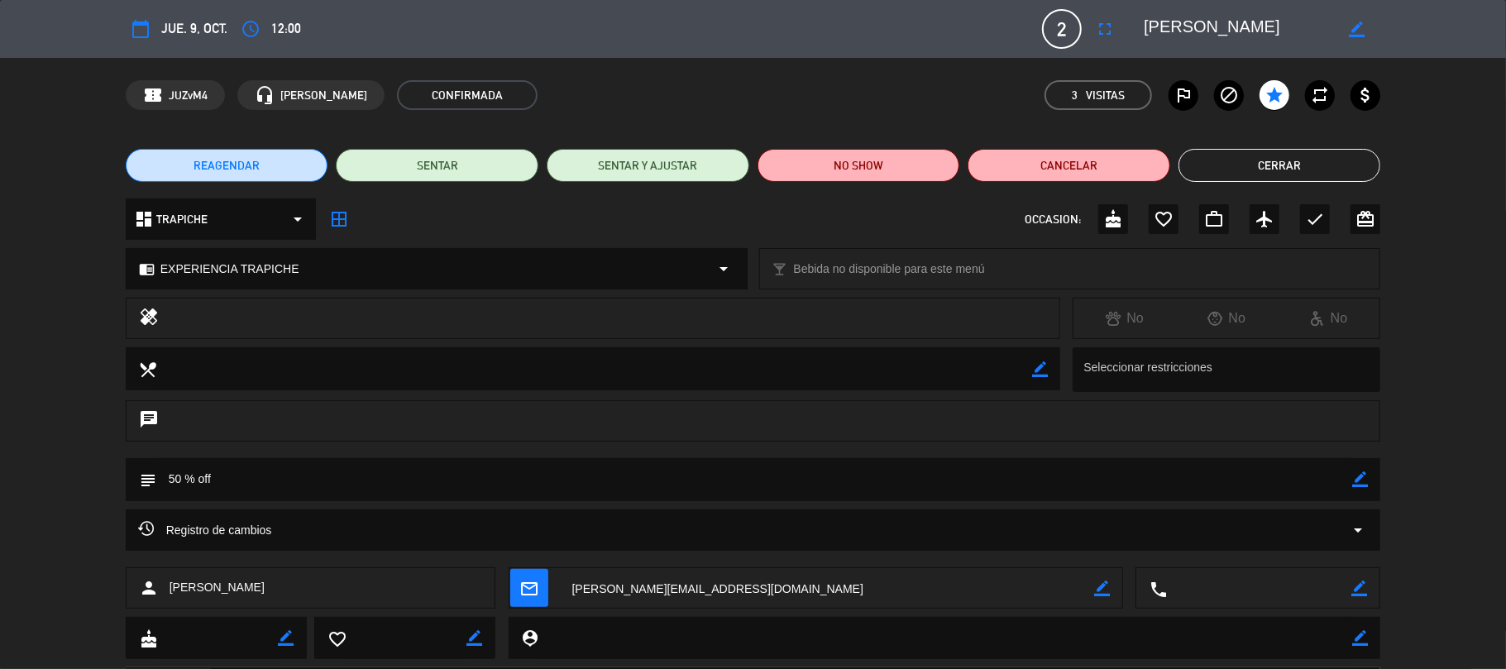
click at [1361, 480] on icon "border_color" at bounding box center [1361, 480] width 16 height 16
click at [1307, 477] on textarea at bounding box center [754, 479] width 1197 height 42
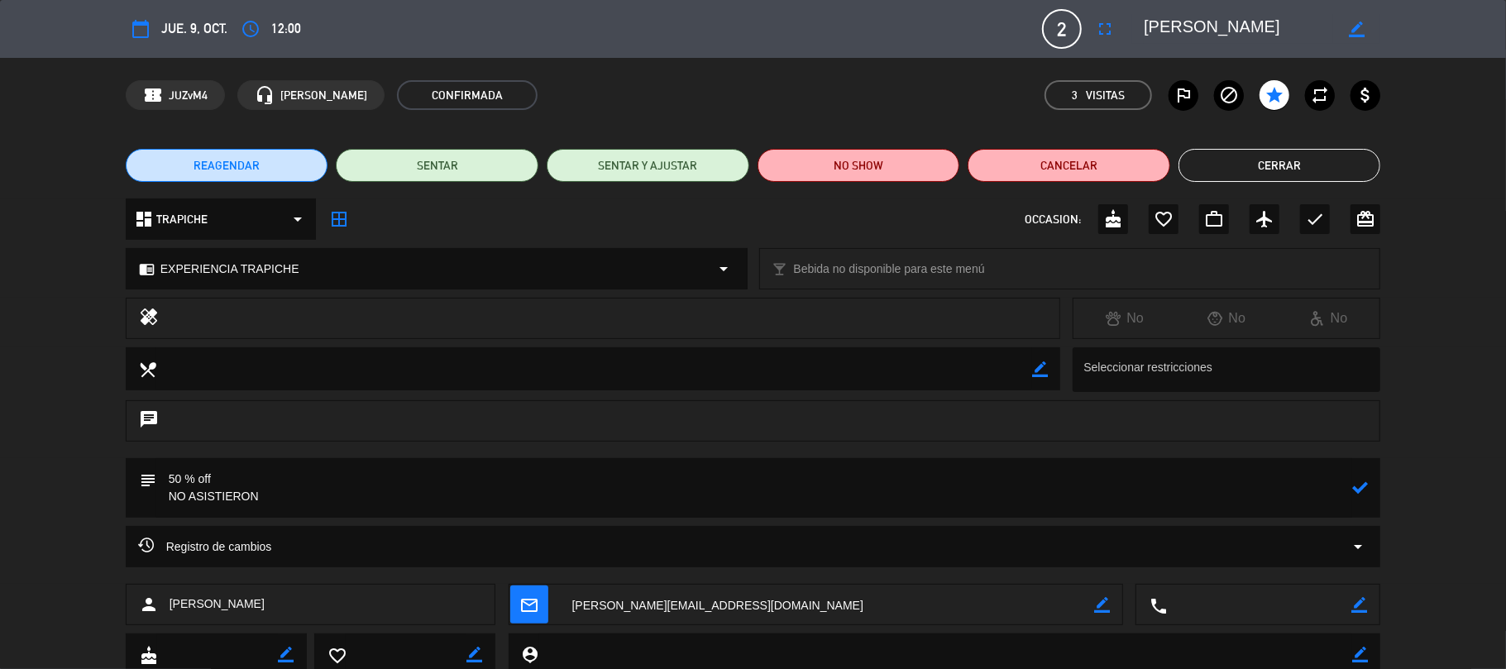
type textarea "50 % off NO ASISTIERON"
click at [1360, 480] on icon at bounding box center [1361, 488] width 16 height 16
click at [1290, 163] on button "Cerrar" at bounding box center [1280, 165] width 203 height 33
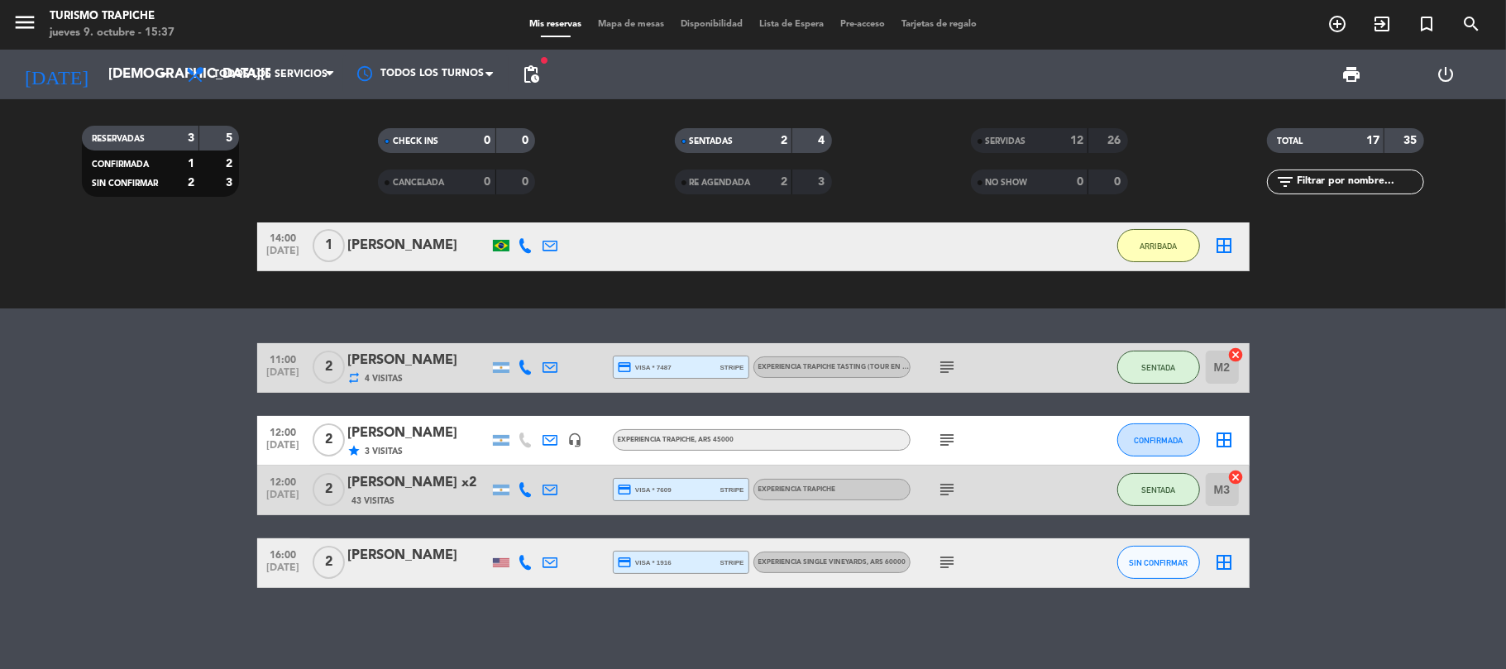
click at [0, 369] on bookings-row "11:00 [DATE] 2 [PERSON_NAME] repeat 4 Visitas credit_card visa * 7487 stripe EX…" at bounding box center [753, 465] width 1506 height 245
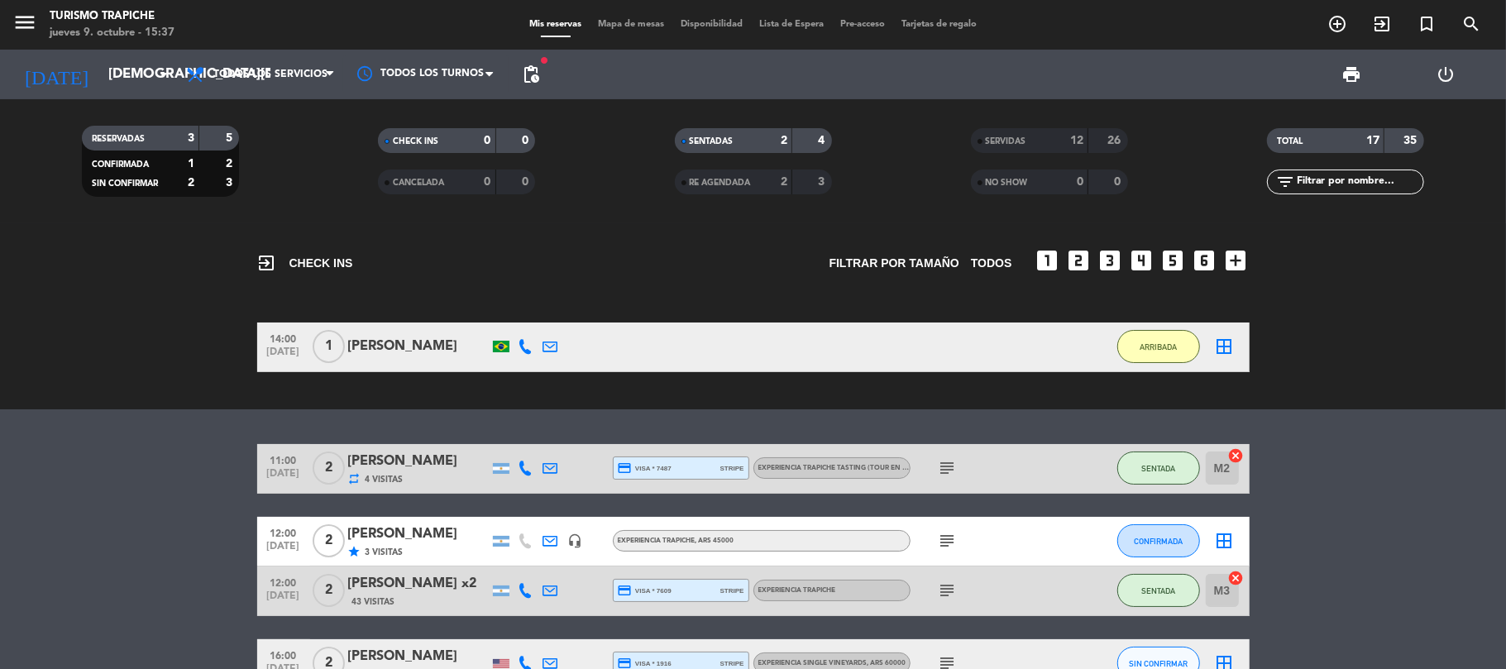
click at [84, 375] on div "exit_to_app CHECK INS Filtrar por tamaño TODOS looks_one looks_two looks_3 look…" at bounding box center [753, 316] width 1506 height 186
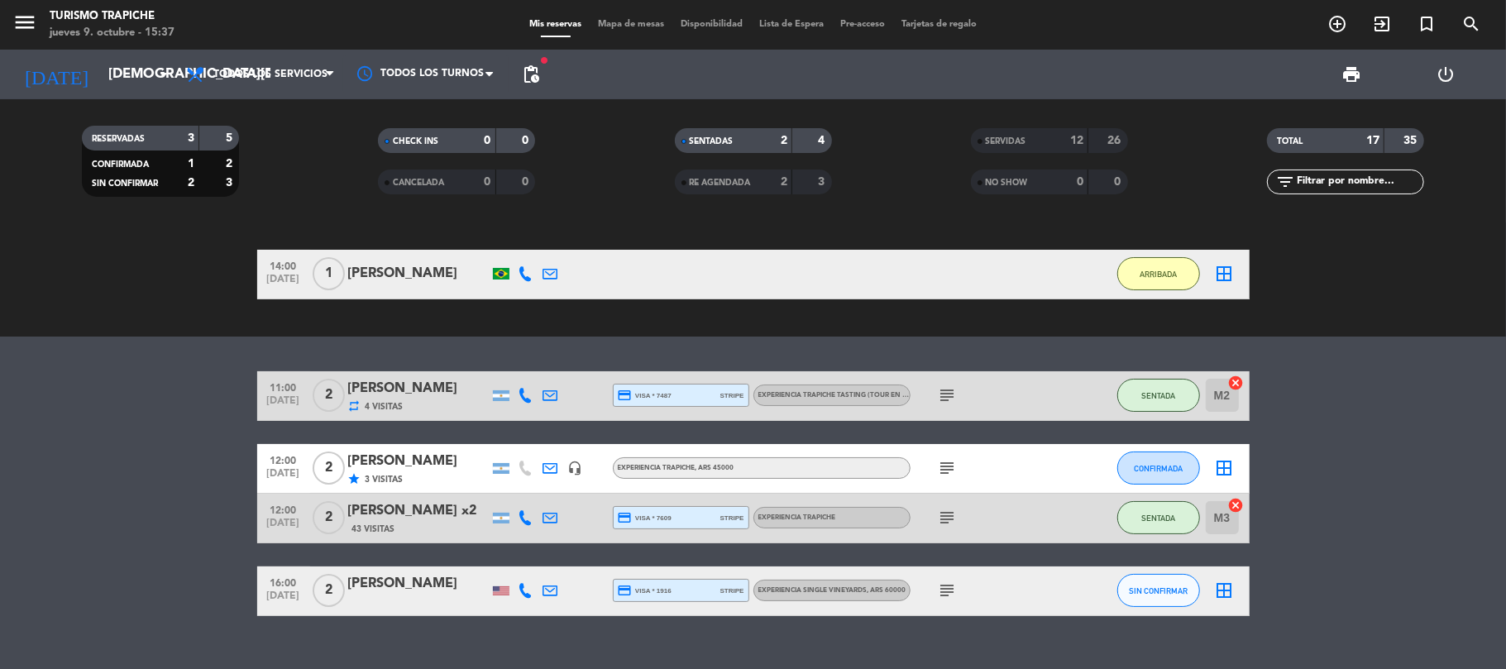
scroll to position [101, 0]
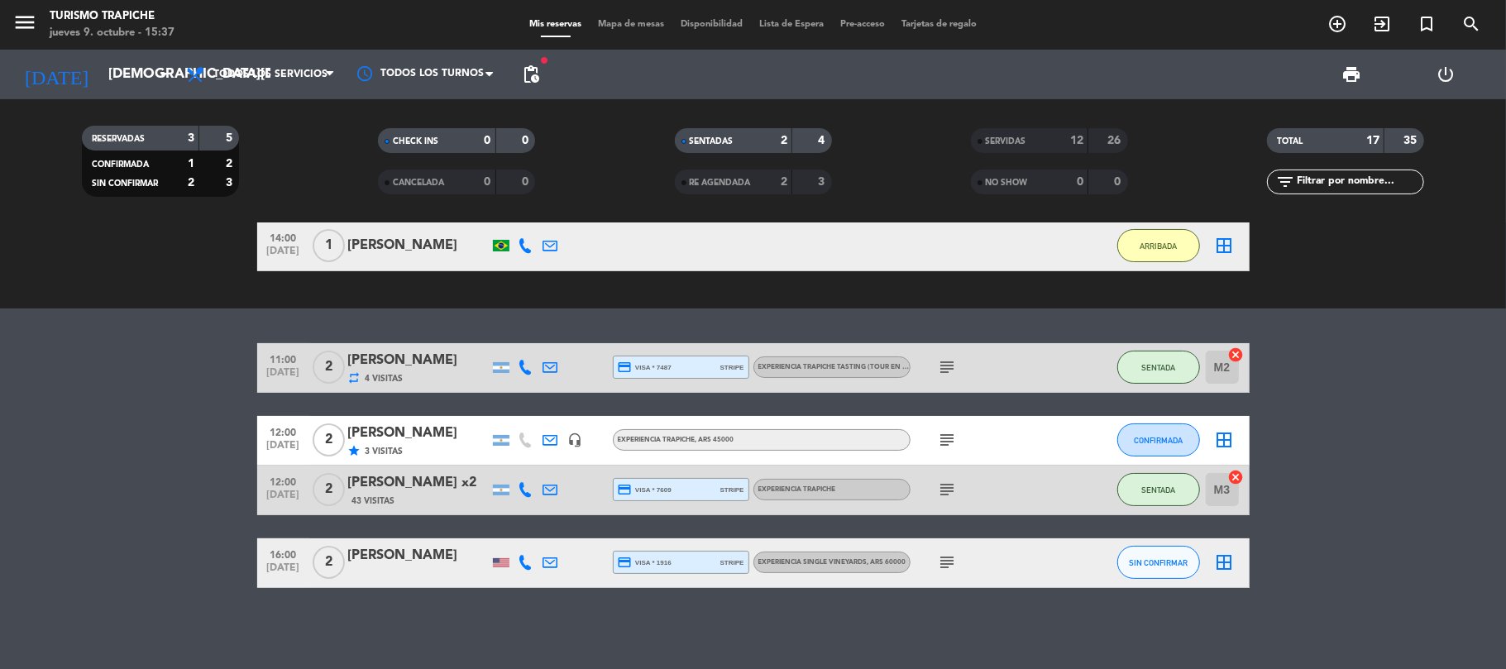
click at [140, 382] on bookings-row "11:00 [DATE] 2 [PERSON_NAME] repeat 4 Visitas credit_card visa * 7487 stripe EX…" at bounding box center [753, 465] width 1506 height 245
click at [130, 70] on input "[DEMOGRAPHIC_DATA][DATE]" at bounding box center [189, 75] width 179 height 32
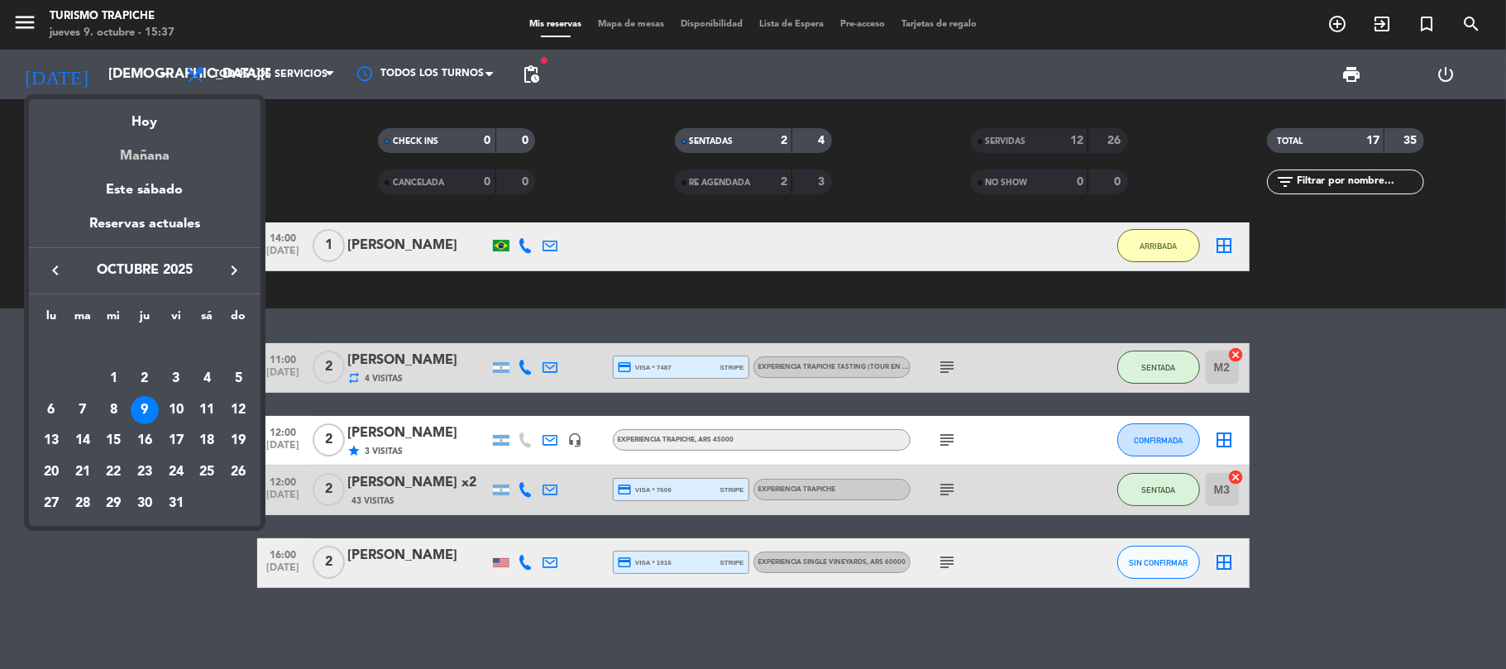
click at [117, 144] on div "Mañana" at bounding box center [145, 150] width 232 height 34
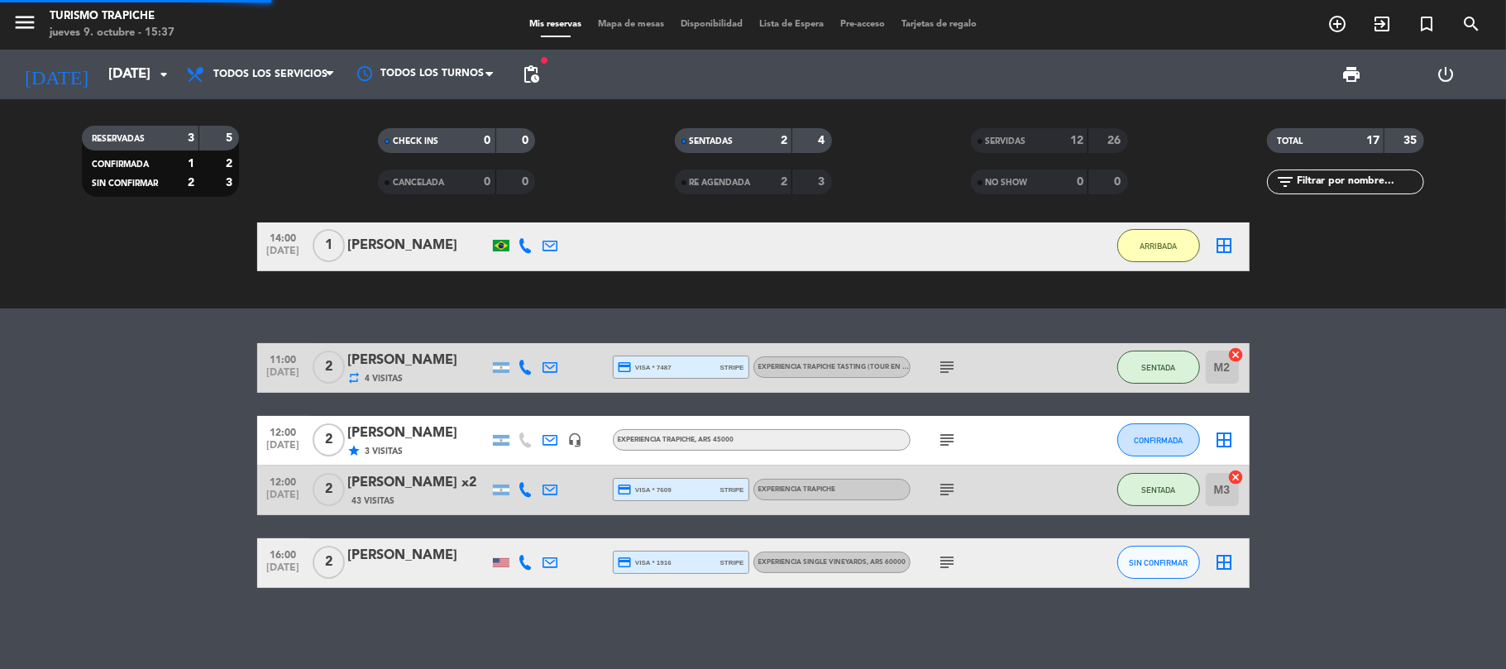
click at [136, 408] on bookings-row "11:00 [DATE] 2 [PERSON_NAME] repeat 4 Visitas credit_card visa * 7487 stripe EX…" at bounding box center [753, 465] width 1506 height 245
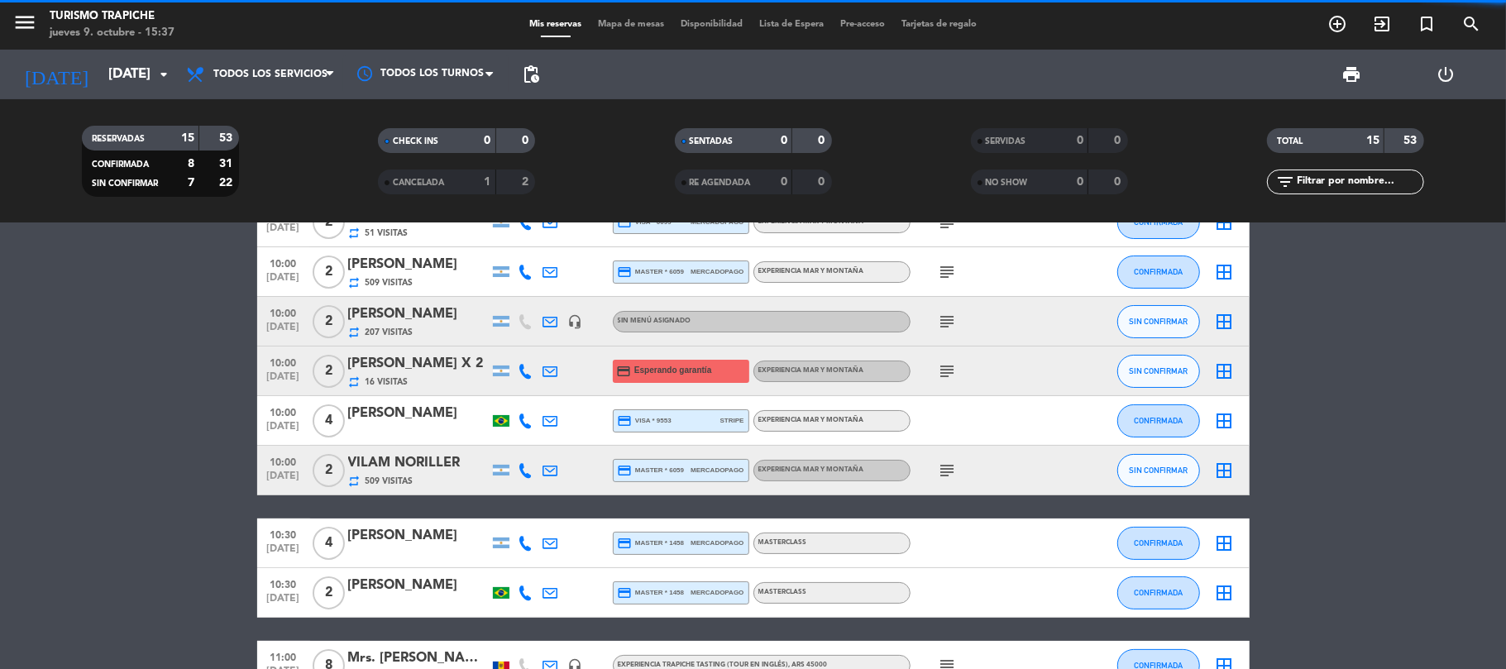
click at [143, 399] on bookings-row "10:00 [DATE] 2 [PERSON_NAME] x2 126 Visitas headset_mic EXPERIENCIA MAR Y MONTA…" at bounding box center [753, 578] width 1506 height 860
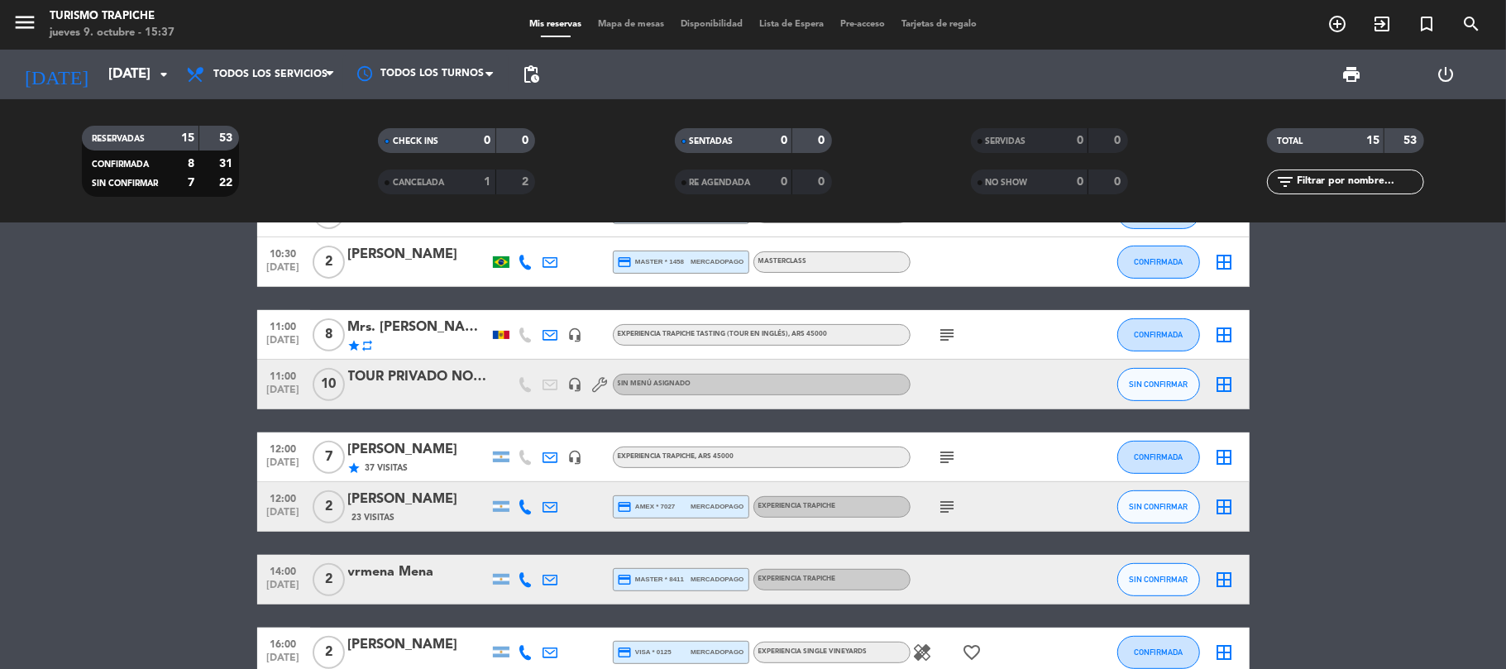
click at [144, 397] on bookings-row "10:00 [DATE] 2 [PERSON_NAME] x2 126 Visitas headset_mic EXPERIENCIA MAR Y MONTA…" at bounding box center [753, 247] width 1506 height 860
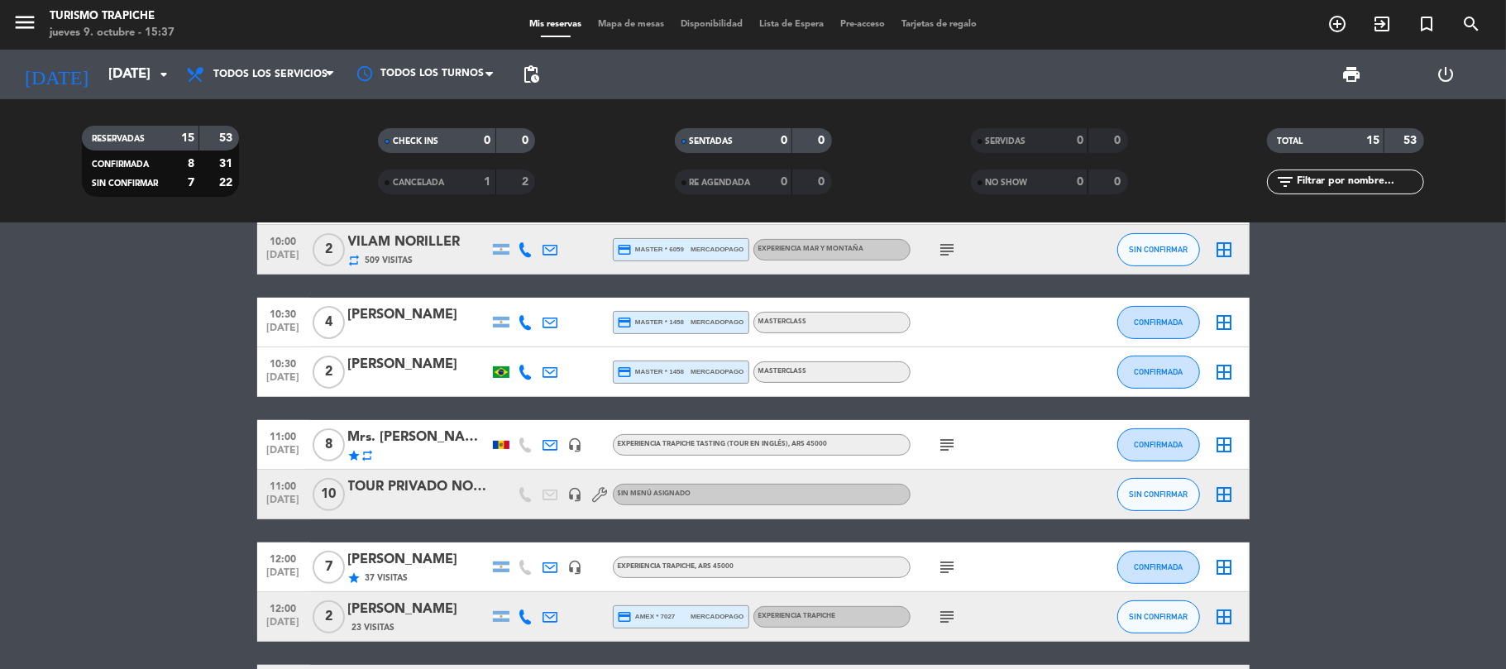
click at [184, 398] on bookings-row "10:00 [DATE] 2 [PERSON_NAME] x2 126 Visitas headset_mic EXPERIENCIA MAR Y MONTA…" at bounding box center [753, 357] width 1506 height 860
drag, startPoint x: 113, startPoint y: 372, endPoint x: 160, endPoint y: 371, distance: 46.4
click at [114, 372] on bookings-row "10:00 [DATE] 2 [PERSON_NAME] x2 126 Visitas headset_mic EXPERIENCIA MAR Y MONTA…" at bounding box center [753, 357] width 1506 height 860
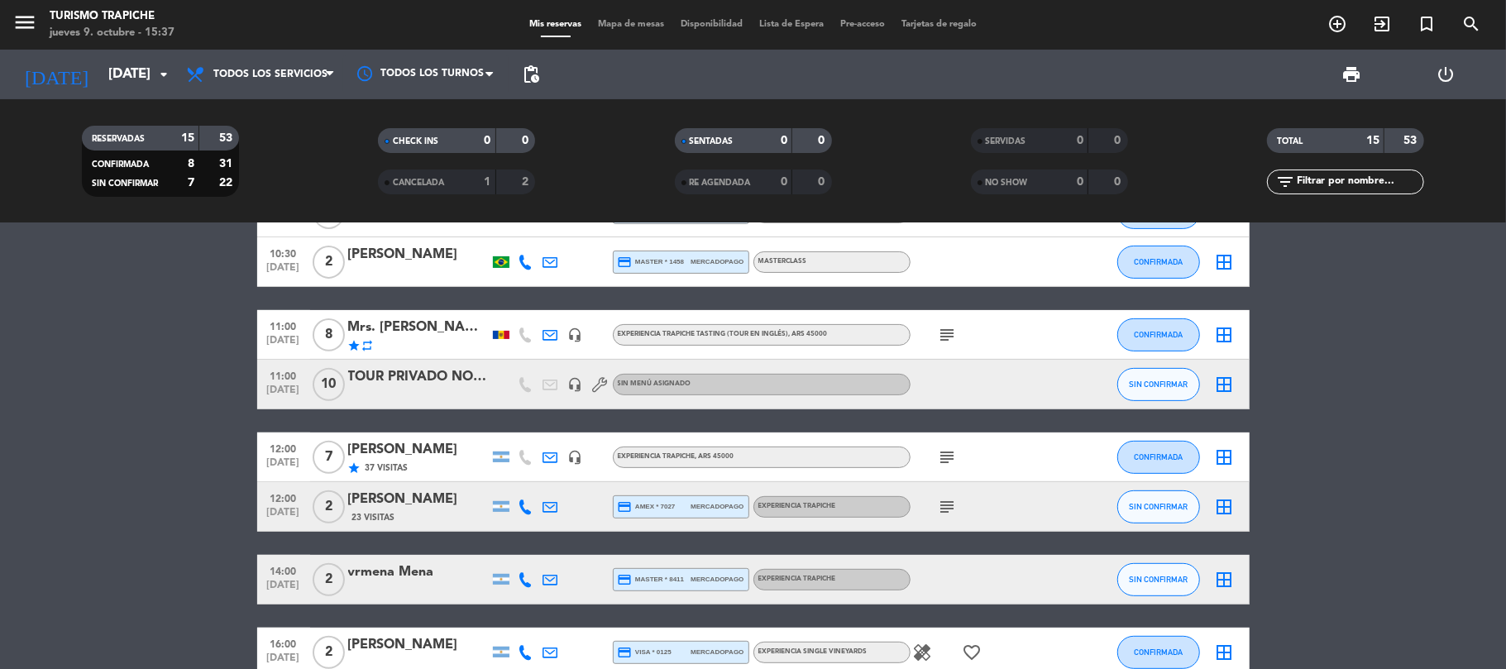
click at [202, 400] on bookings-row "10:00 [DATE] 2 [PERSON_NAME] x2 126 Visitas headset_mic EXPERIENCIA MAR Y MONTA…" at bounding box center [753, 247] width 1506 height 860
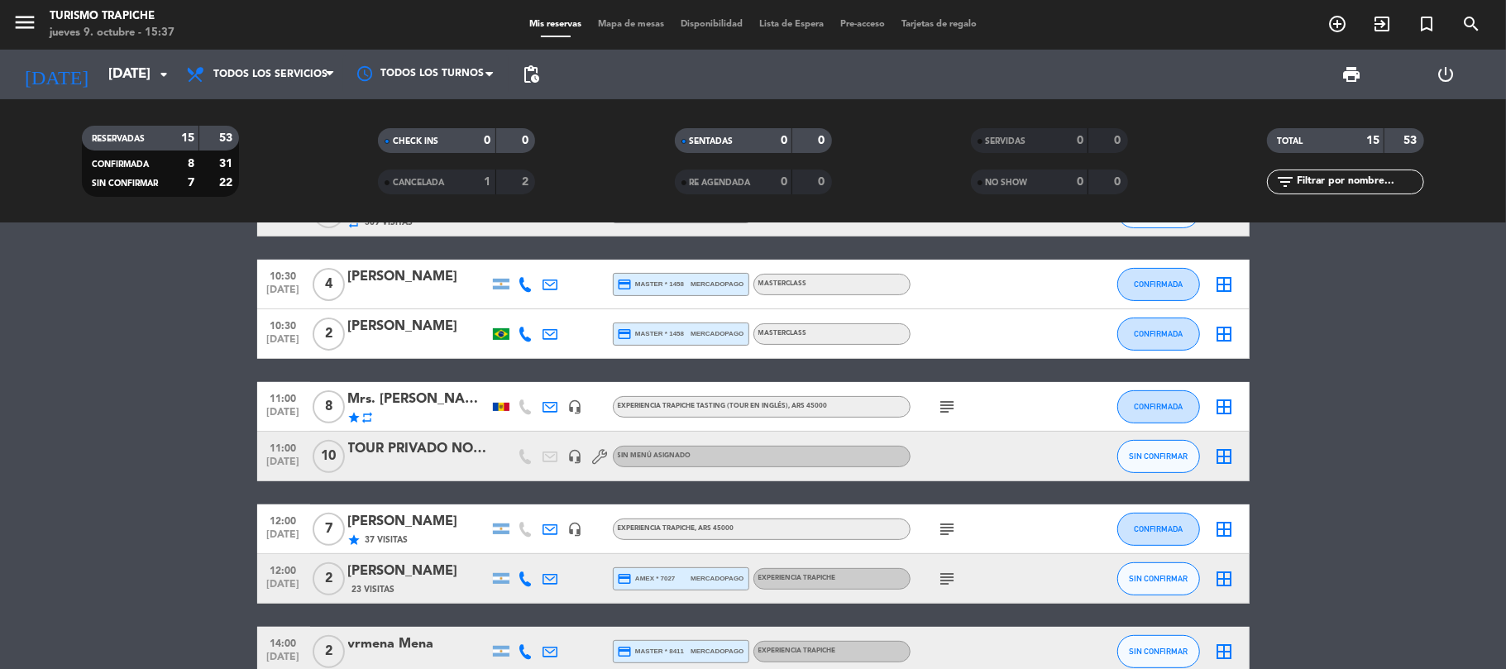
scroll to position [331, 0]
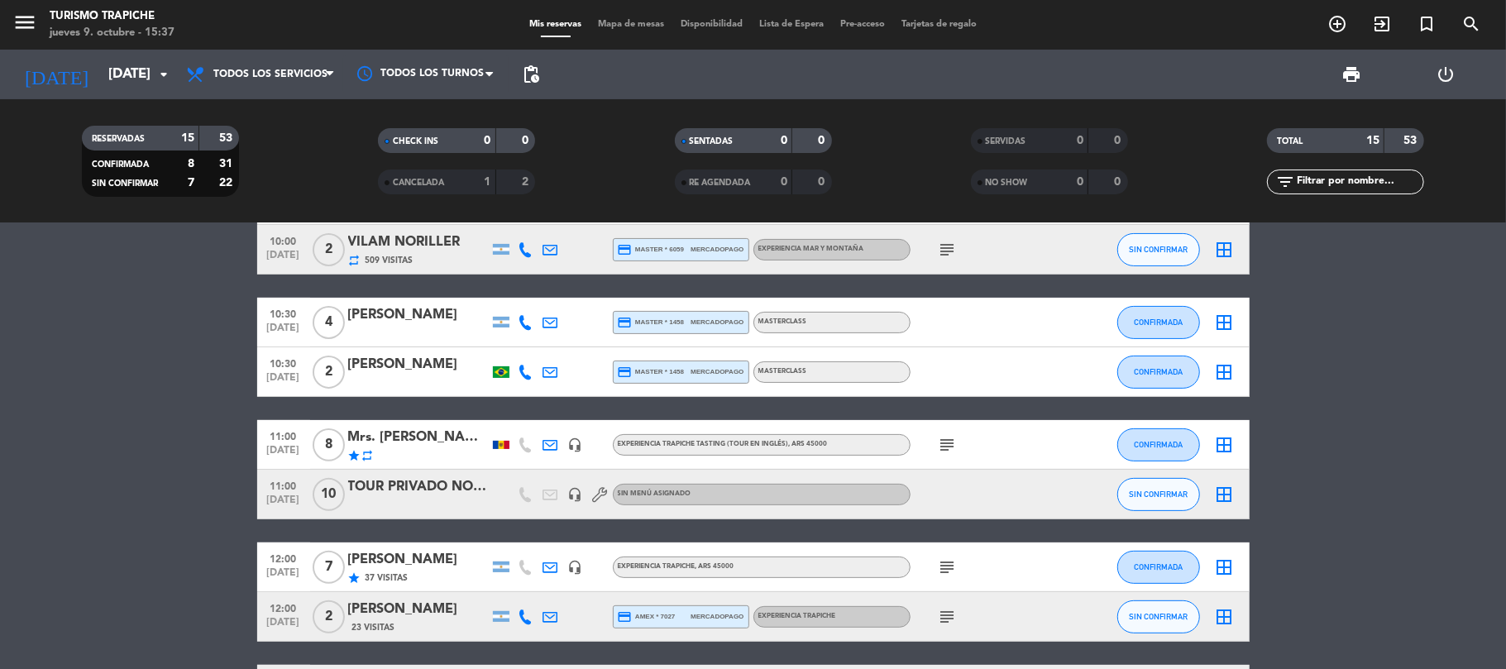
click at [167, 541] on bookings-row "10:00 [DATE] 2 [PERSON_NAME] x2 126 Visitas headset_mic EXPERIENCIA MAR Y MONTA…" at bounding box center [753, 357] width 1506 height 860
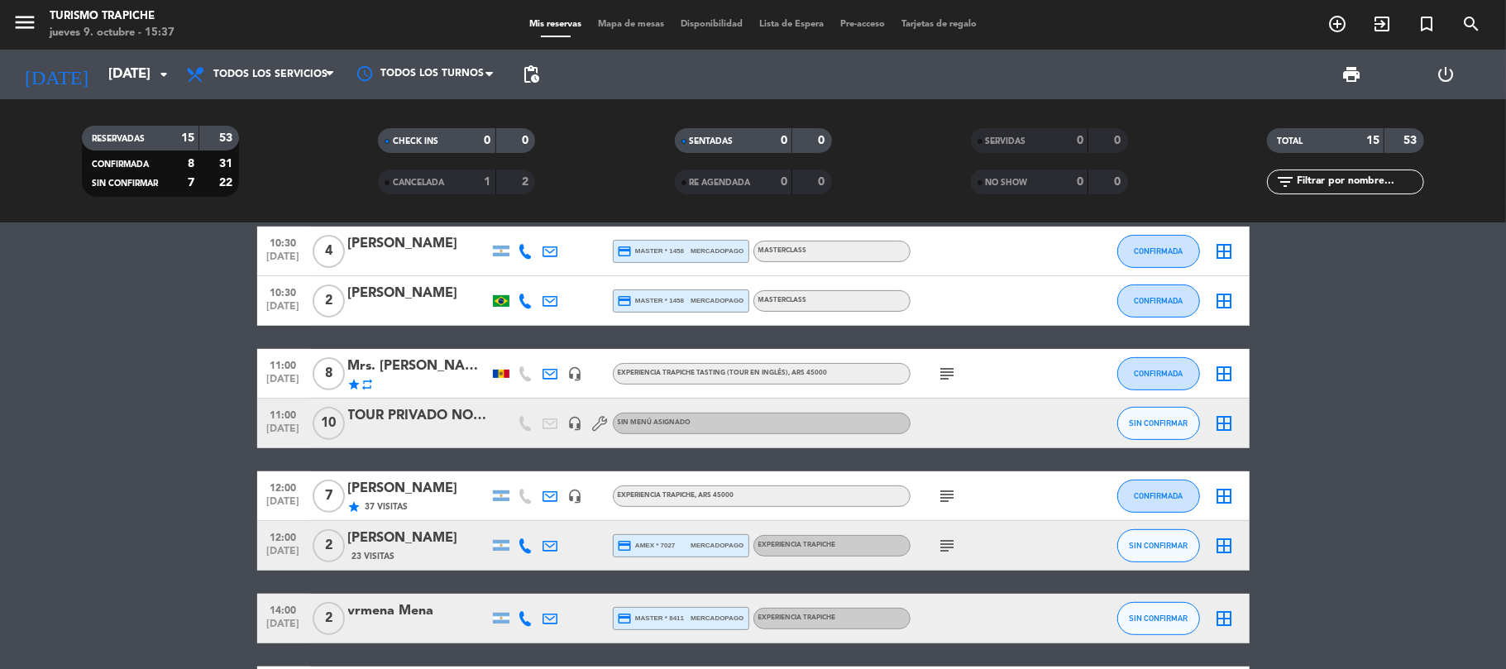
scroll to position [441, 0]
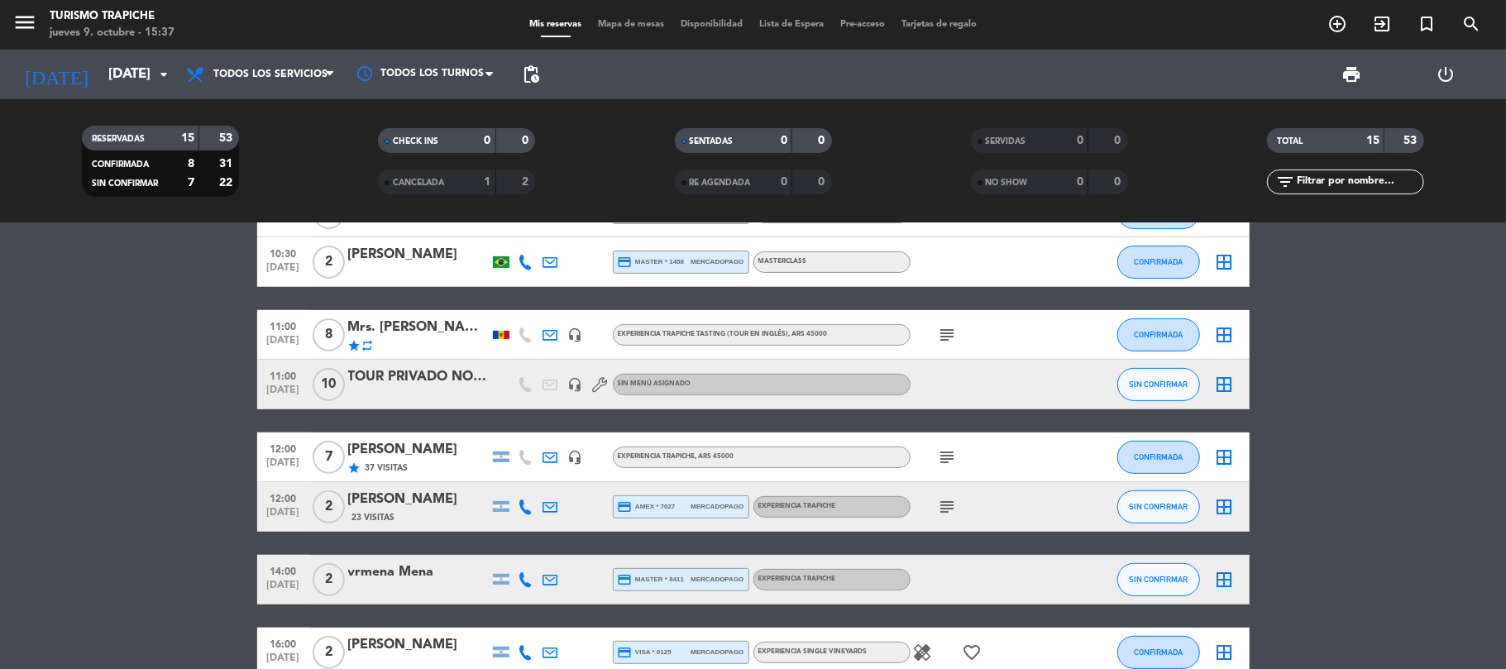
click at [941, 451] on icon "subject" at bounding box center [948, 458] width 20 height 20
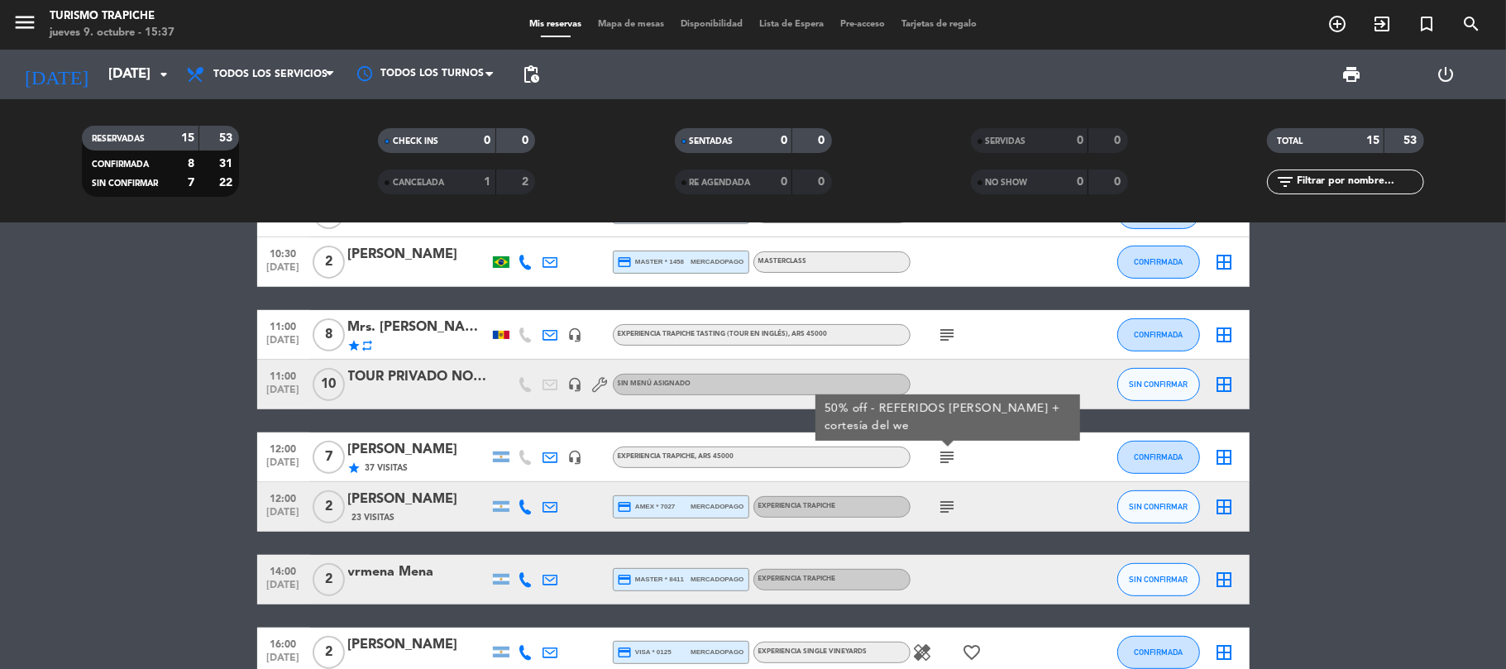
click at [946, 452] on icon "subject" at bounding box center [948, 458] width 20 height 20
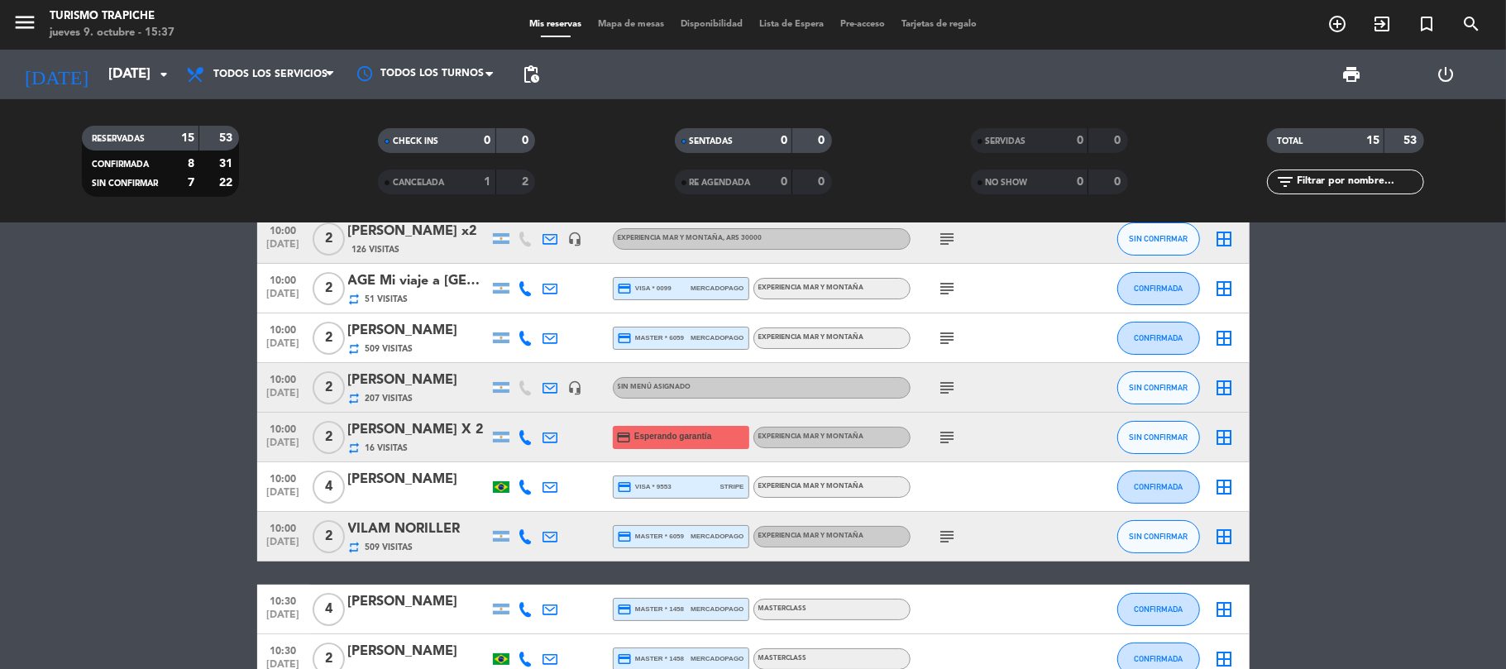
scroll to position [0, 0]
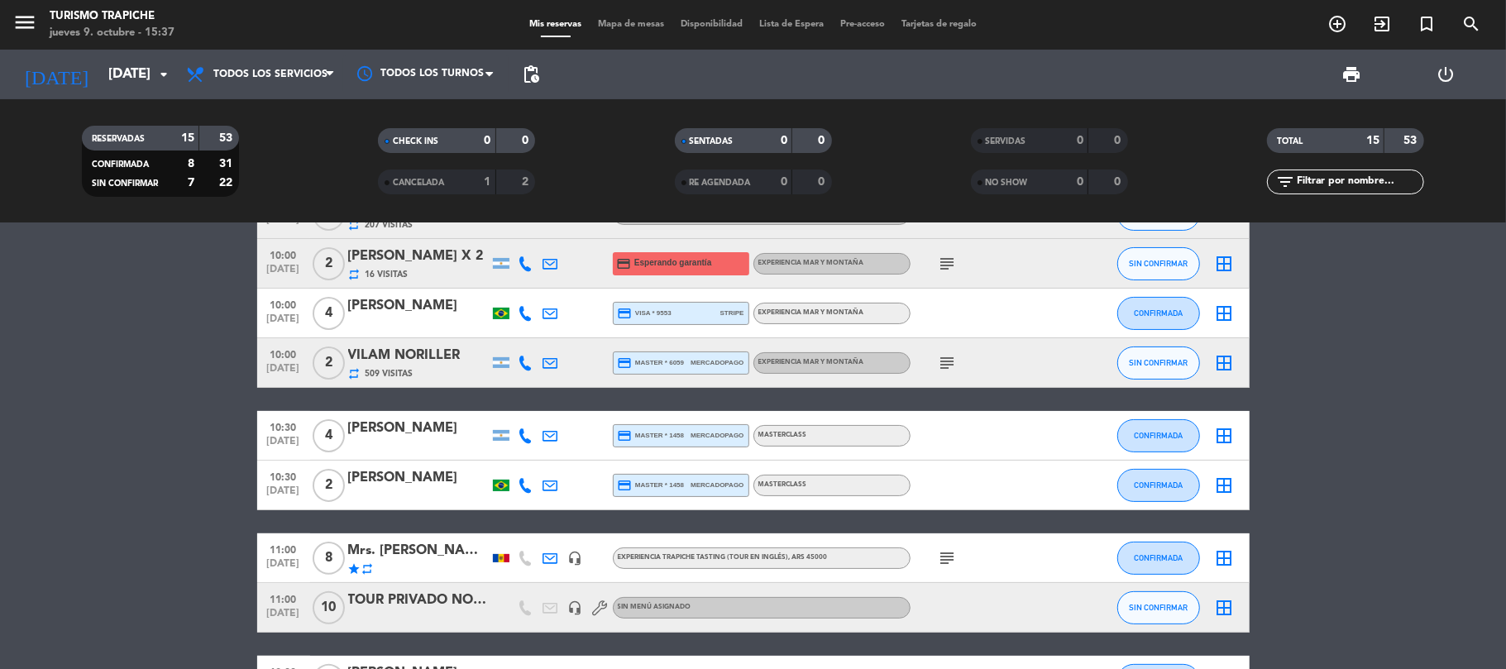
drag, startPoint x: 175, startPoint y: 437, endPoint x: 190, endPoint y: 435, distance: 15.0
click at [176, 435] on bookings-row "10:00 [DATE] 2 [PERSON_NAME] x2 126 Visitas headset_mic EXPERIENCIA MAR Y MONTA…" at bounding box center [753, 471] width 1506 height 860
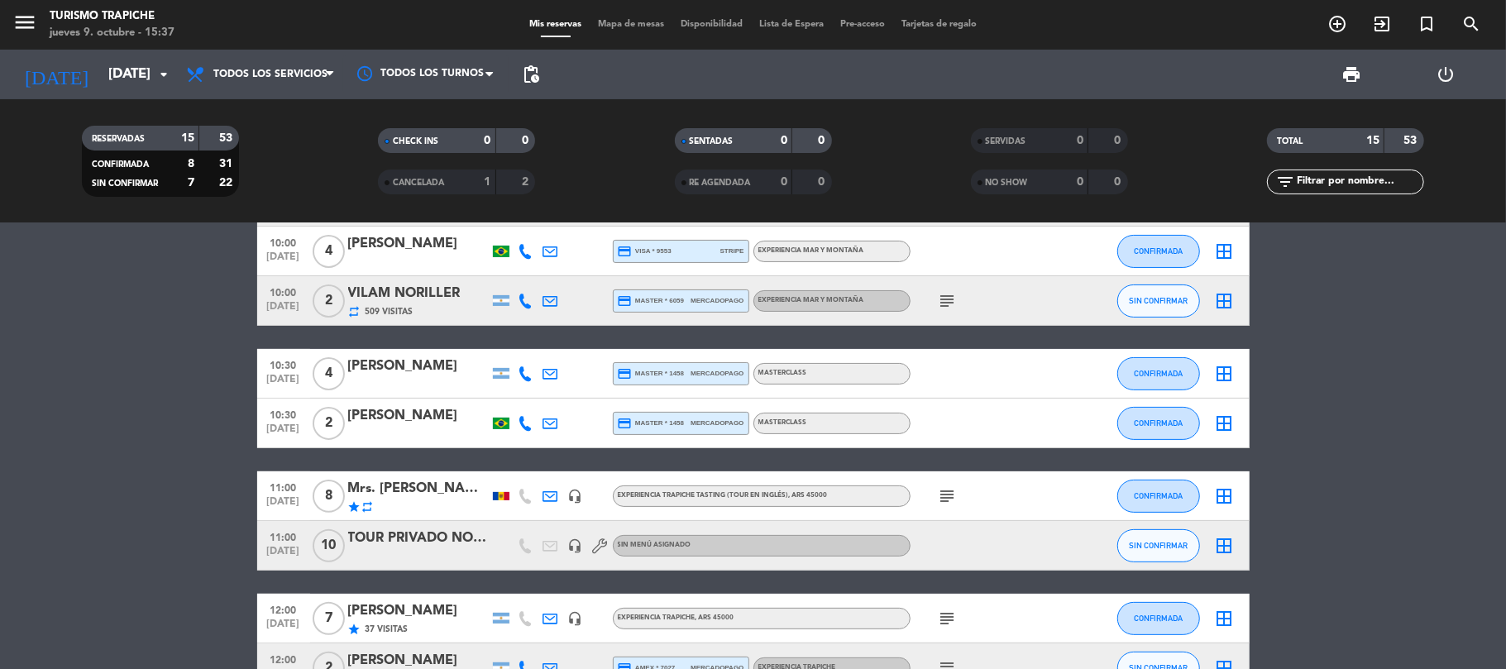
scroll to position [331, 0]
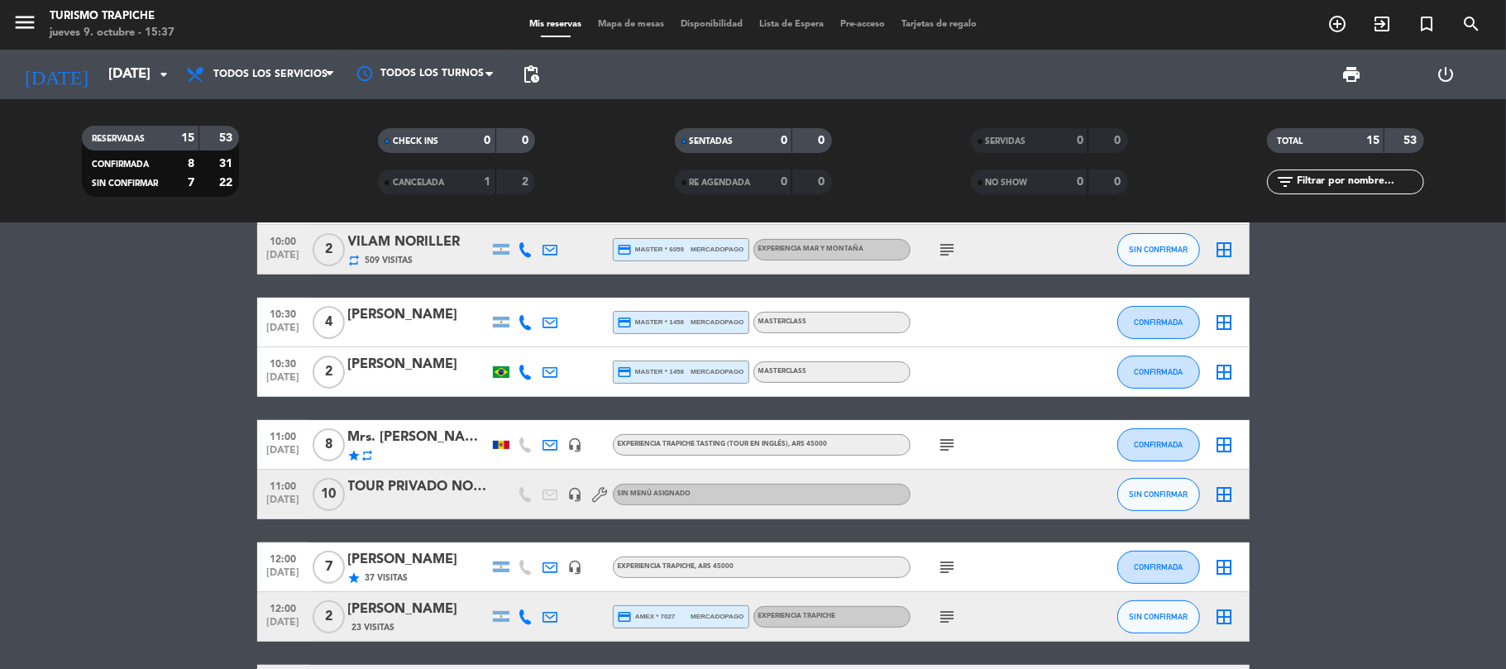
click at [164, 455] on bookings-row "10:00 [DATE] 2 [PERSON_NAME] x2 126 Visitas headset_mic EXPERIENCIA MAR Y MONTA…" at bounding box center [753, 357] width 1506 height 860
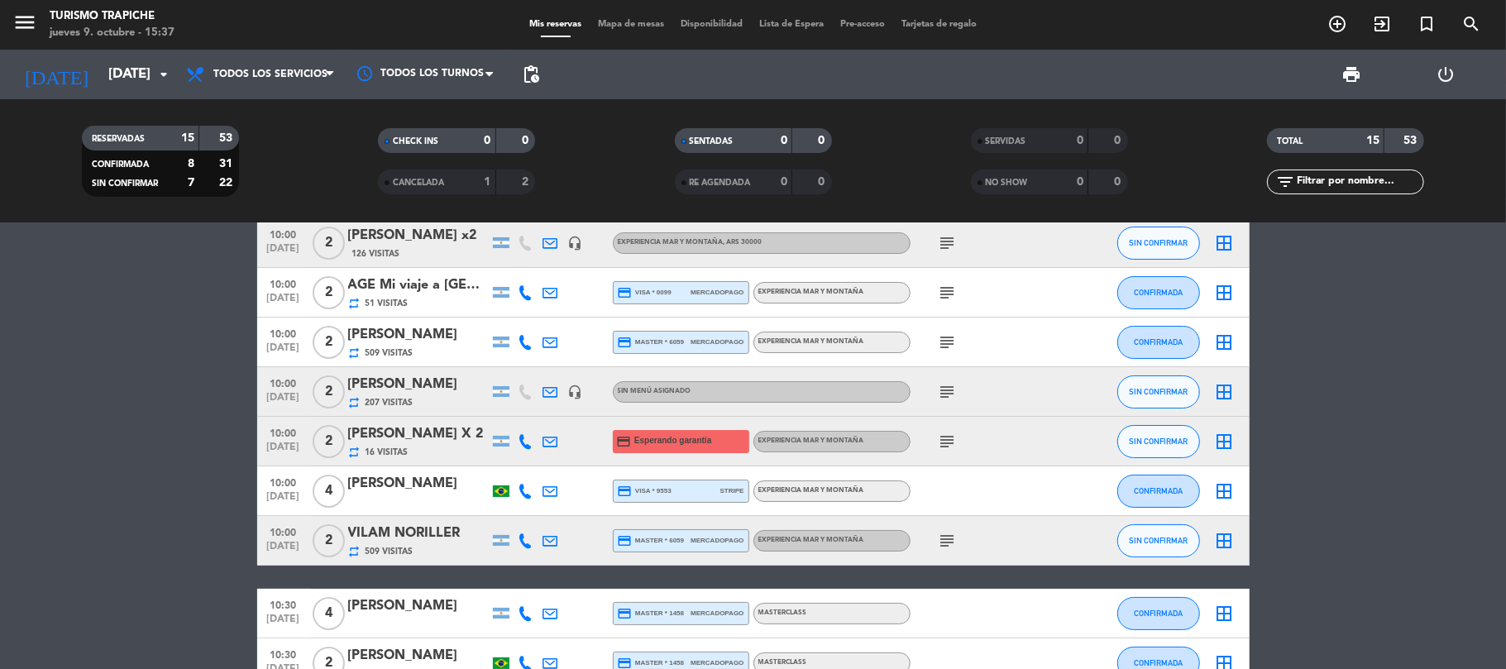
scroll to position [0, 0]
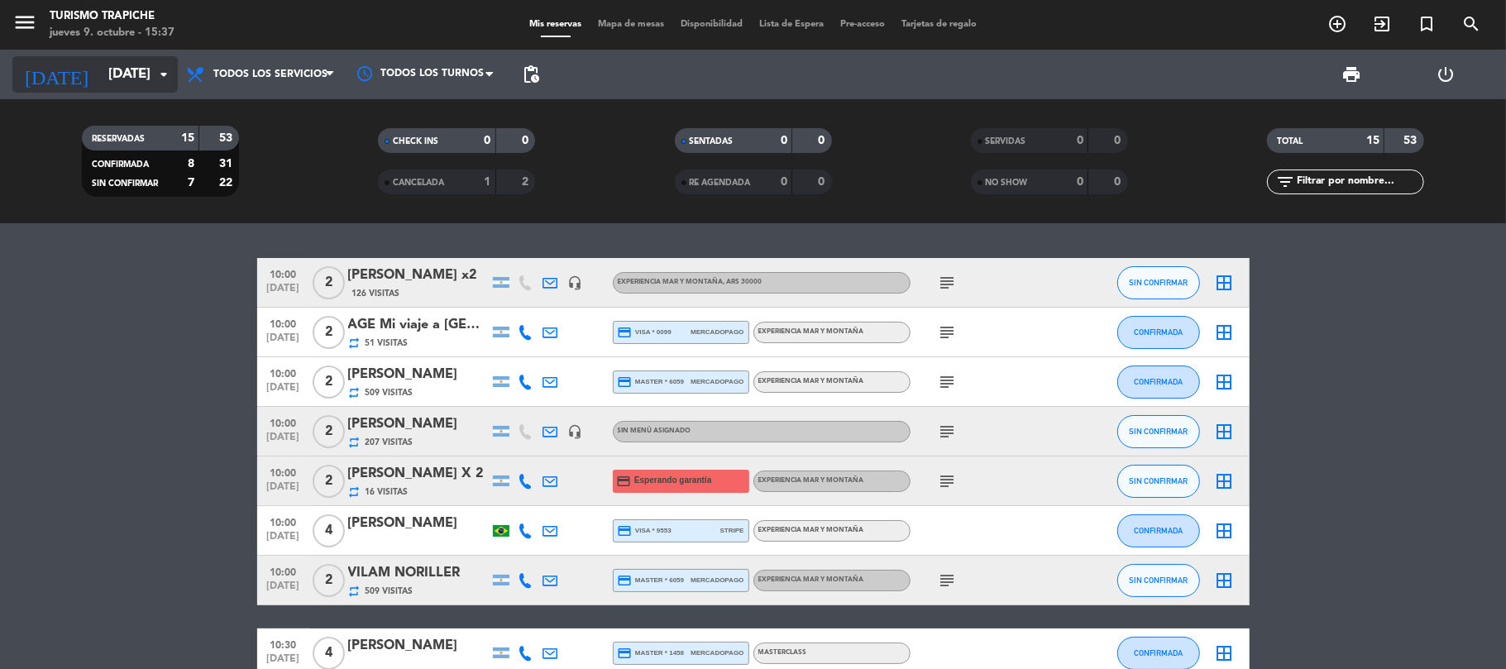
click at [100, 74] on input "[DATE]" at bounding box center [189, 75] width 179 height 32
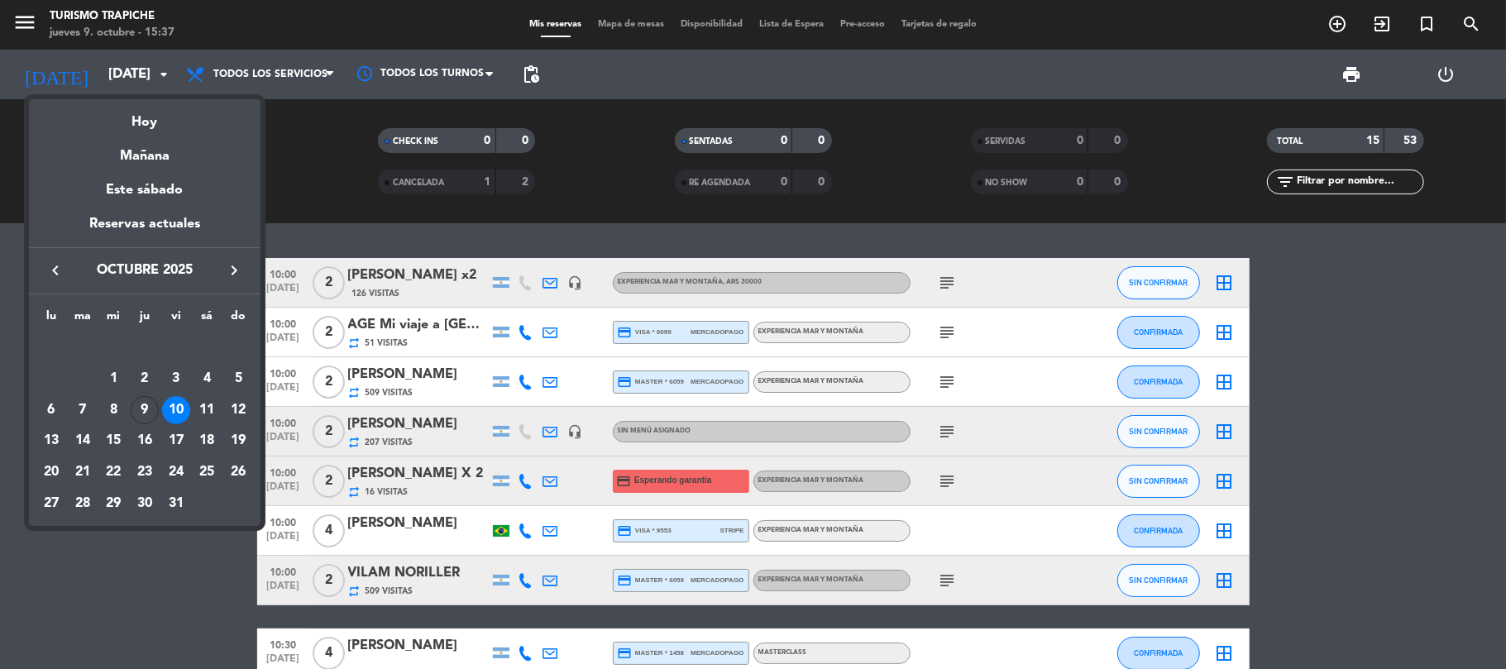
click at [120, 554] on div at bounding box center [753, 334] width 1506 height 669
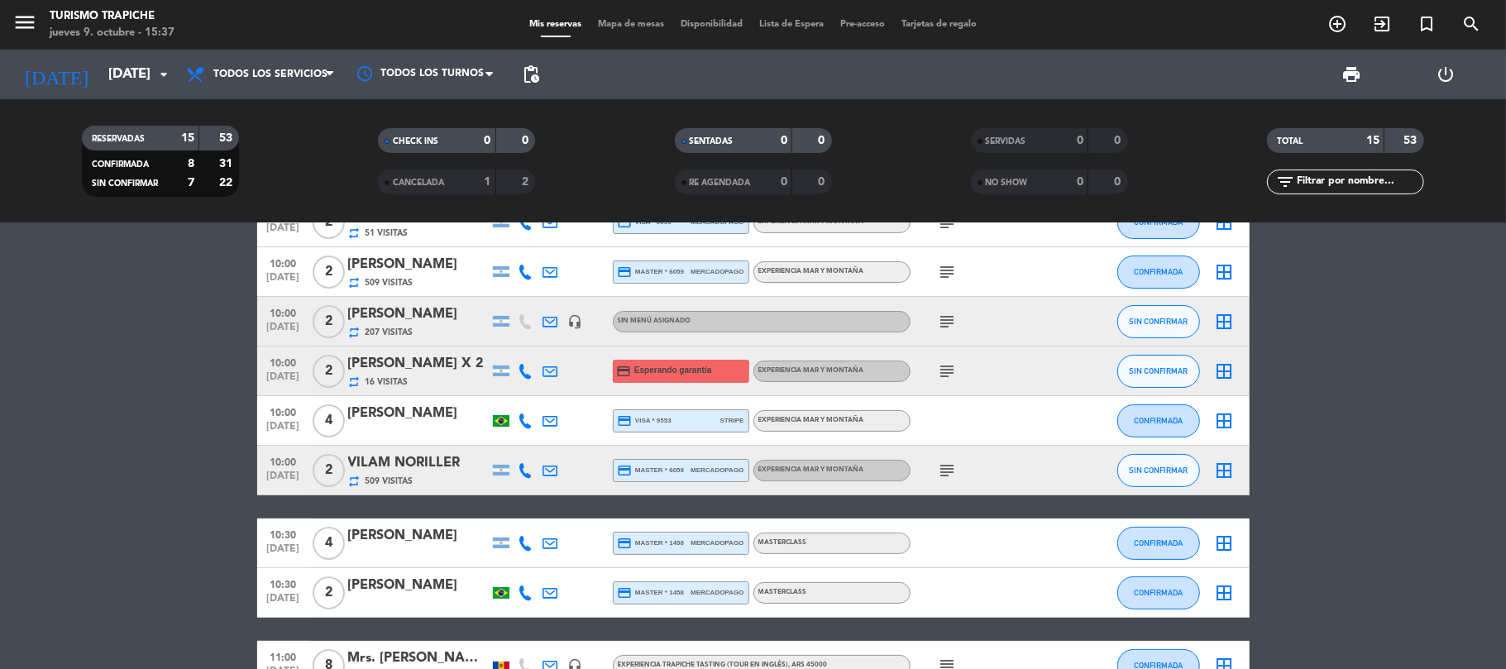
click at [187, 478] on bookings-row "10:00 [DATE] 2 [PERSON_NAME] x2 126 Visitas headset_mic EXPERIENCIA MAR Y MONTA…" at bounding box center [753, 578] width 1506 height 860
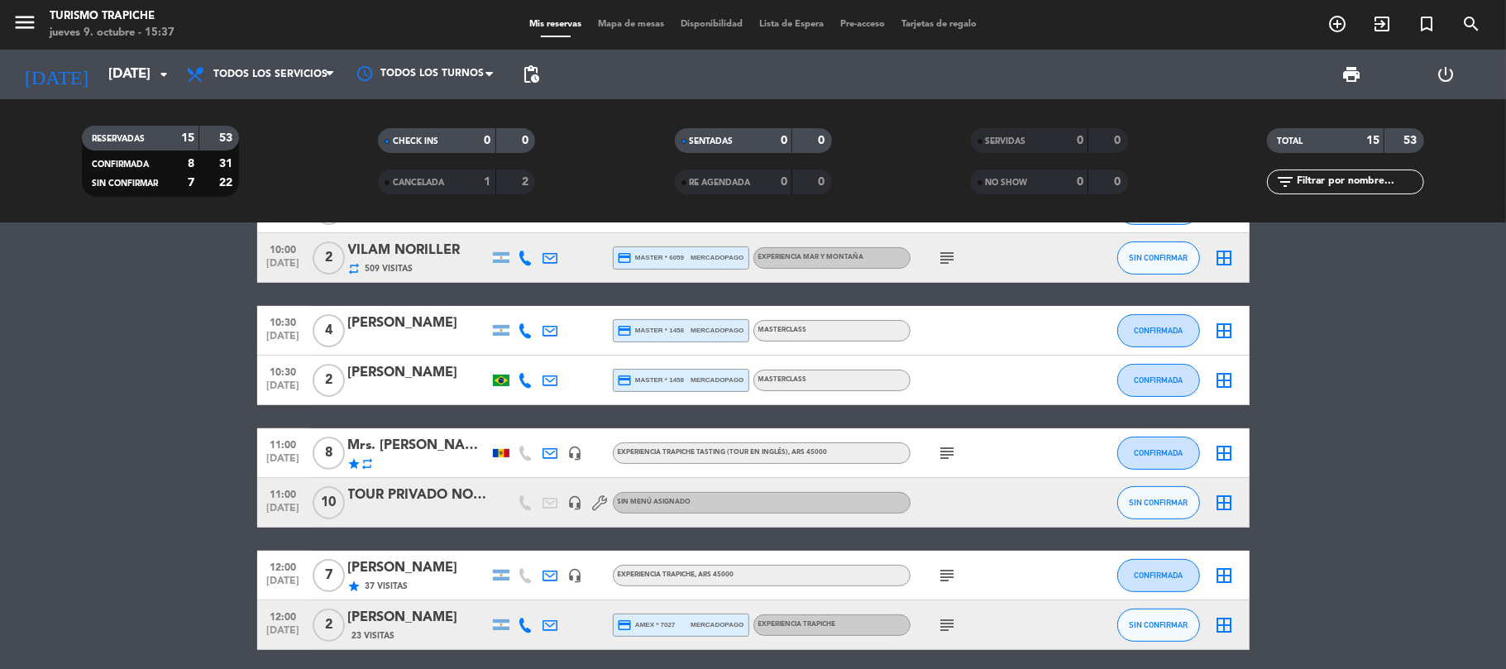
scroll to position [331, 0]
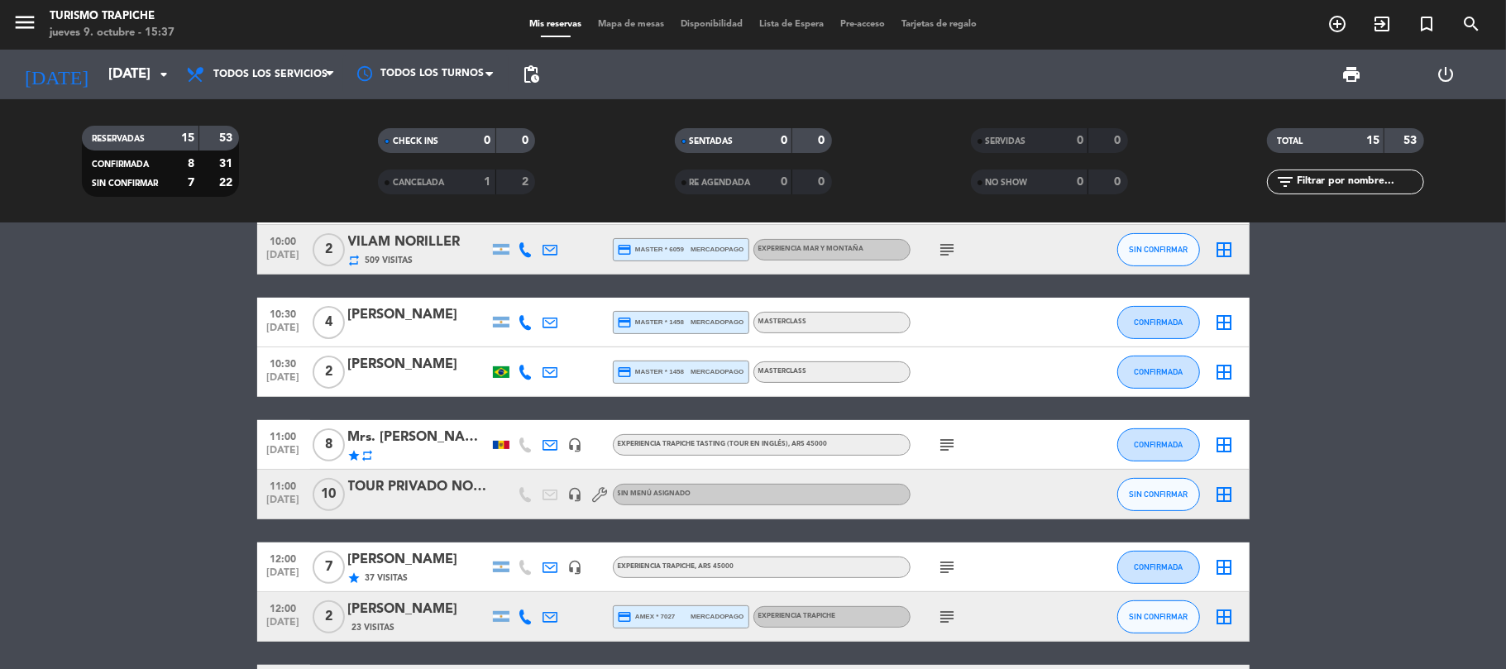
click at [495, 448] on div at bounding box center [501, 445] width 17 height 8
click at [159, 433] on bookings-row "10:00 [DATE] 2 [PERSON_NAME] x2 126 Visitas headset_mic EXPERIENCIA MAR Y MONTA…" at bounding box center [753, 357] width 1506 height 860
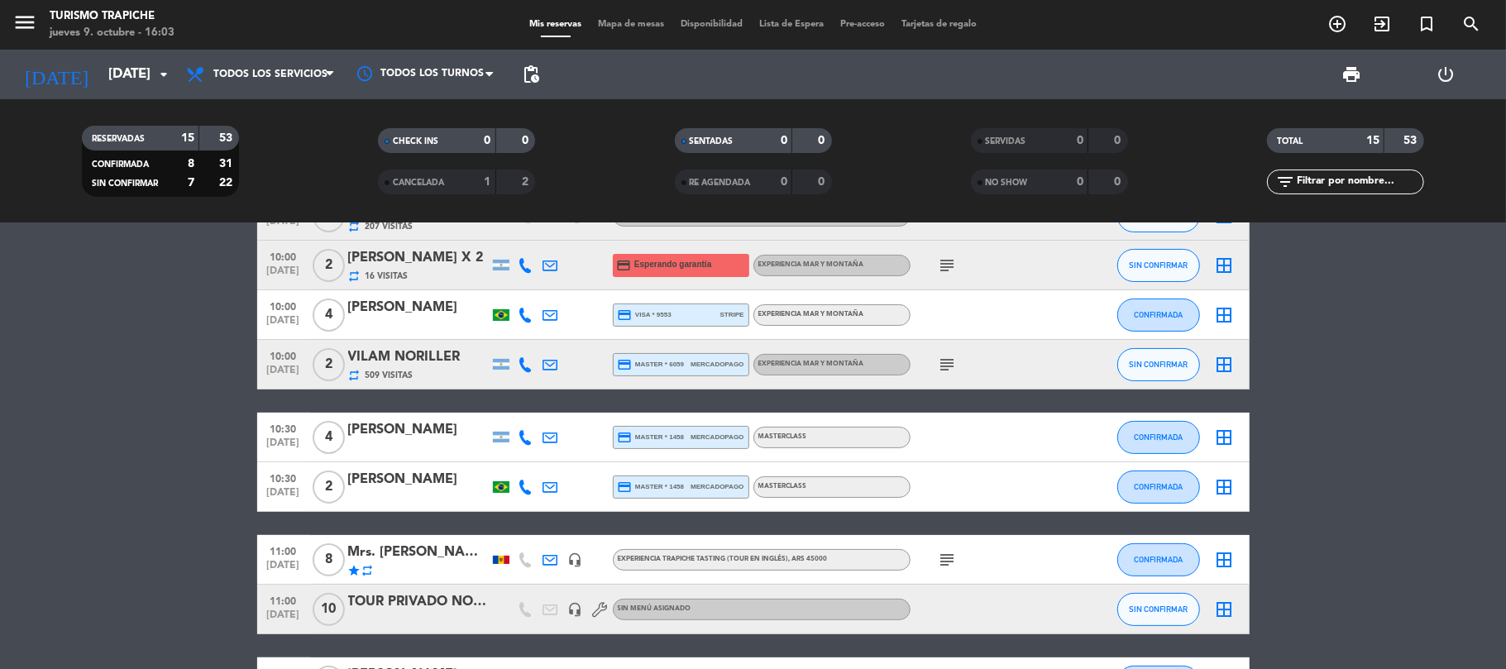
scroll to position [200, 0]
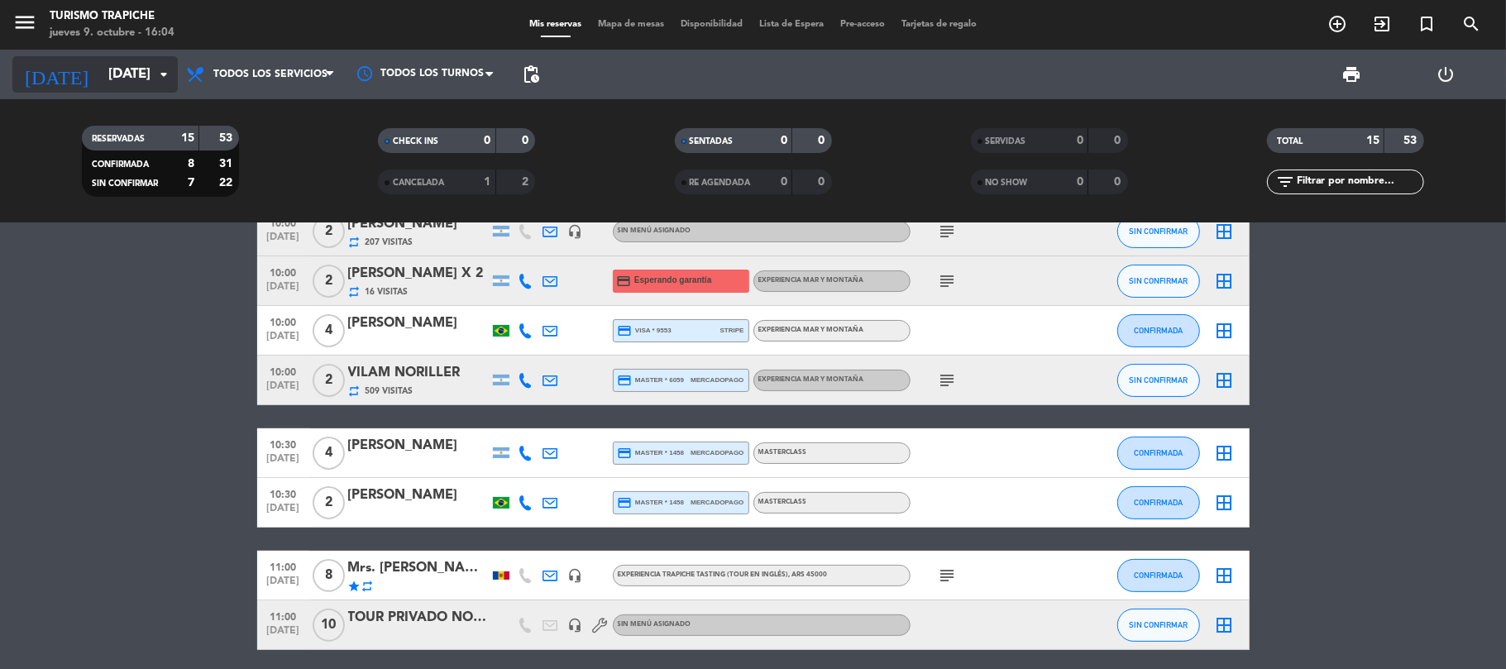
click at [136, 77] on input "[DATE]" at bounding box center [189, 75] width 179 height 32
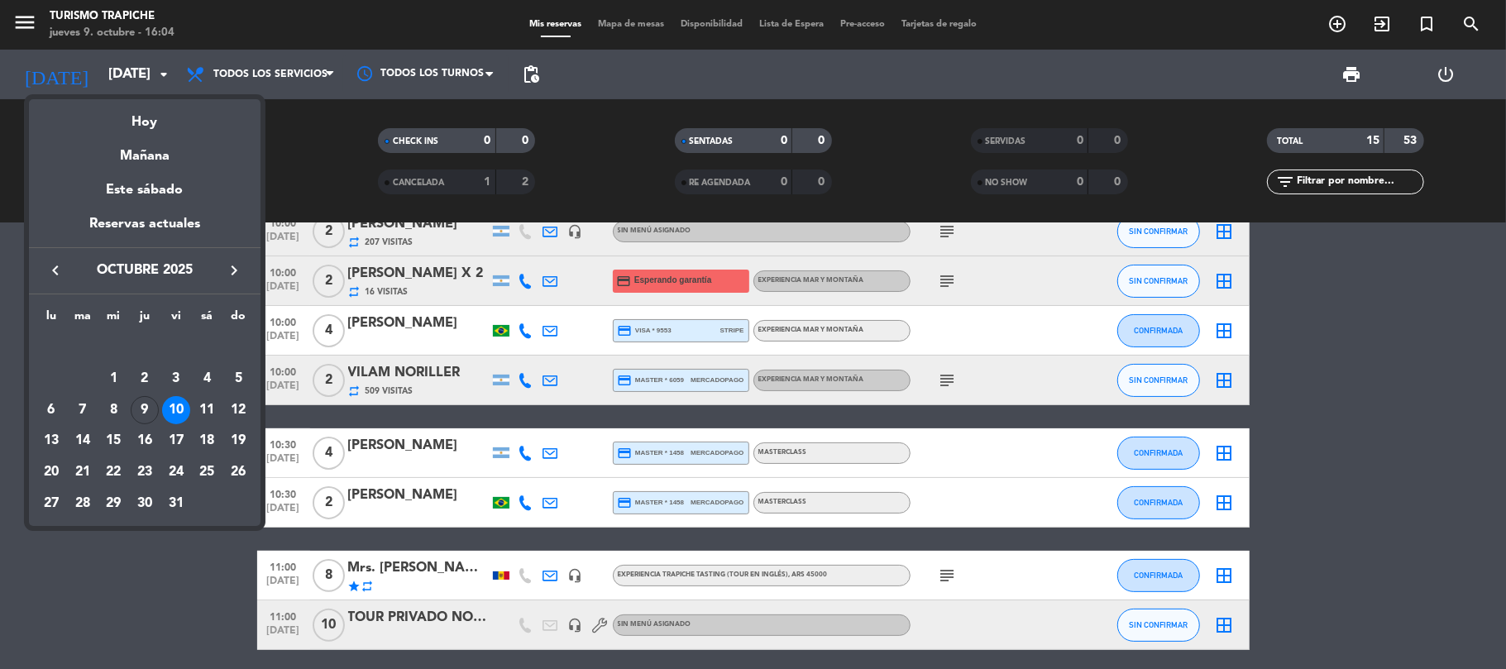
click at [136, 405] on div "9" at bounding box center [145, 410] width 28 height 28
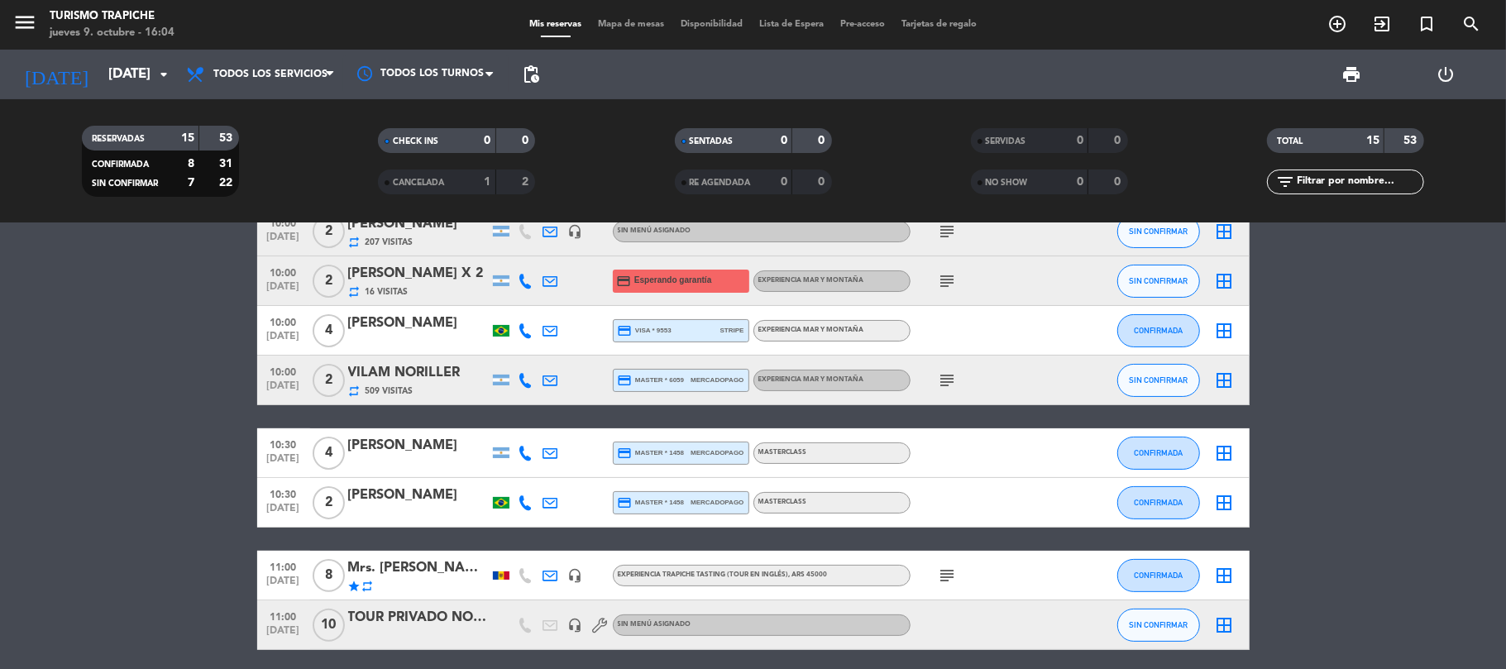
type input "[DEMOGRAPHIC_DATA][DATE]"
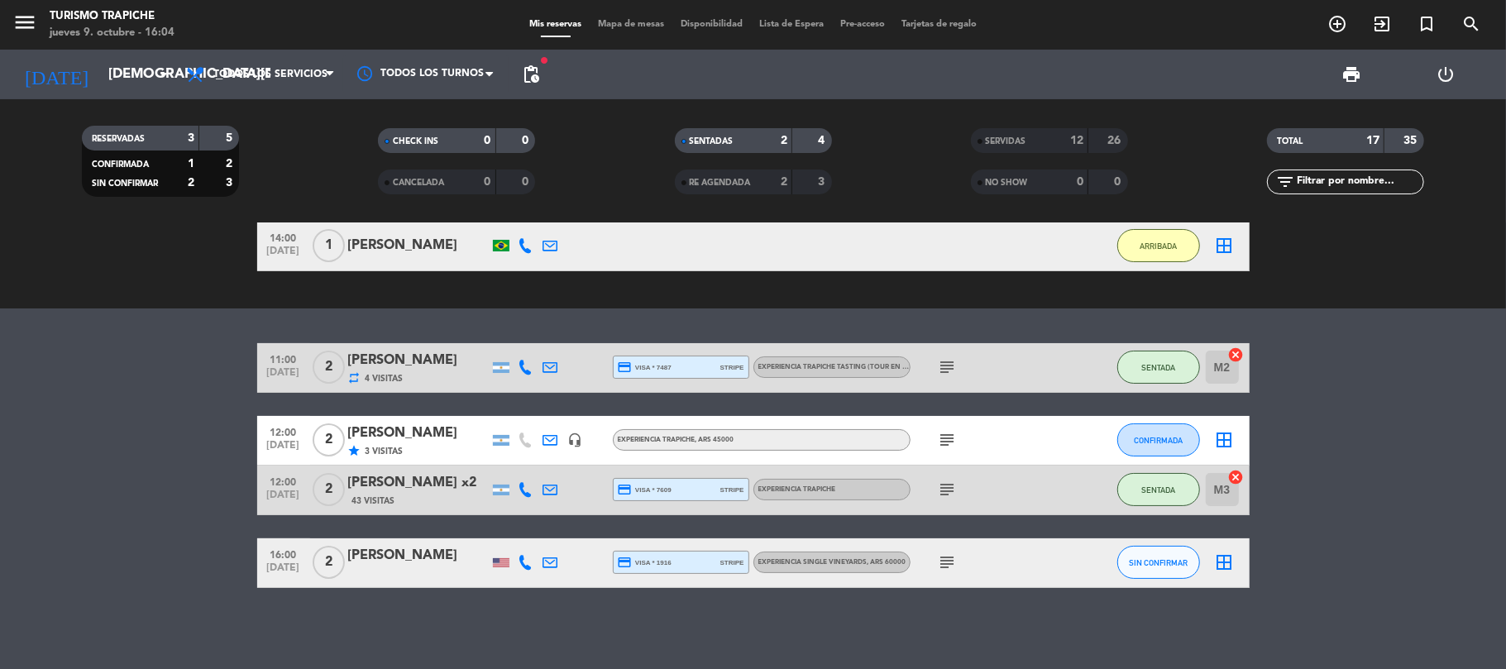
click at [417, 265] on div "14:00 [DATE] 1 [PERSON_NAME] 1:28 H / 22:48 H sms ARRIBADA border_all" at bounding box center [753, 247] width 993 height 50
click at [414, 250] on div "[PERSON_NAME]" at bounding box center [418, 246] width 141 height 22
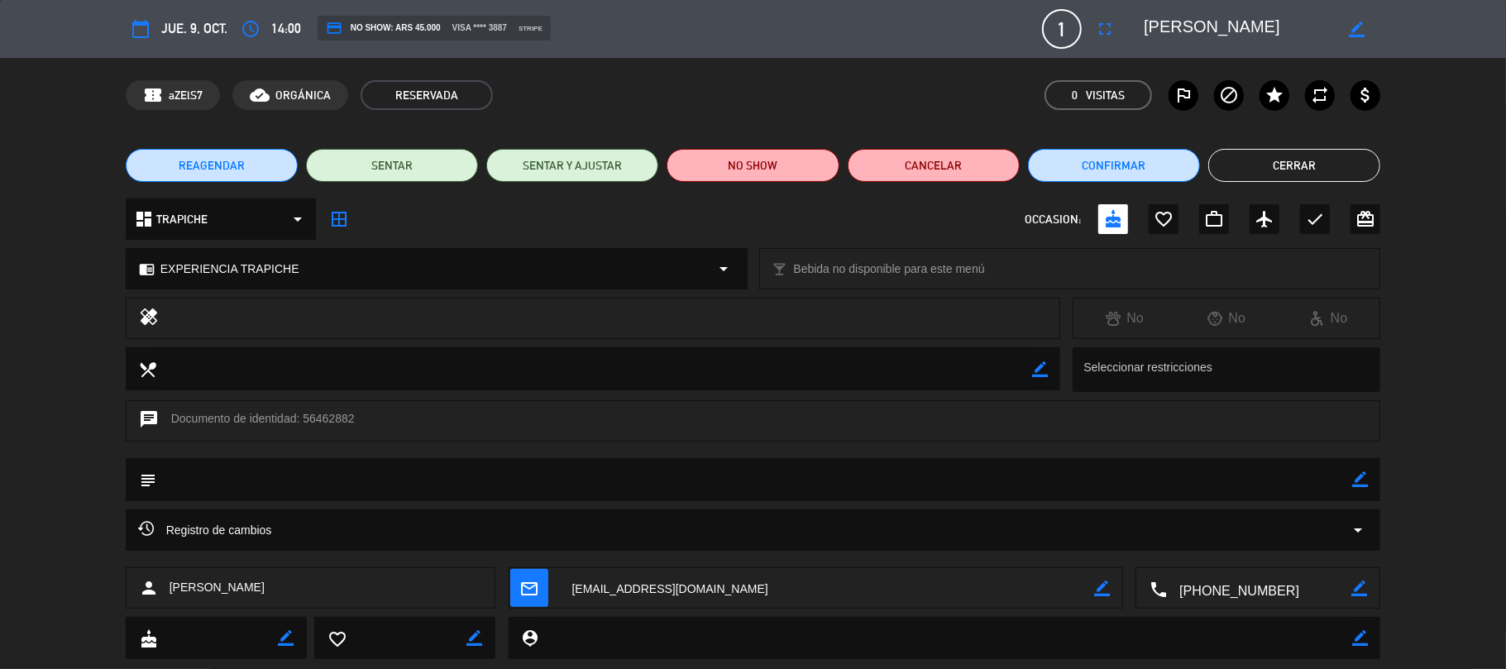
click at [669, 586] on textarea at bounding box center [827, 588] width 535 height 41
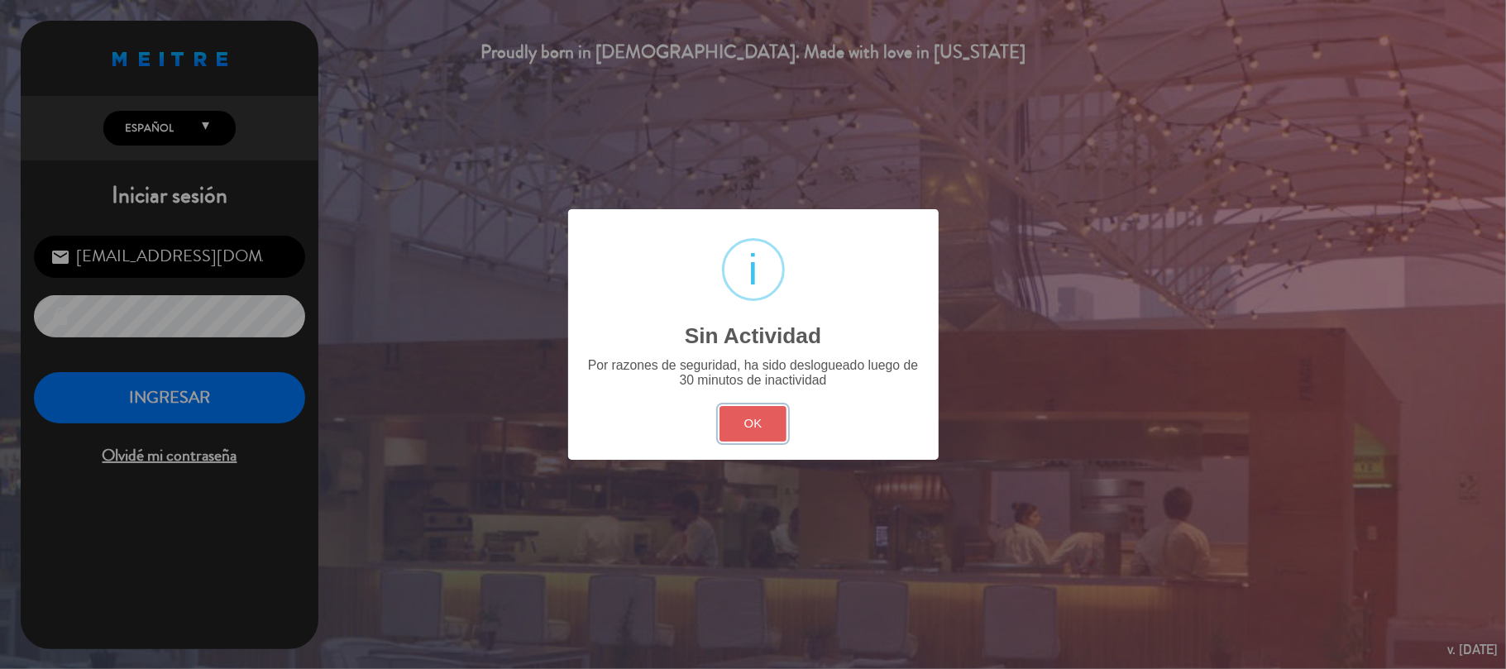
click at [735, 418] on button "OK" at bounding box center [753, 424] width 67 height 36
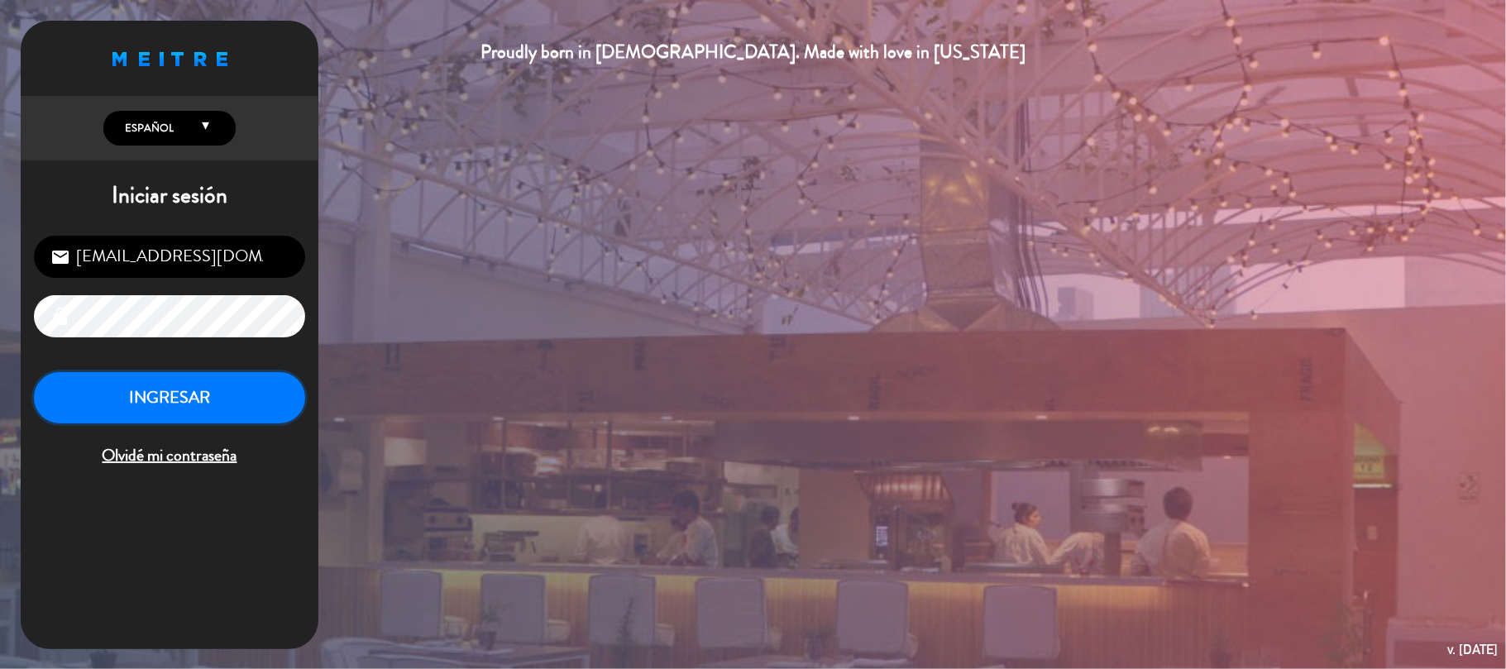
click at [193, 390] on button "INGRESAR" at bounding box center [169, 398] width 271 height 52
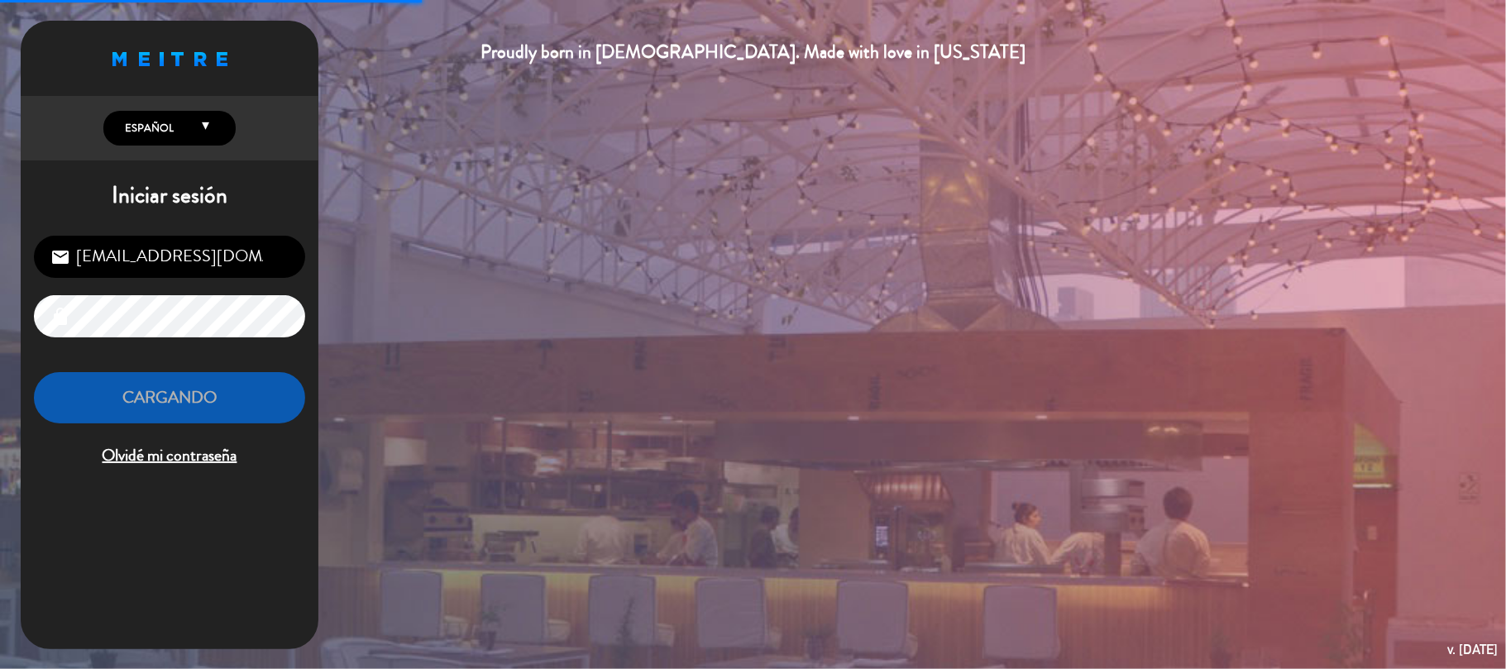
drag, startPoint x: 463, startPoint y: 405, endPoint x: 371, endPoint y: 31, distance: 385.2
click at [464, 395] on div "Proudly born in [DEMOGRAPHIC_DATA]. Made with love in [US_STATE] English Españo…" at bounding box center [753, 334] width 1506 height 669
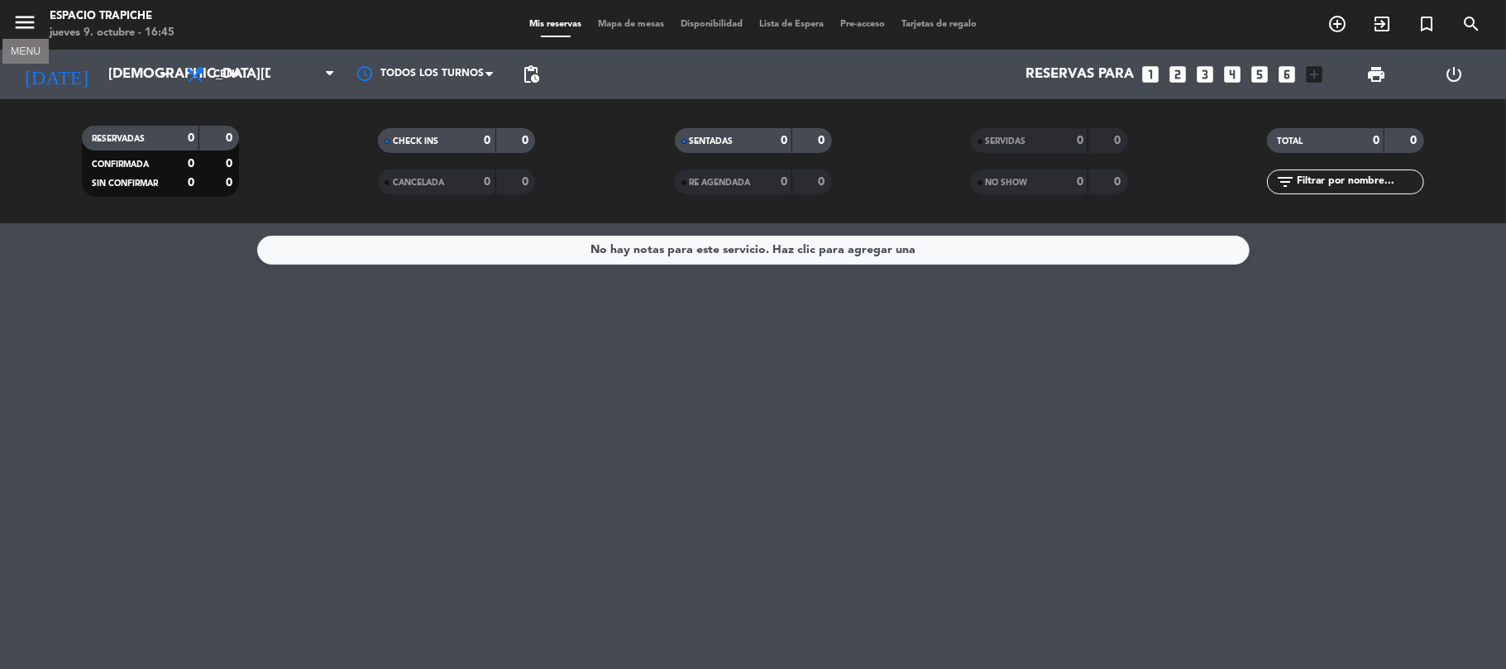
click at [30, 27] on icon "menu" at bounding box center [24, 22] width 25 height 25
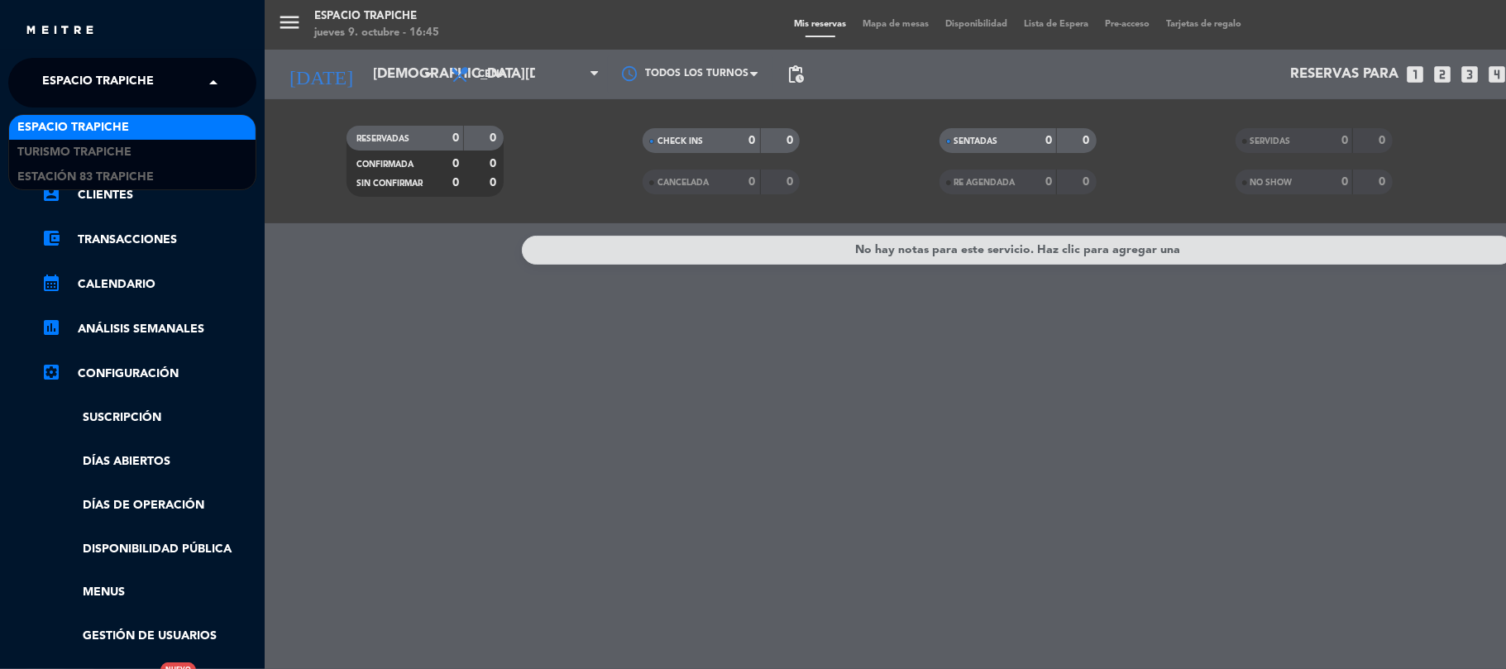
click at [42, 79] on span "Espacio Trapiche" at bounding box center [98, 82] width 112 height 35
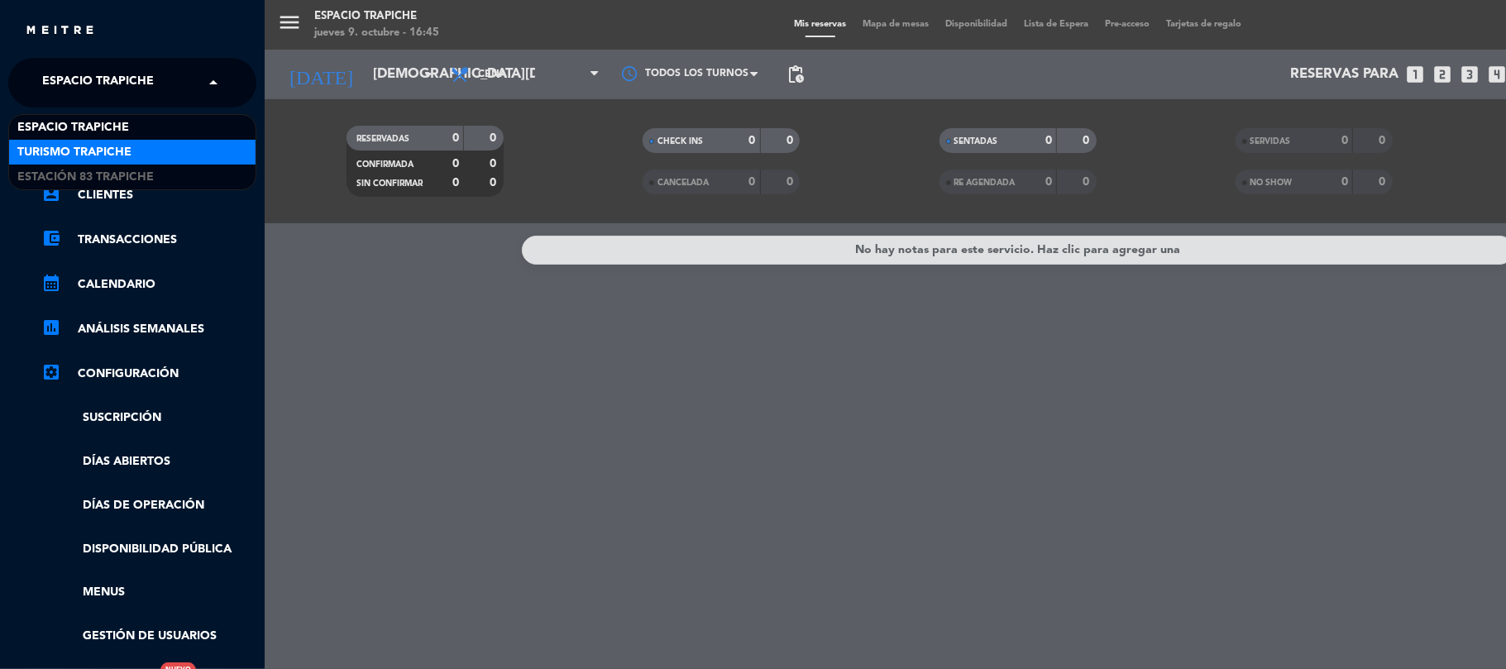
click at [76, 156] on span "Turismo Trapiche" at bounding box center [74, 152] width 114 height 19
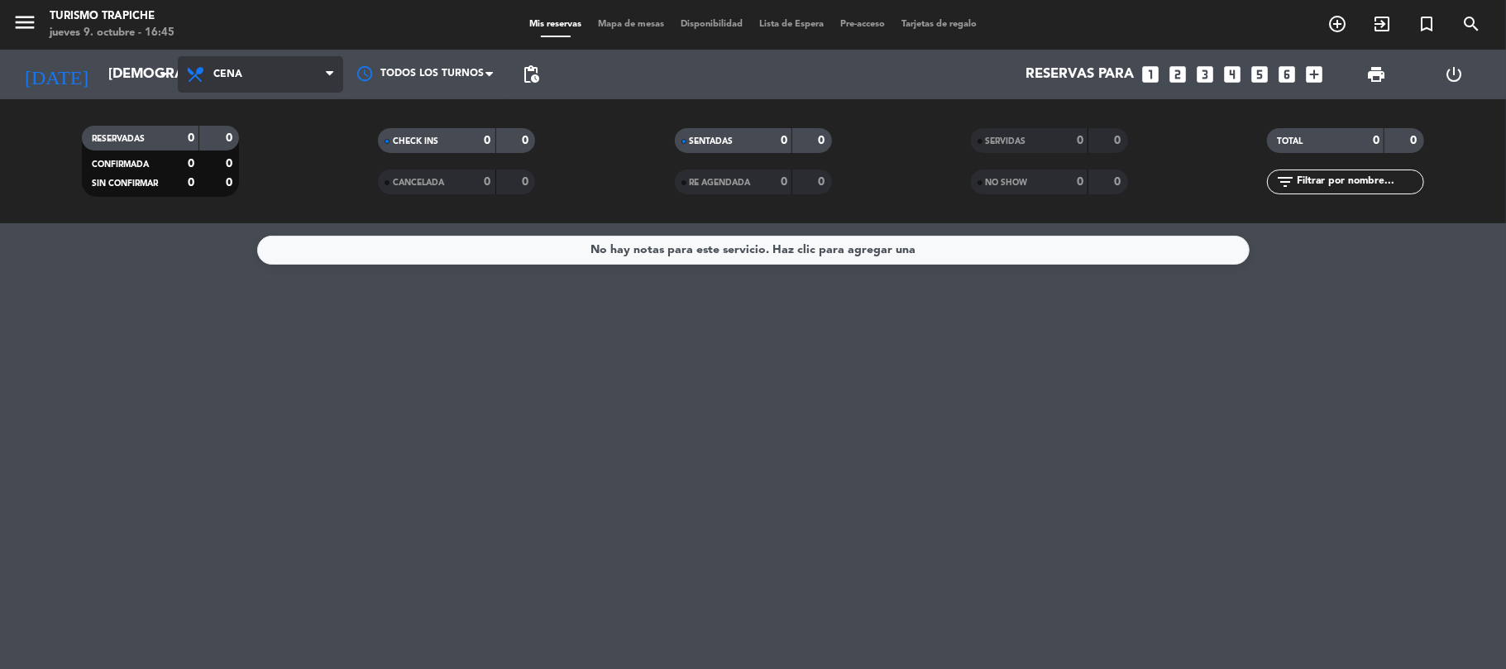
click at [182, 66] on span "Cena" at bounding box center [260, 74] width 165 height 36
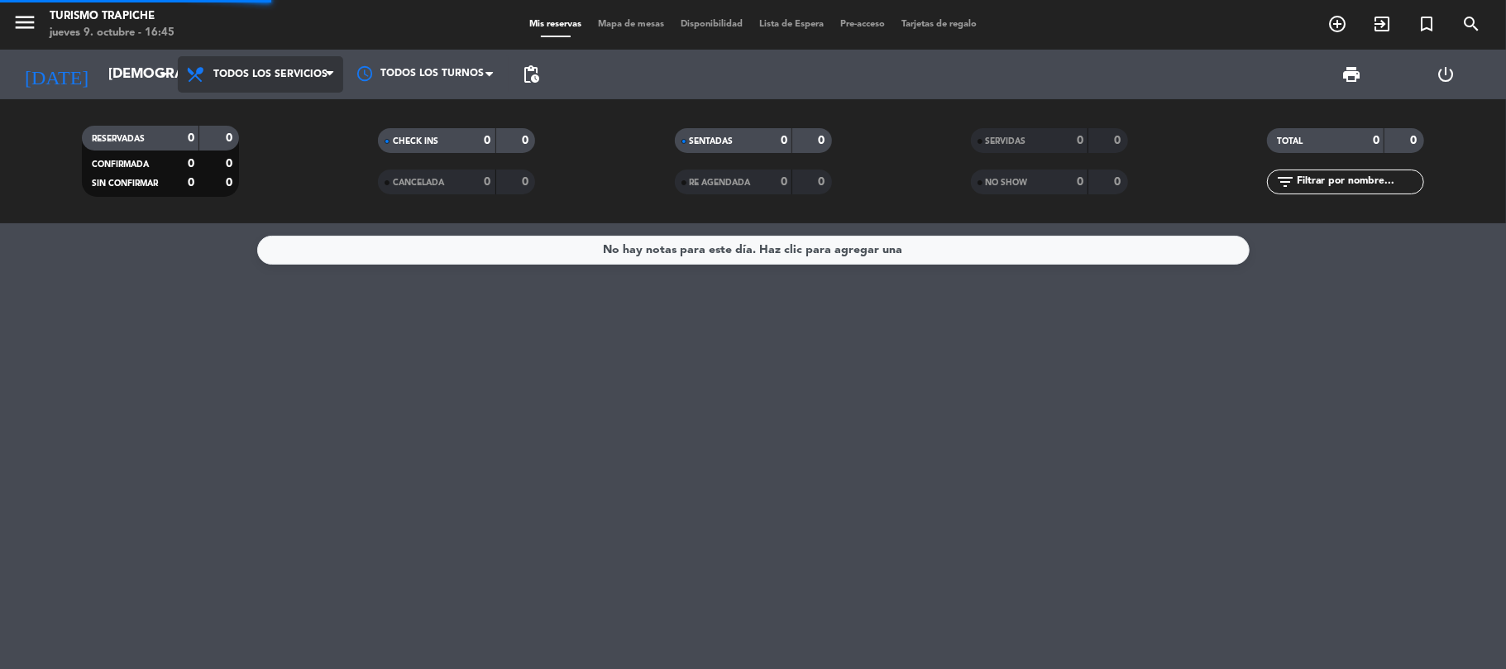
click at [199, 97] on div "Todos los servicios Brunch Almuerzo Cena Todos los servicios Todos los servicio…" at bounding box center [260, 75] width 165 height 50
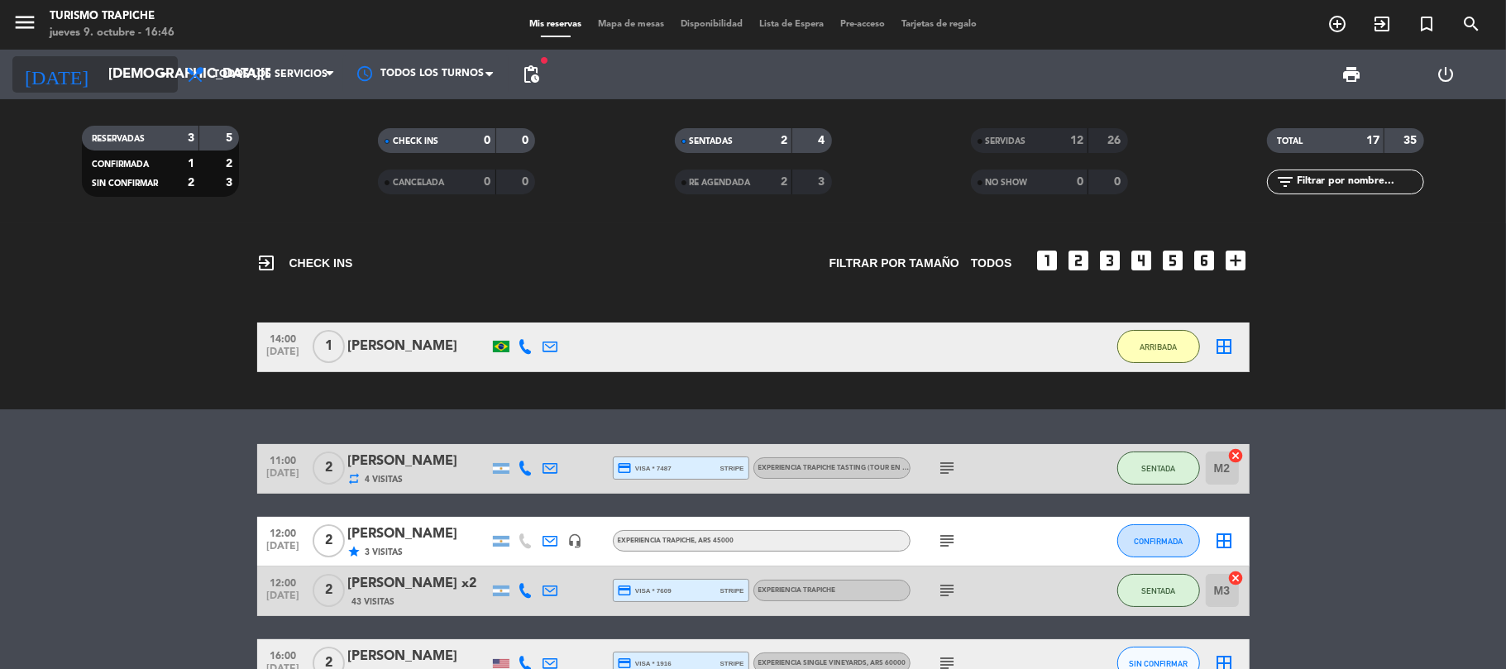
click at [108, 84] on input "[DEMOGRAPHIC_DATA][DATE]" at bounding box center [189, 75] width 179 height 32
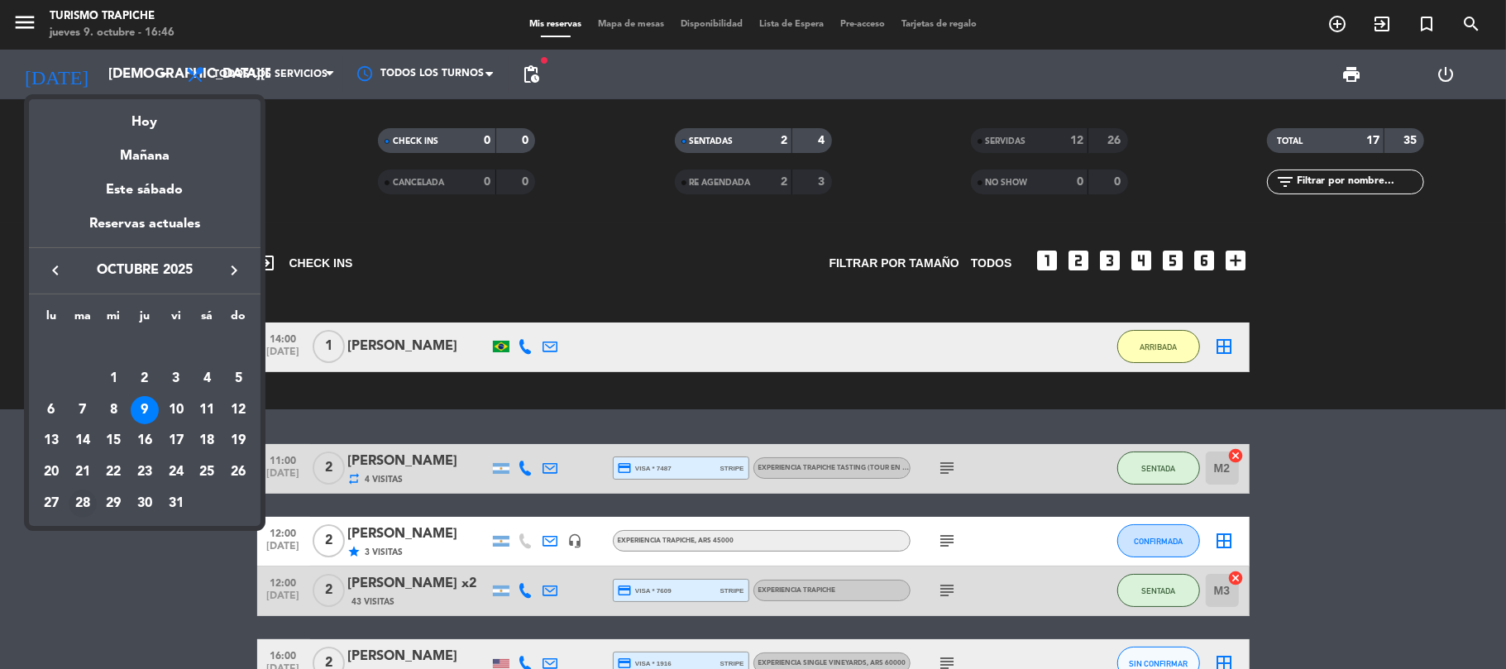
click at [80, 504] on div "28" at bounding box center [83, 504] width 28 height 28
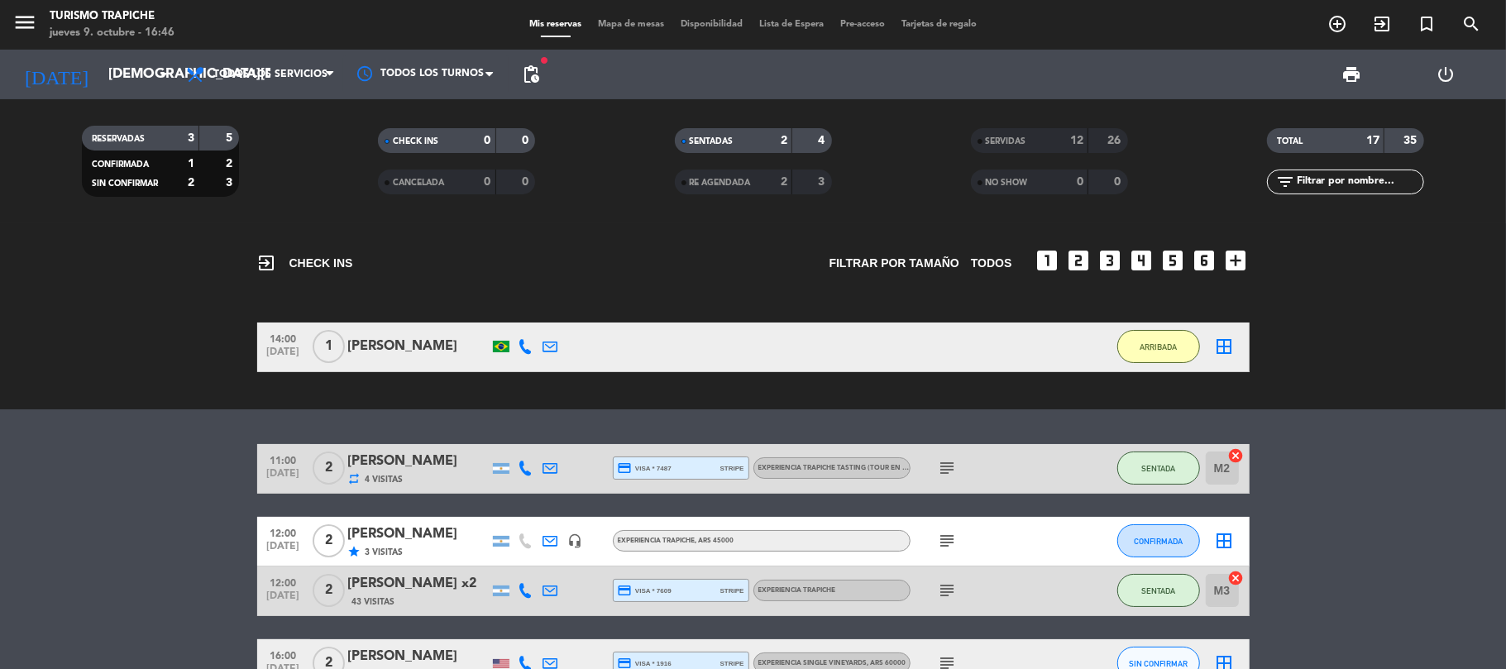
type input "[DATE]"
click at [93, 493] on bookings-row "11:00 [DATE] 2 [PERSON_NAME] repeat 4 Visitas credit_card visa * 7487 stripe EX…" at bounding box center [753, 566] width 1506 height 245
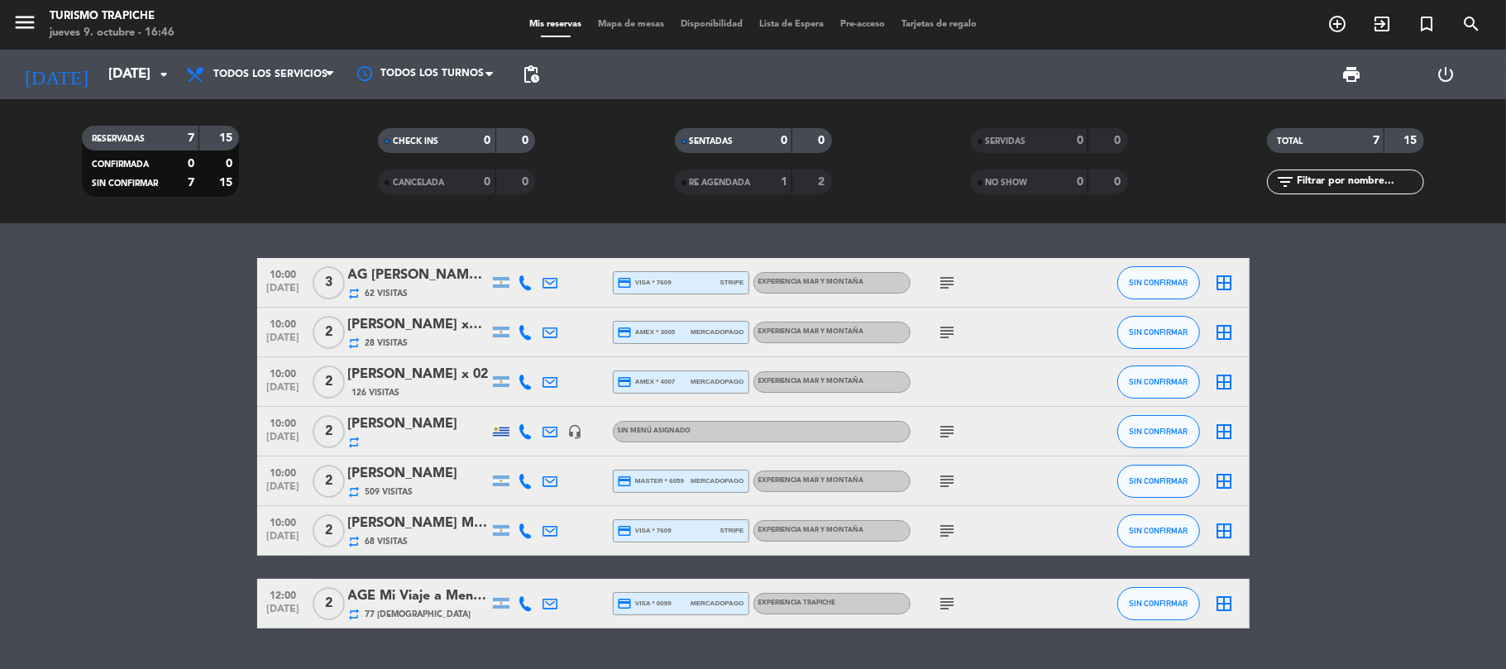
click at [160, 430] on bookings-row "10:00 [DATE] [DATE] [PERSON_NAME] X3 repeat 62 Visitas credit_card visa * 7609 …" at bounding box center [753, 443] width 1506 height 371
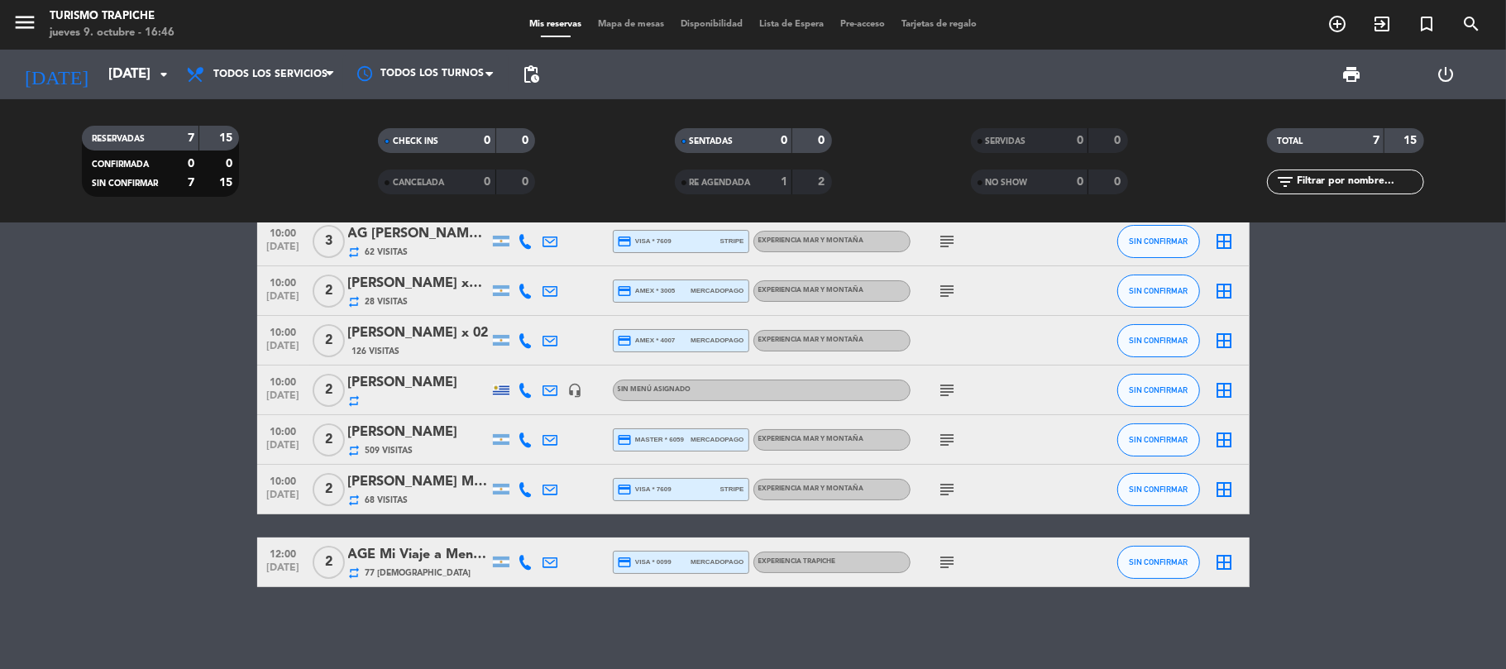
click at [169, 404] on bookings-row "10:00 [DATE] [DATE] [PERSON_NAME] X3 repeat 62 Visitas credit_card visa * 7609 …" at bounding box center [753, 402] width 1506 height 371
click at [120, 374] on bookings-row "10:00 [DATE] [DATE] [PERSON_NAME] X3 repeat 62 Visitas credit_card visa * 7609 …" at bounding box center [753, 402] width 1506 height 371
click at [1338, 25] on icon "add_circle_outline" at bounding box center [1338, 24] width 20 height 20
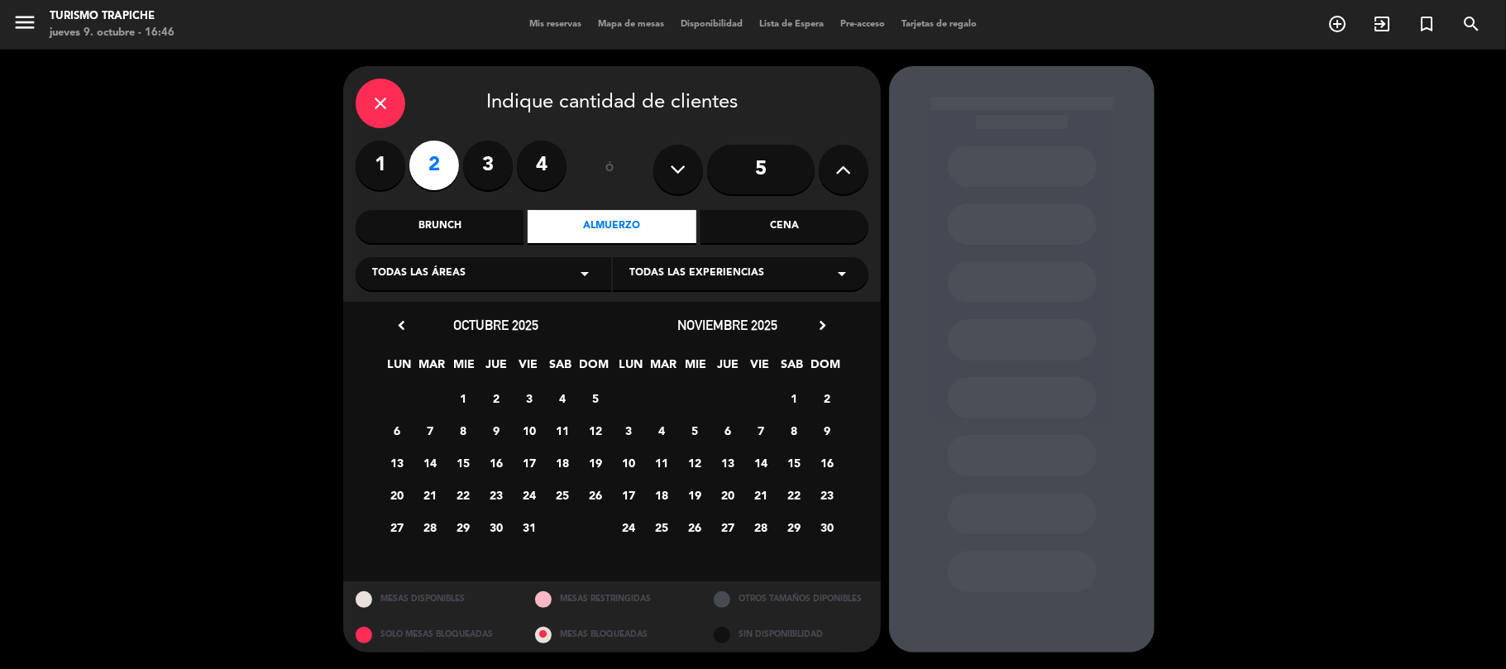
click at [759, 527] on span "28" at bounding box center [761, 527] width 27 height 27
click at [766, 520] on span "28" at bounding box center [761, 527] width 27 height 27
click at [798, 523] on span "29" at bounding box center [794, 527] width 27 height 27
click at [765, 524] on span "28" at bounding box center [761, 527] width 27 height 27
click at [385, 103] on icon "close" at bounding box center [381, 103] width 20 height 20
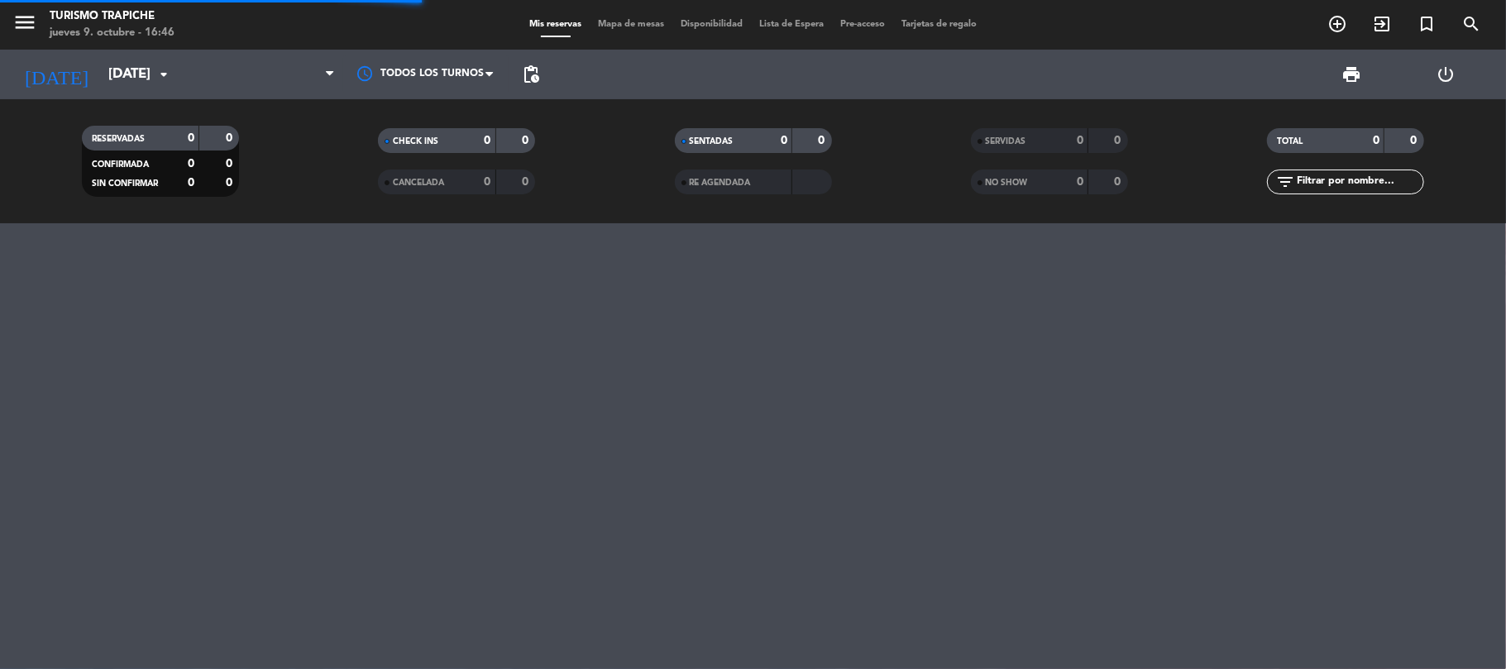
click at [51, 342] on div "menu Turismo Trapiche jueves 9. octubre - 16:46 Mis reservas Mapa de mesas Disp…" at bounding box center [753, 334] width 1506 height 669
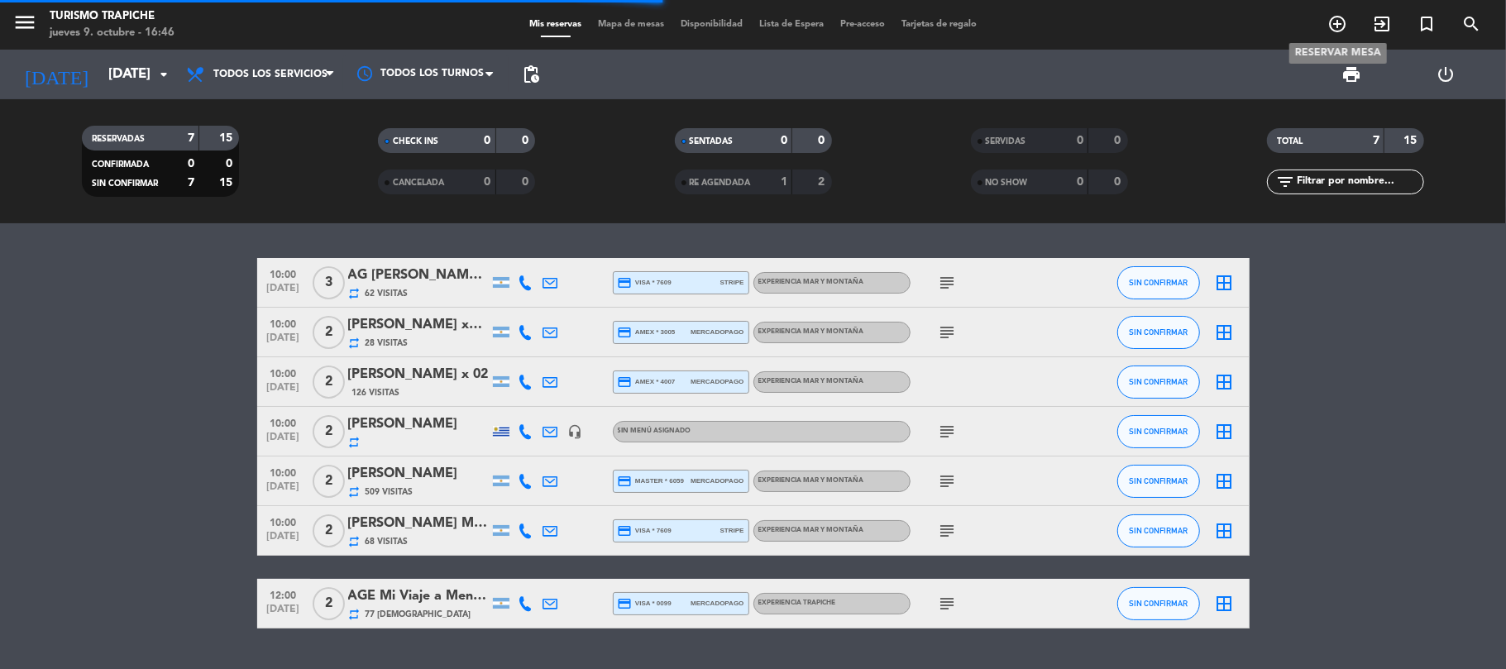
click at [1334, 25] on icon "add_circle_outline" at bounding box center [1338, 24] width 20 height 20
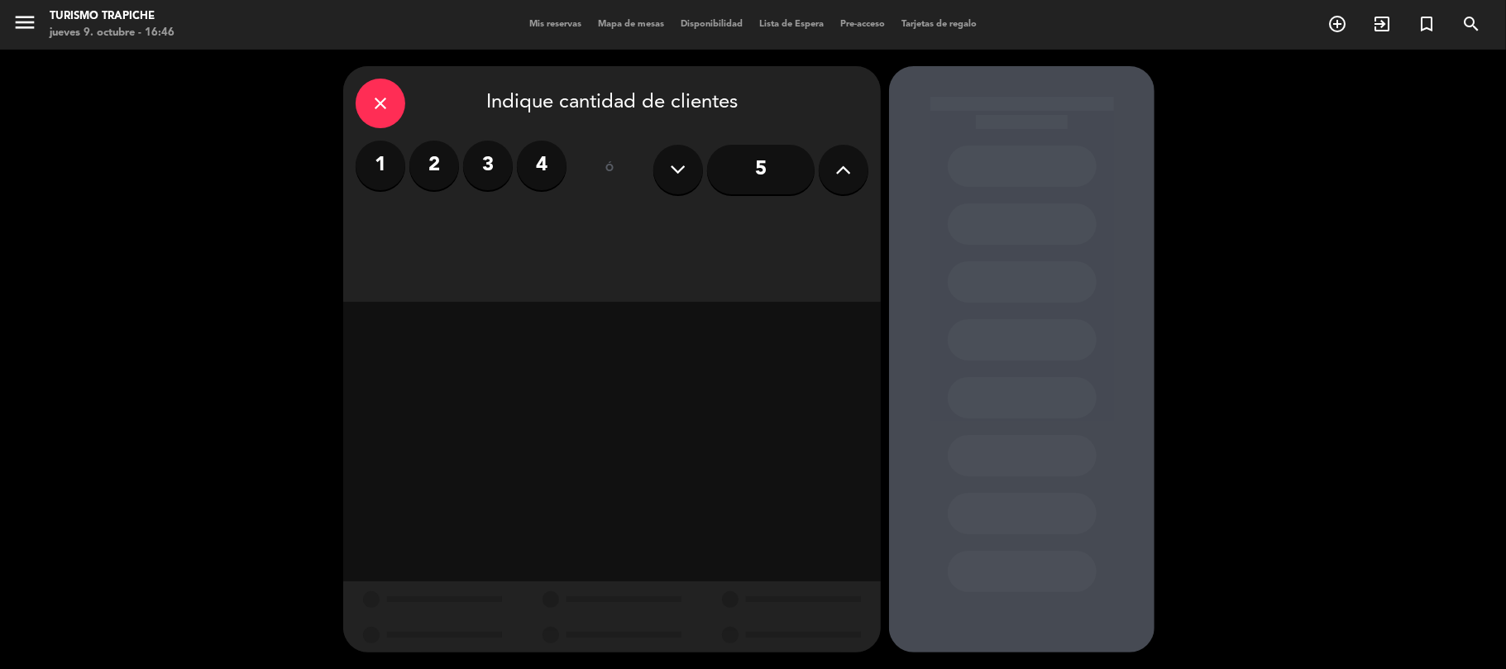
click at [433, 172] on label "2" at bounding box center [434, 166] width 50 height 50
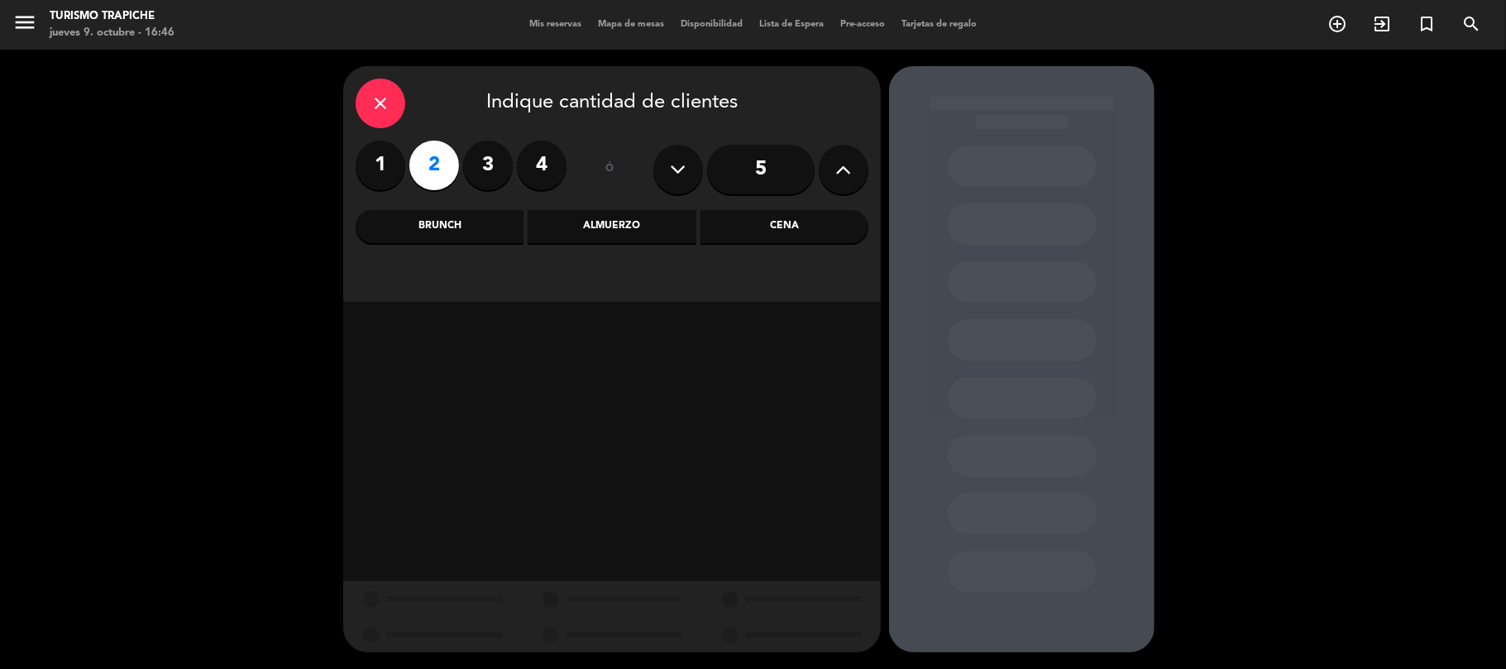
click at [559, 223] on div "Almuerzo" at bounding box center [612, 226] width 168 height 33
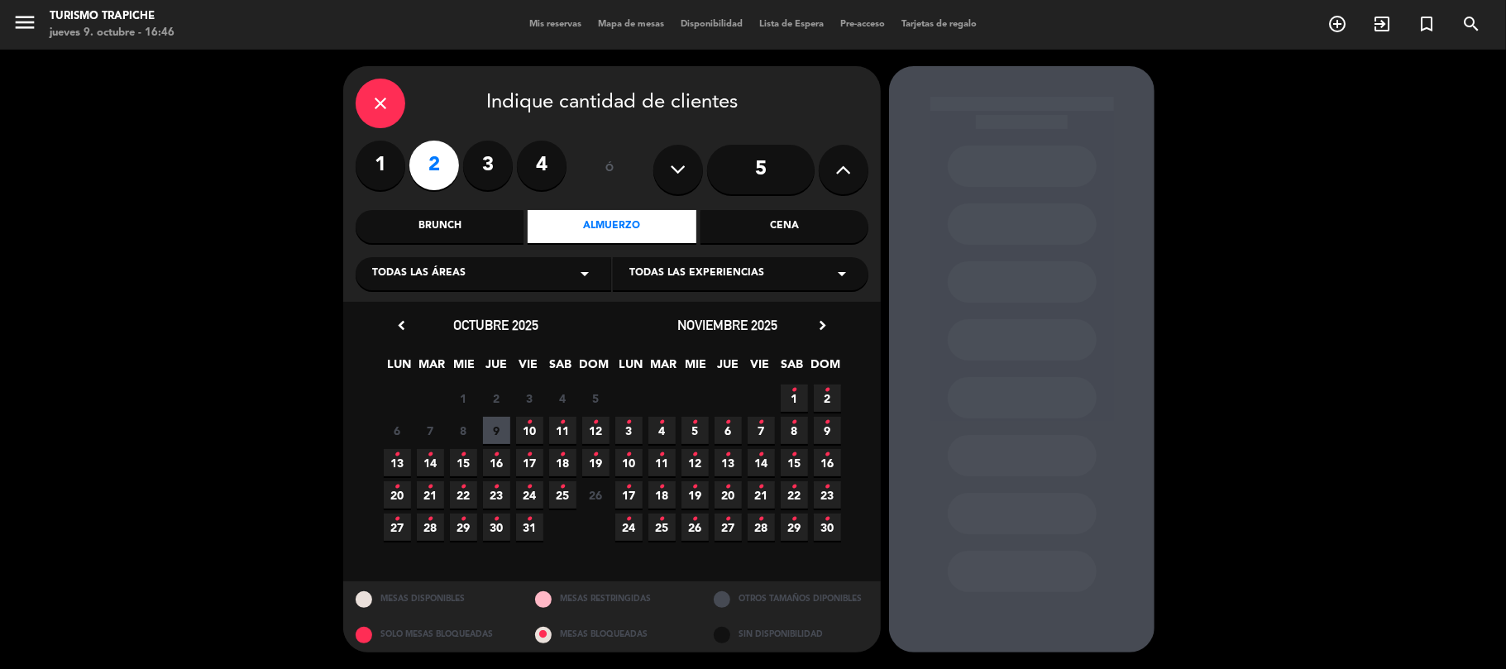
click at [764, 530] on span "28 •" at bounding box center [761, 527] width 27 height 27
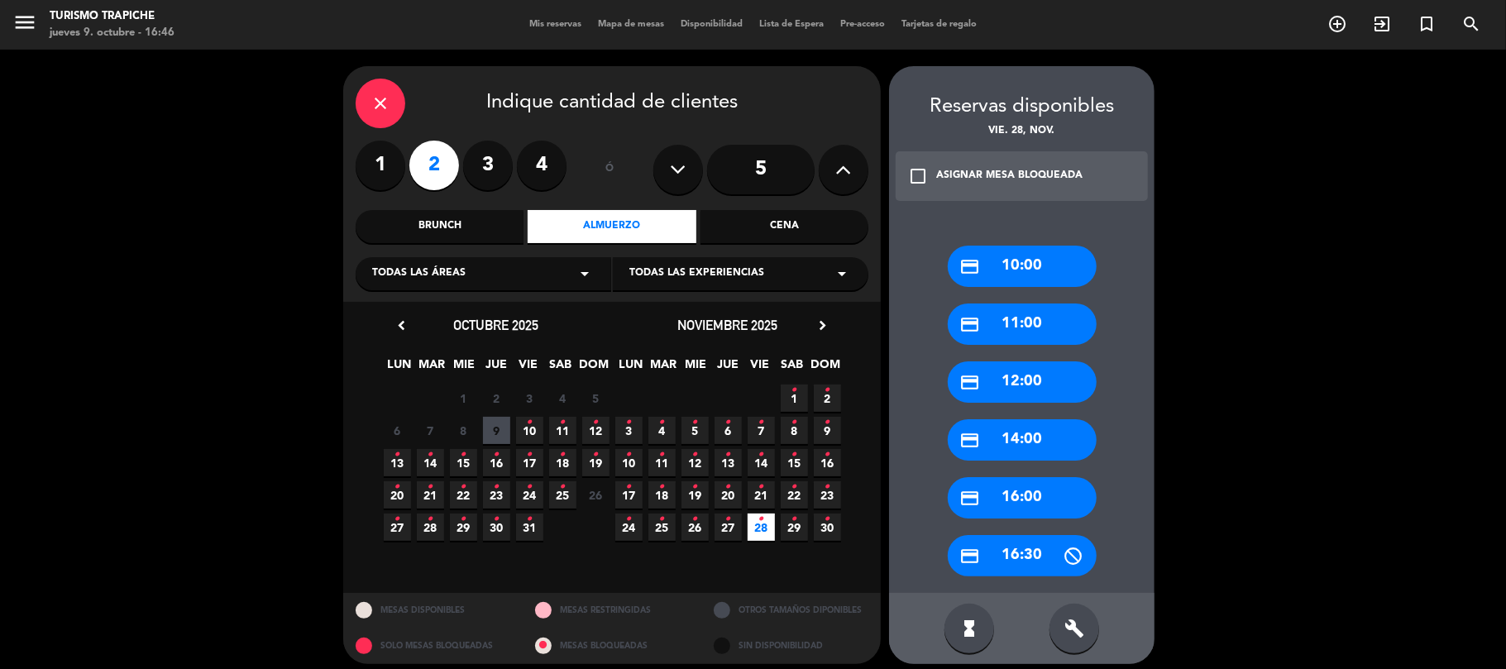
click at [1022, 497] on div "credit_card 16:00" at bounding box center [1022, 497] width 149 height 41
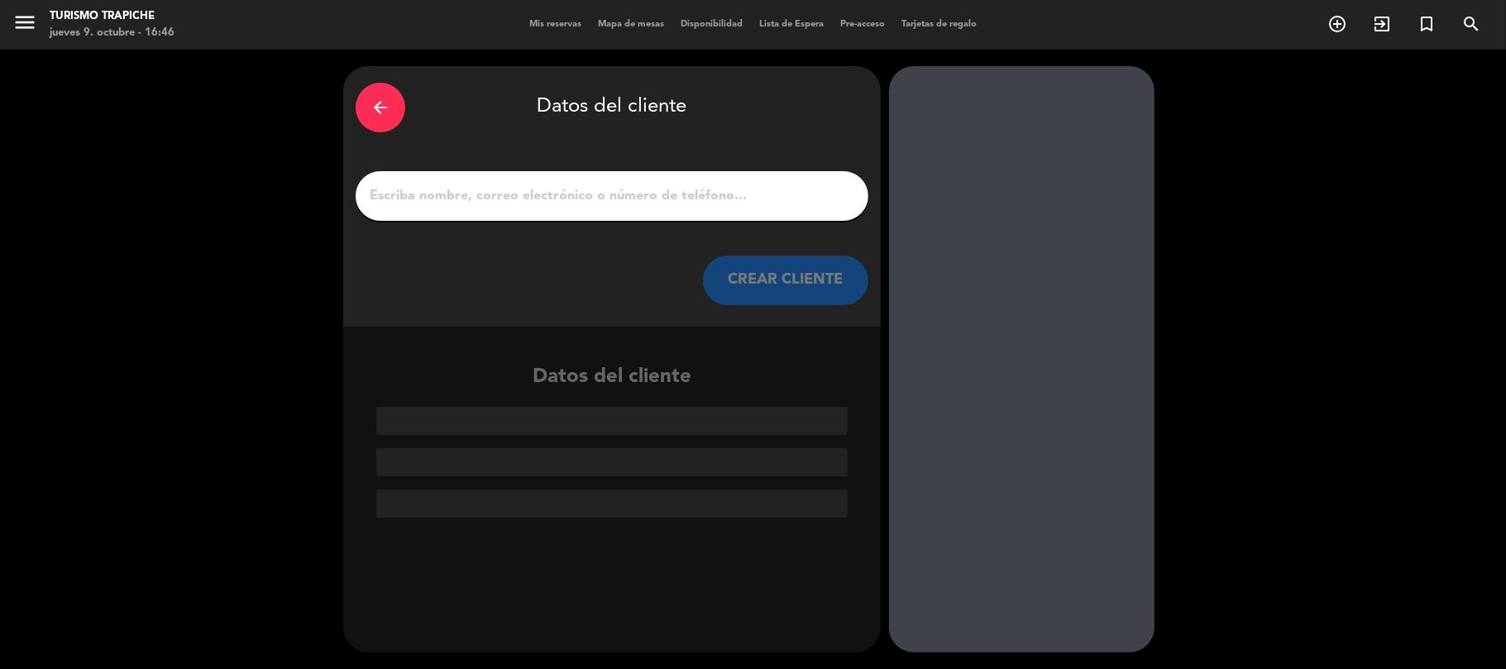
click at [639, 189] on input "1" at bounding box center [612, 195] width 488 height 23
paste input "[PERSON_NAME] FEMEIAS JOVE x 02"
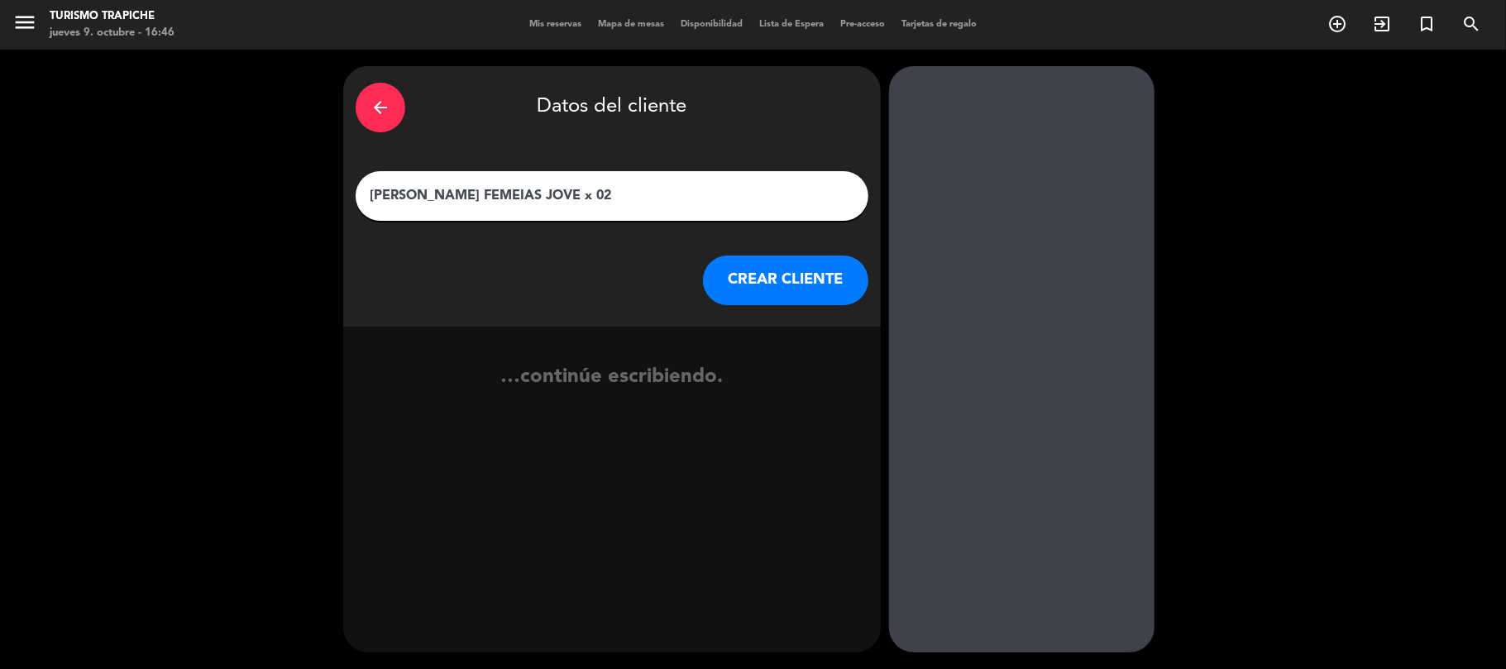
type input "[PERSON_NAME] FEMEIAS JOVE x 02"
click at [774, 289] on button "CREAR CLIENTE" at bounding box center [785, 281] width 165 height 50
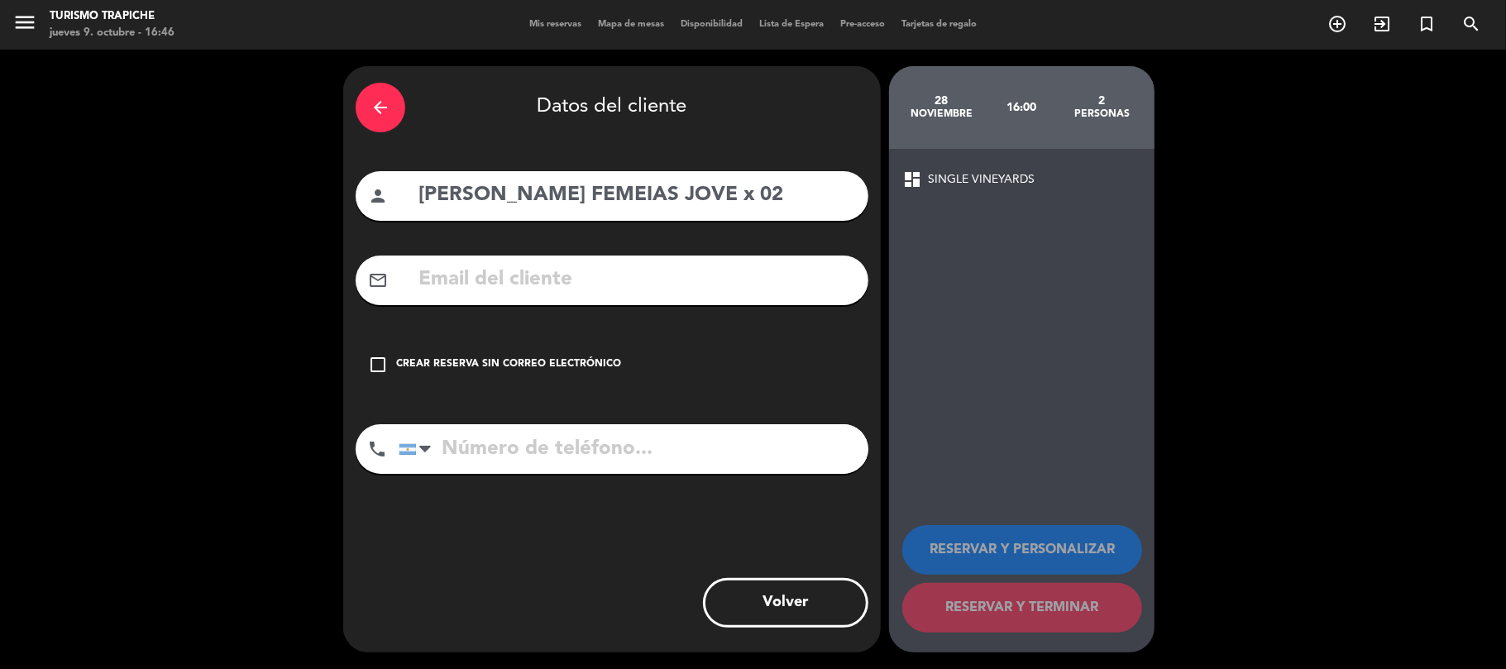
click at [490, 286] on input "text" at bounding box center [636, 280] width 439 height 34
paste input "Lic. [PERSON_NAME] <[EMAIL_ADDRESS][DOMAIN_NAME]>"
drag, startPoint x: 458, startPoint y: 266, endPoint x: 368, endPoint y: 263, distance: 90.2
click at [368, 263] on div "mail_outline Lic. [PERSON_NAME] <[EMAIL_ADDRESS][DOMAIN_NAME]" at bounding box center [612, 281] width 513 height 50
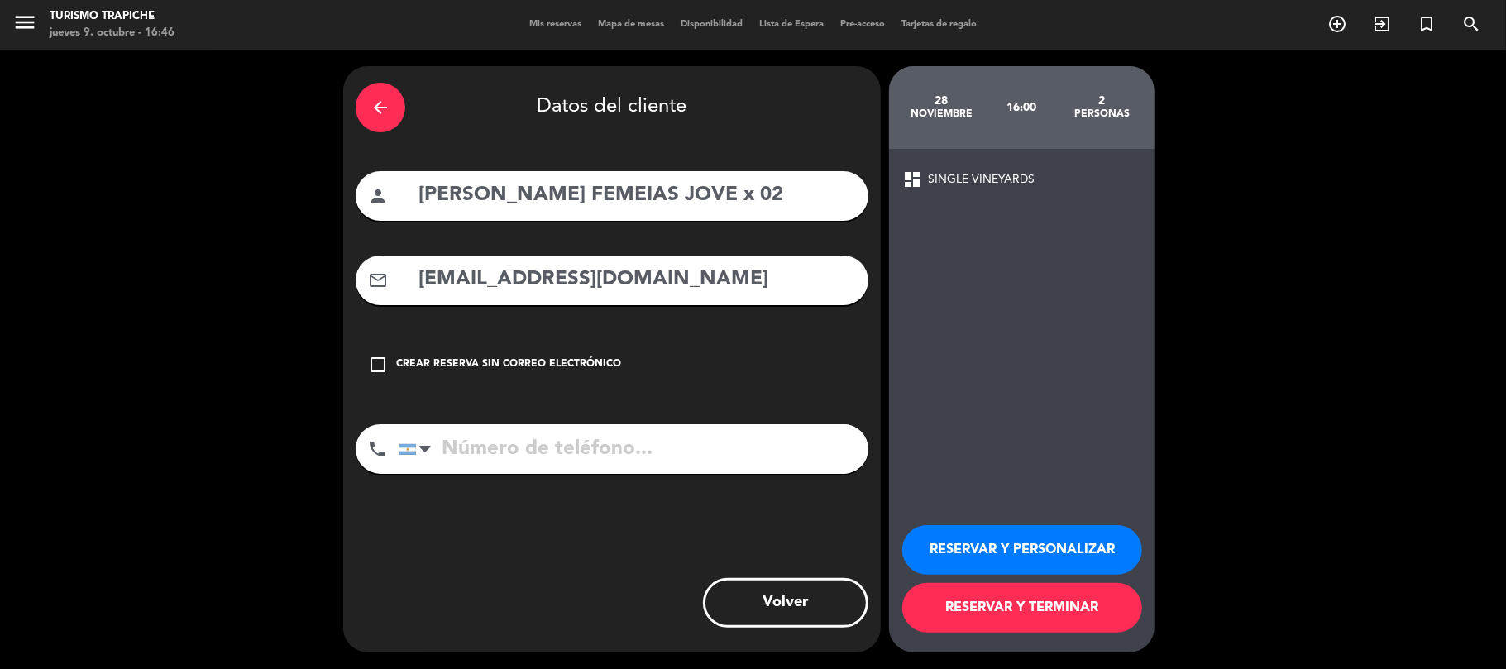
type input "[EMAIL_ADDRESS][DOMAIN_NAME]"
drag, startPoint x: 789, startPoint y: 189, endPoint x: 339, endPoint y: 193, distance: 450.0
click at [339, 193] on div "arrow_back Datos del cliente person [PERSON_NAME] FEMEIAS JOVE x 02 mail_outlin…" at bounding box center [753, 360] width 1506 height 620
click at [977, 543] on button "RESERVAR Y PERSONALIZAR" at bounding box center [1022, 550] width 240 height 50
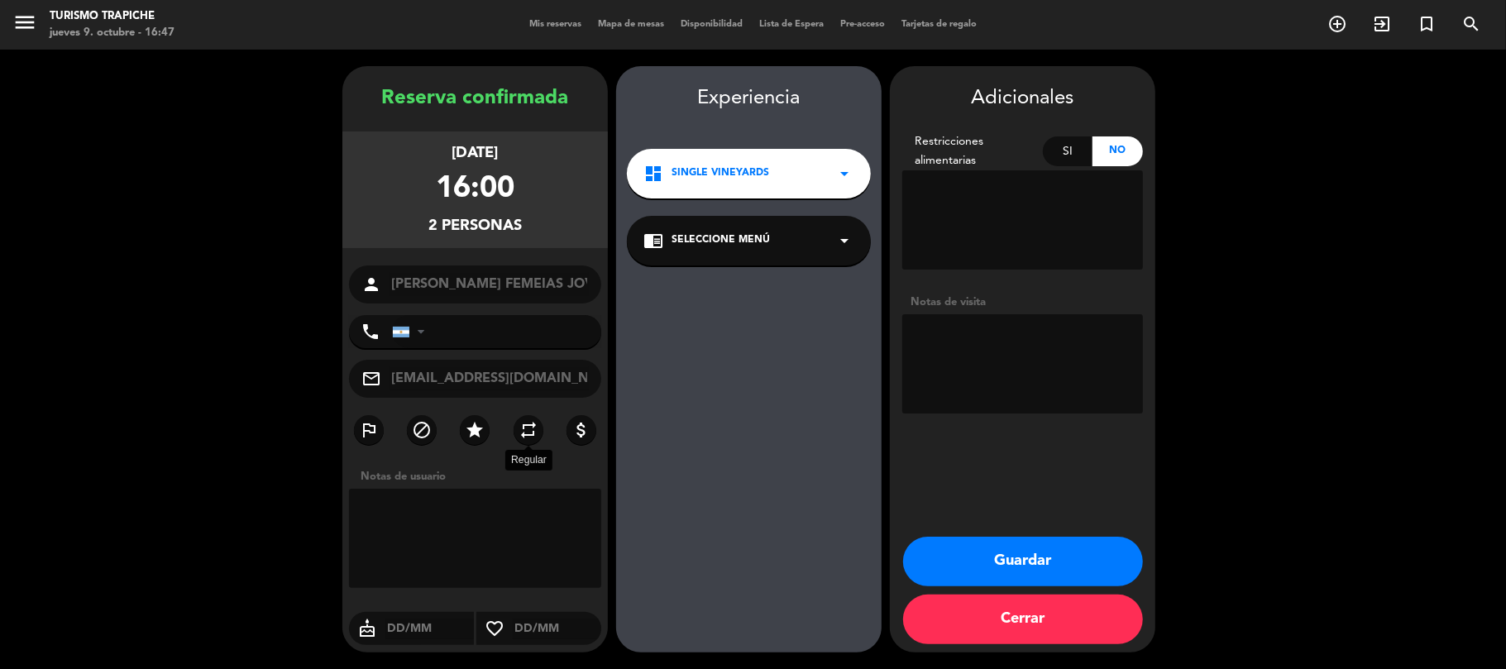
drag, startPoint x: 531, startPoint y: 433, endPoint x: 739, endPoint y: 275, distance: 260.9
click at [536, 431] on icon "repeat" at bounding box center [529, 430] width 20 height 20
click at [743, 255] on div "chrome_reader_mode Seleccione Menú arrow_drop_down" at bounding box center [749, 241] width 244 height 50
click at [744, 291] on div "EXPERIENCIA SINGLE VINEYARDS" at bounding box center [749, 286] width 211 height 17
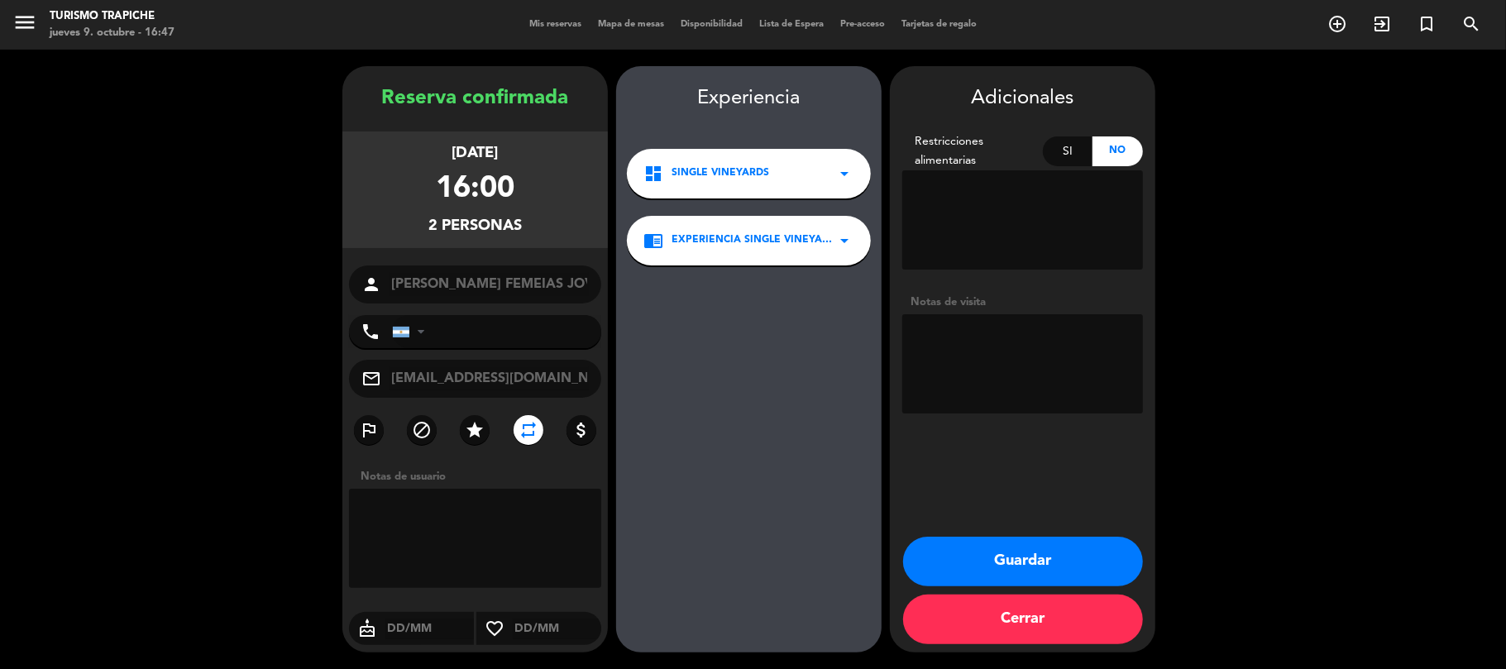
click at [944, 347] on textarea at bounding box center [1022, 363] width 241 height 99
type textarea "p"
type textarea "Paga agencia"
click at [1019, 563] on button "Guardar" at bounding box center [1023, 562] width 240 height 50
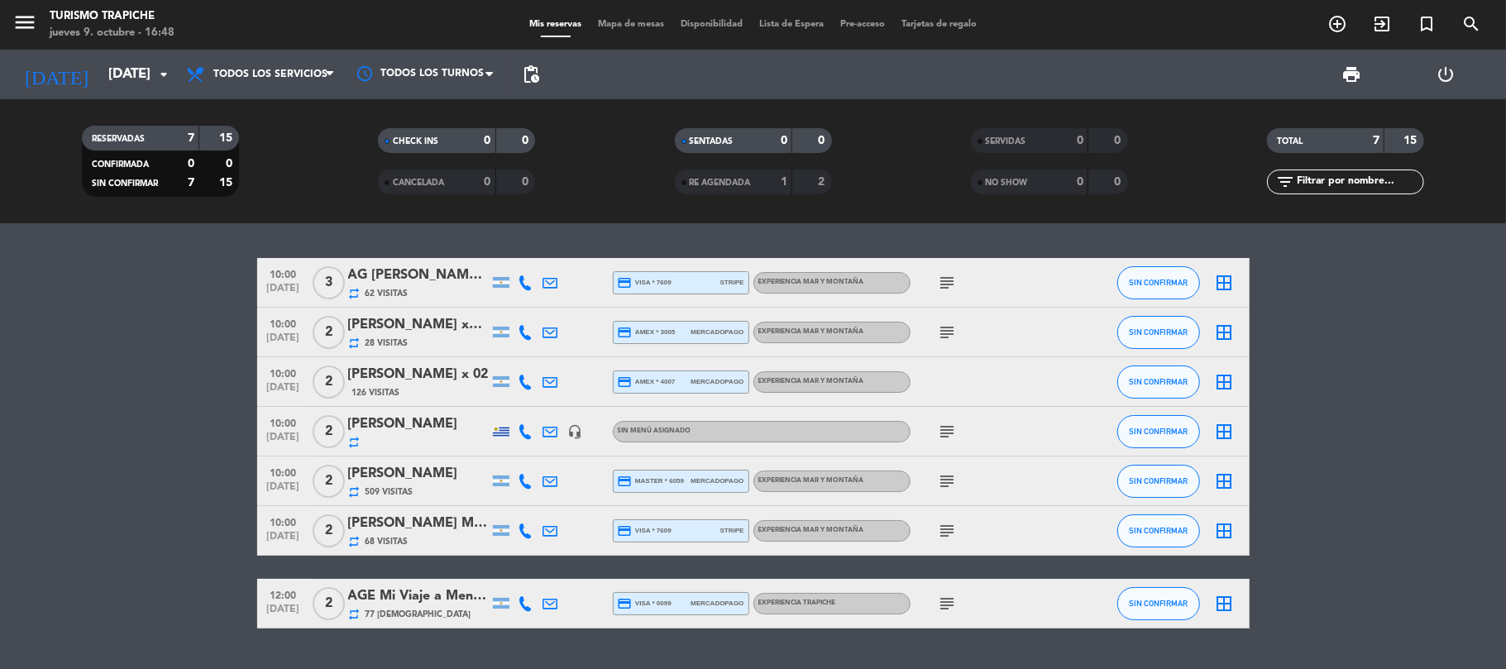
click at [126, 537] on bookings-row "10:00 [DATE] [DATE] [PERSON_NAME] X3 repeat 62 Visitas credit_card visa * 7609 …" at bounding box center [753, 443] width 1506 height 371
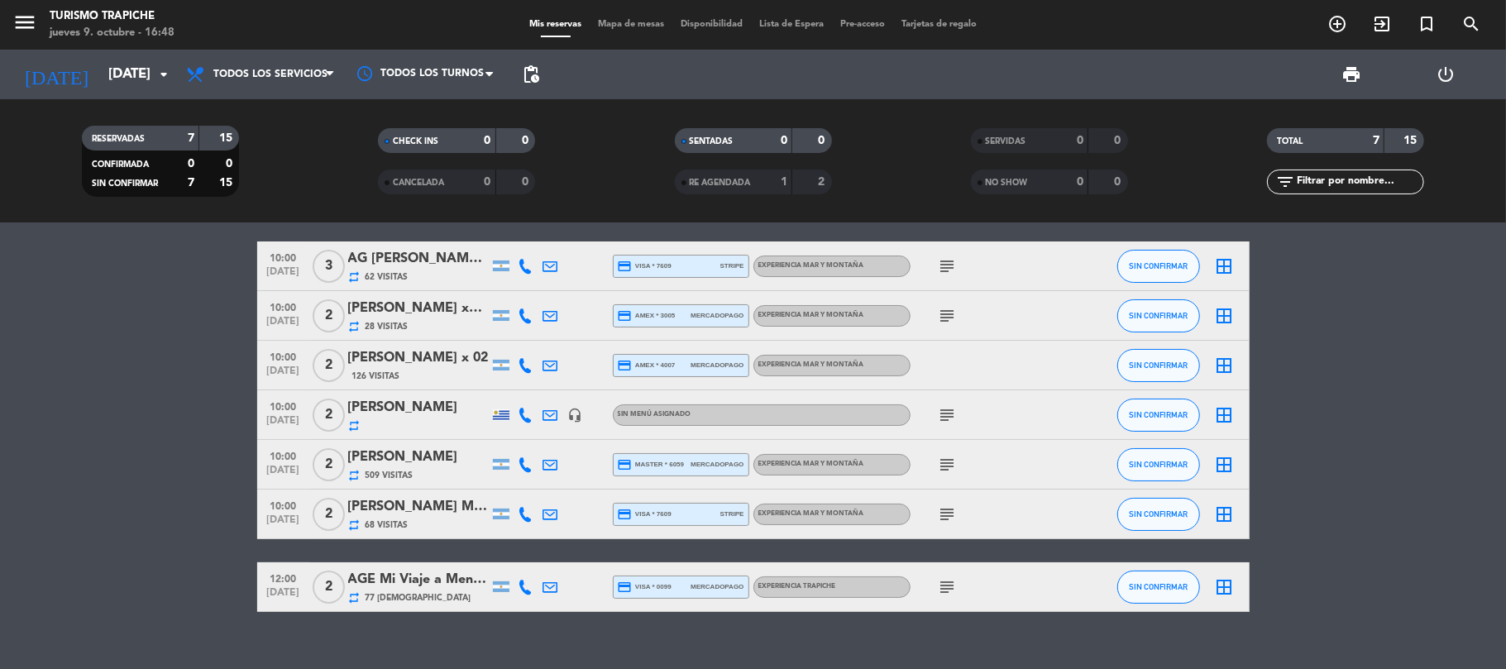
scroll to position [41, 0]
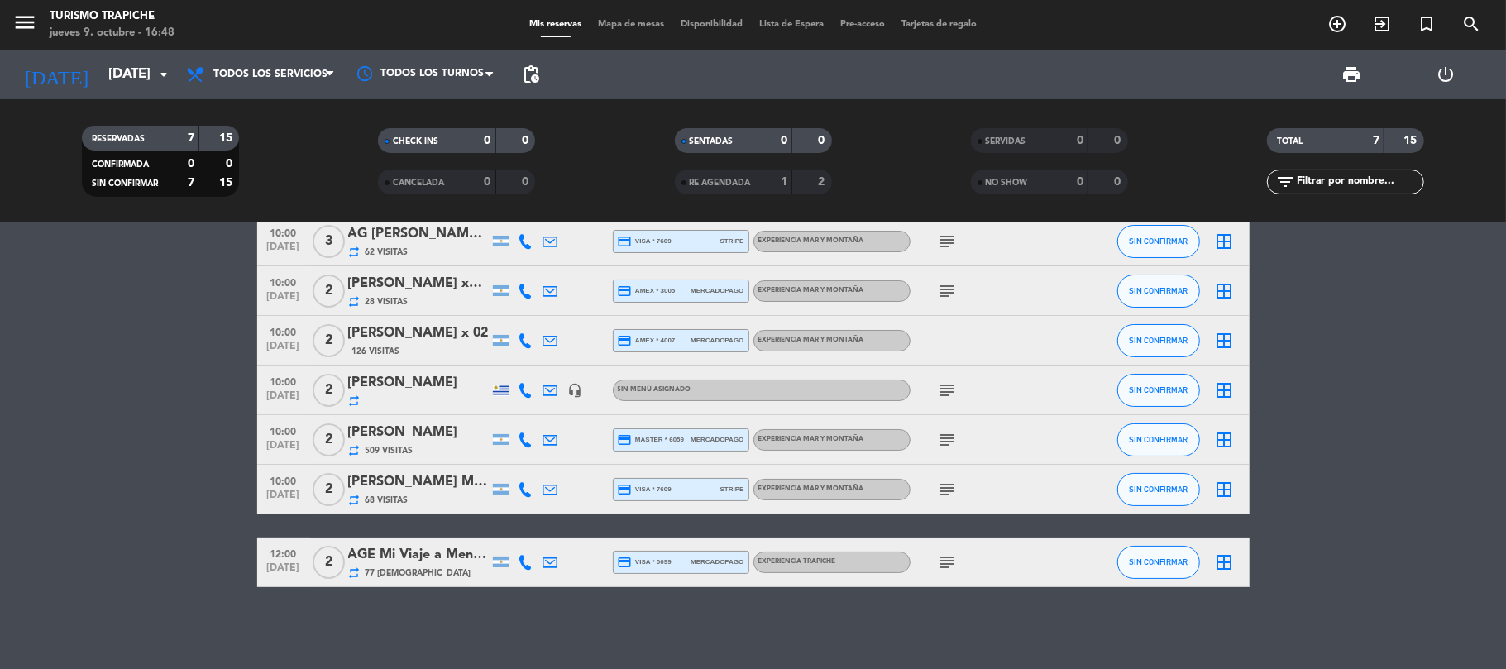
click at [142, 526] on bookings-row "10:00 [DATE] [DATE] [PERSON_NAME] X3 repeat 62 Visitas credit_card visa * 7609 …" at bounding box center [753, 402] width 1506 height 371
